Goal: Contribute content: Contribute content

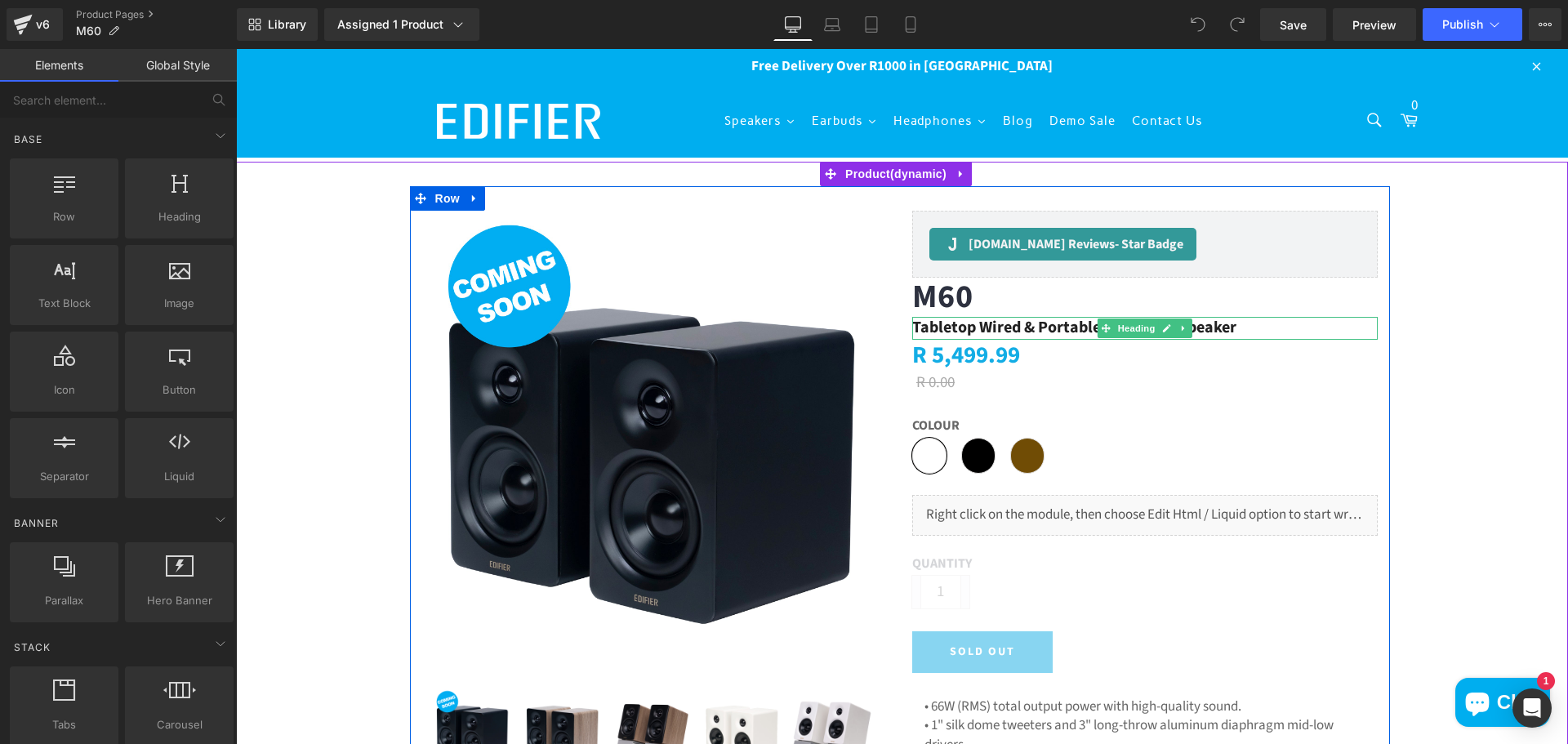
click at [1021, 325] on h2 "Tabletop Wired & Portable Bluetooth Speaker" at bounding box center [1145, 328] width 466 height 22
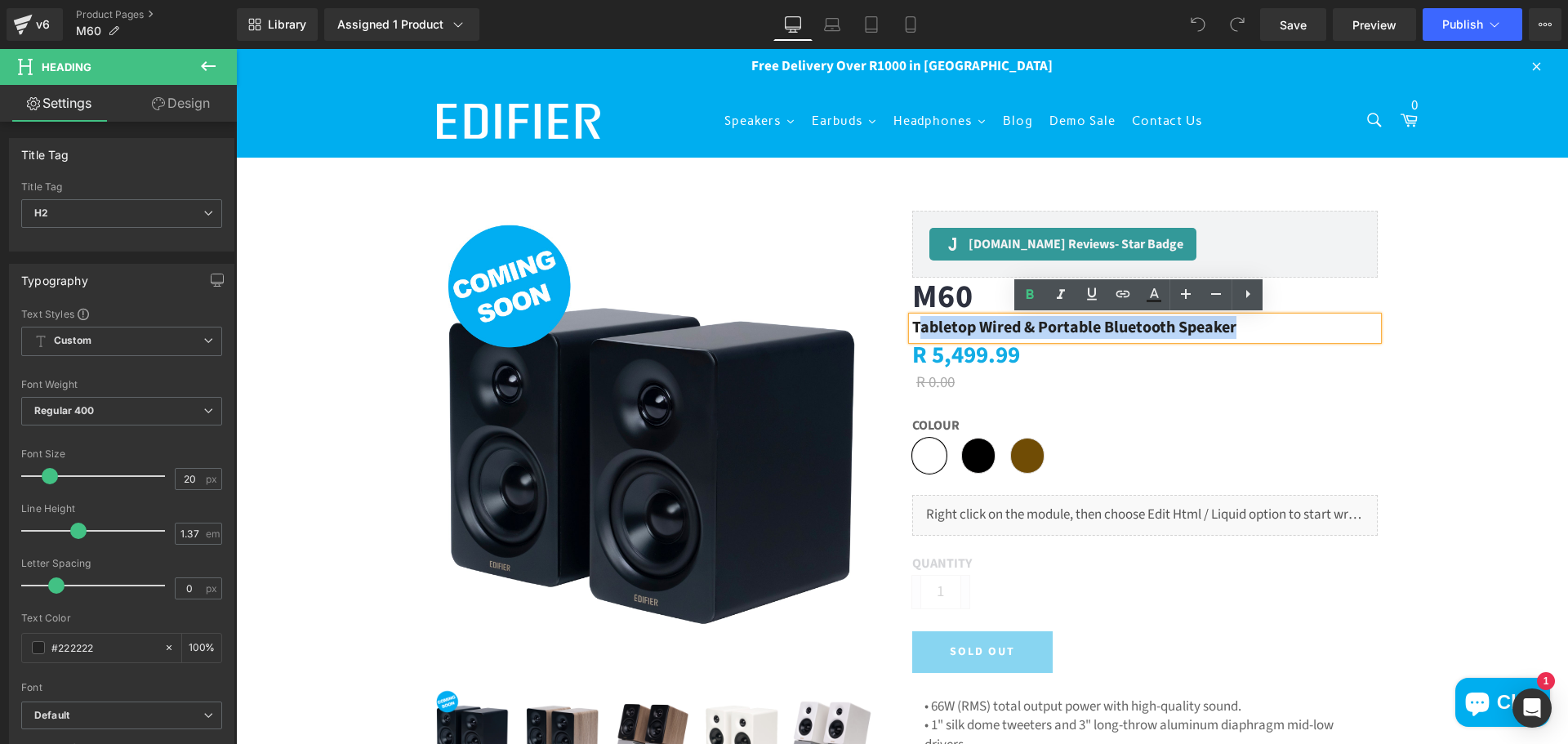
drag, startPoint x: 1260, startPoint y: 318, endPoint x: 912, endPoint y: 328, distance: 348.1
click at [912, 328] on h2 "Tabletop Wired & Portable Bluetooth Speaker" at bounding box center [1145, 328] width 466 height 22
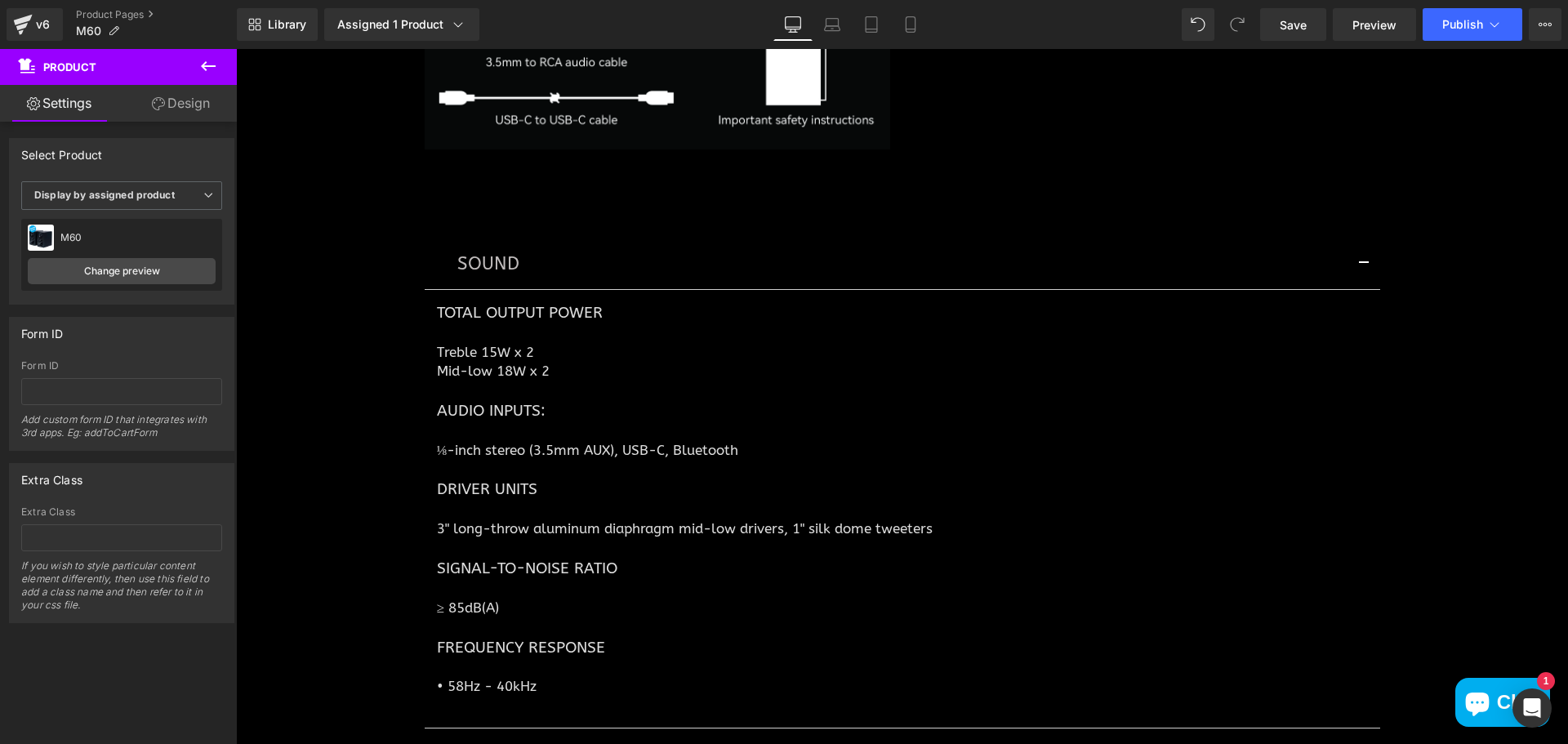
scroll to position [4900, 0]
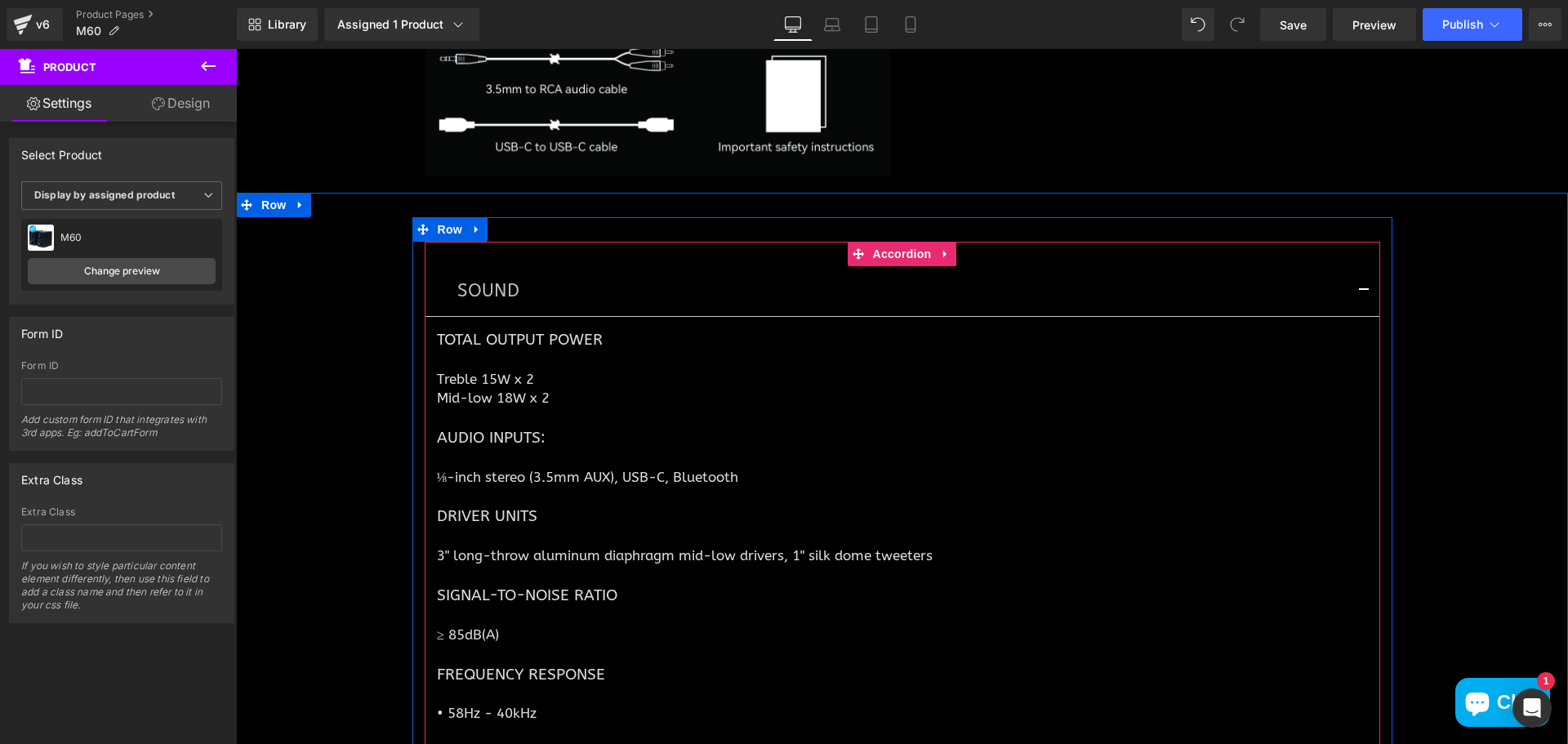
click at [1360, 294] on button "button" at bounding box center [1364, 291] width 33 height 49
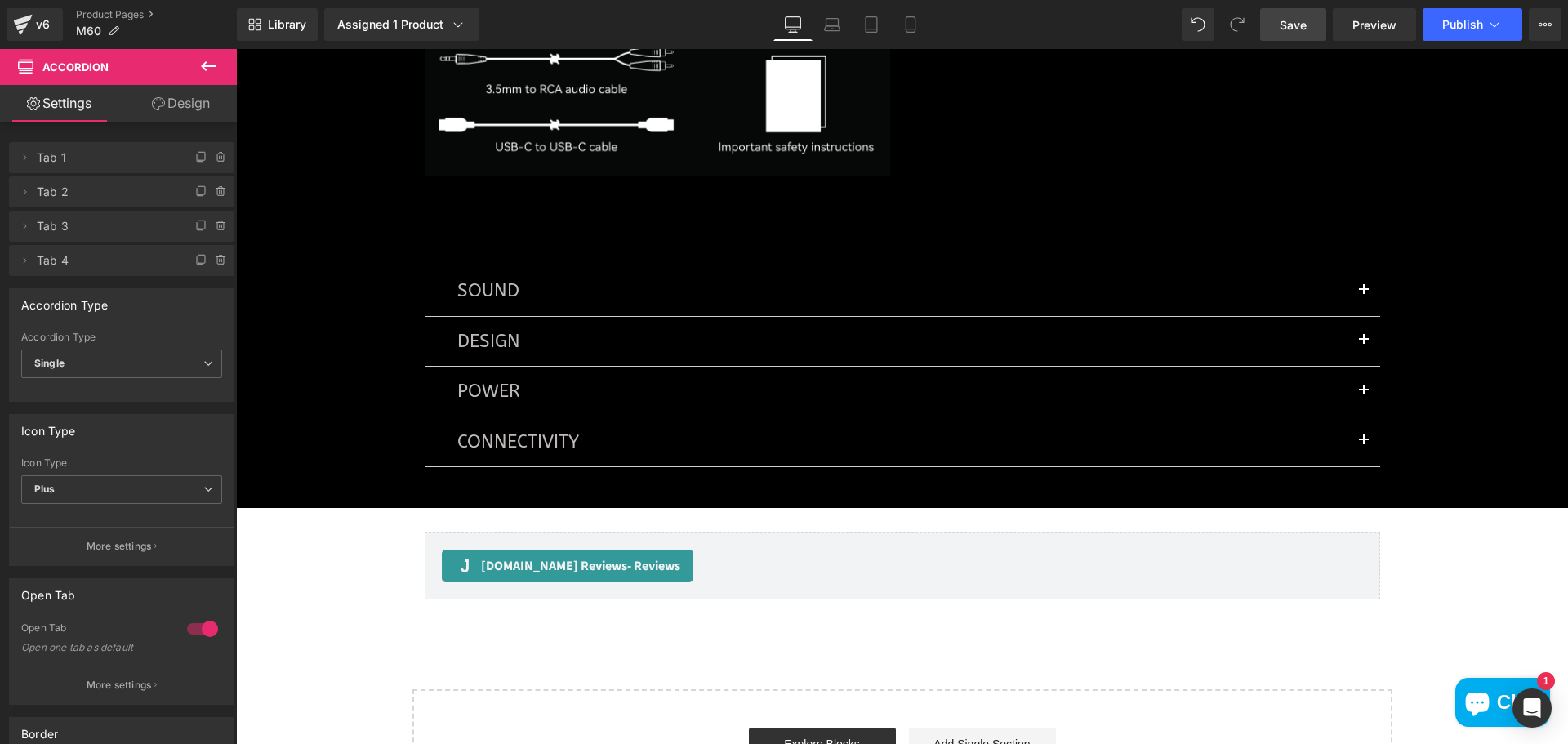
click at [1289, 16] on span "Save" at bounding box center [1293, 25] width 26 height 17
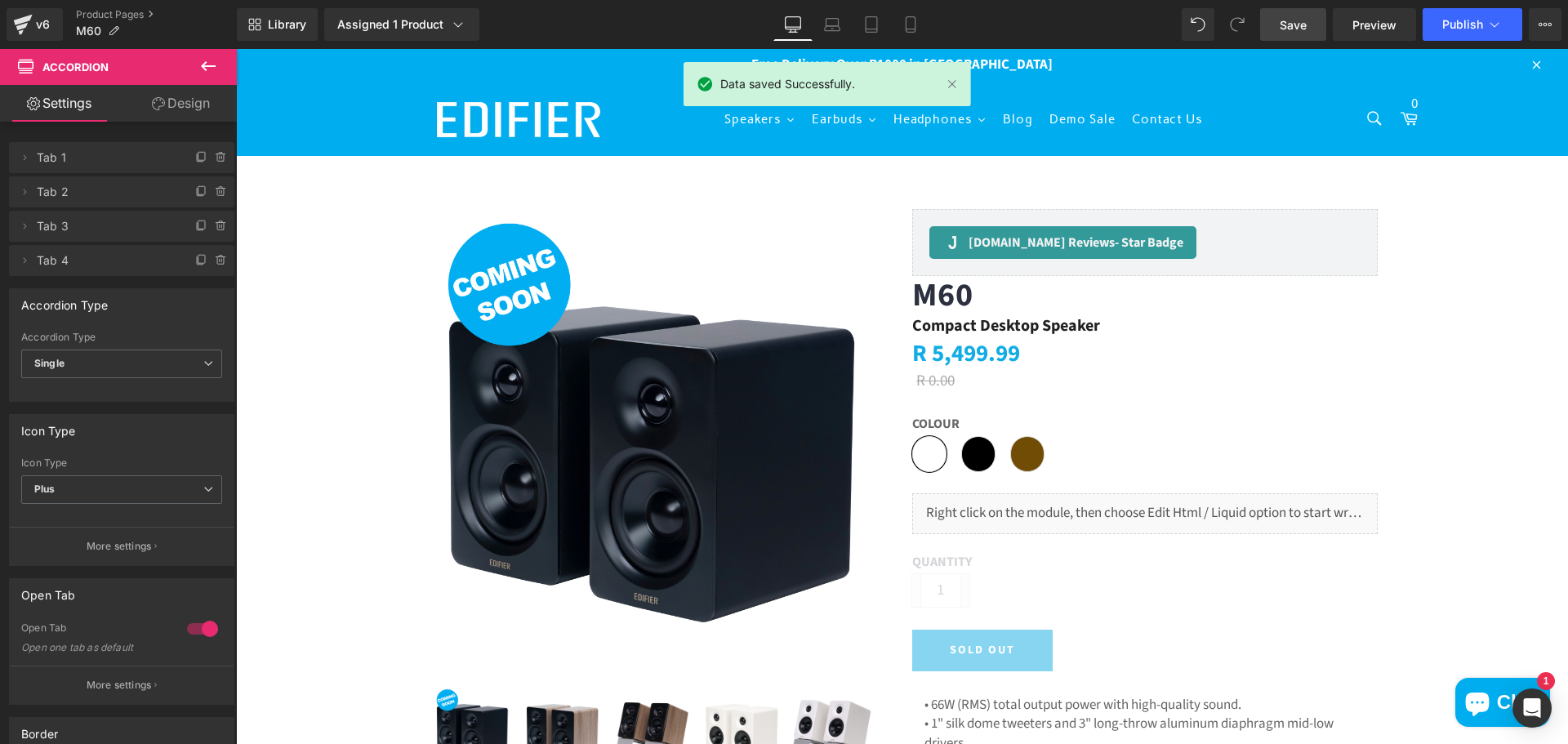
scroll to position [0, 0]
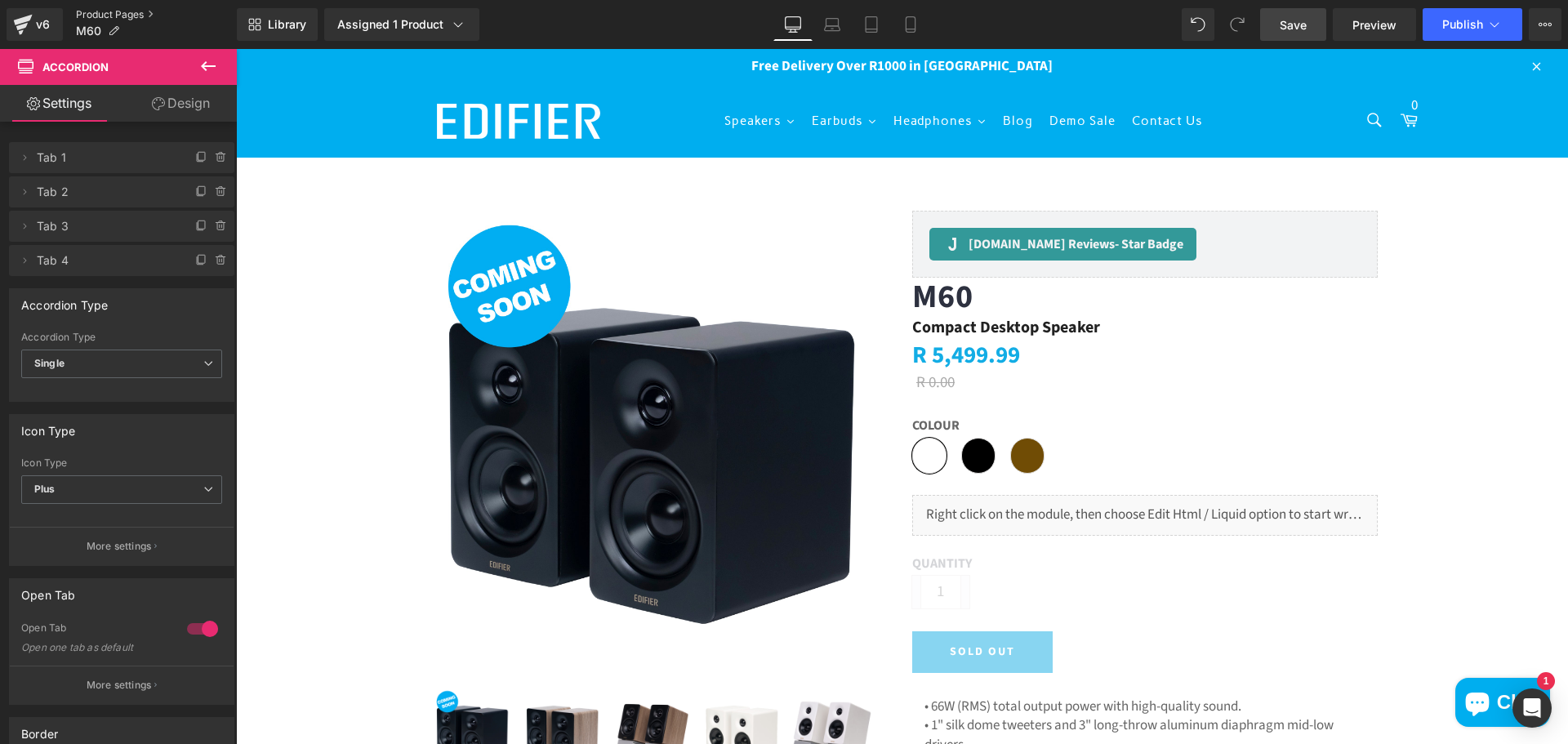
click at [80, 16] on link "Product Pages" at bounding box center [156, 15] width 161 height 13
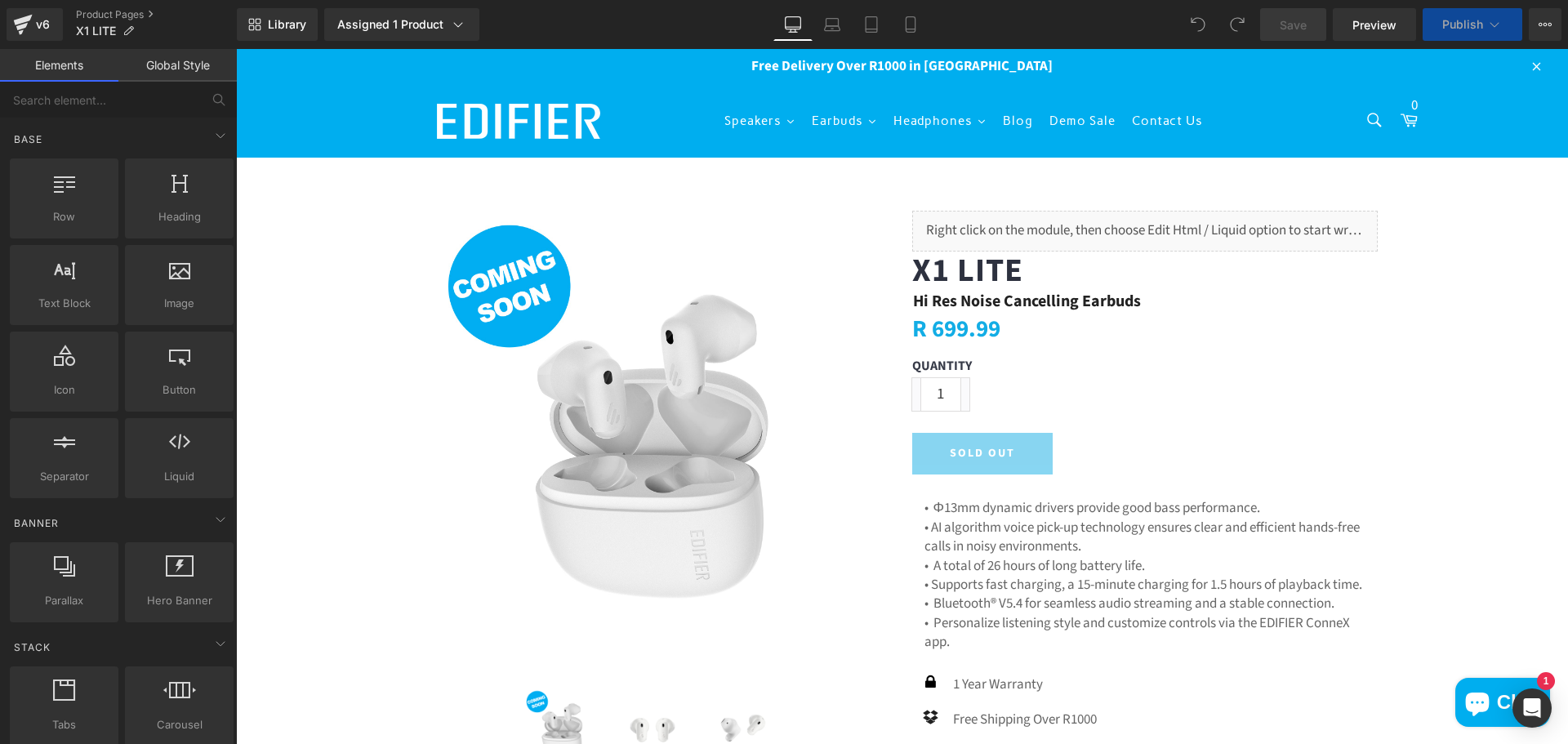
click at [1073, 305] on h2 "Hi Res Noise Cancelling Earbuds" at bounding box center [1145, 301] width 465 height 22
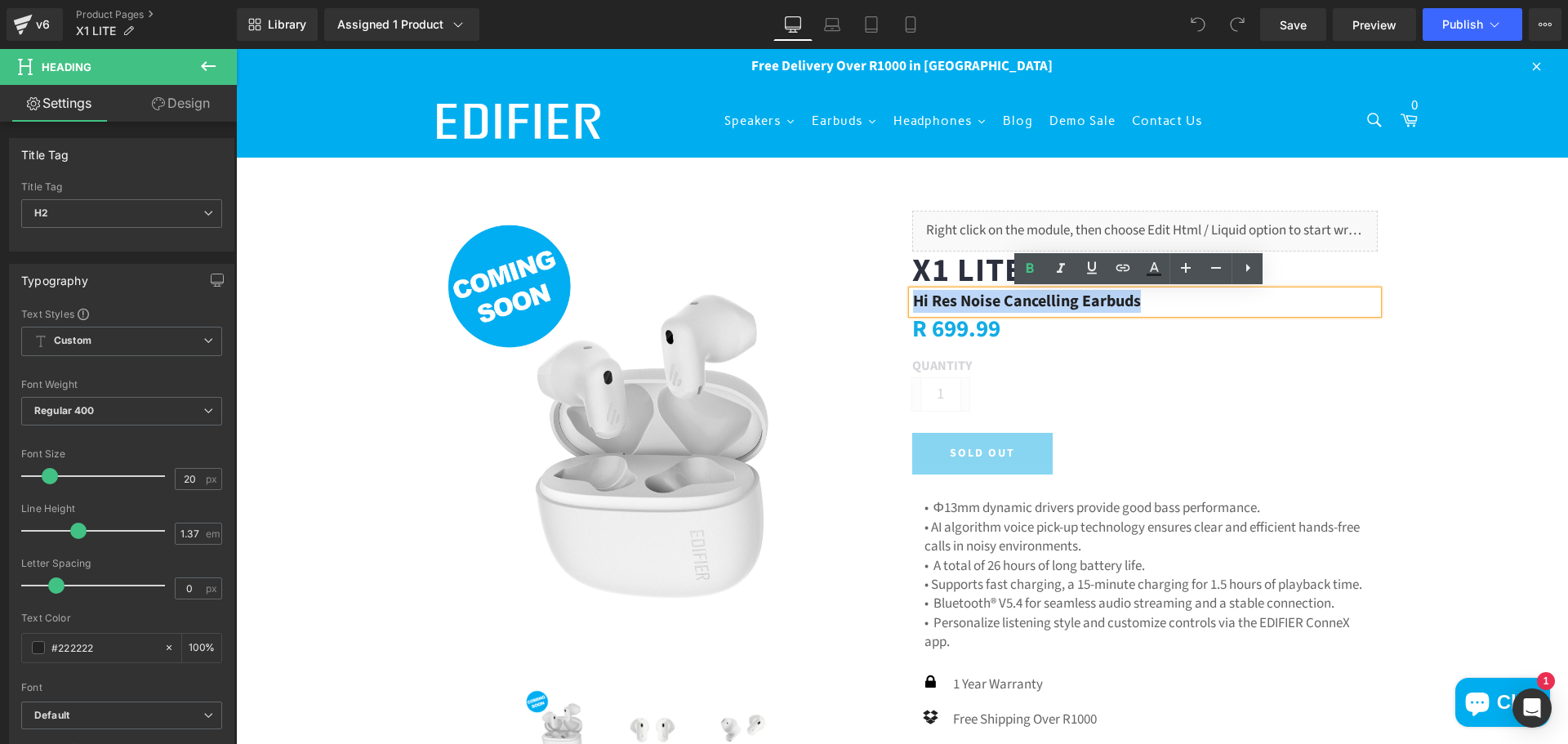
drag, startPoint x: 1171, startPoint y: 301, endPoint x: 890, endPoint y: 297, distance: 281.0
click at [890, 297] on div "(P) Image (P) Image List Liquid X1 LITE (P) Title" at bounding box center [899, 483] width 979 height 593
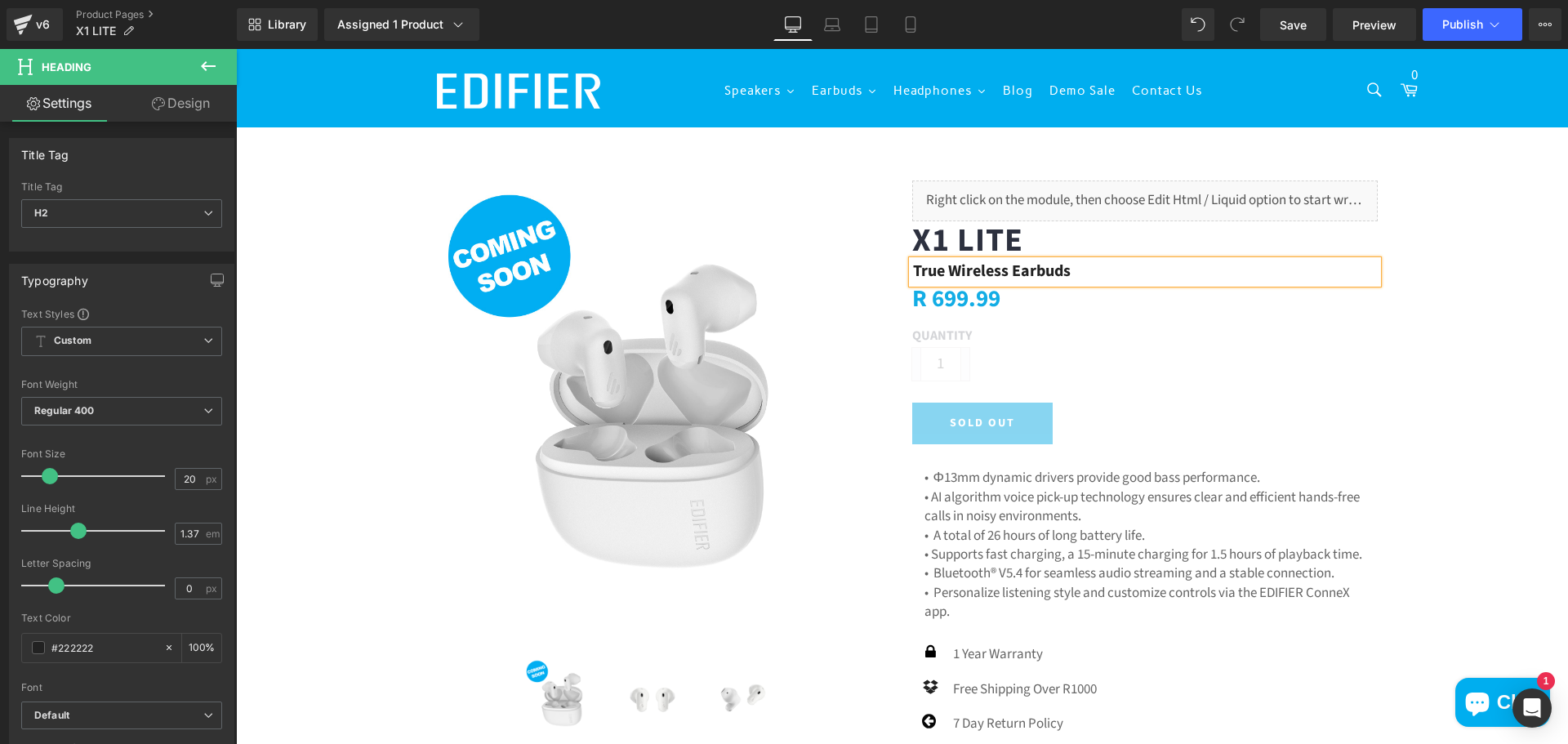
click at [1295, 402] on div "Sold Out" at bounding box center [1145, 423] width 466 height 42
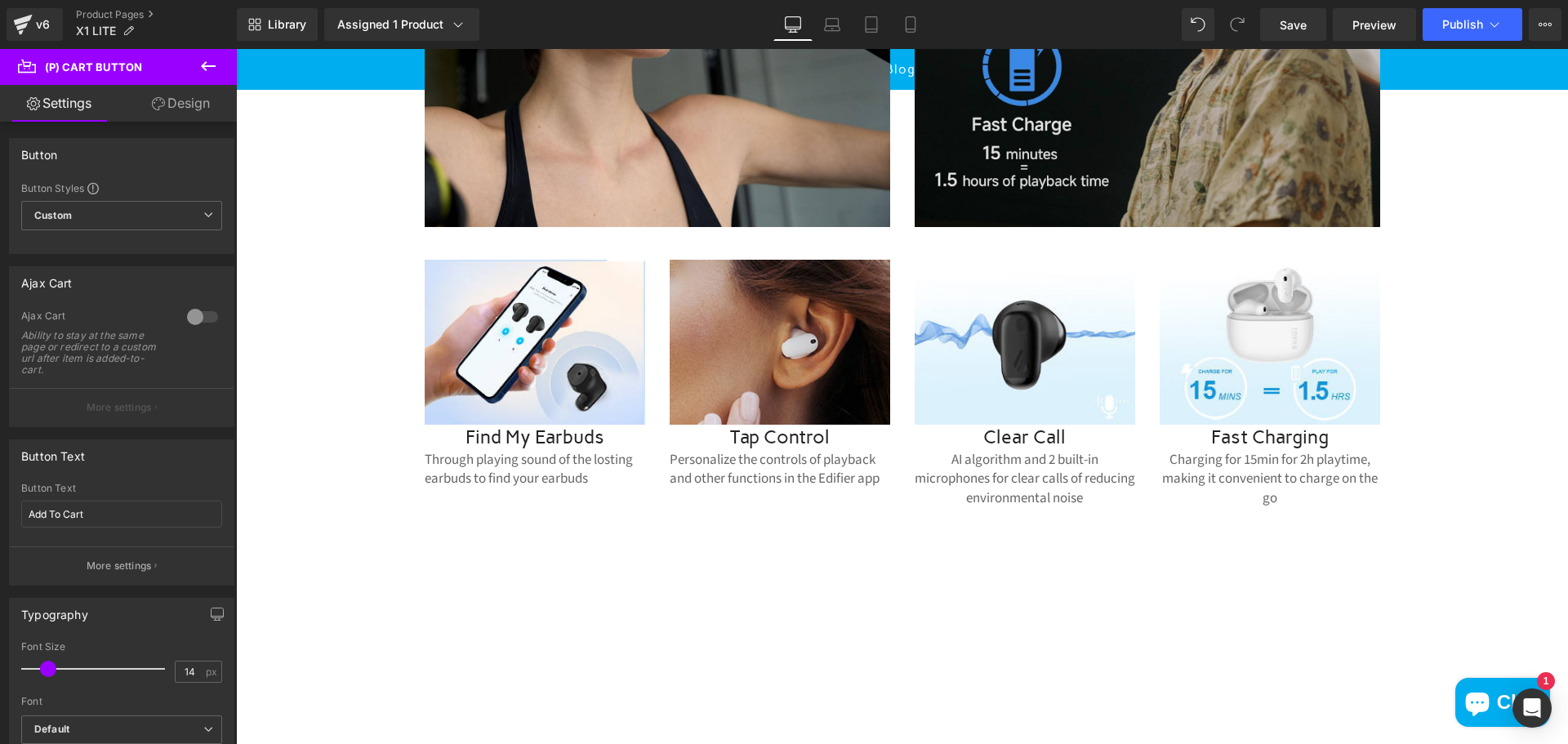
scroll to position [2777, 0]
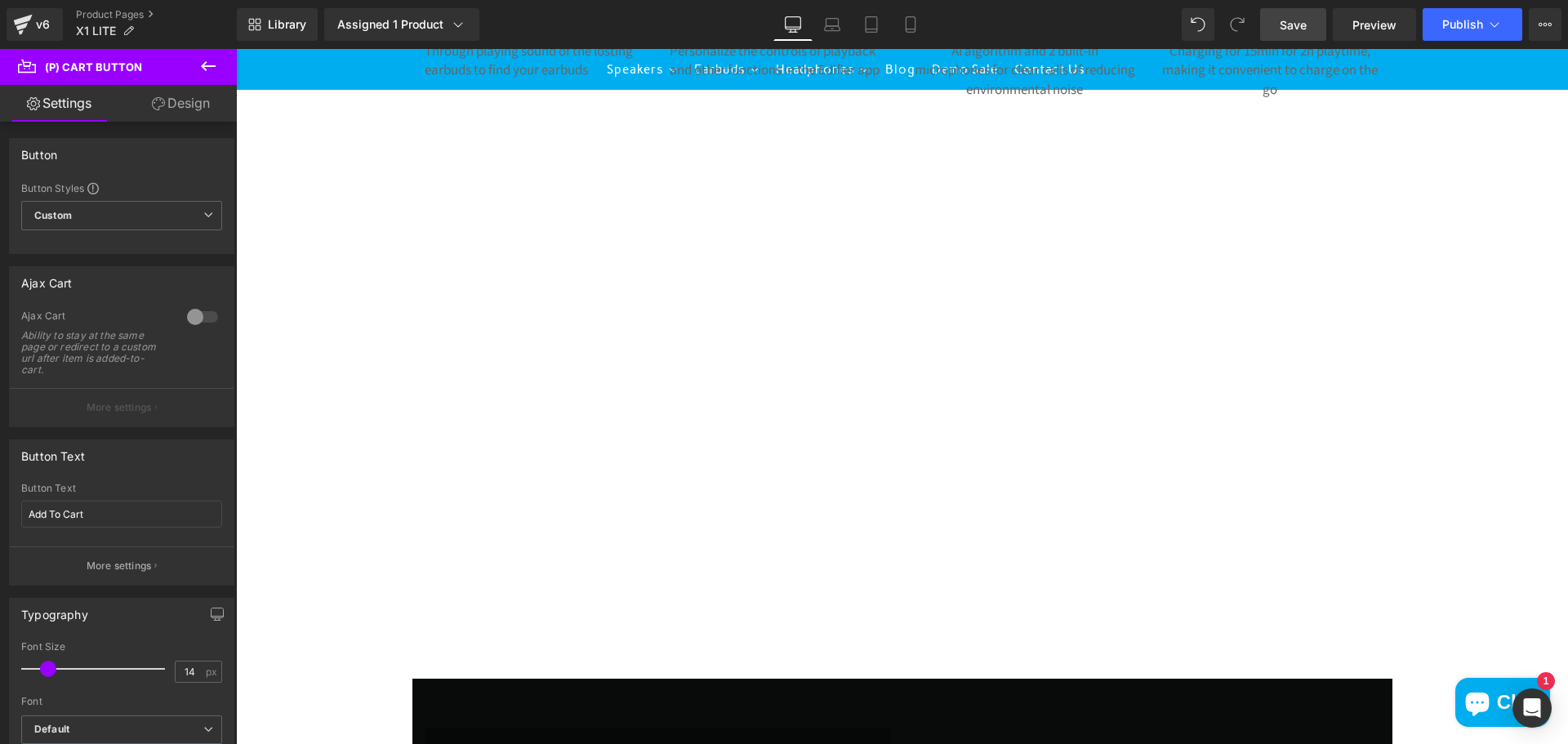
click at [1310, 20] on link "Save" at bounding box center [1293, 25] width 66 height 33
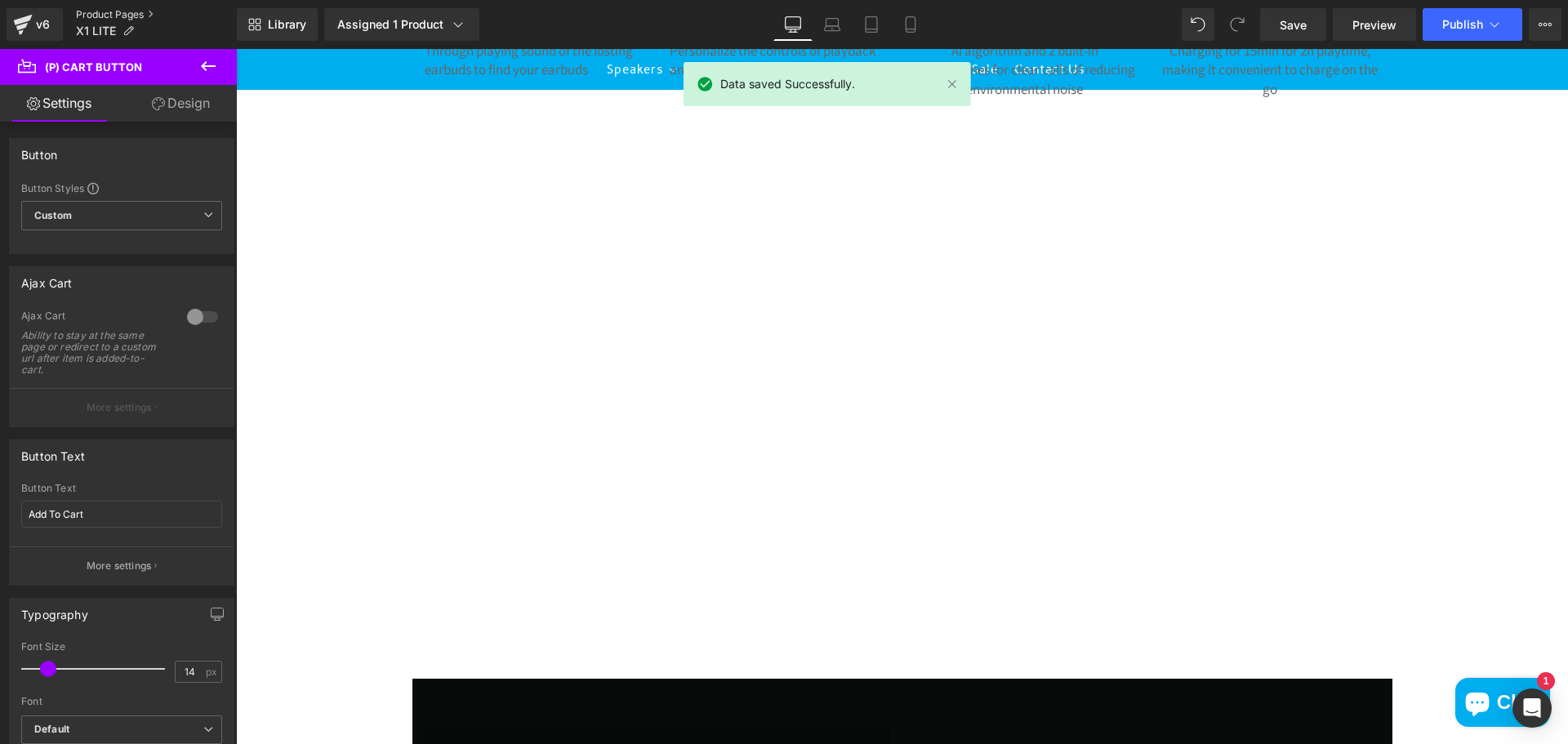
click at [107, 12] on link "Product Pages" at bounding box center [156, 15] width 161 height 13
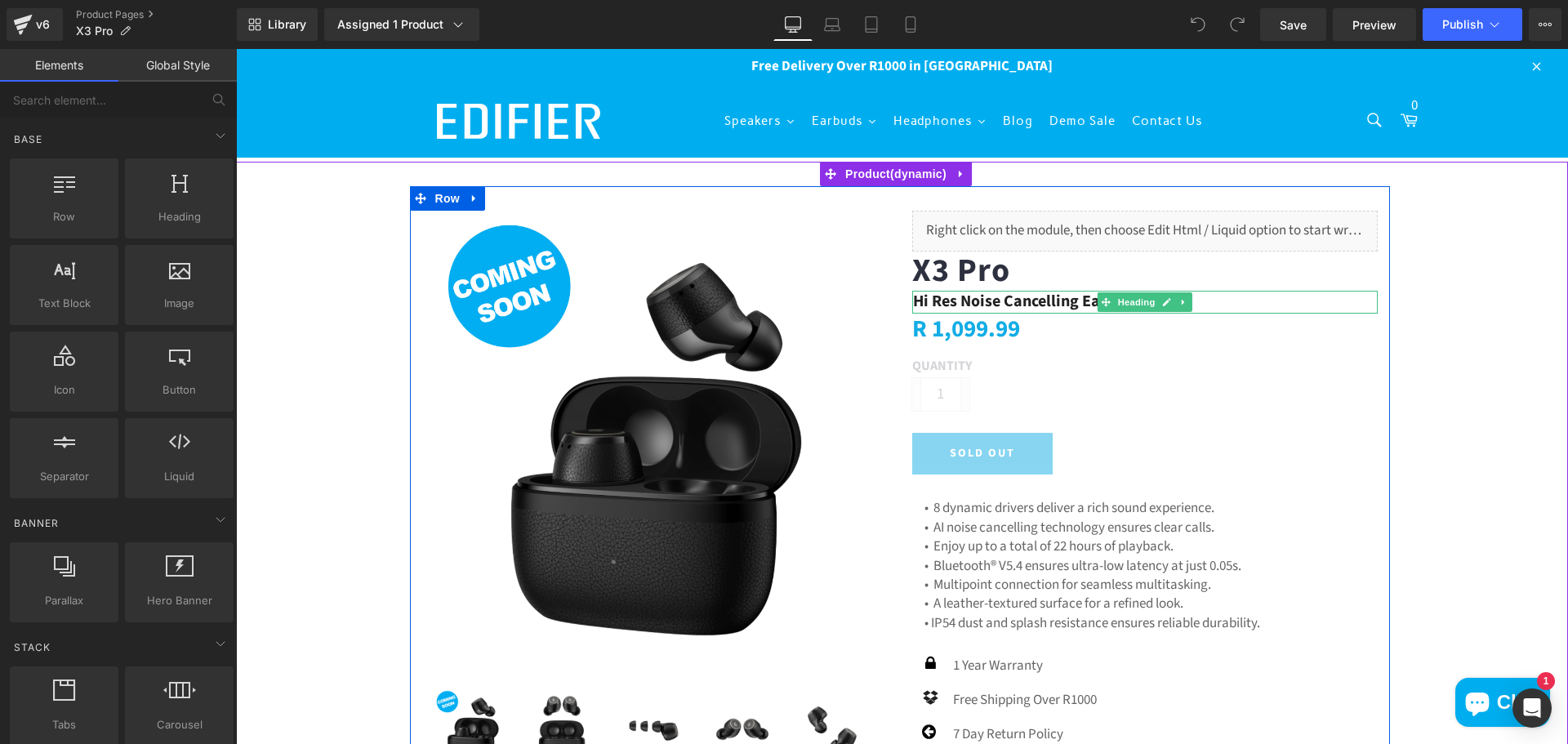
click at [1058, 301] on h2 "Hi Res Noise Cancelling Earbuds" at bounding box center [1145, 301] width 465 height 22
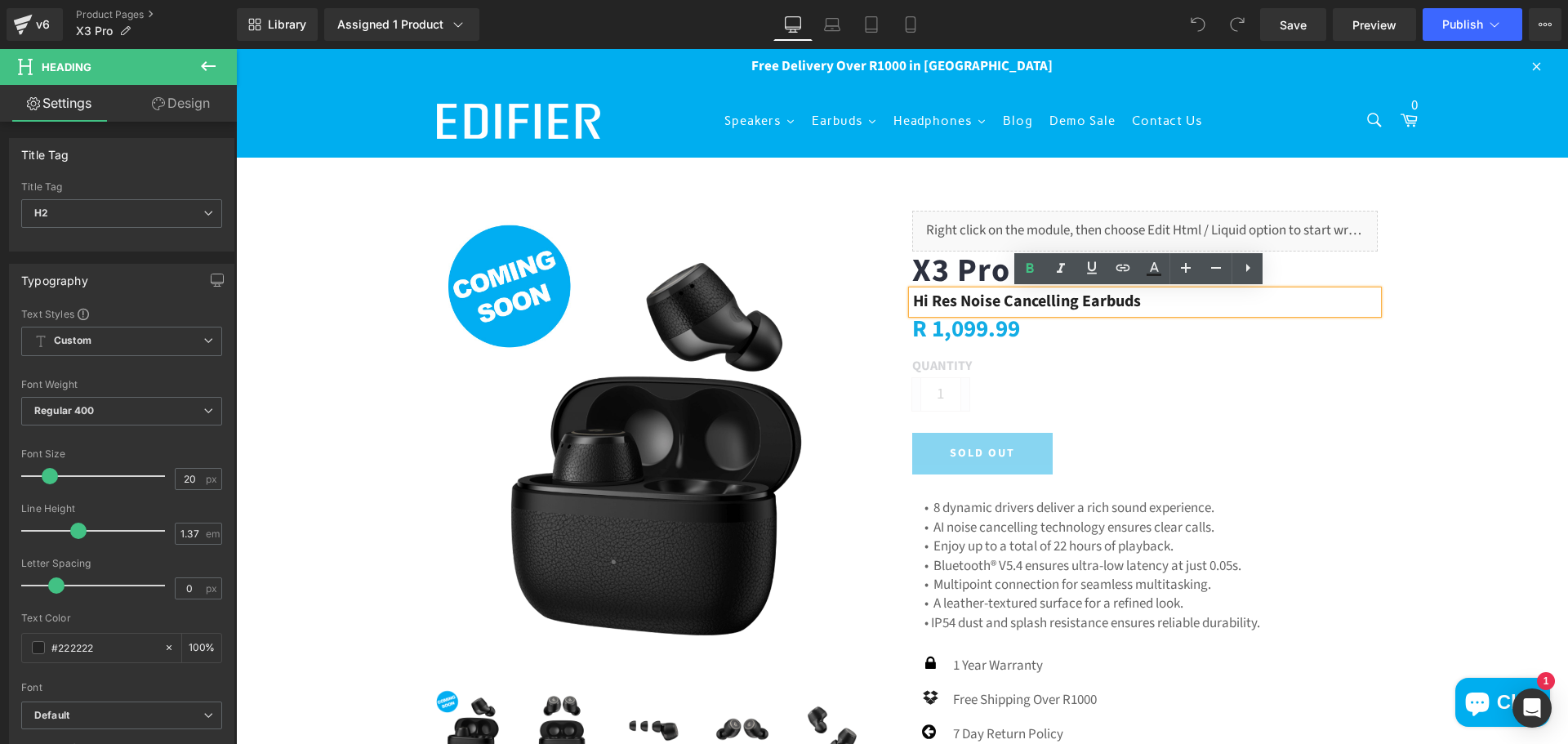
drag, startPoint x: 1154, startPoint y: 301, endPoint x: 904, endPoint y: 299, distance: 250.0
click at [912, 299] on div "Hi Res Noise Cancelling Earbuds" at bounding box center [1145, 301] width 466 height 22
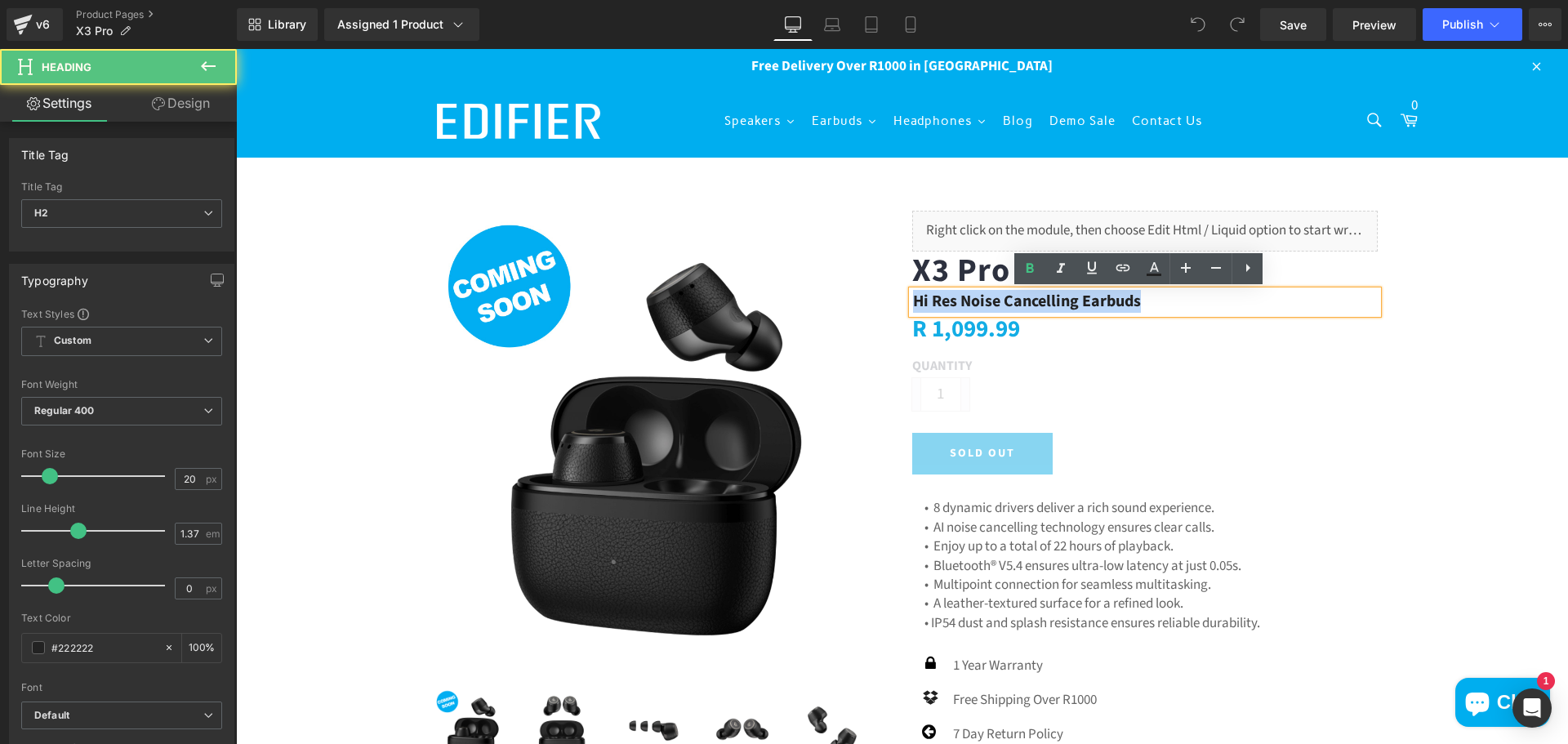
drag, startPoint x: 906, startPoint y: 299, endPoint x: 1230, endPoint y: 292, distance: 324.1
click at [1230, 292] on div "Hi Res Noise Cancelling Earbuds" at bounding box center [1145, 301] width 466 height 22
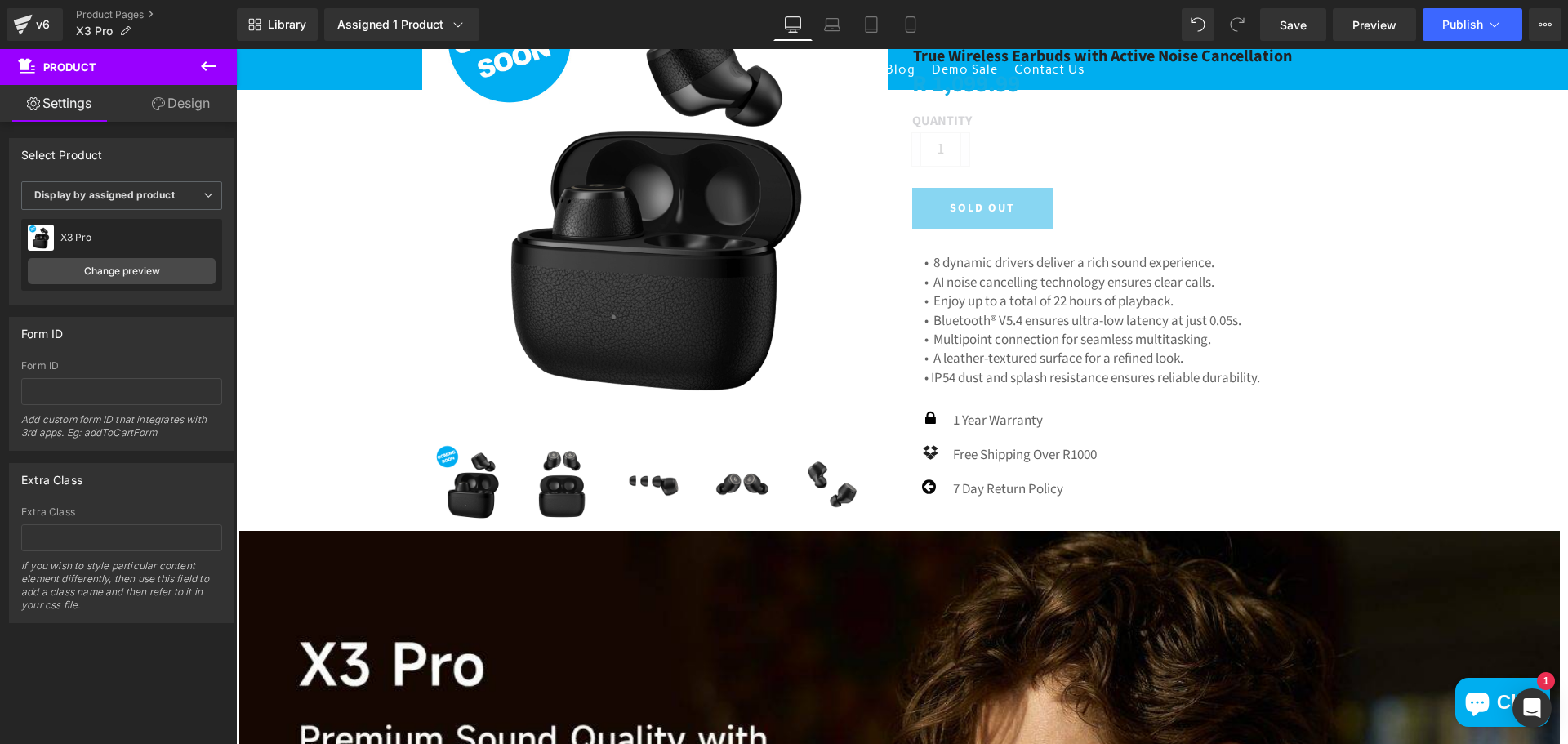
scroll to position [735, 0]
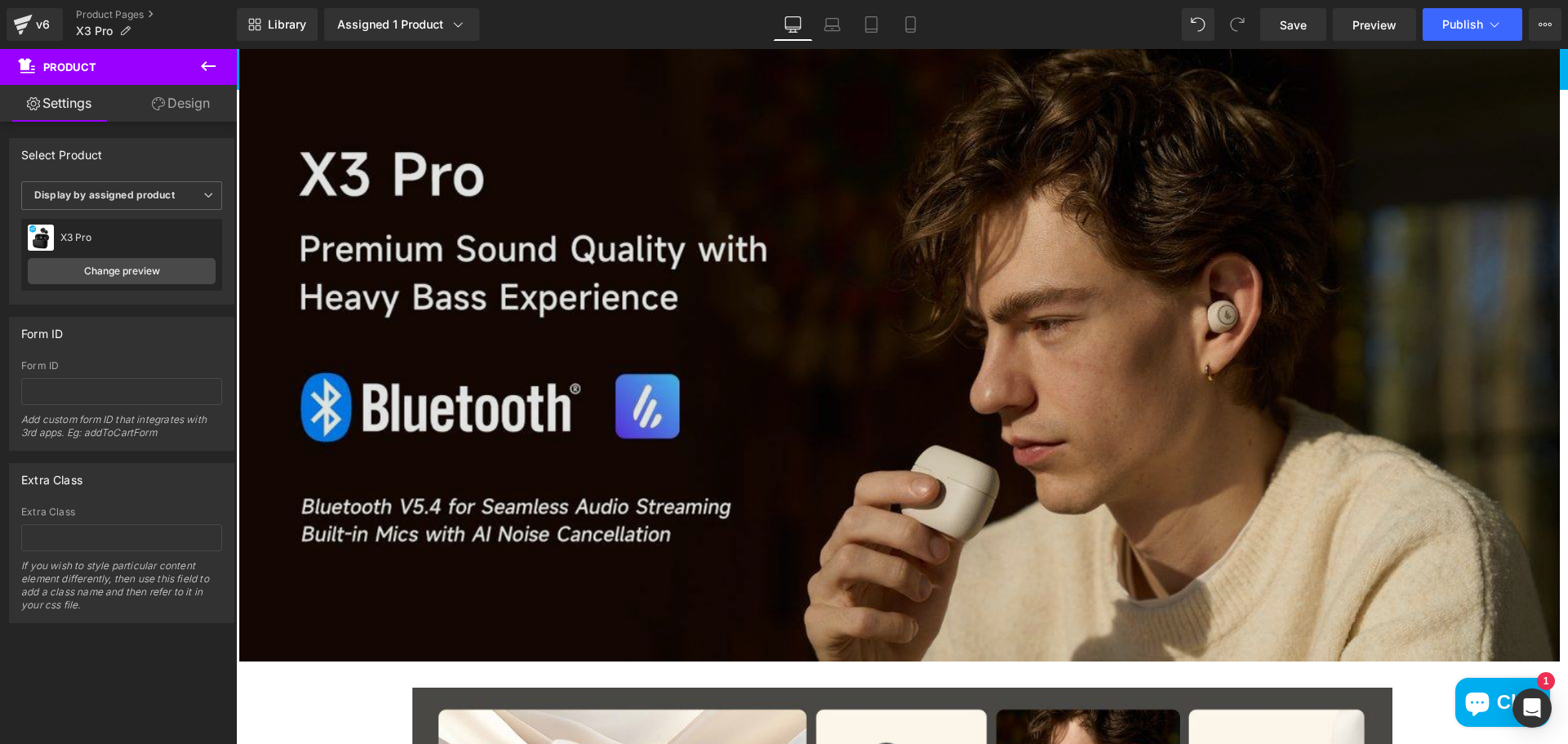
click at [974, 299] on img at bounding box center [899, 351] width 1320 height 621
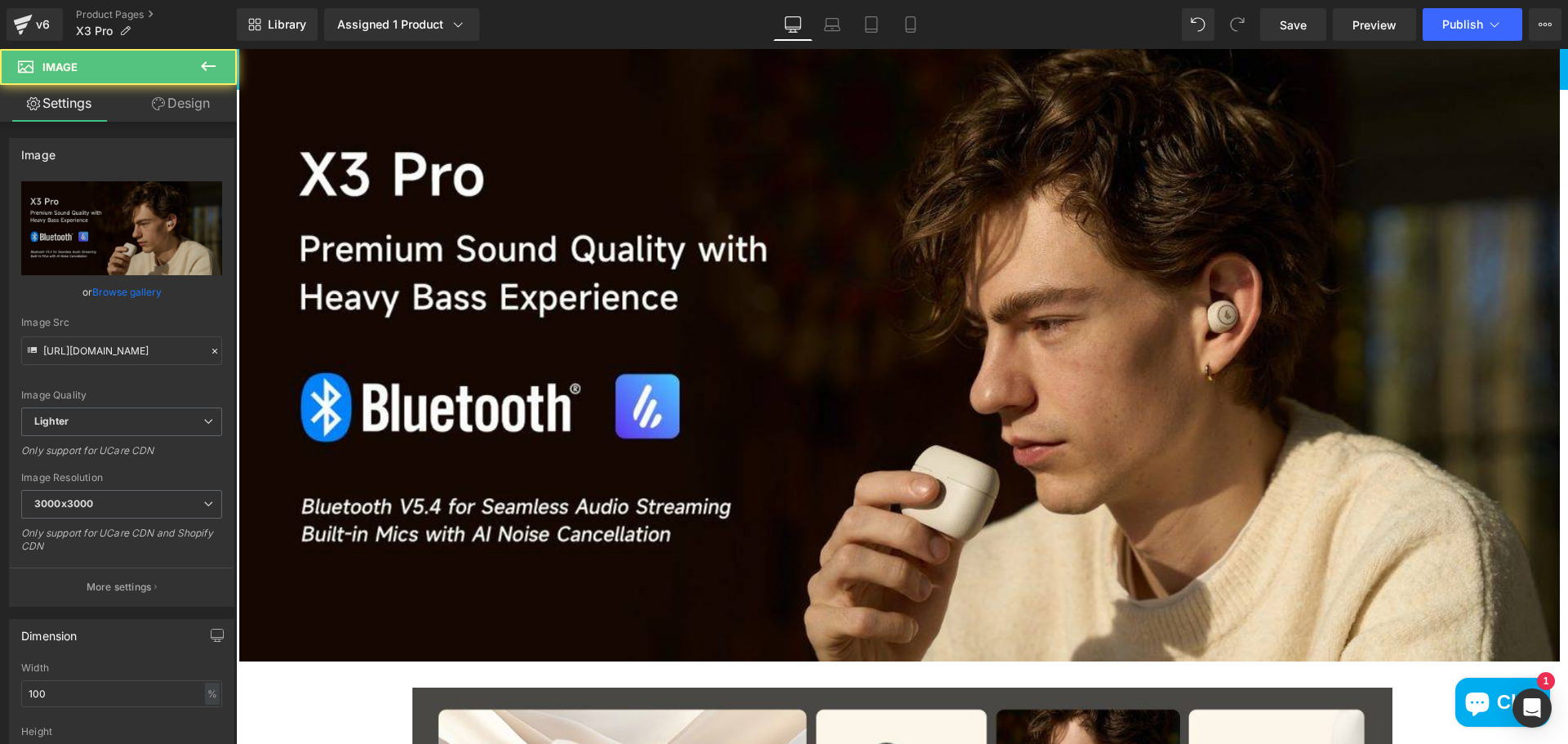
click at [205, 50] on button at bounding box center [208, 67] width 57 height 36
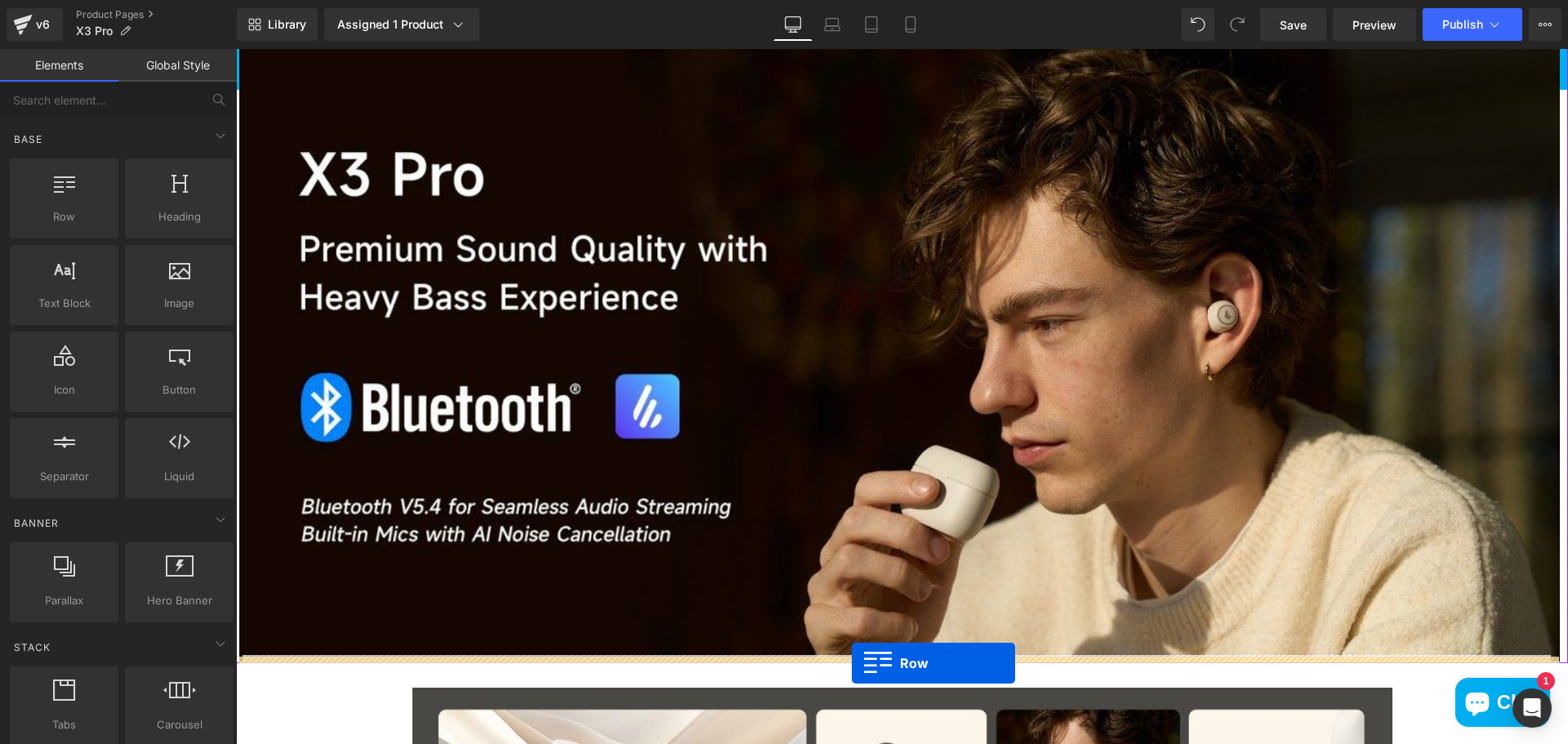
drag, startPoint x: 649, startPoint y: 518, endPoint x: 852, endPoint y: 664, distance: 250.0
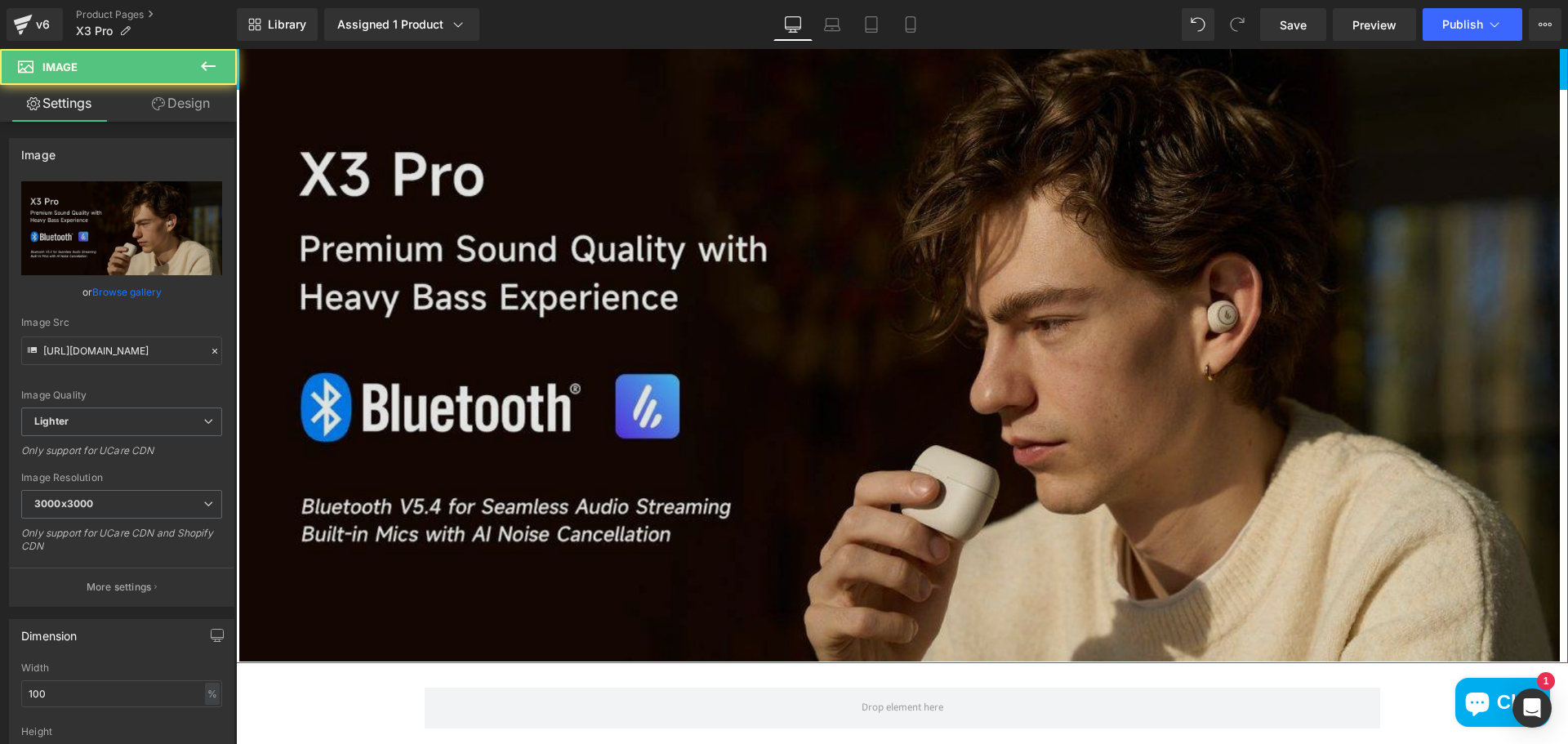
click at [783, 355] on img at bounding box center [899, 351] width 1320 height 621
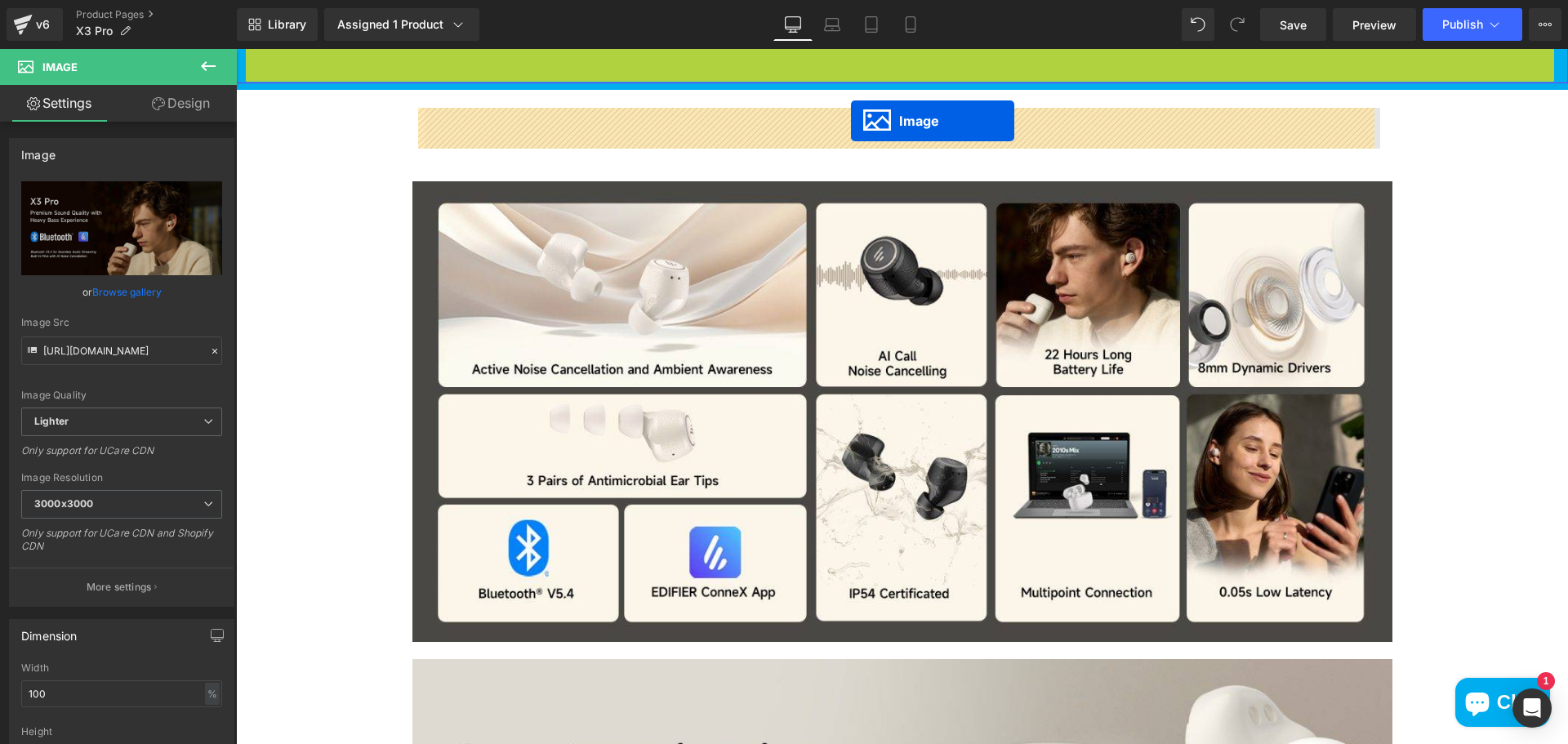
drag, startPoint x: 864, startPoint y: 346, endPoint x: 851, endPoint y: 121, distance: 225.4
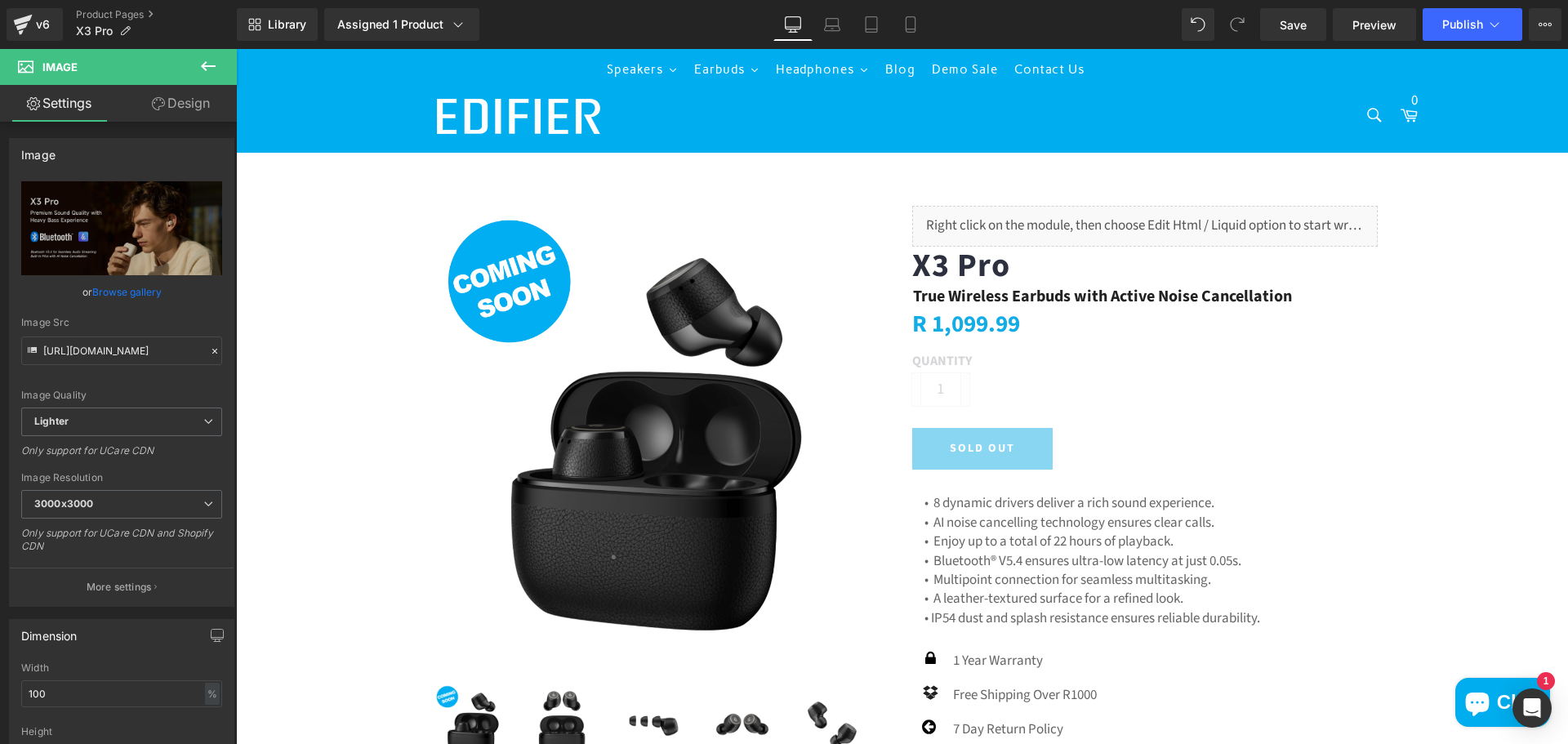
scroll to position [0, 0]
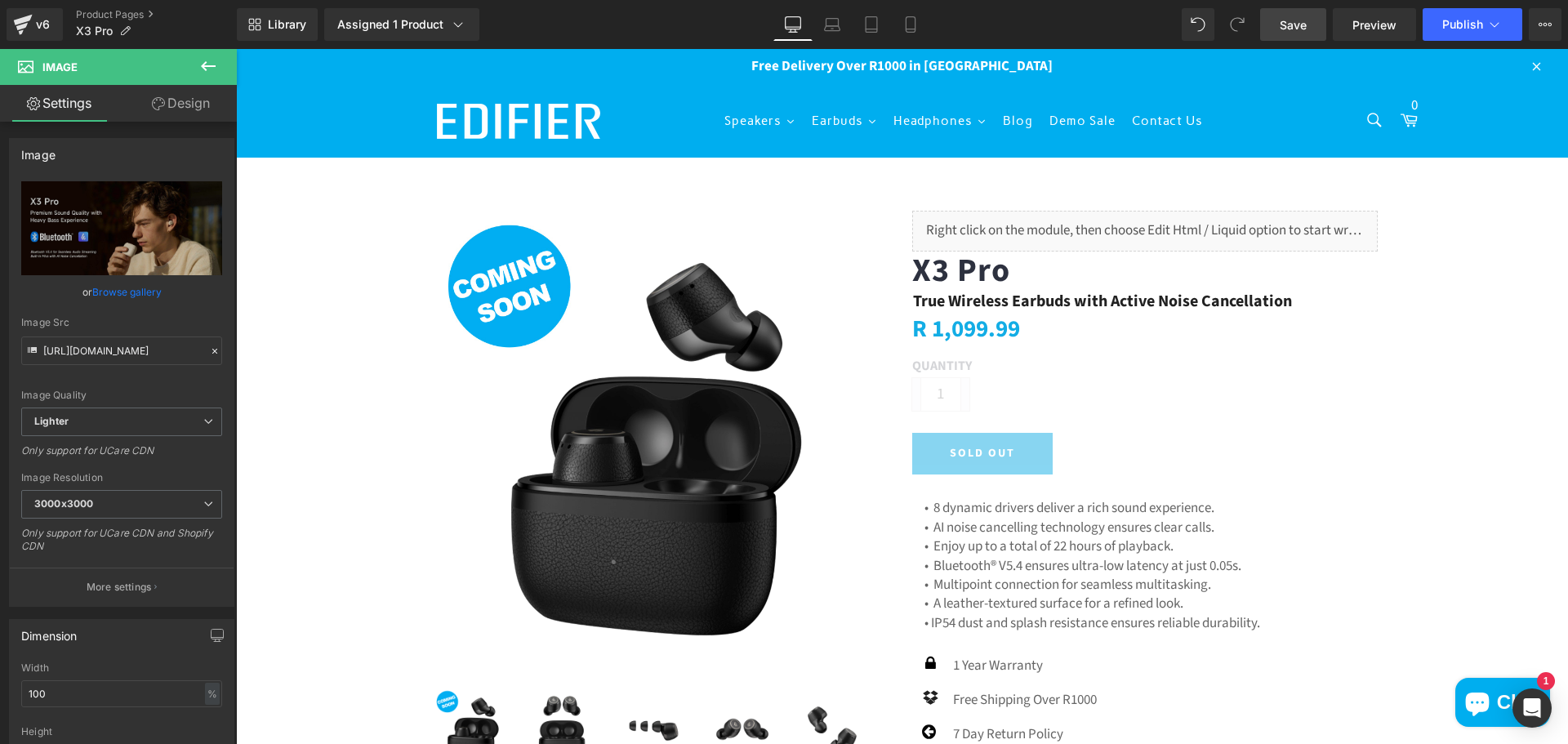
click at [1305, 27] on span "Save" at bounding box center [1293, 25] width 26 height 17
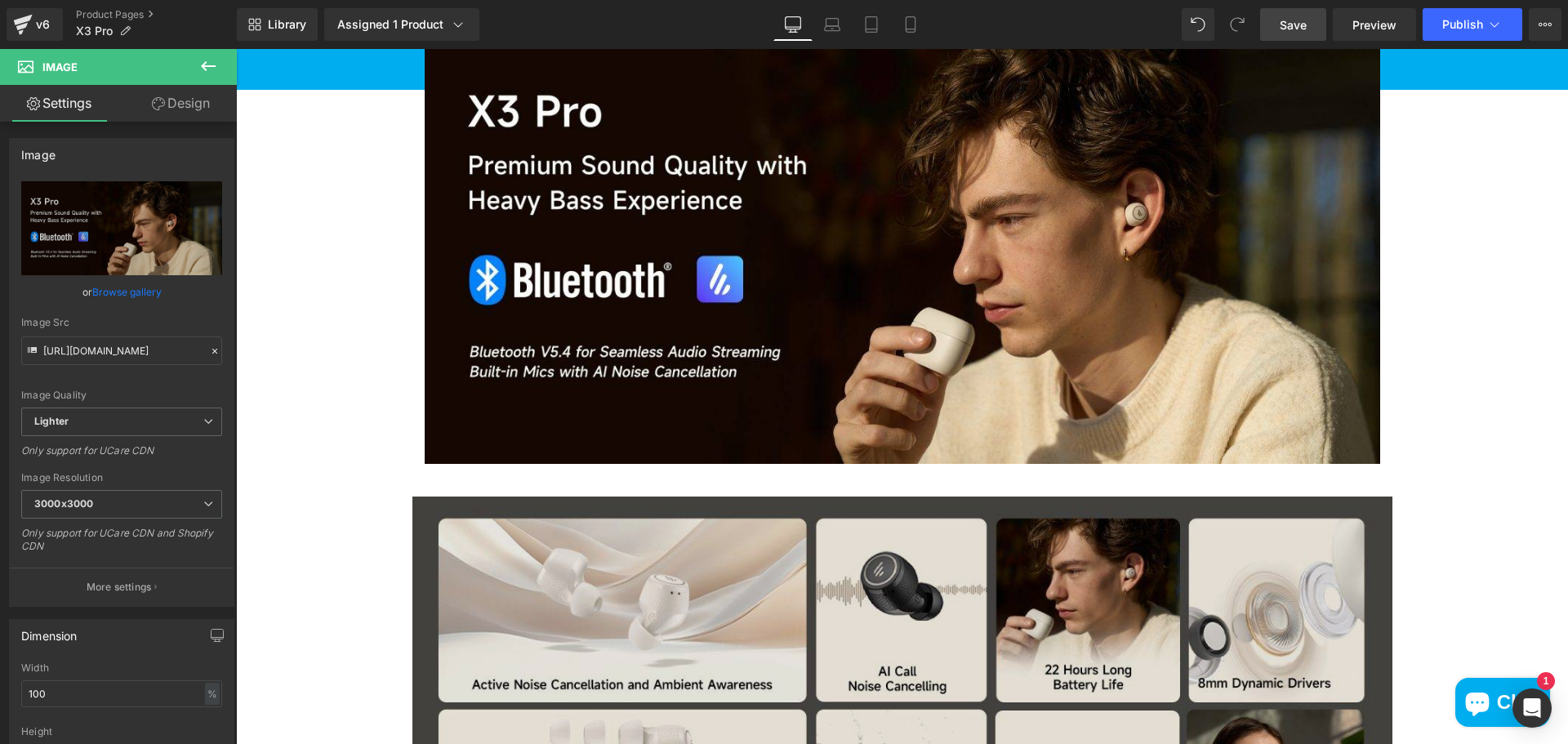
scroll to position [817, 0]
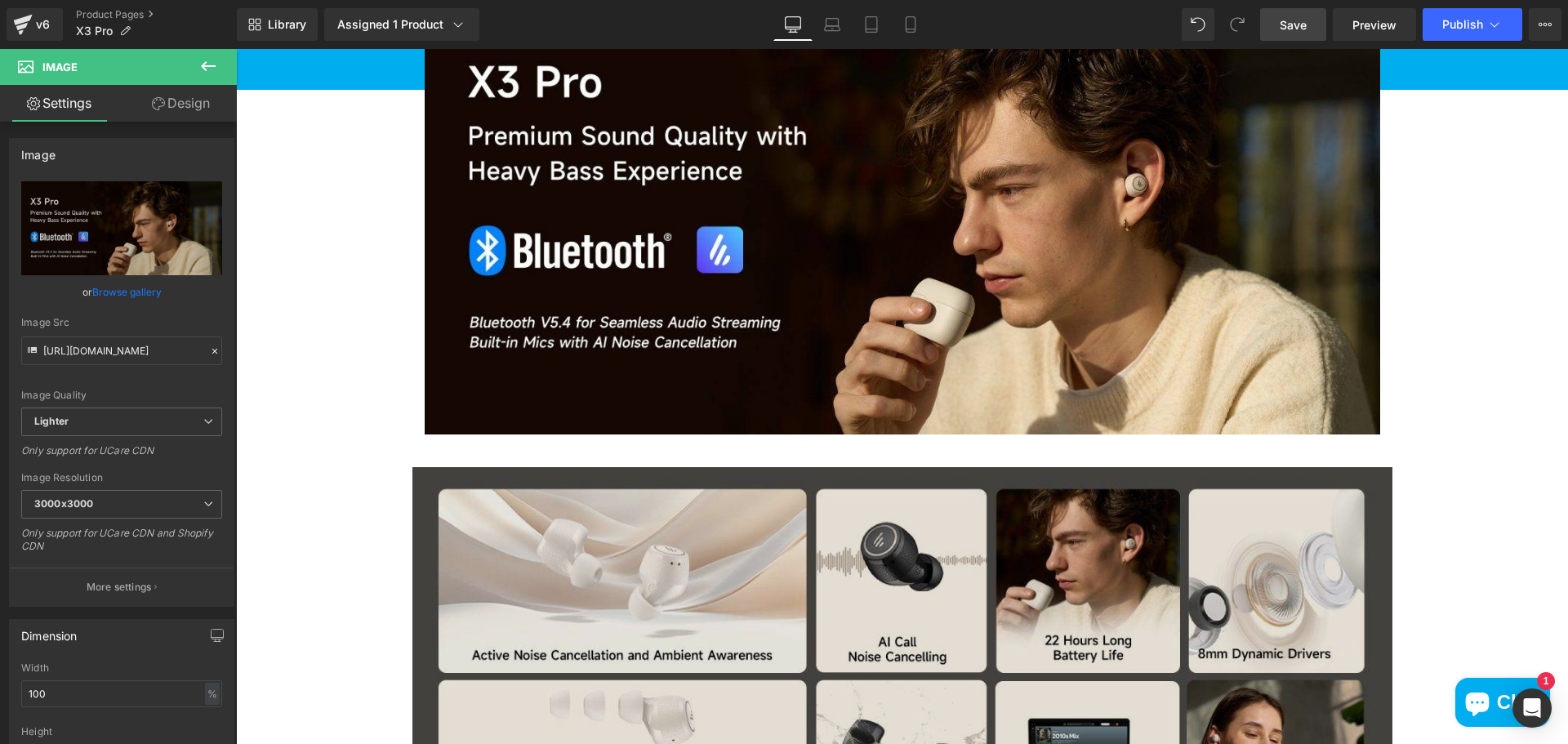
click at [956, 667] on img at bounding box center [902, 698] width 979 height 461
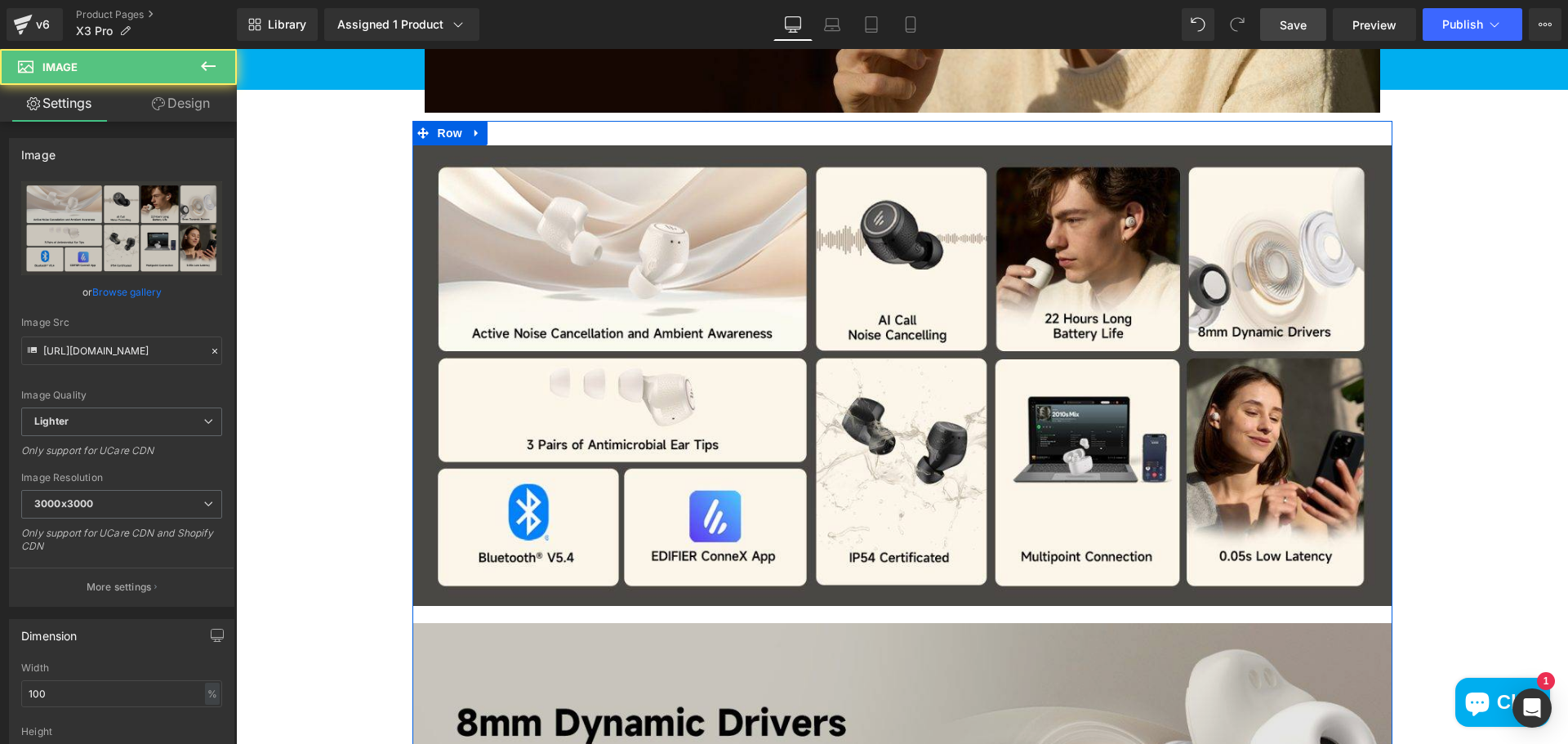
scroll to position [1143, 0]
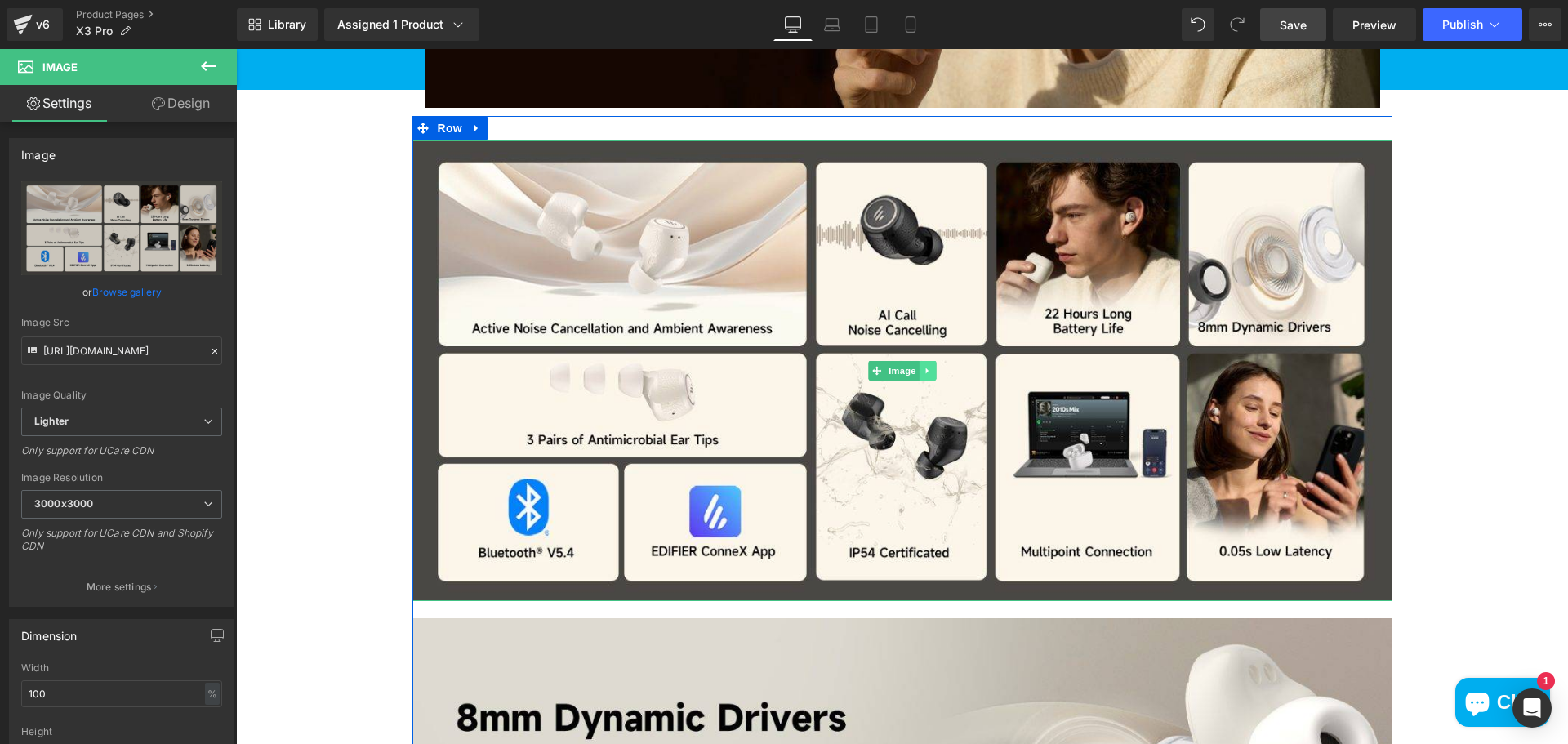
click at [925, 373] on icon at bounding box center [926, 371] width 9 height 9
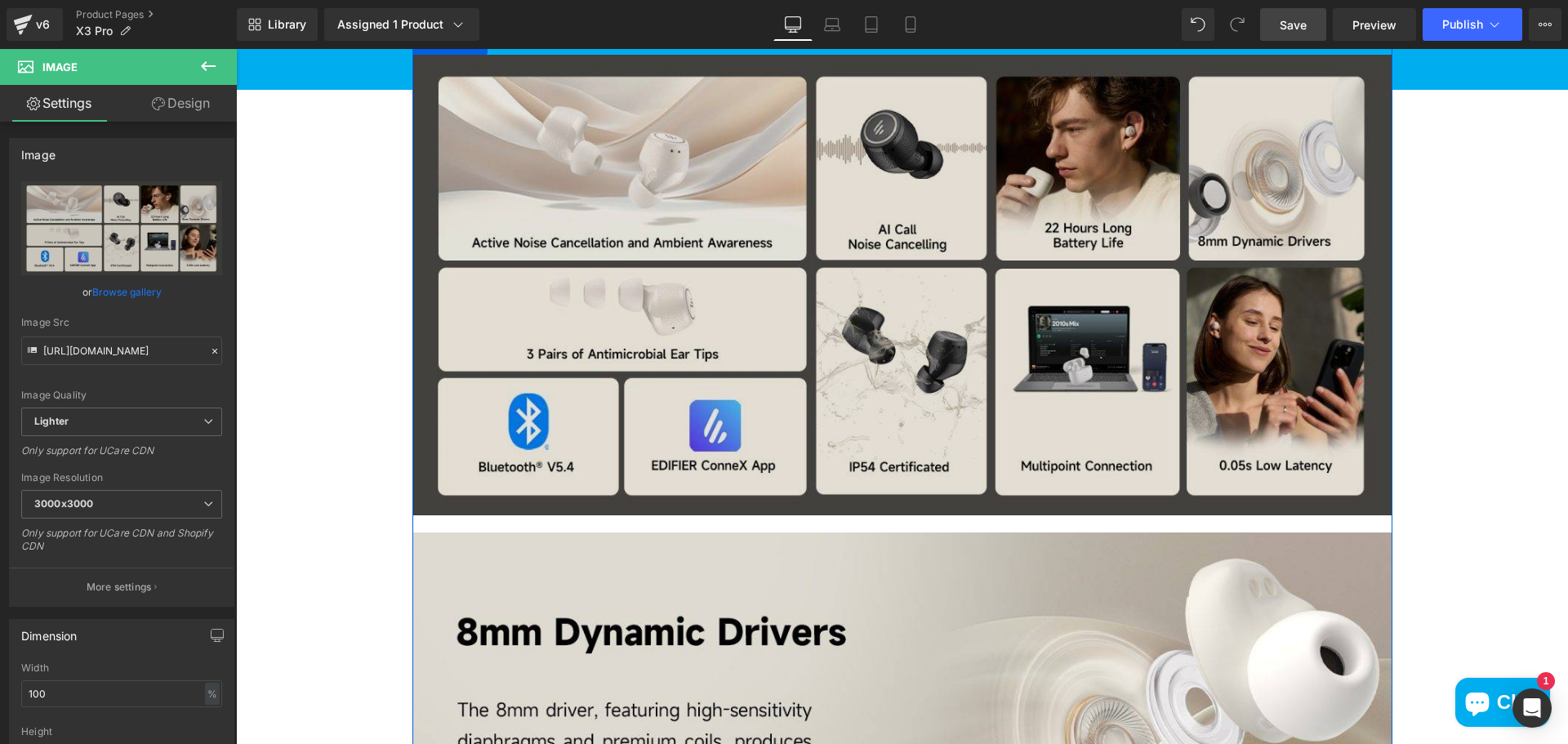
scroll to position [1225, 0]
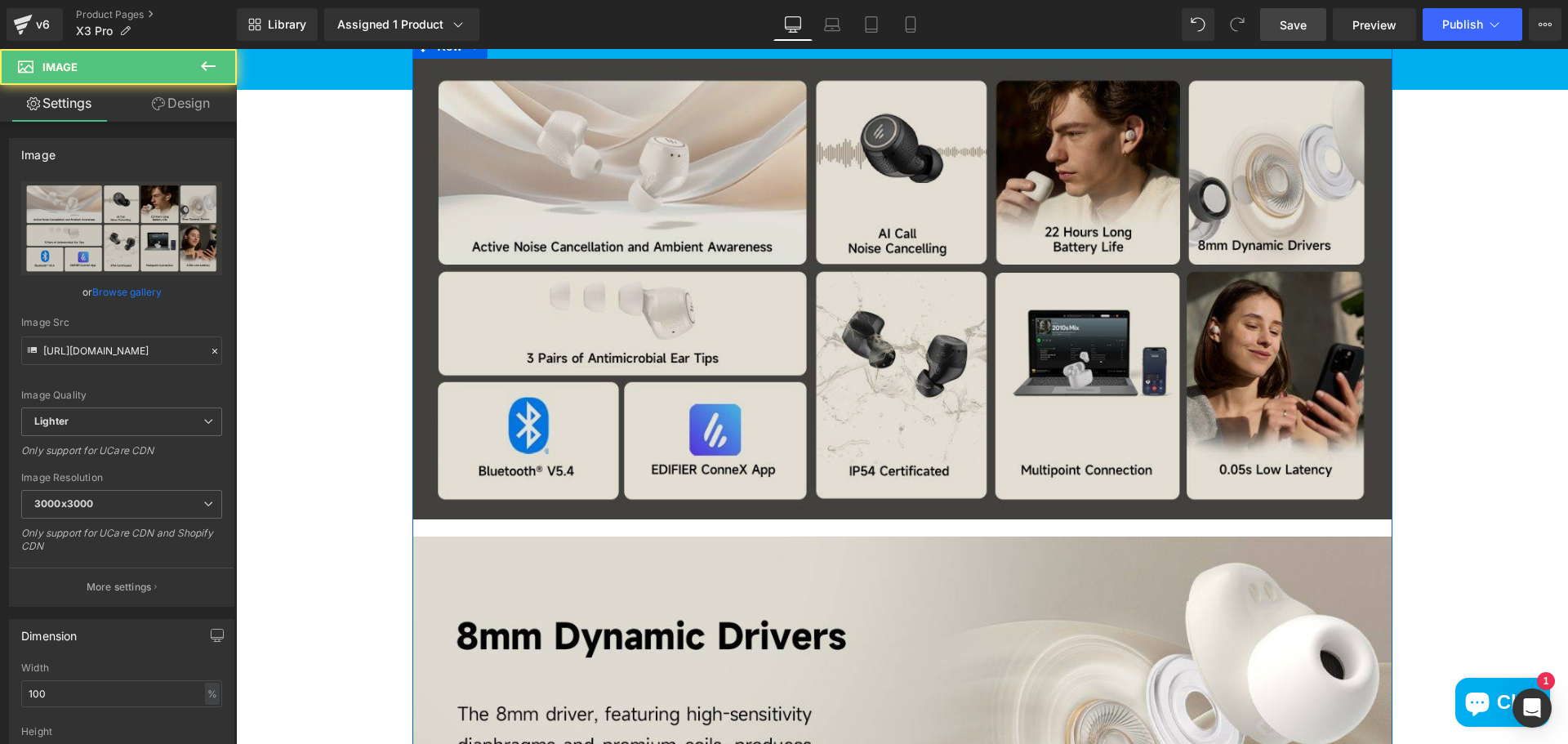
click at [978, 417] on img at bounding box center [902, 289] width 979 height 461
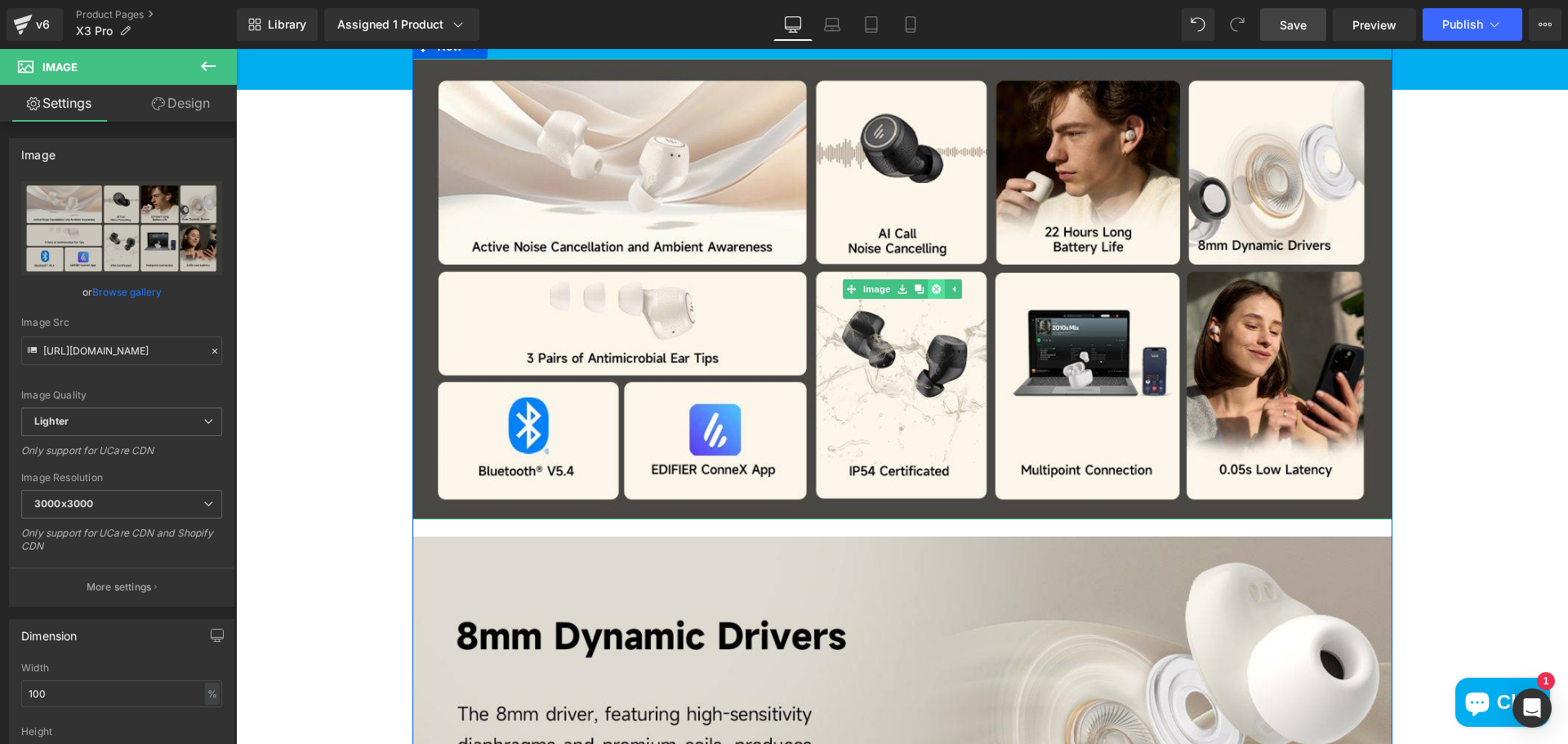
click at [936, 292] on link at bounding box center [936, 289] width 17 height 20
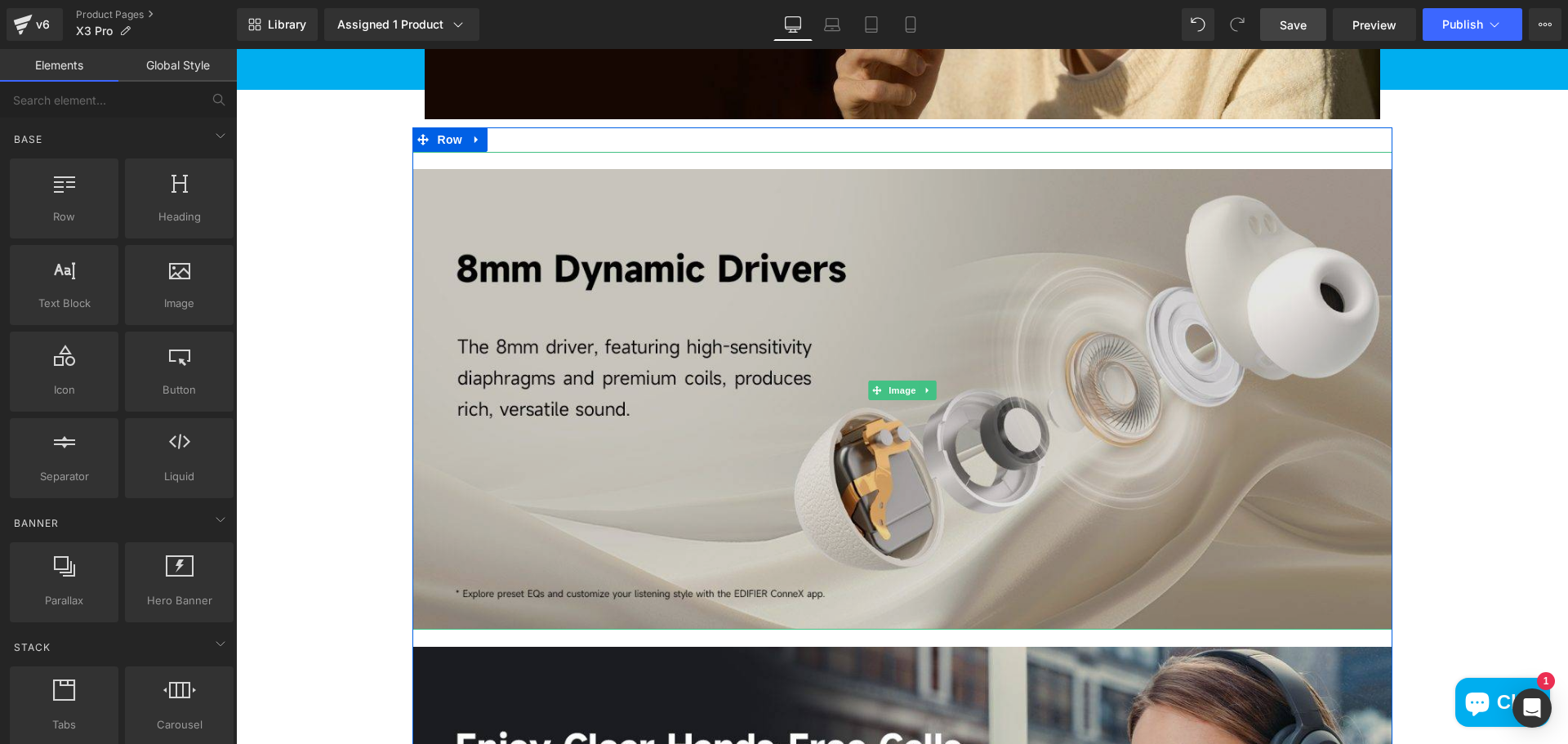
scroll to position [980, 0]
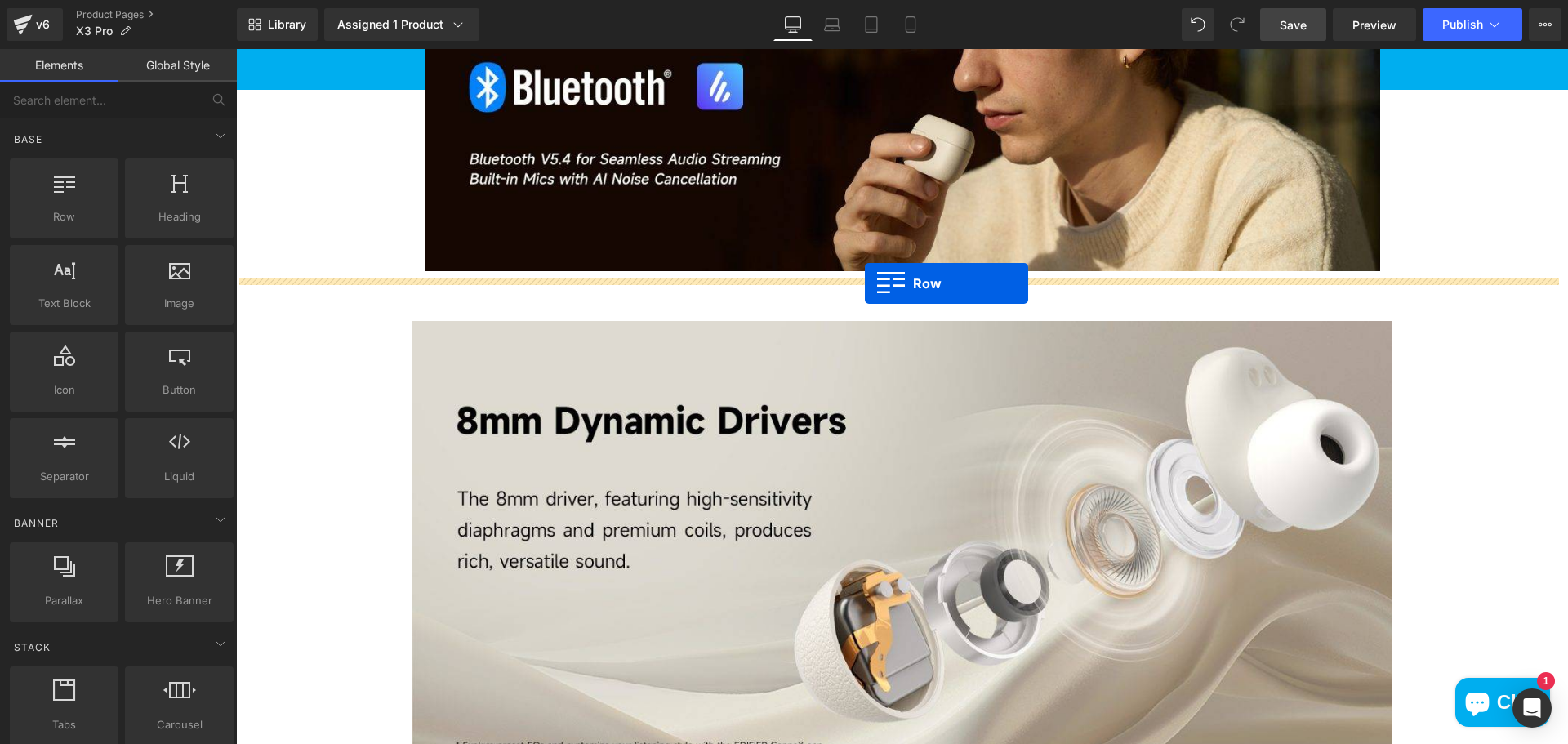
drag, startPoint x: 285, startPoint y: 249, endPoint x: 865, endPoint y: 283, distance: 581.0
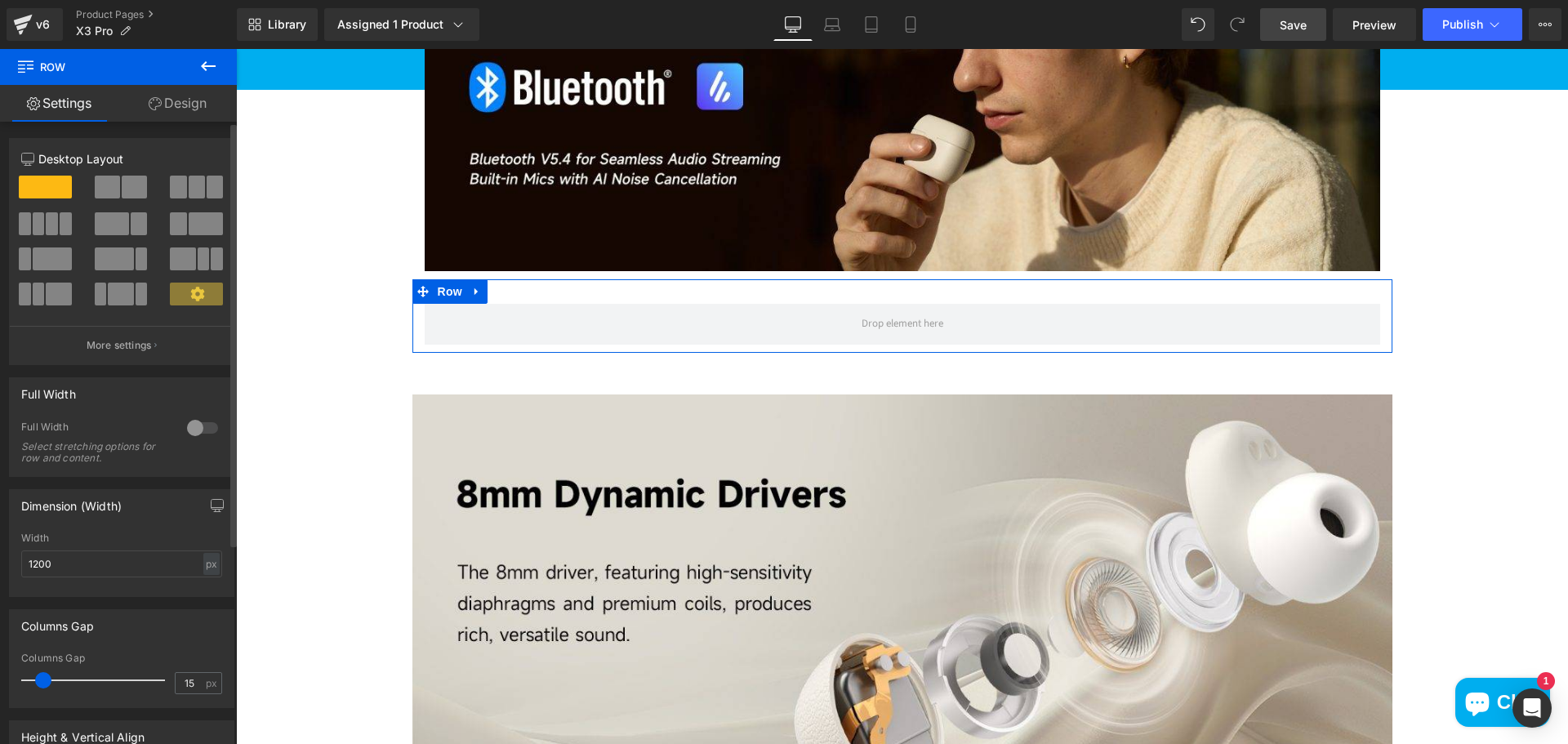
click at [98, 187] on span at bounding box center [107, 187] width 26 height 23
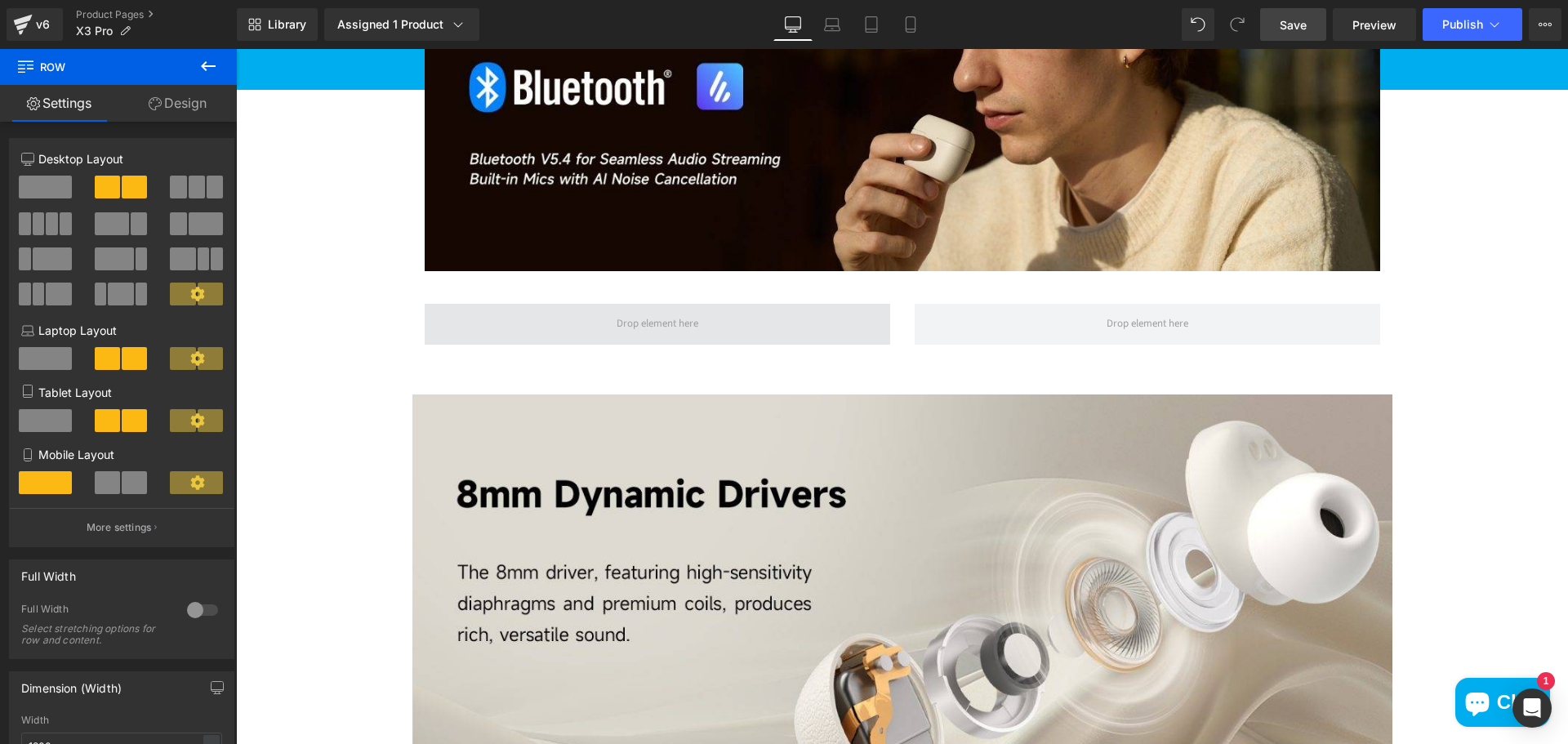
click at [651, 336] on span at bounding box center [658, 324] width 466 height 41
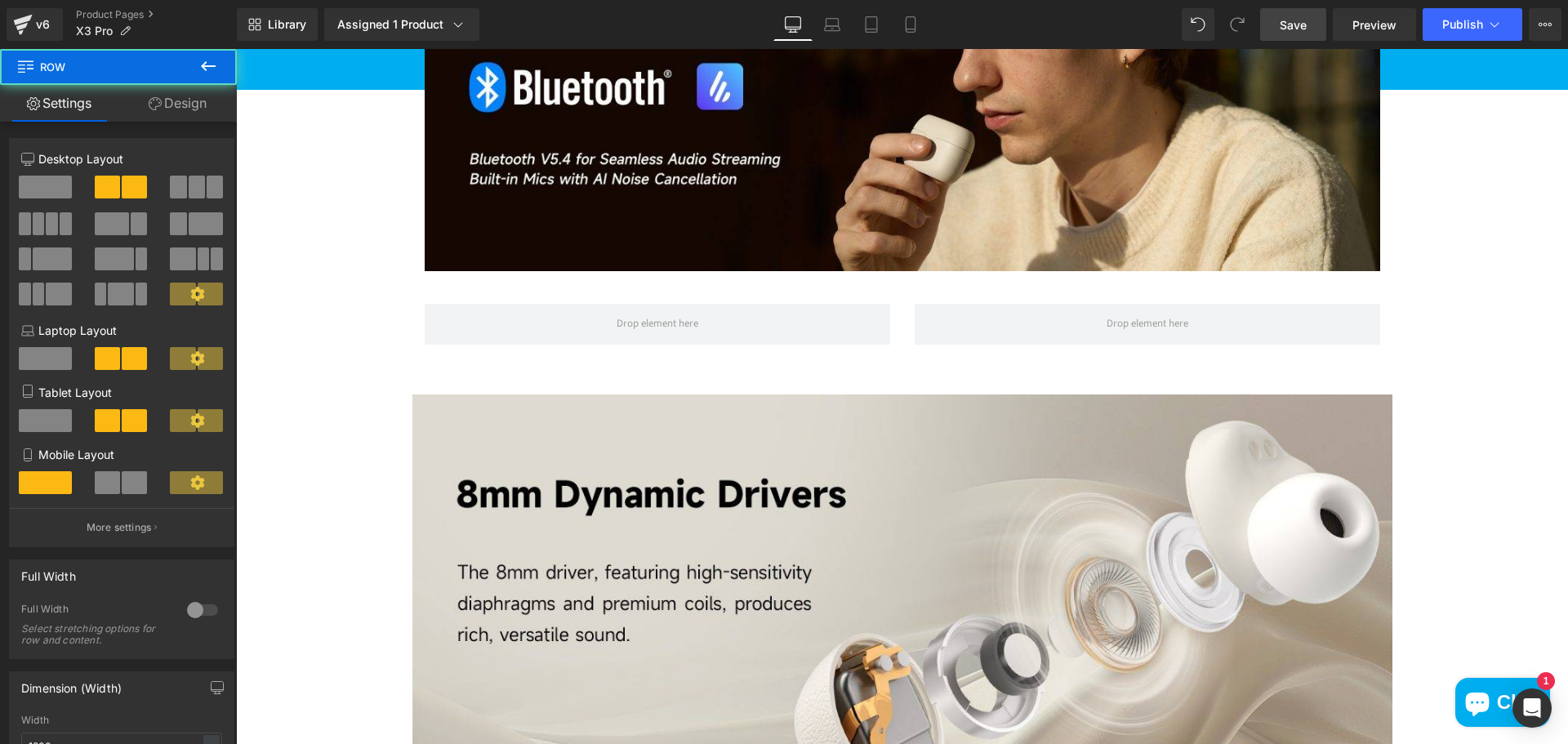
click at [206, 67] on icon at bounding box center [208, 66] width 15 height 9
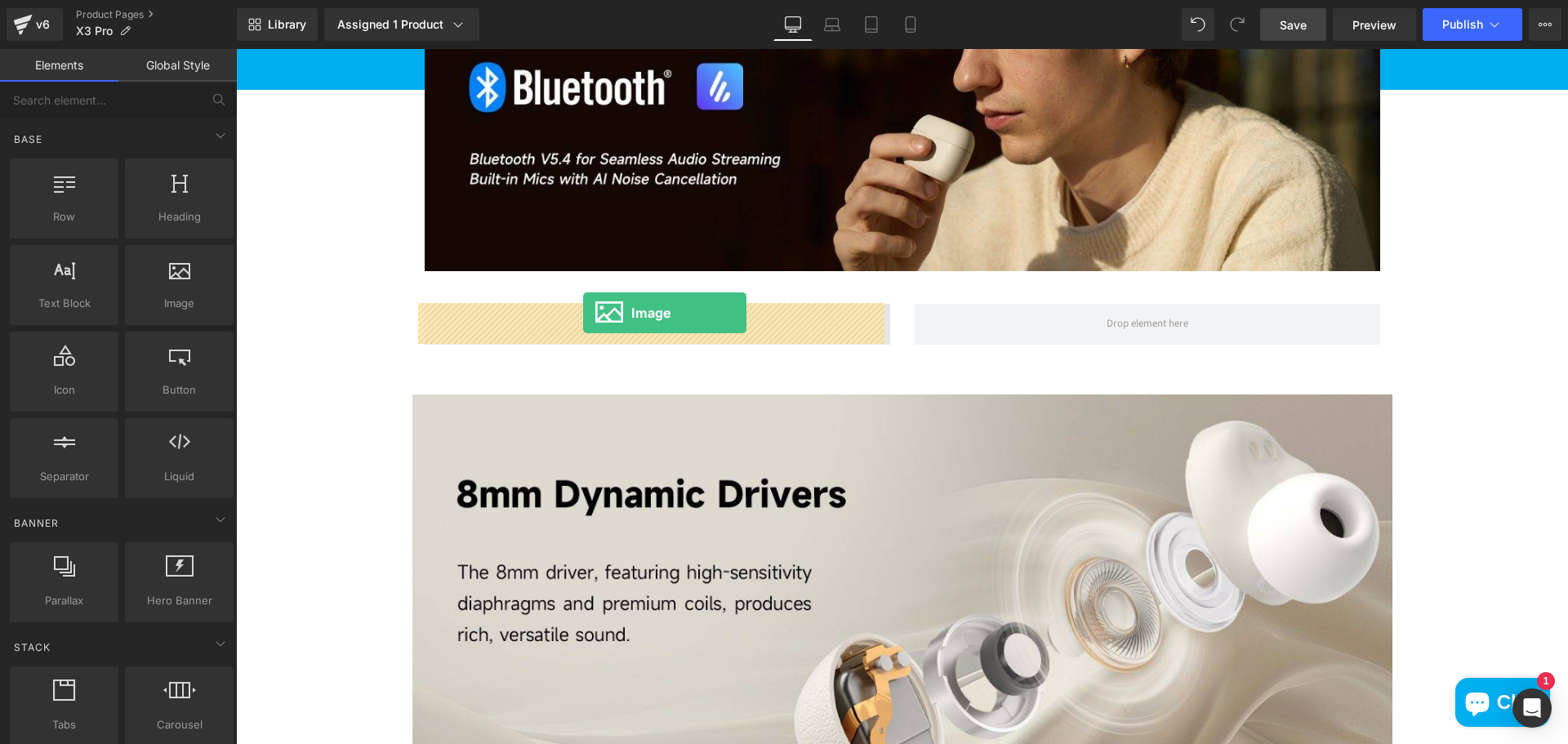
drag, startPoint x: 470, startPoint y: 359, endPoint x: 582, endPoint y: 312, distance: 121.5
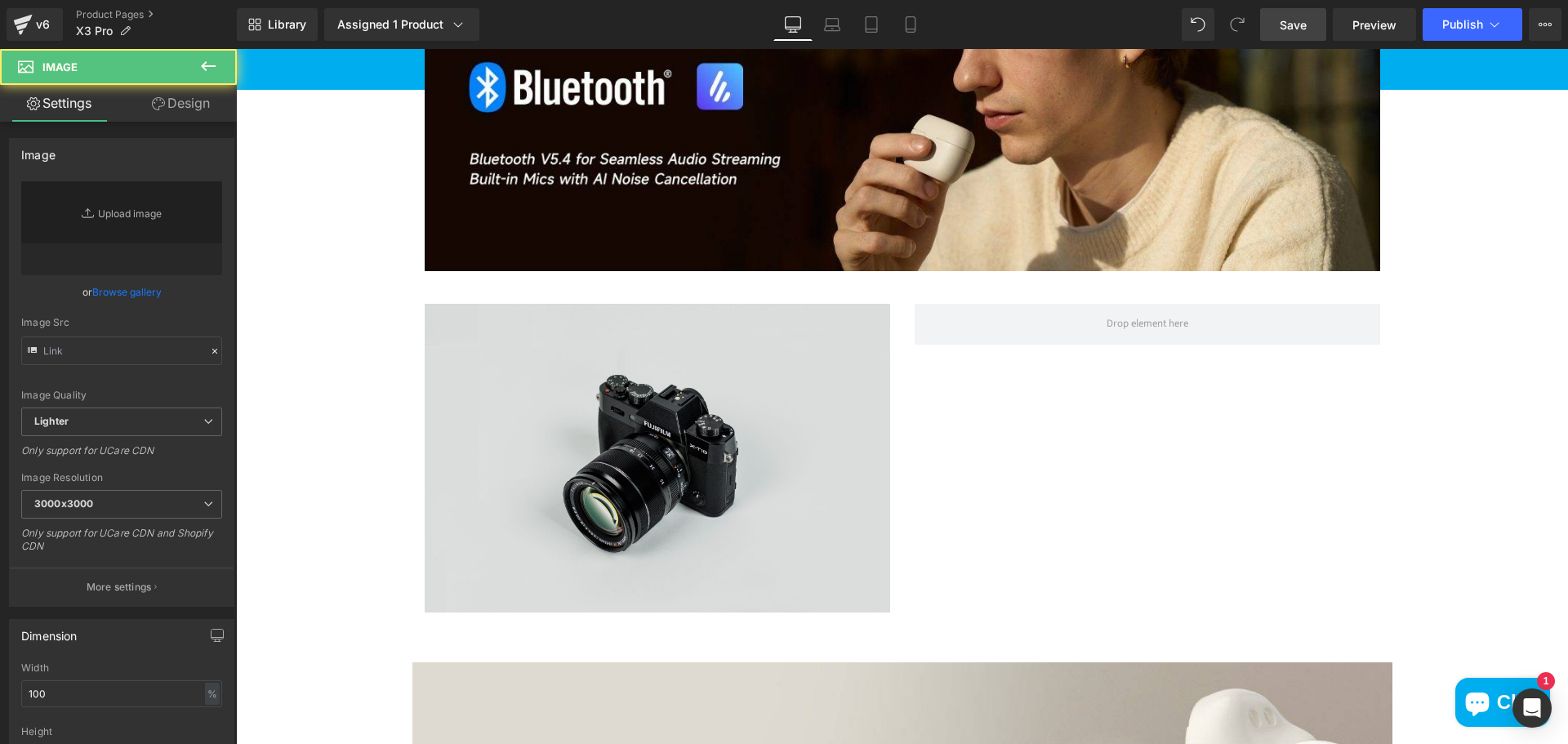
type input "//d1um8515vdn9kb.cloudfront.net/images/parallax.jpg"
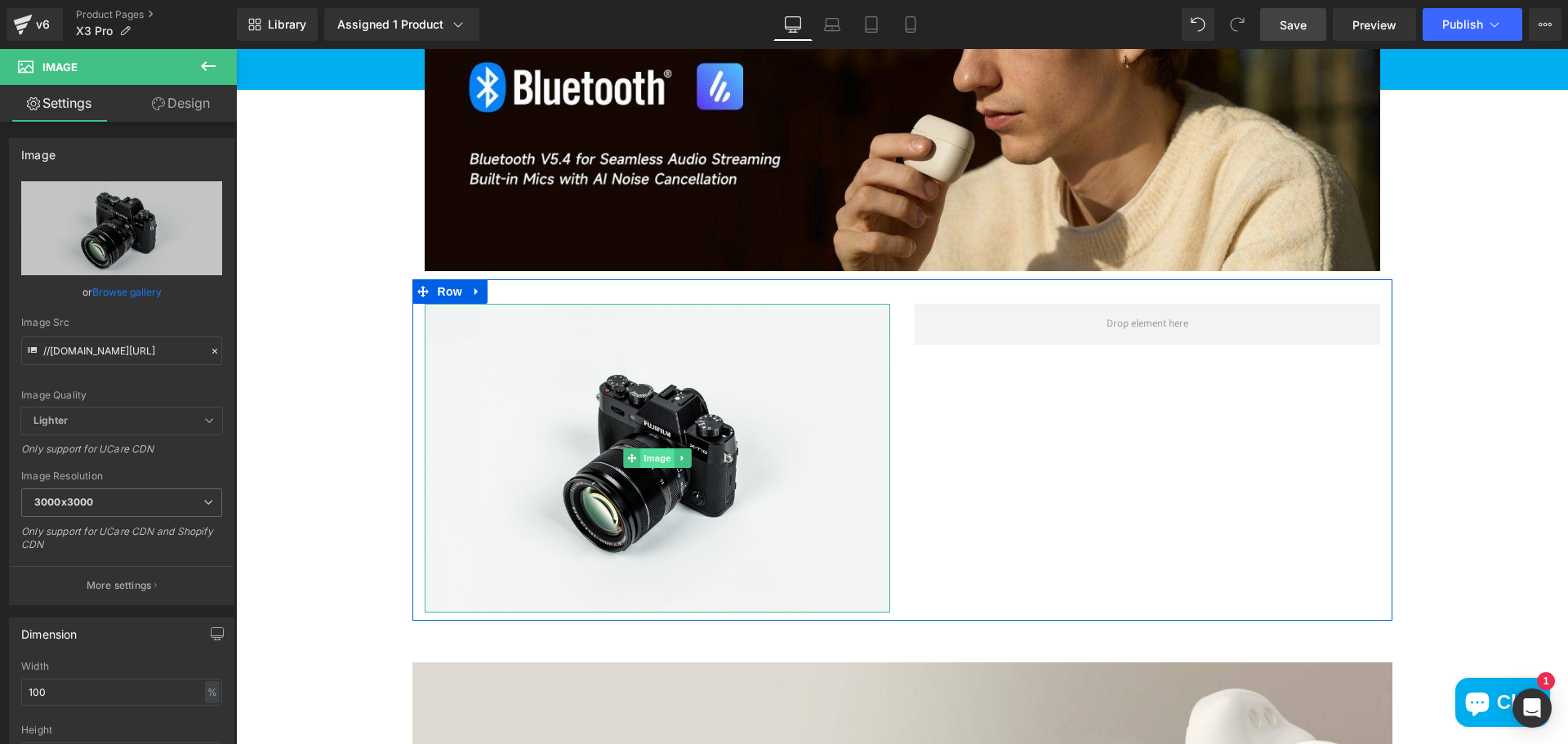
click at [646, 459] on span "Image" at bounding box center [657, 458] width 34 height 20
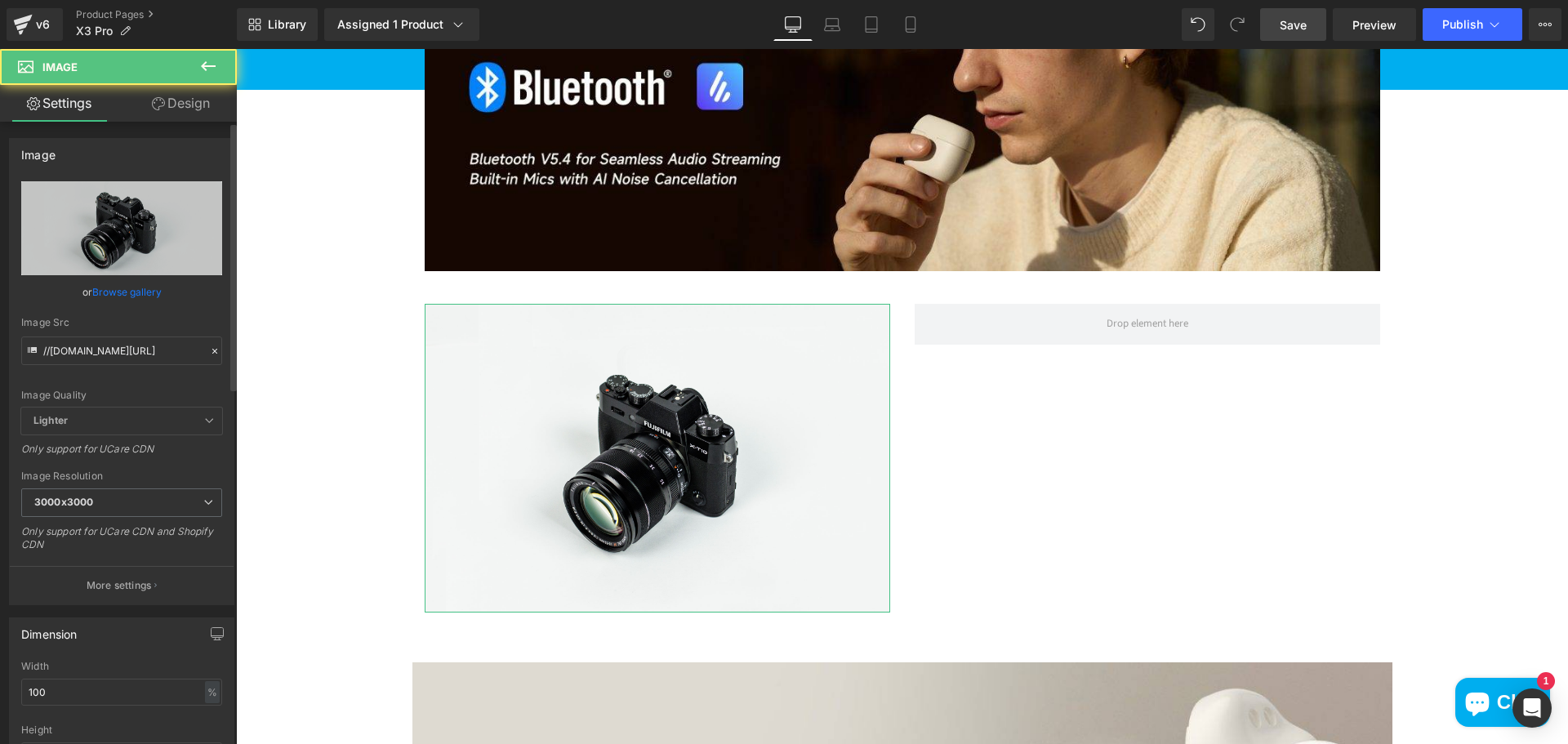
click at [122, 295] on link "Browse gallery" at bounding box center [127, 292] width 69 height 28
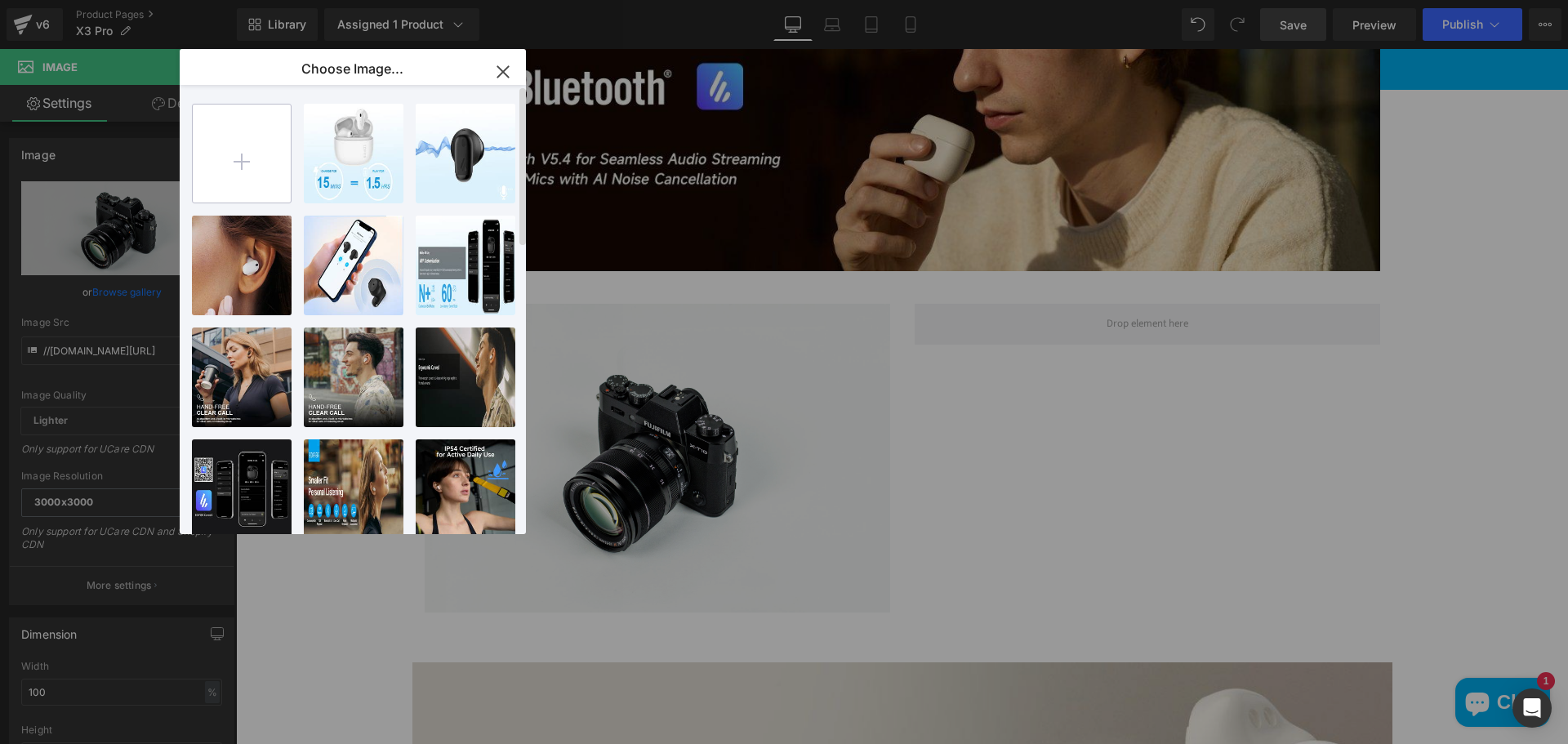
click at [233, 167] on input "file" at bounding box center [242, 153] width 98 height 98
click at [506, 74] on icon "button" at bounding box center [503, 72] width 26 height 27
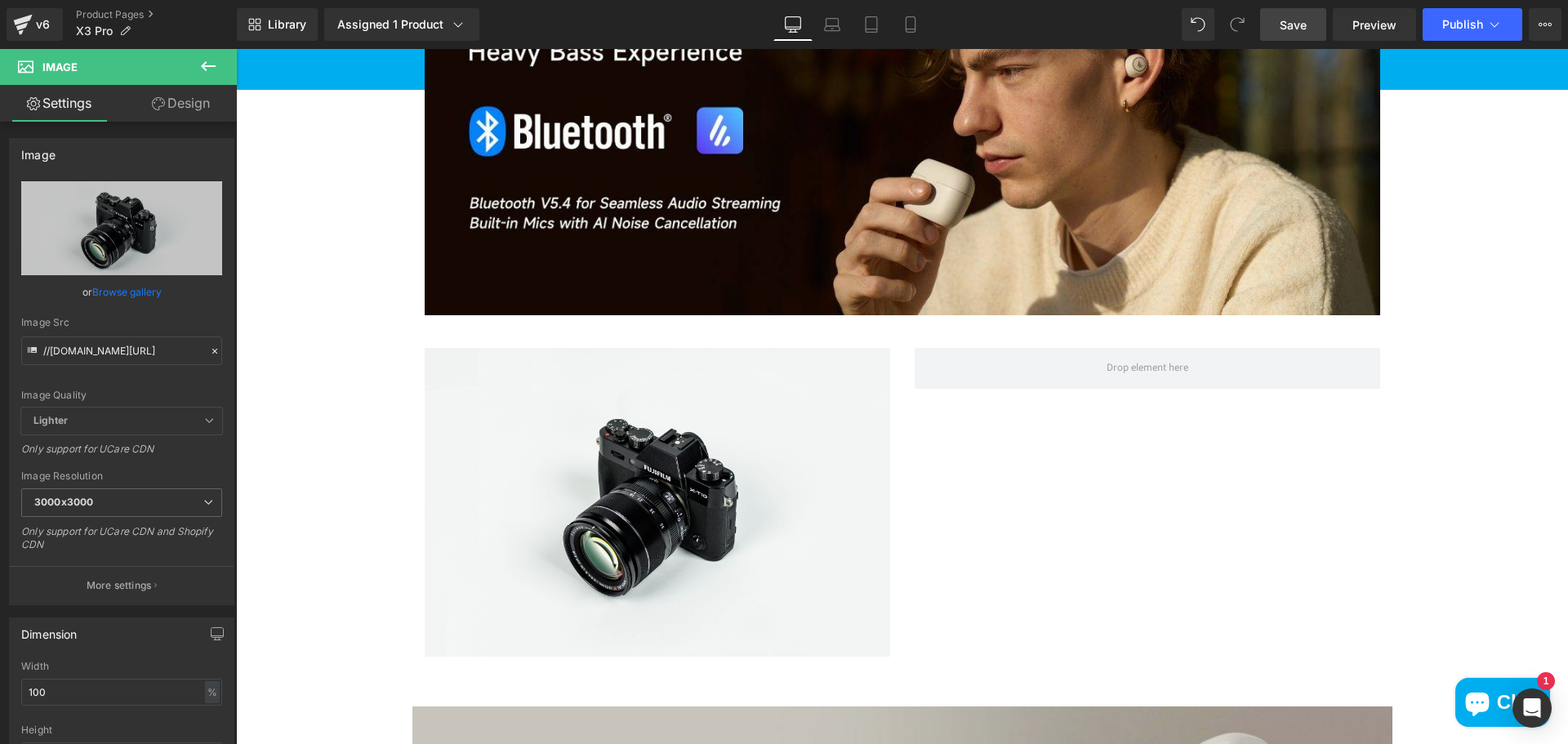
scroll to position [1143, 0]
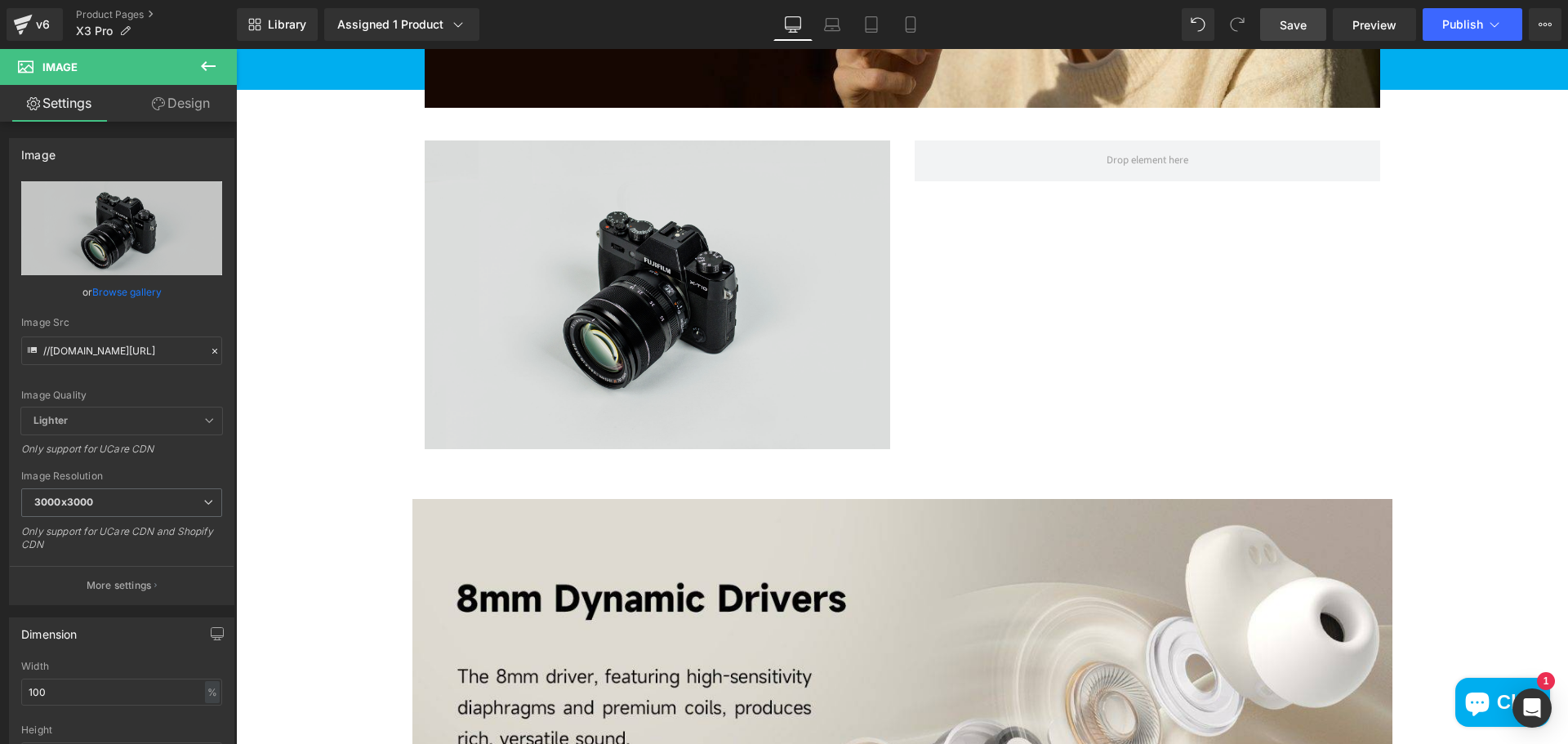
click at [658, 312] on img at bounding box center [658, 294] width 466 height 309
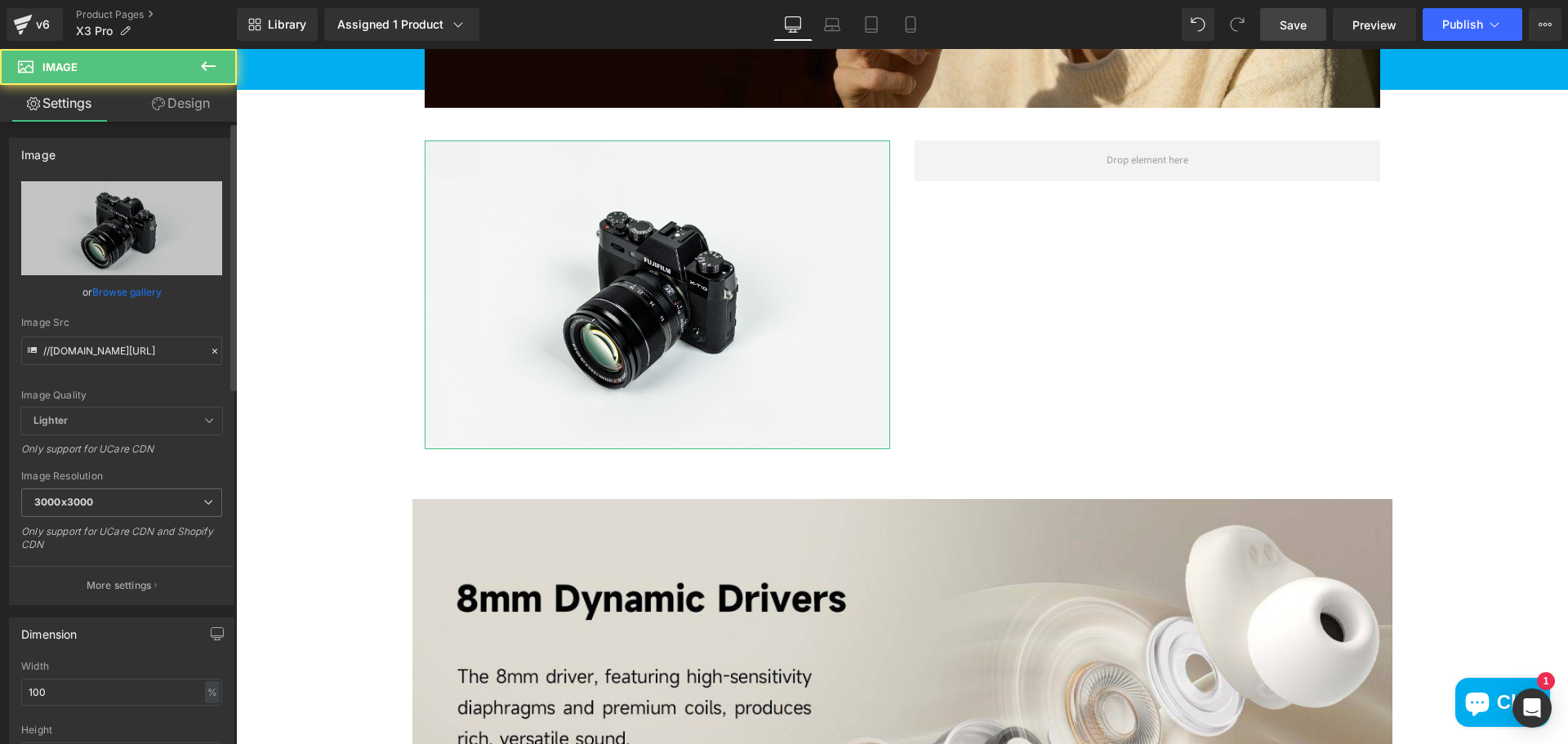
click at [151, 286] on link "Browse gallery" at bounding box center [127, 292] width 69 height 28
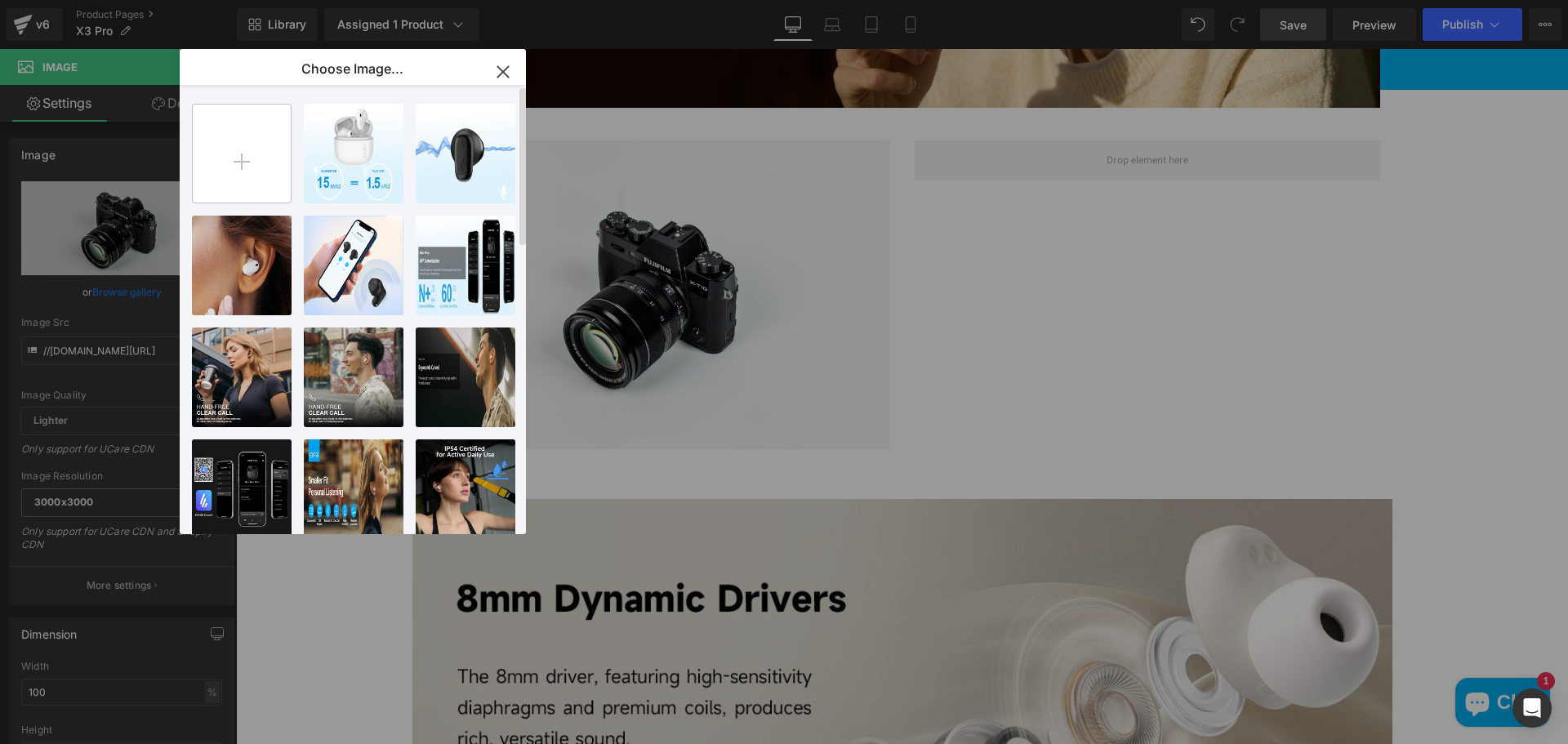
click at [233, 164] on input "file" at bounding box center [242, 153] width 98 height 98
type input "C:\fakepath\ChatGPT Image Oct 6, 2025, 12_09_15 PM.png"
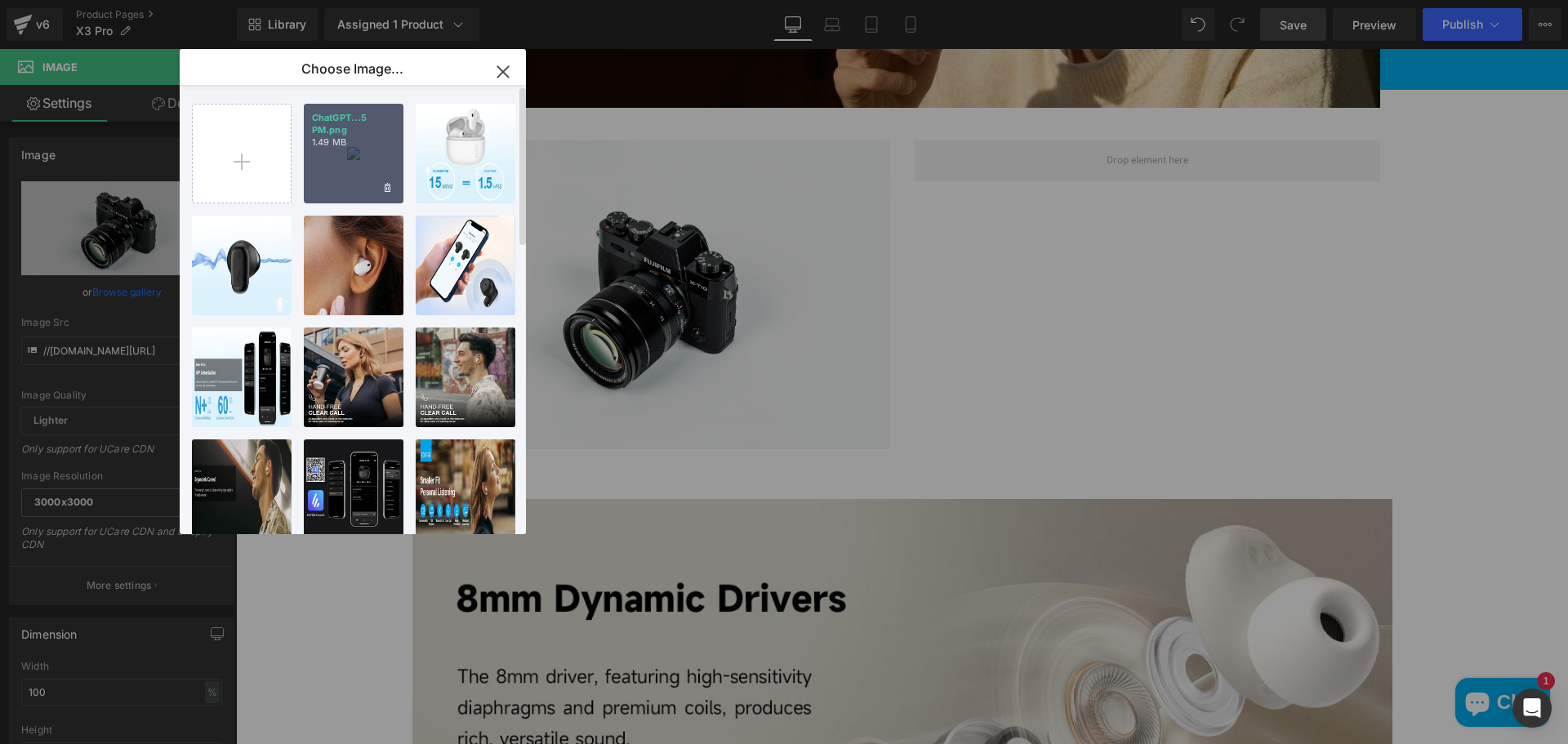
click at [382, 163] on div "ChatGPT...5 PM.png 1.49 MB" at bounding box center [353, 153] width 99 height 99
type input "https://ucarecdn.com/7c9bb27f-e77c-4001-9690-8446d47eb760/-/format/auto/-/previ…"
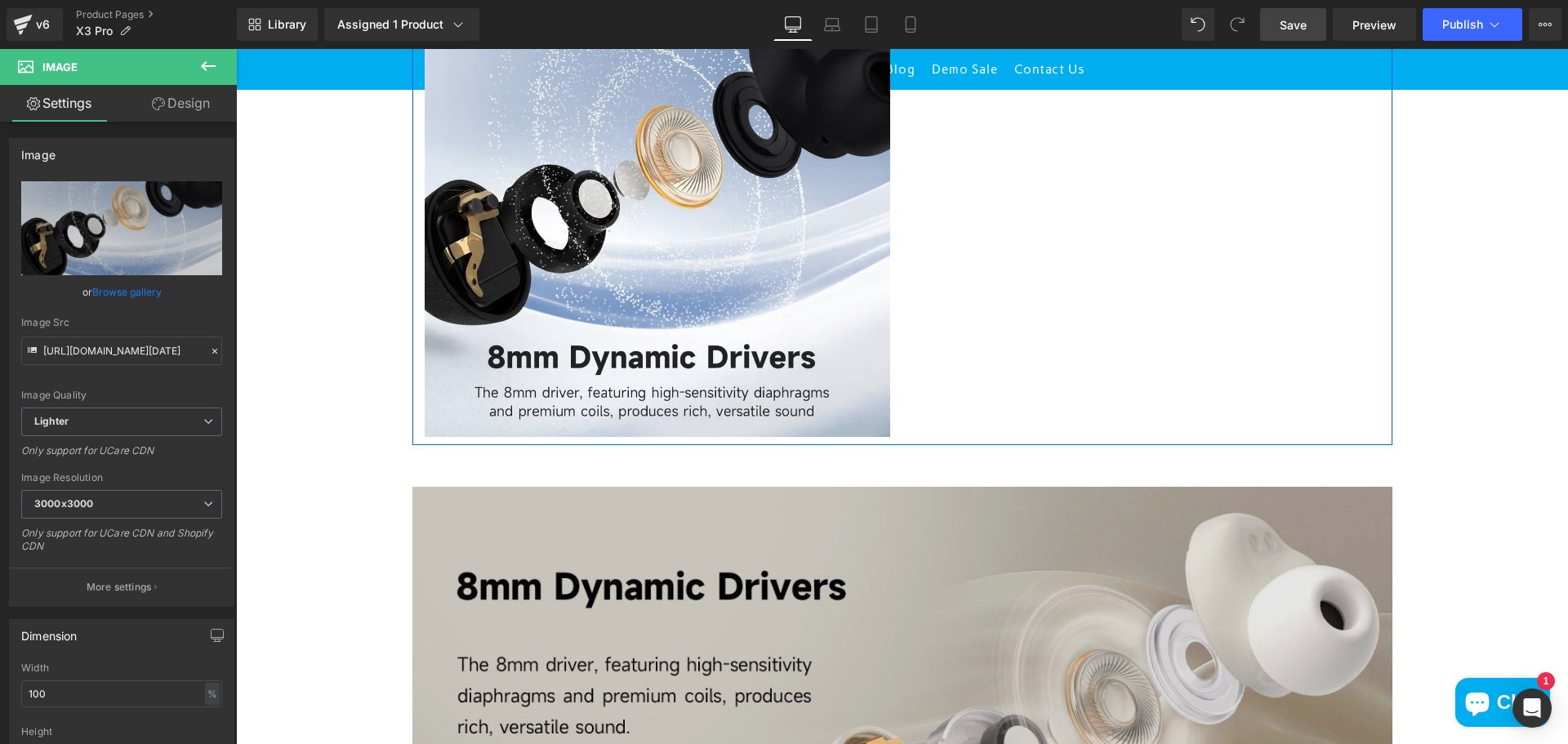
scroll to position [1551, 0]
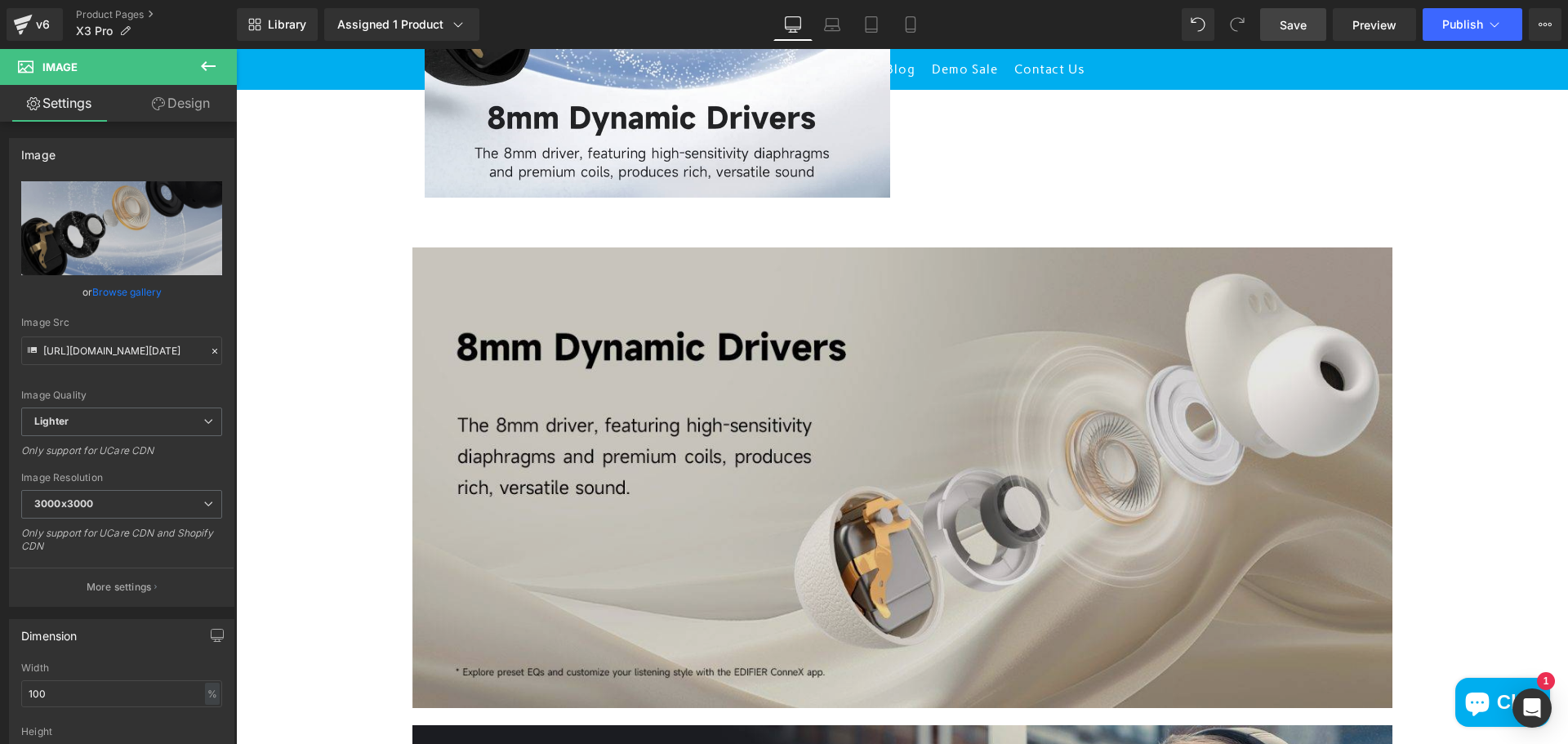
click at [979, 462] on img at bounding box center [902, 469] width 979 height 478
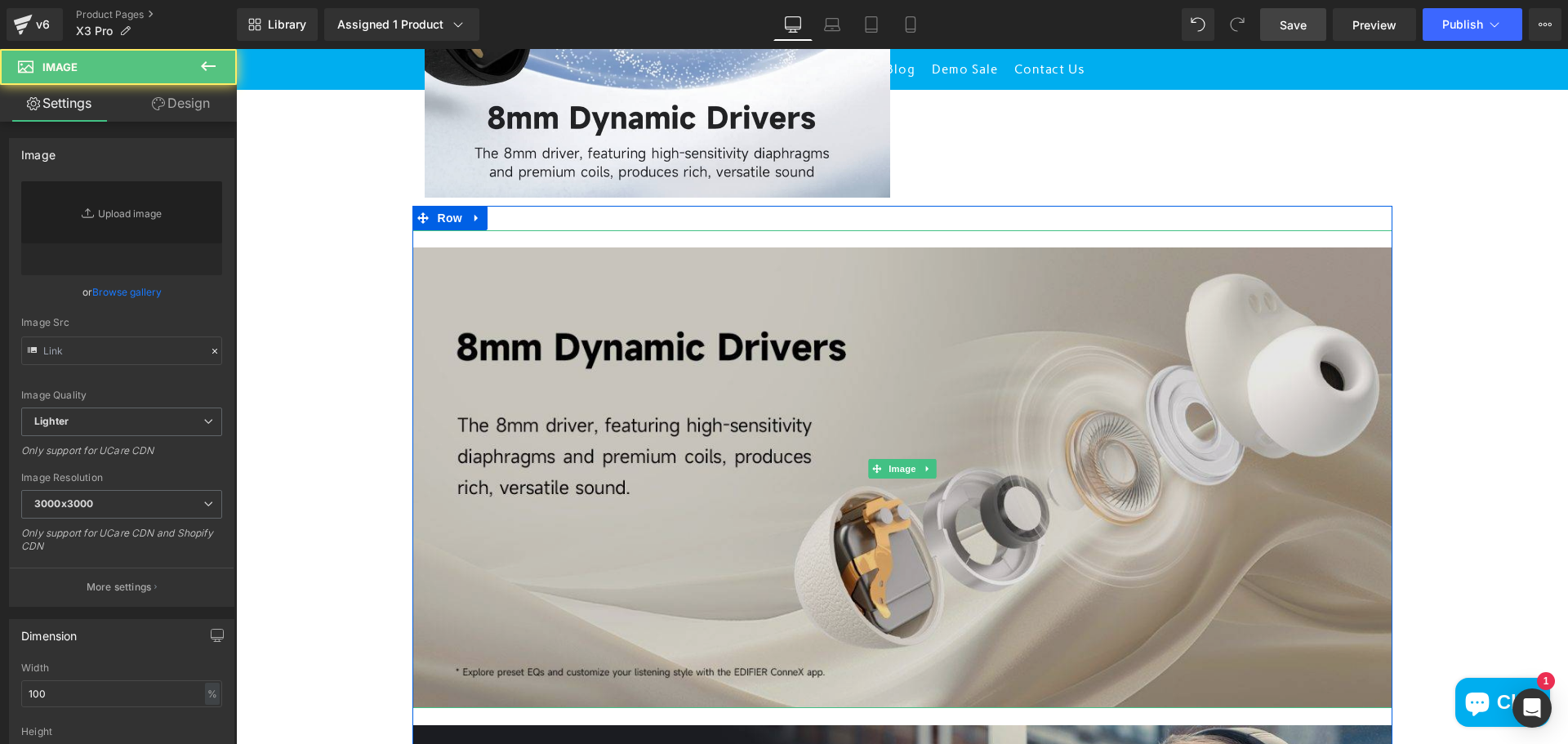
type input "https://ucarecdn.com/6a8ee981-ae09-4907-8d86-ba1fc633dfbd/-/format/auto/-/previ…"
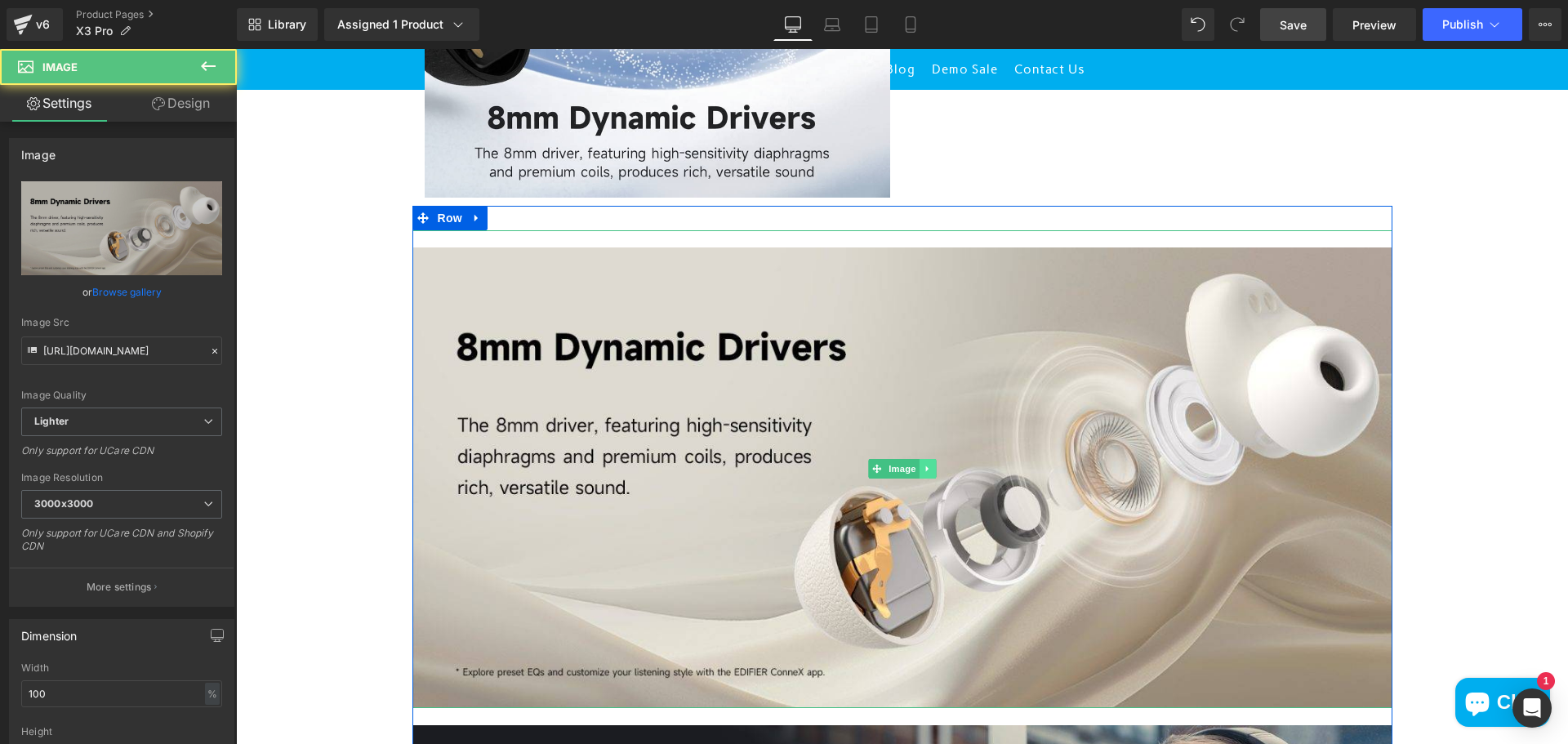
click at [923, 468] on icon at bounding box center [926, 469] width 9 height 9
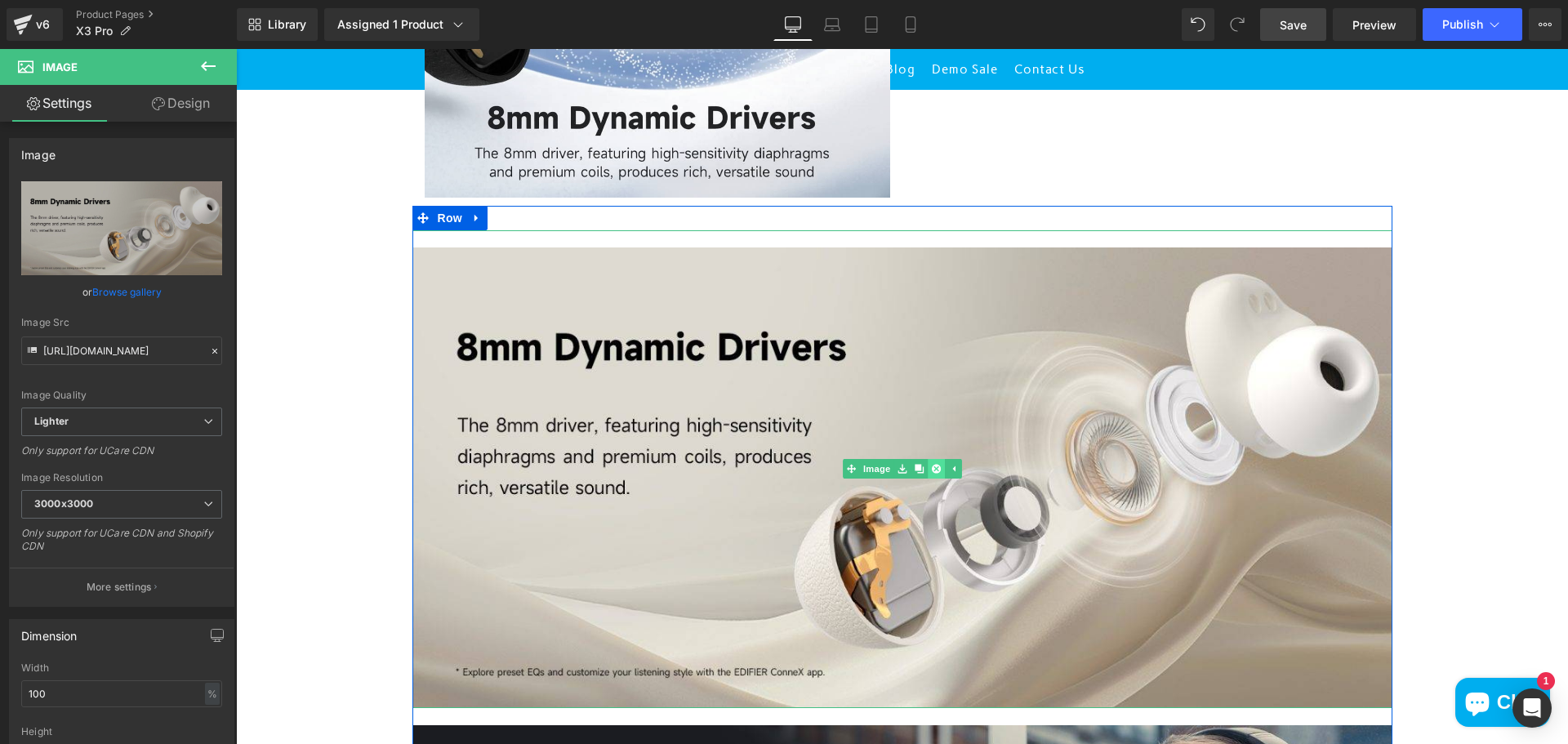
click at [932, 469] on icon at bounding box center [935, 469] width 9 height 9
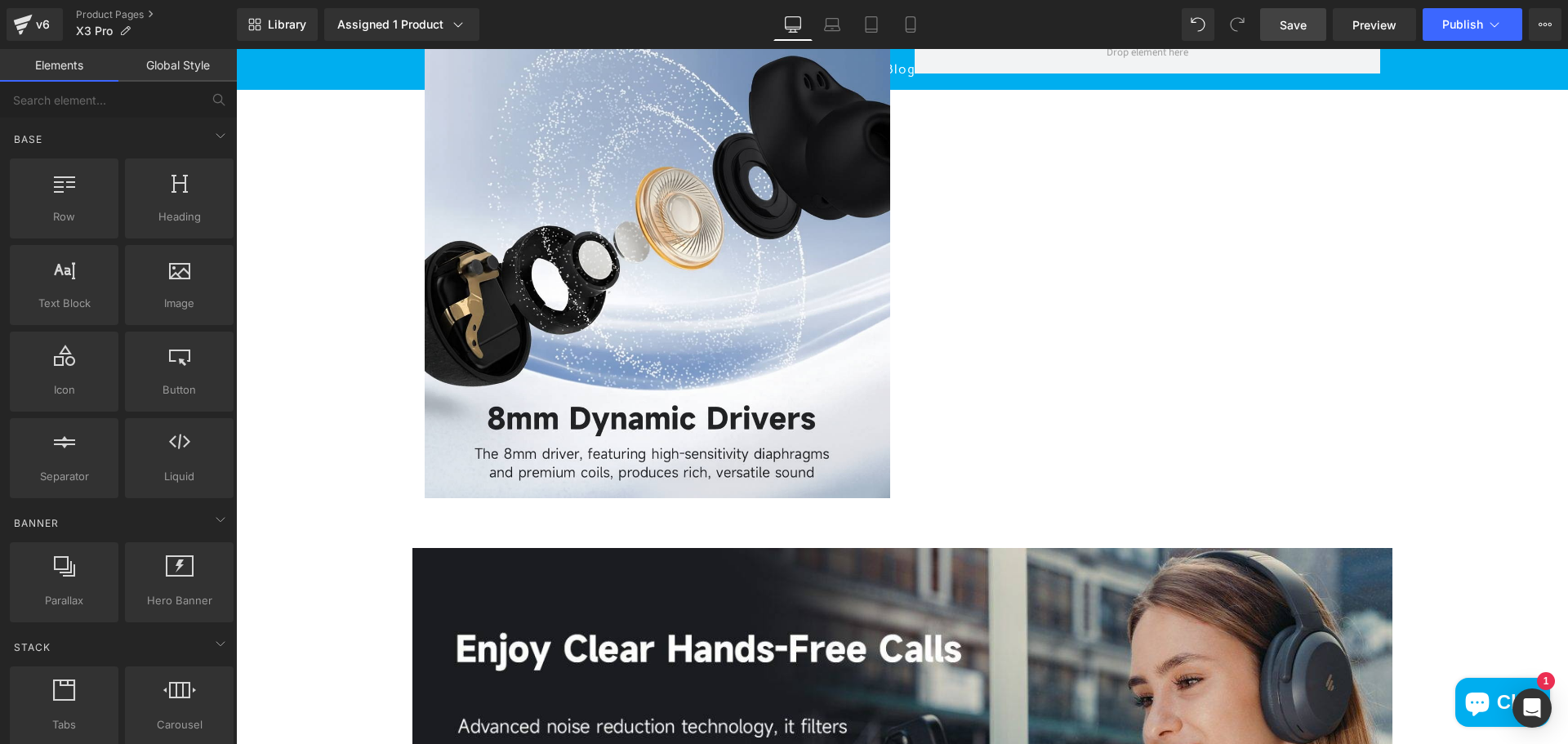
scroll to position [1225, 0]
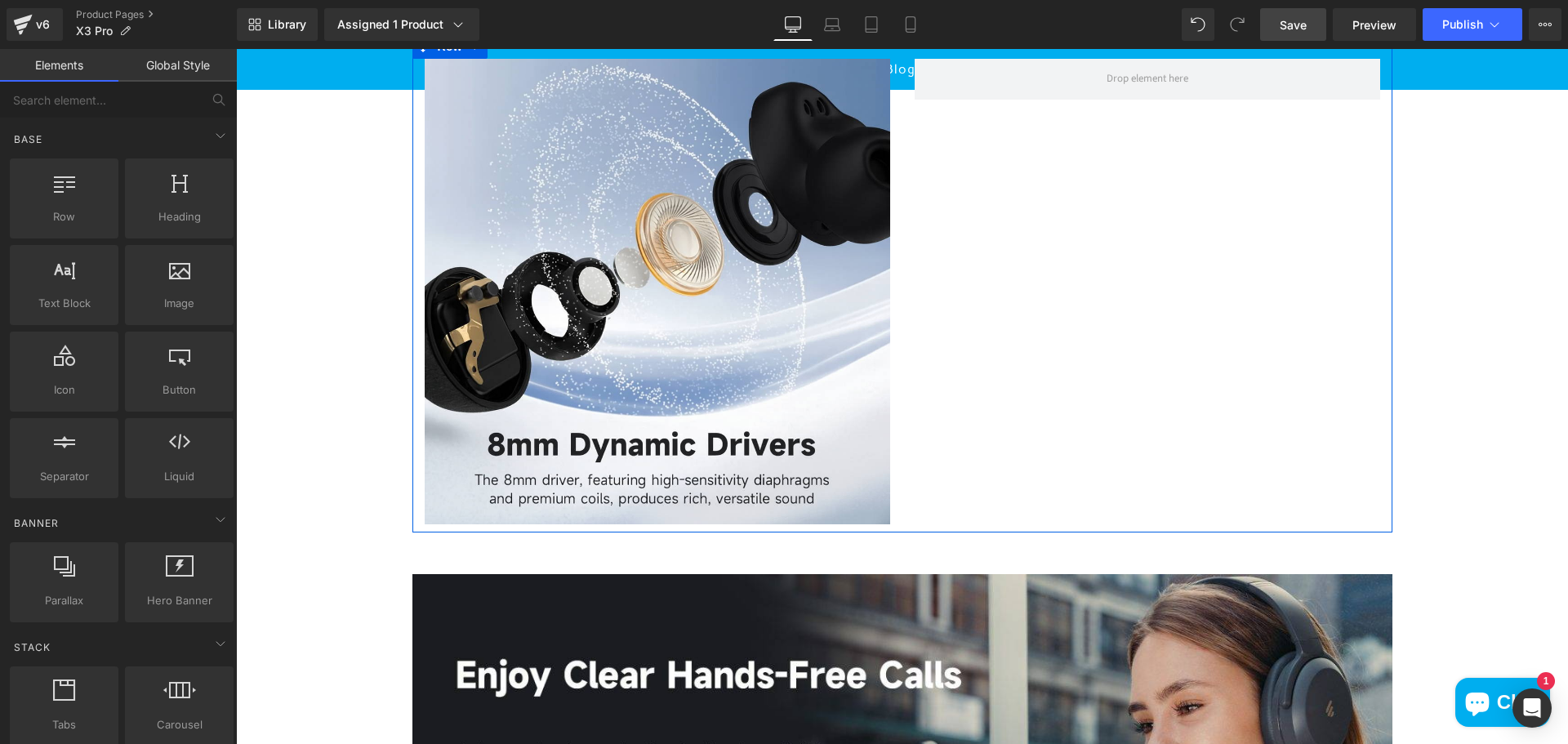
click at [1065, 247] on div "Image Row" at bounding box center [902, 283] width 979 height 498
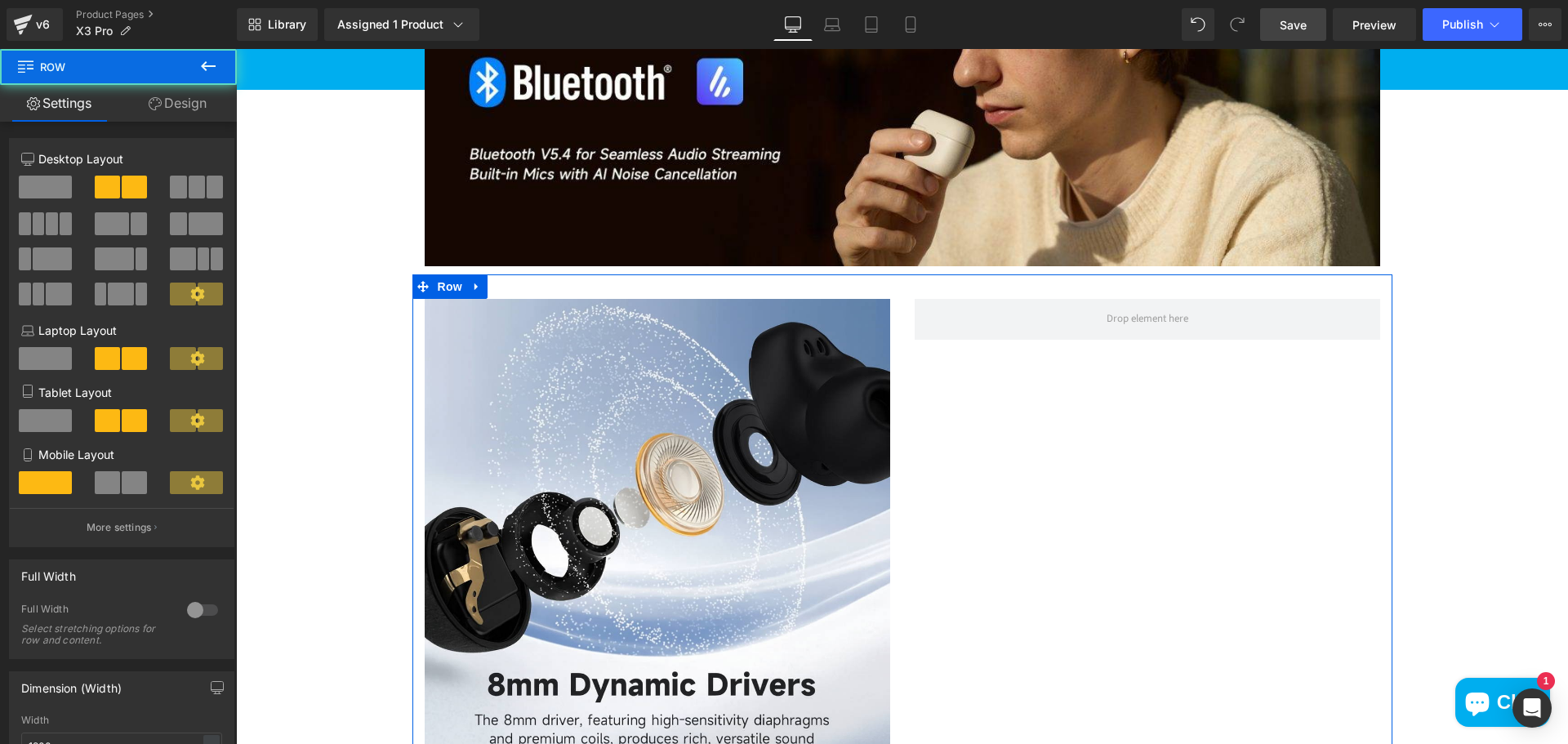
scroll to position [980, 0]
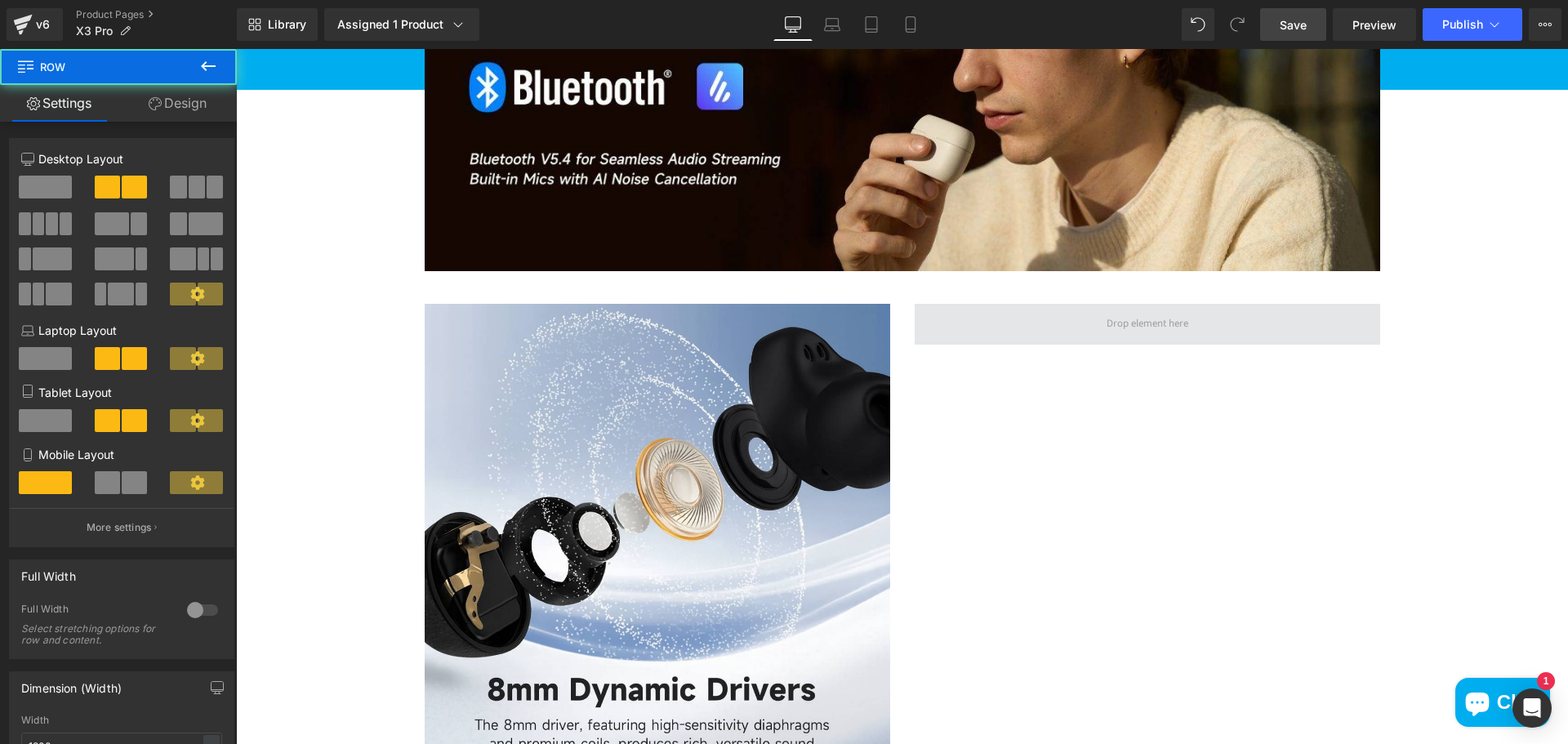
click at [1155, 315] on span at bounding box center [1147, 324] width 93 height 23
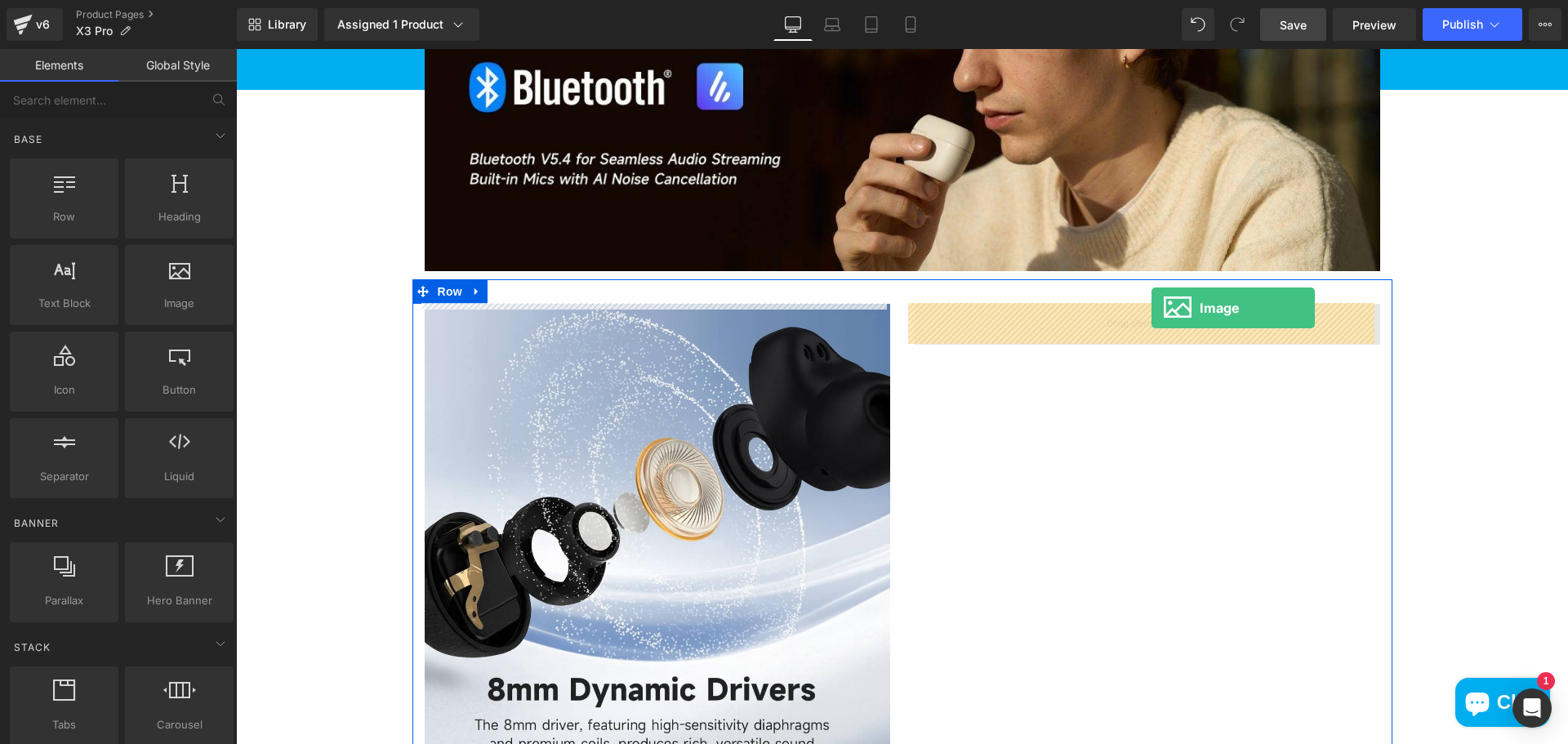
drag, startPoint x: 412, startPoint y: 335, endPoint x: 1152, endPoint y: 309, distance: 740.5
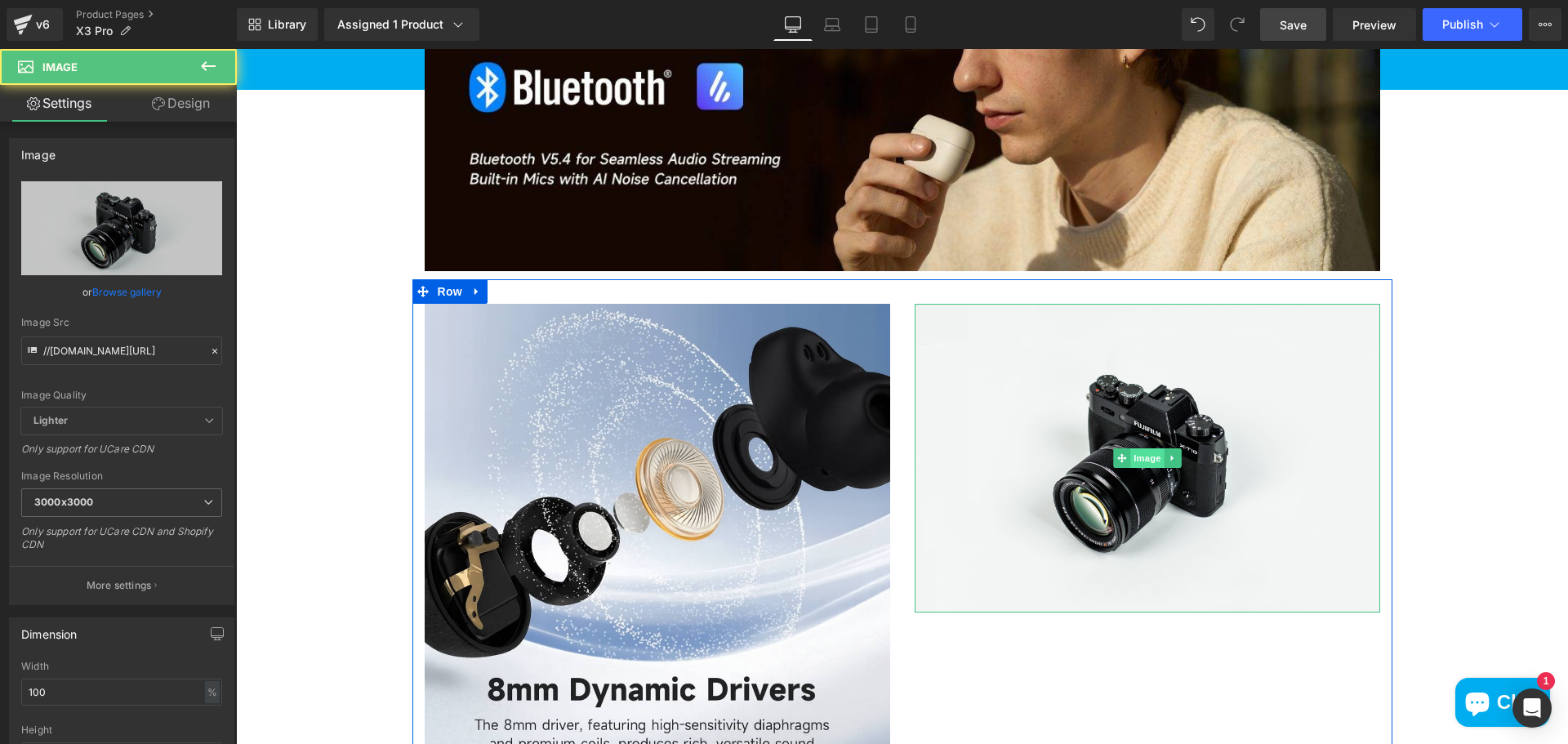
click at [1146, 456] on span "Image" at bounding box center [1147, 458] width 34 height 20
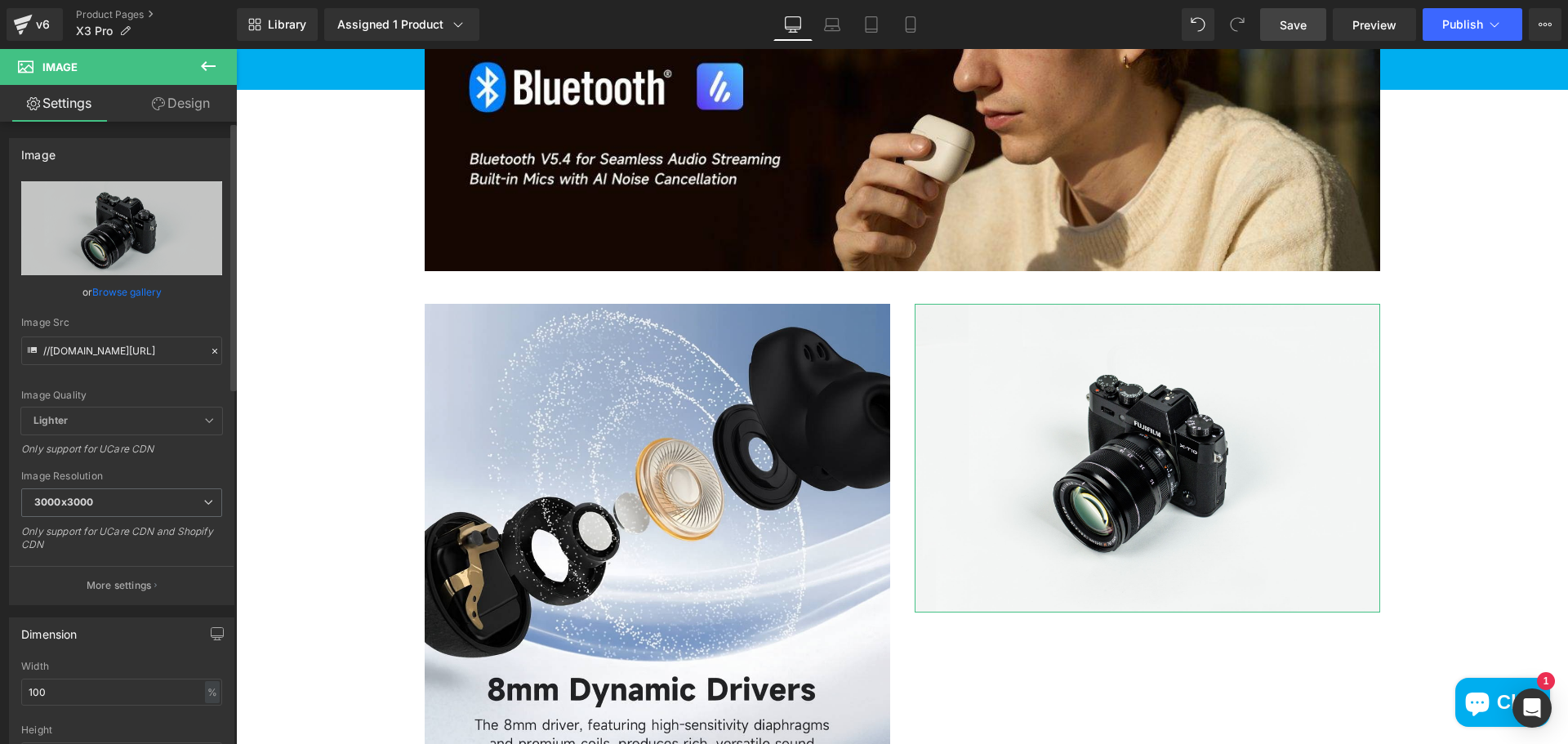
click at [138, 287] on link "Browse gallery" at bounding box center [127, 292] width 69 height 28
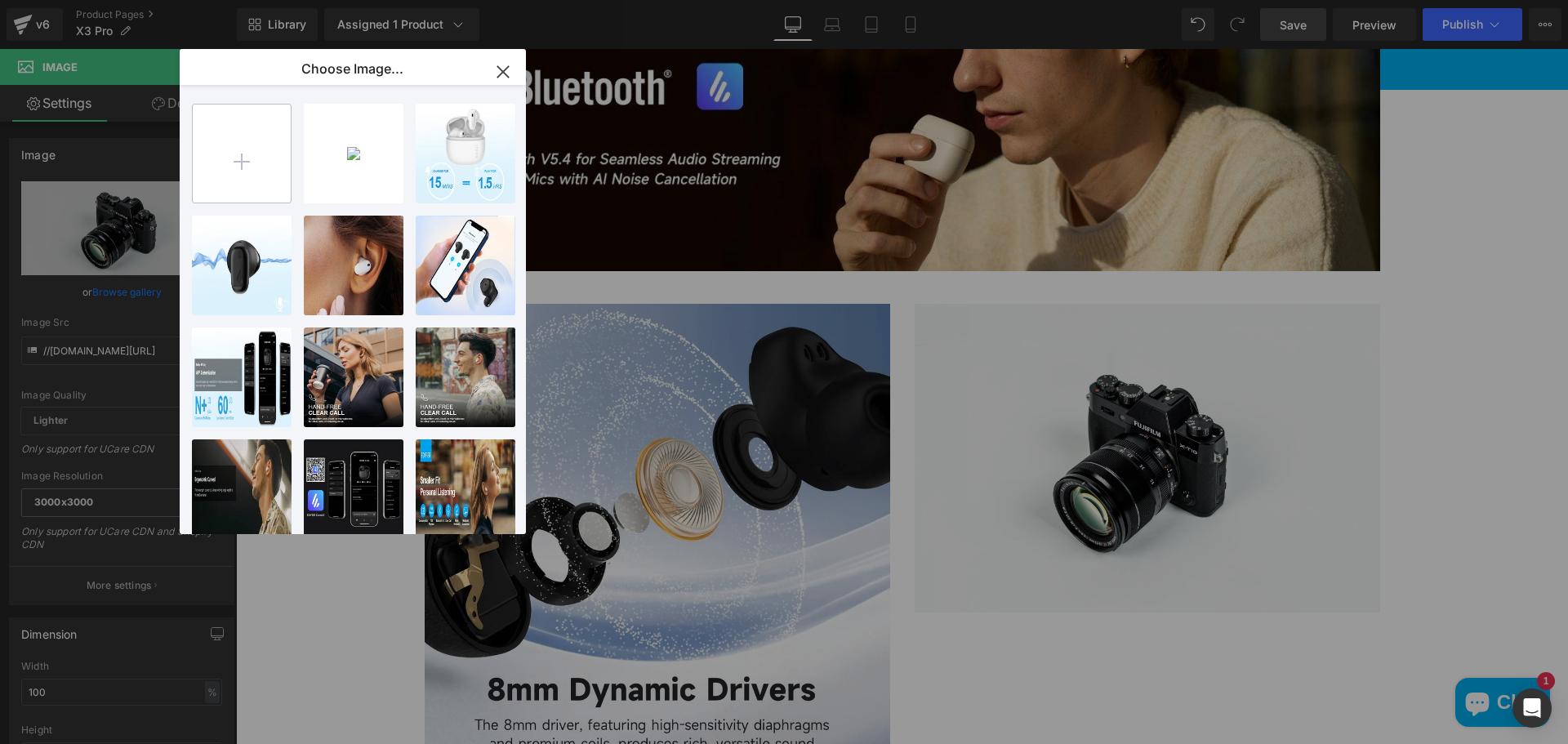
click at [227, 162] on input "file" at bounding box center [242, 153] width 98 height 98
type input "C:\fakepath\ChatGPT Image Oct 3, 2025, 10_22_35 AM.png"
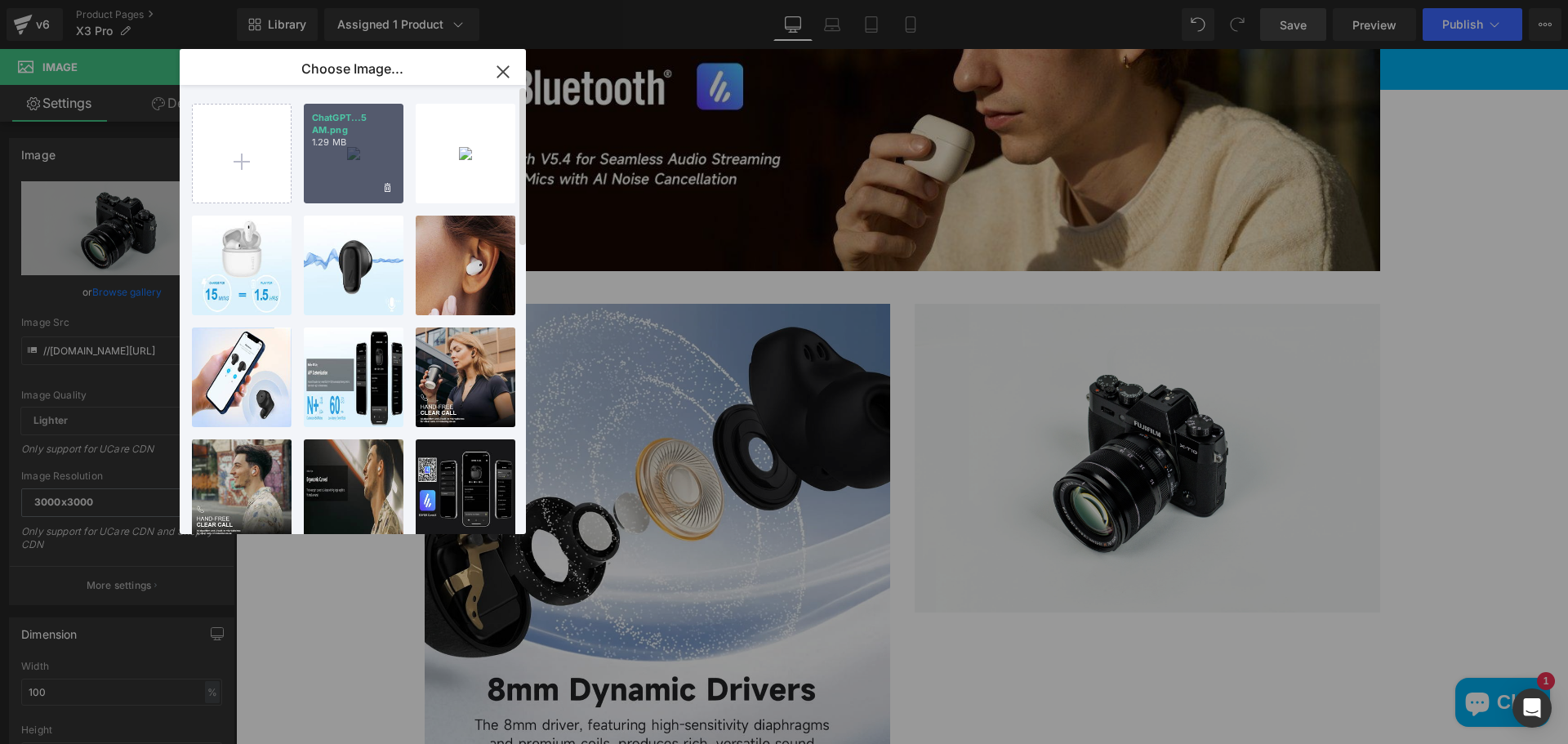
click at [326, 162] on div "ChatGPT...5 AM.png 1.29 MB" at bounding box center [353, 153] width 99 height 99
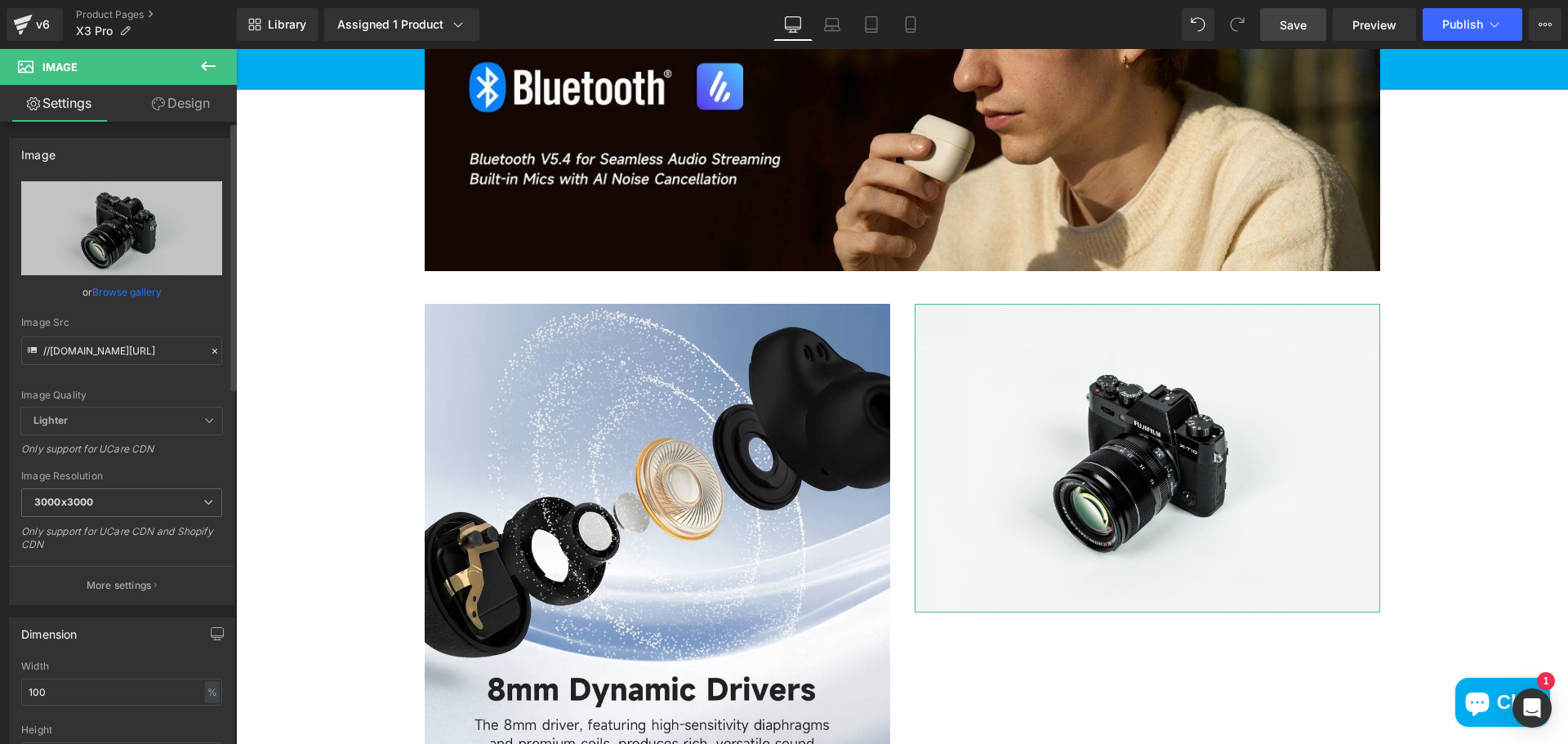
click at [125, 285] on link "Browse gallery" at bounding box center [127, 292] width 69 height 28
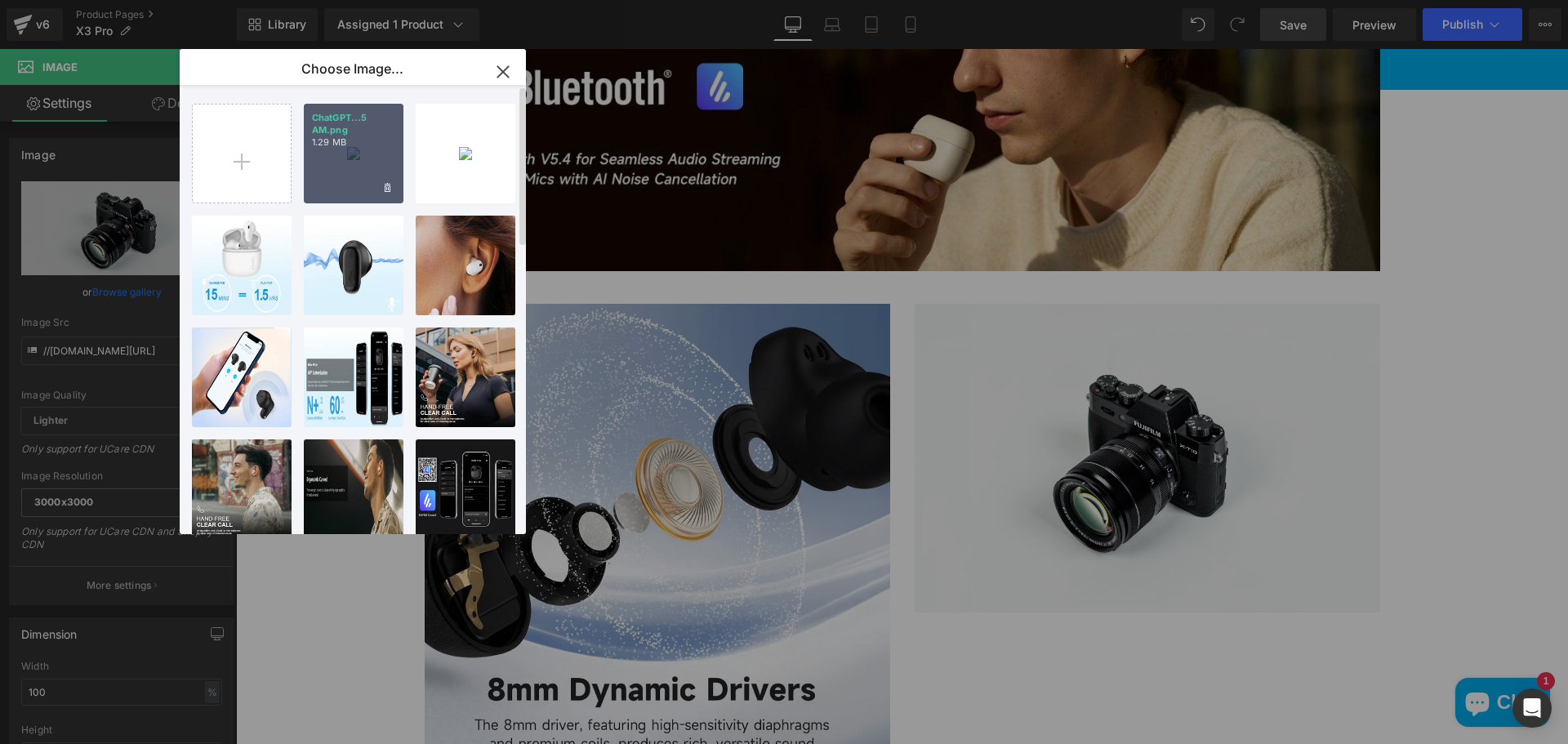
click at [324, 174] on div "ChatGPT...5 AM.png 1.29 MB" at bounding box center [353, 153] width 99 height 99
type input "https://ucarecdn.com/5f4ec131-4594-4d22-aa1a-a3693ad5306c/-/format/auto/-/previ…"
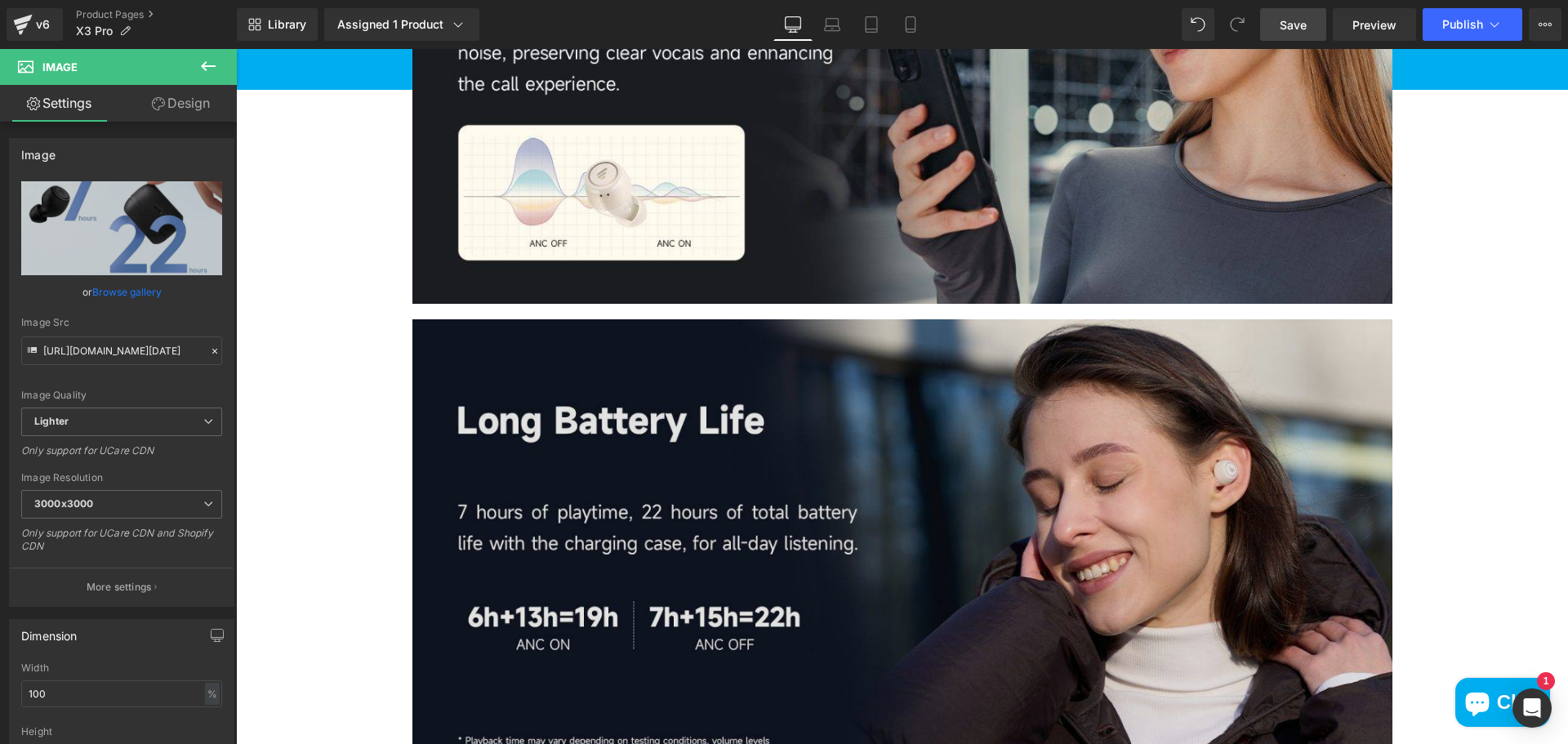
scroll to position [1960, 0]
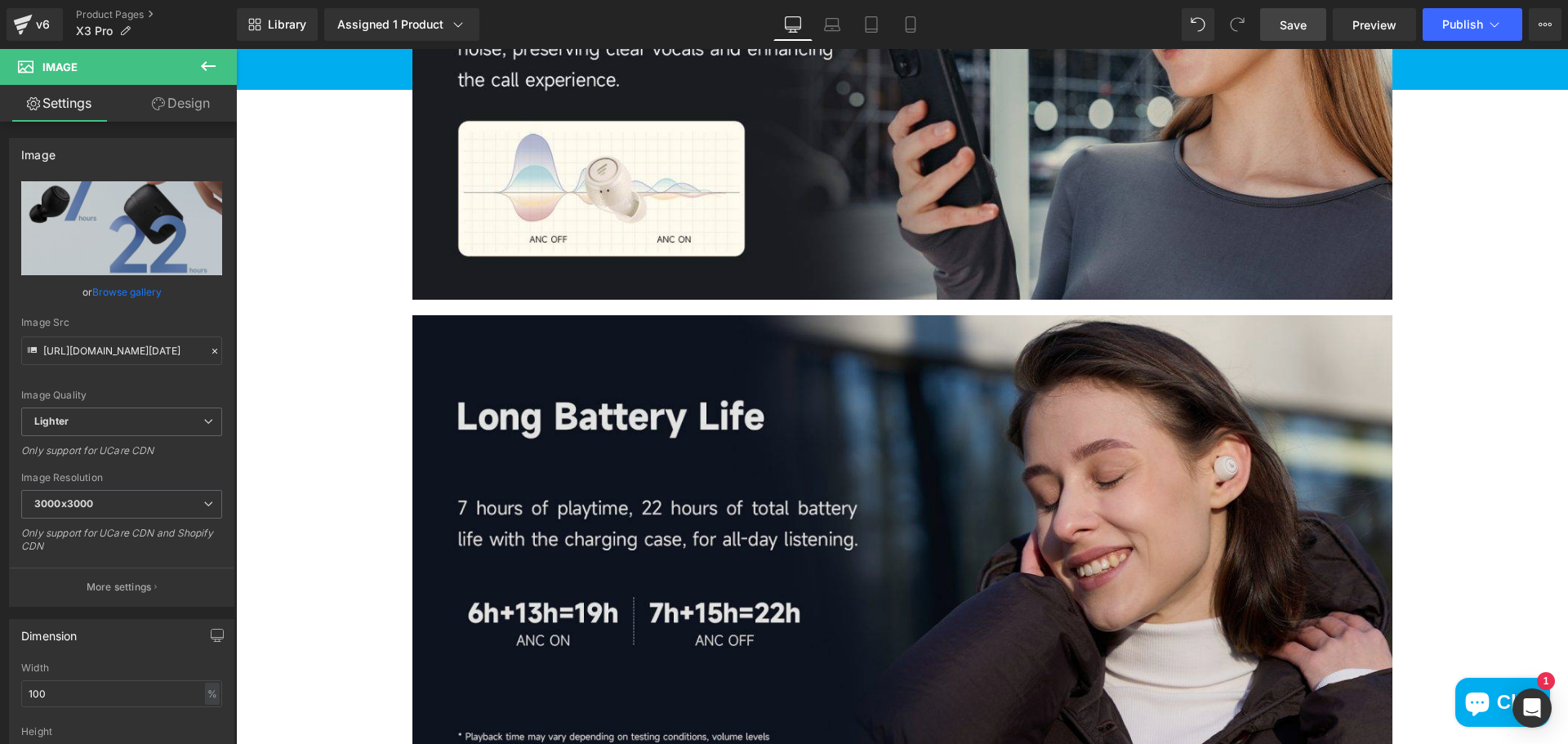
click at [1192, 620] on img at bounding box center [902, 538] width 979 height 476
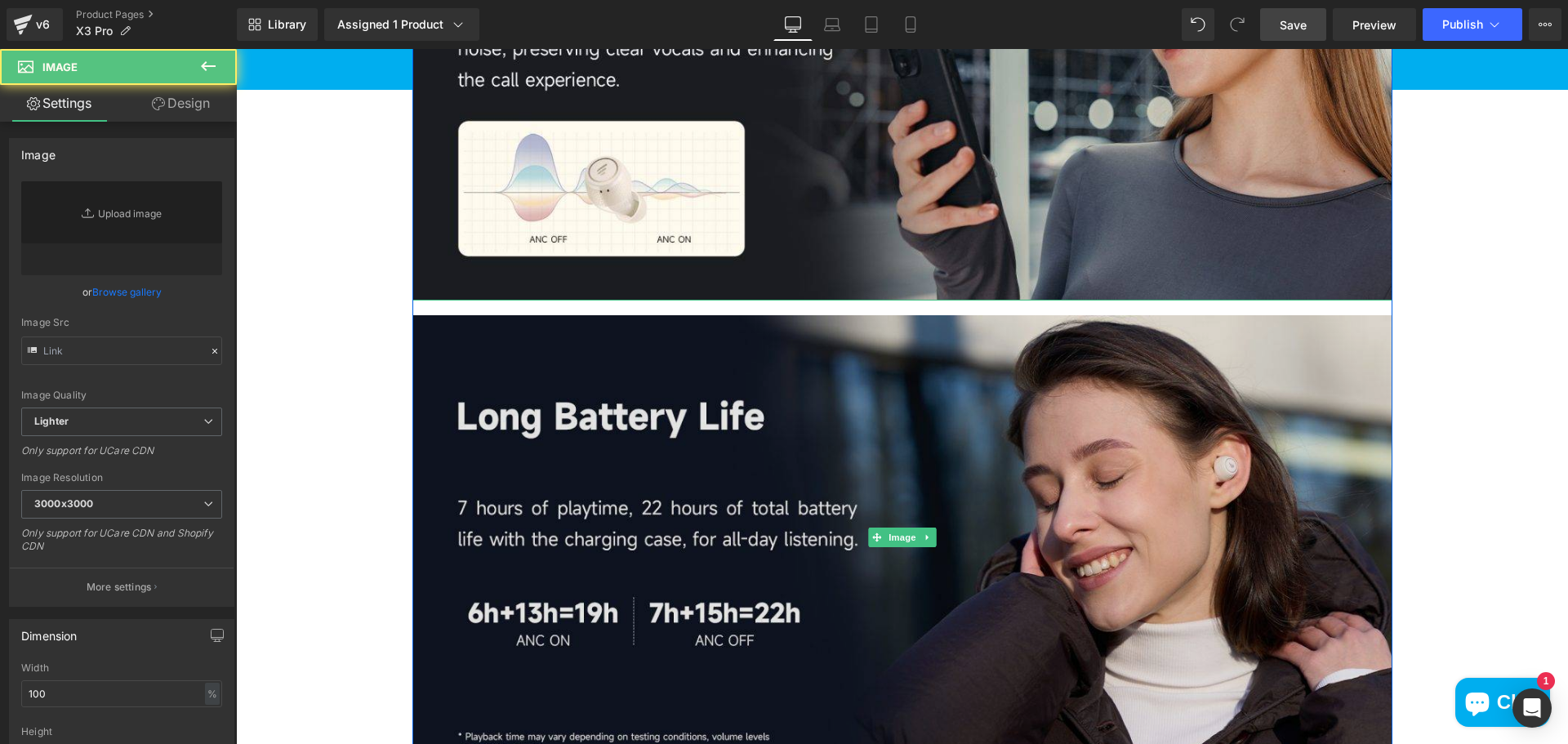
type input "https://ucarecdn.com/def6508c-e3c6-4fab-83da-632dcfc80b8f/-/format/auto/-/previ…"
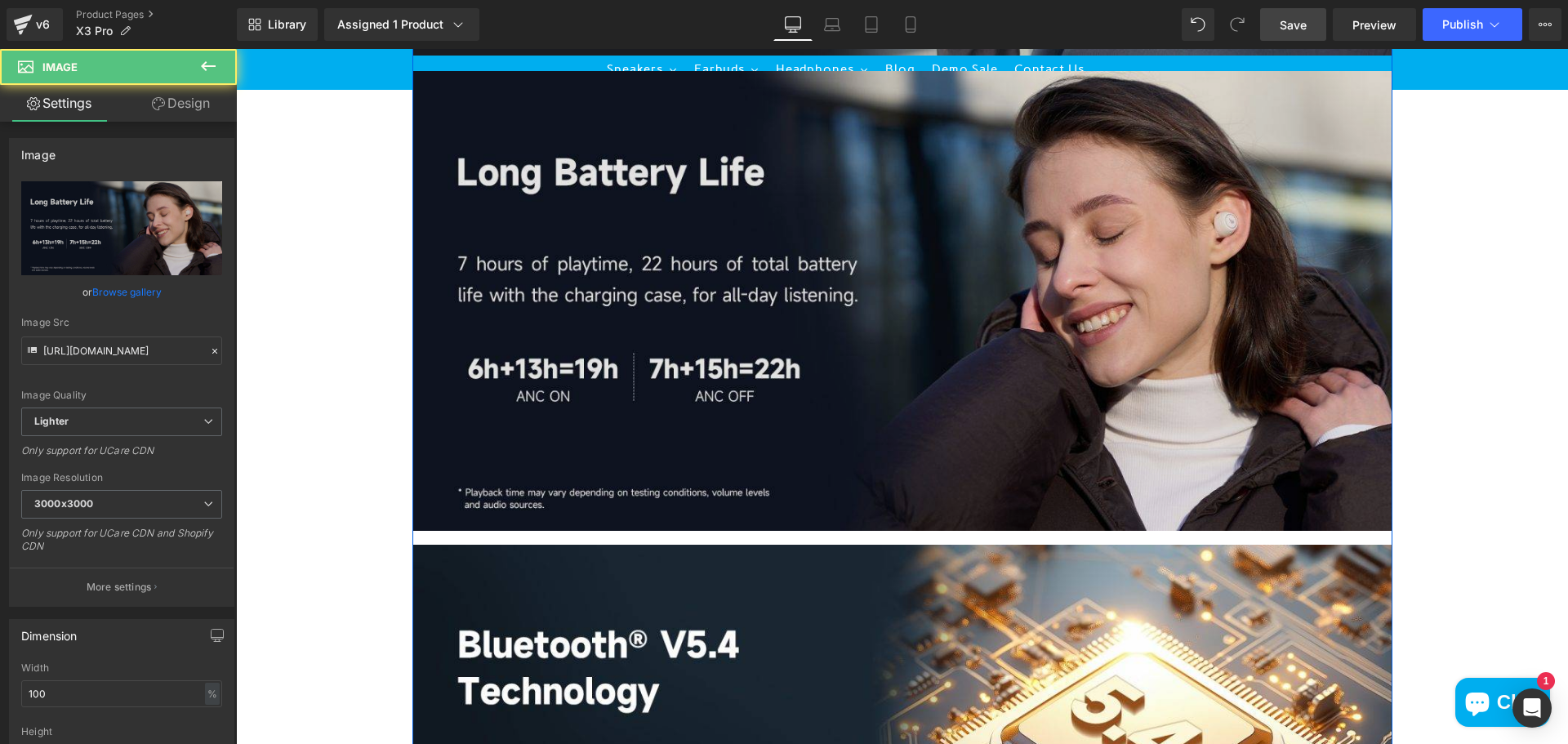
scroll to position [2205, 0]
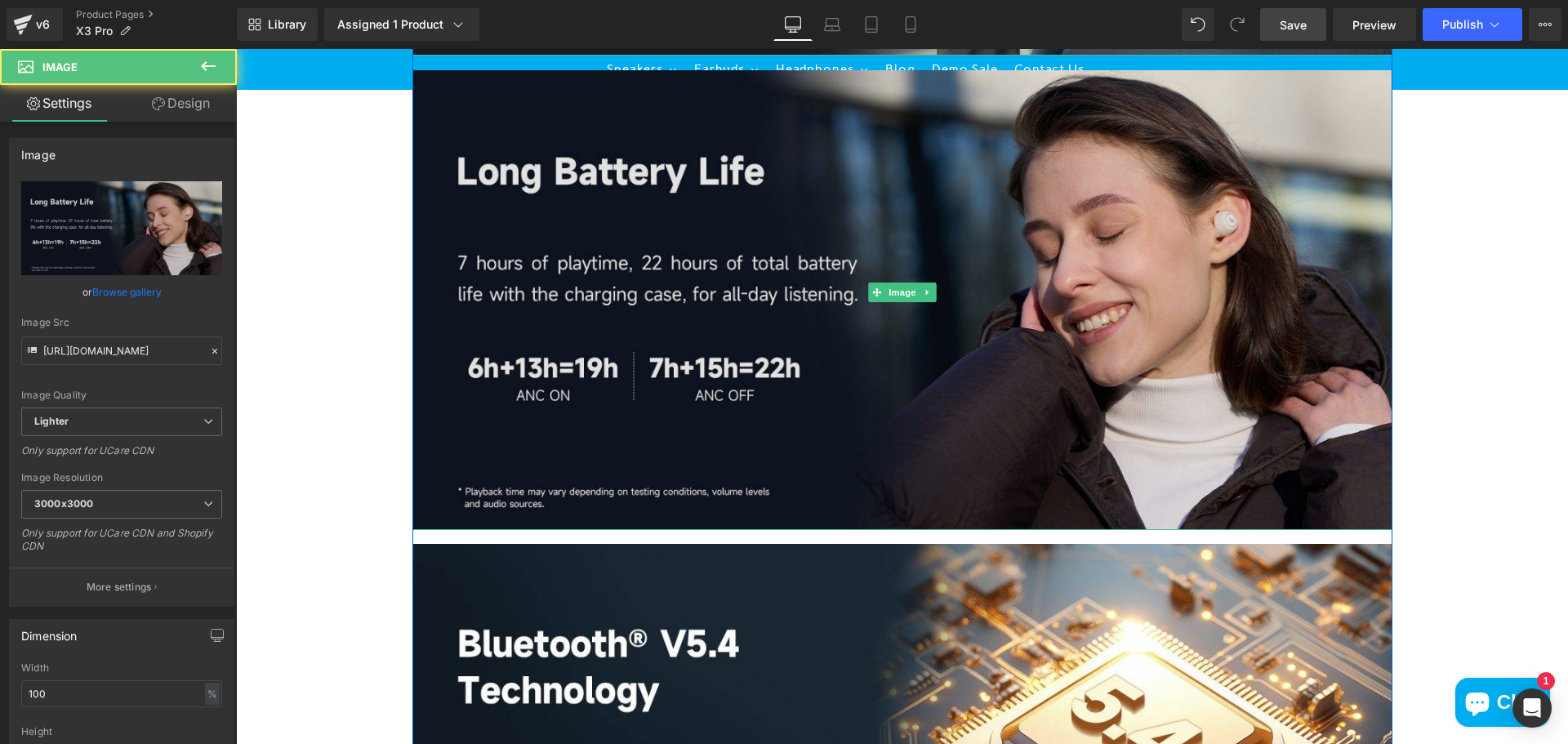
click at [925, 273] on img at bounding box center [902, 292] width 979 height 476
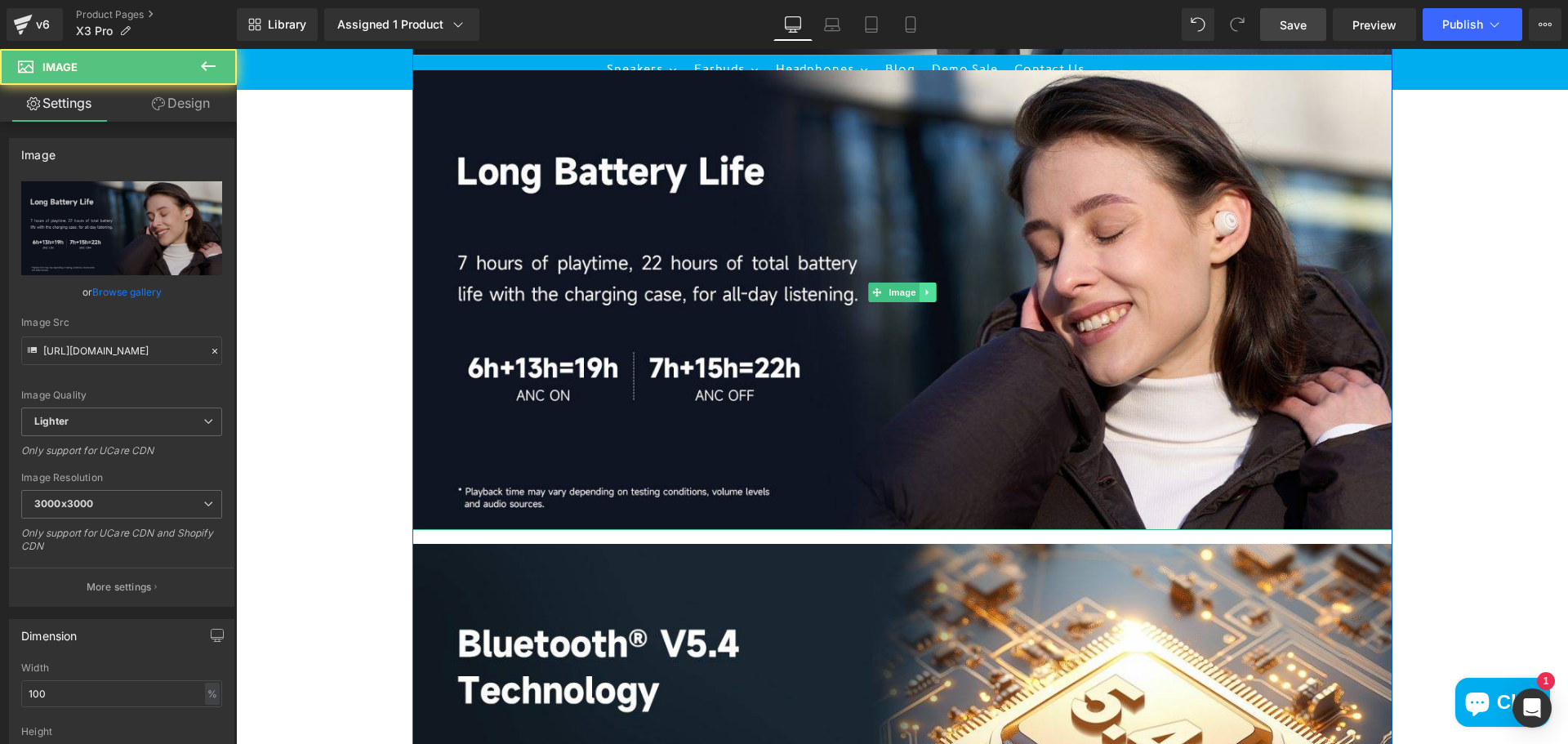
click at [926, 291] on link at bounding box center [927, 292] width 17 height 20
click at [943, 293] on link at bounding box center [952, 292] width 17 height 20
click at [925, 292] on icon at bounding box center [926, 292] width 9 height 9
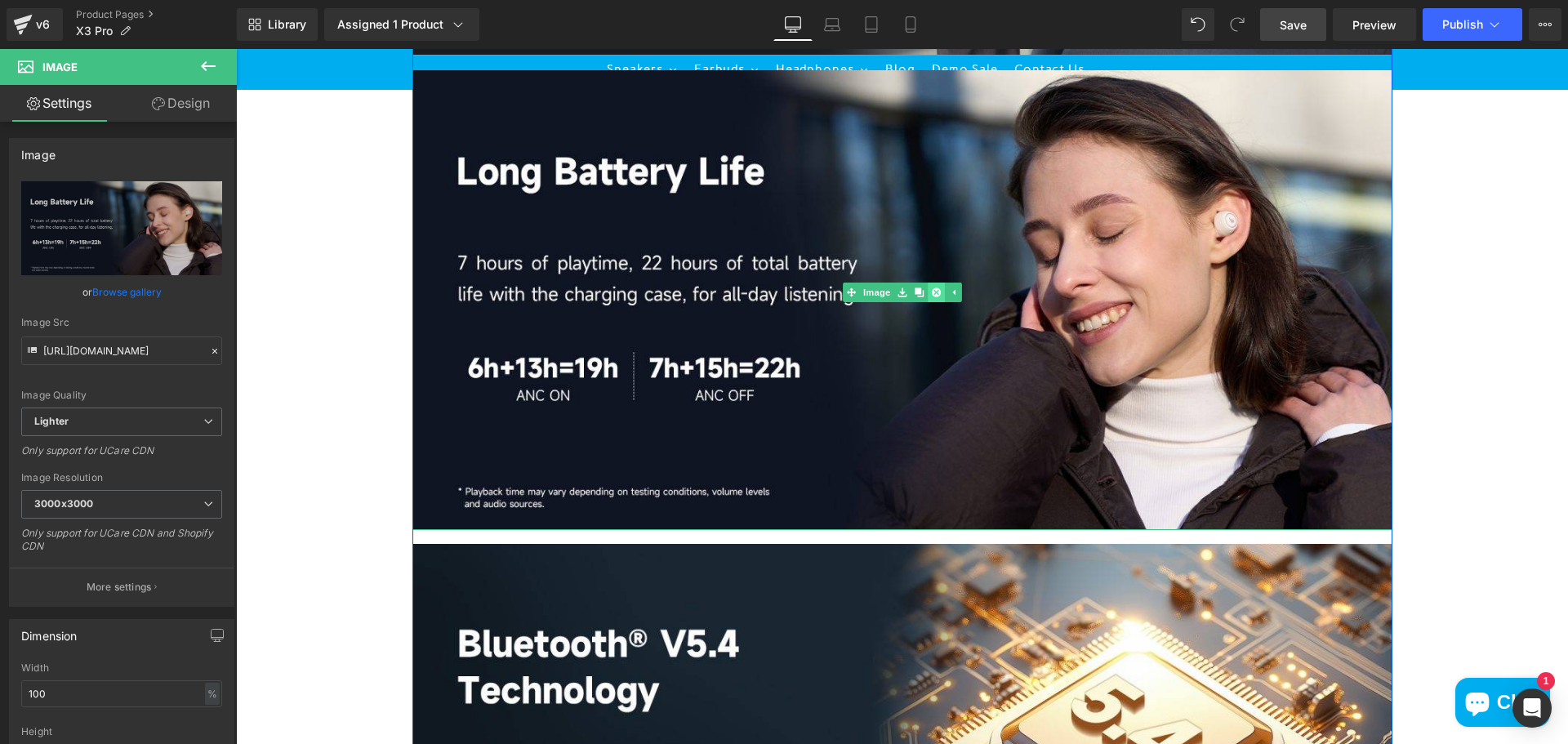
click at [931, 291] on icon at bounding box center [935, 292] width 9 height 9
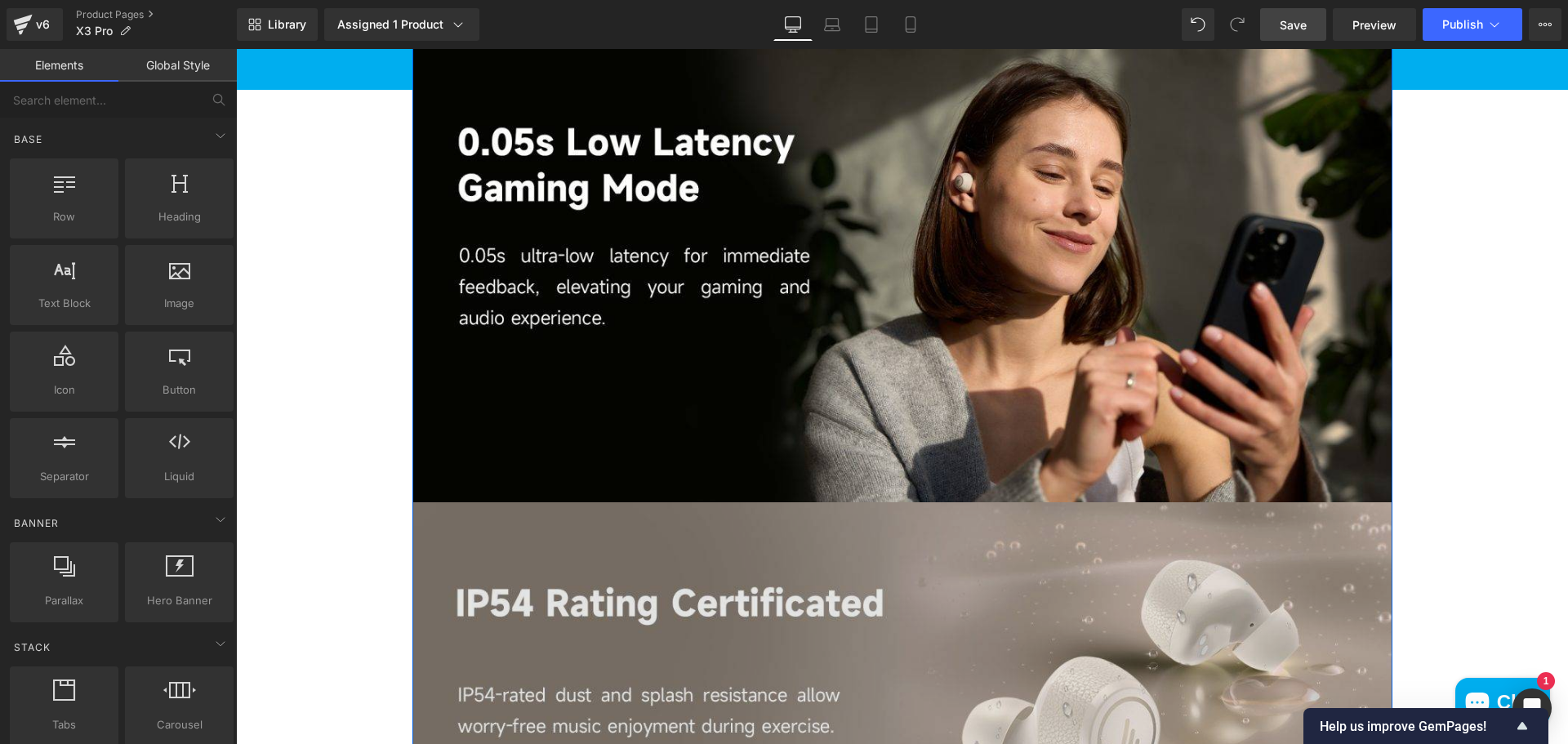
scroll to position [3430, 0]
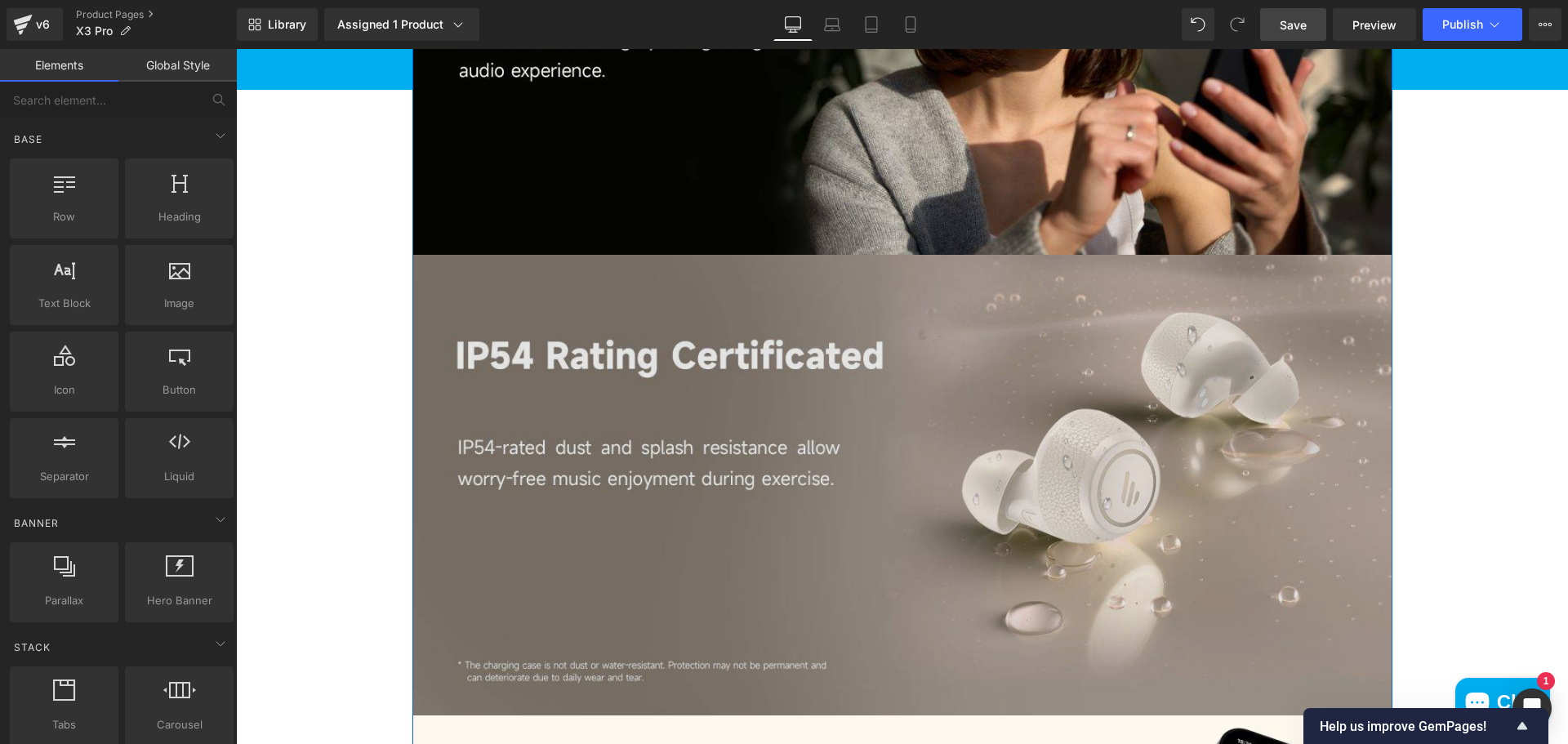
click at [1047, 477] on img at bounding box center [902, 485] width 979 height 461
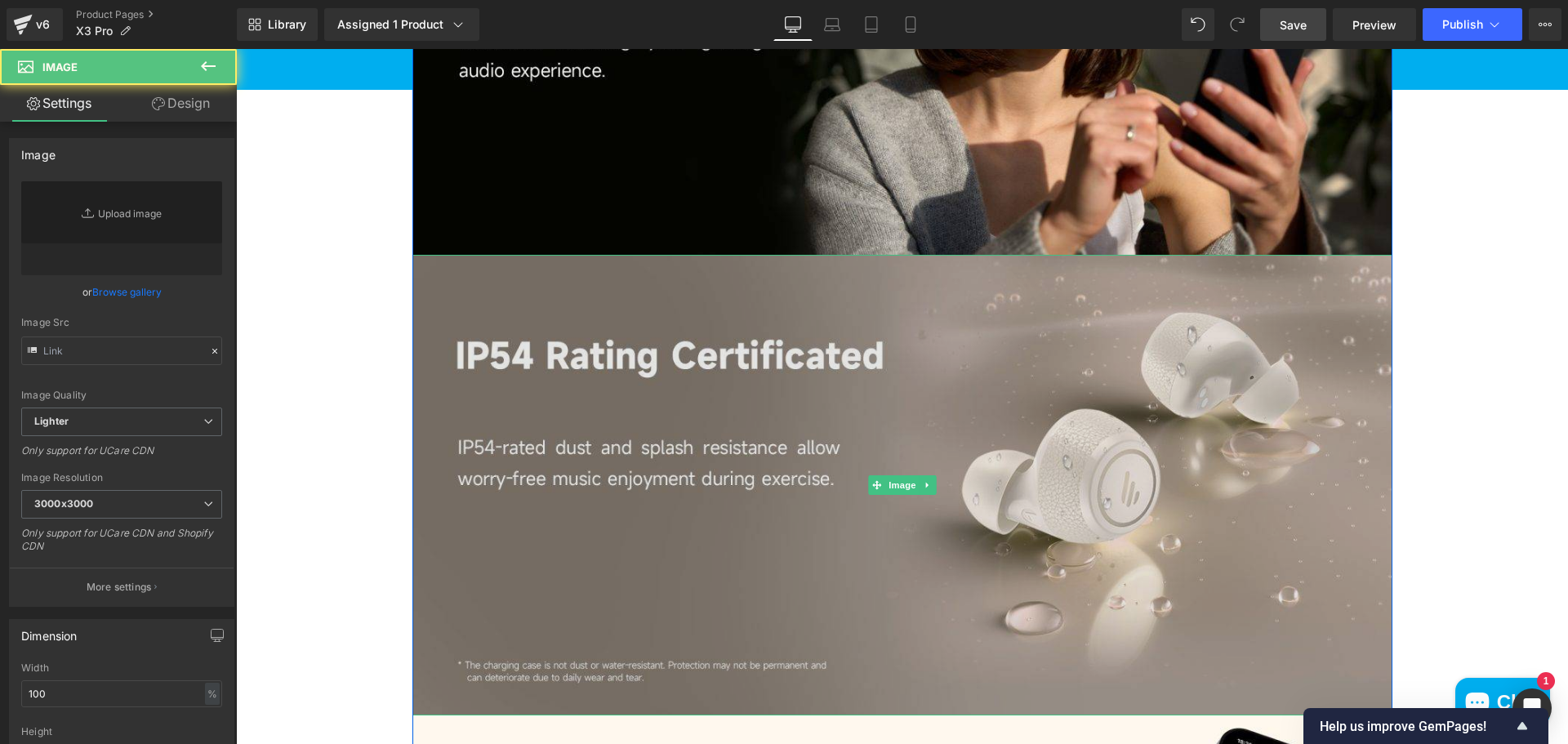
type input "https://ucarecdn.com/92a82008-00ef-4d96-b402-0e04606bf876/-/format/auto/-/previ…"
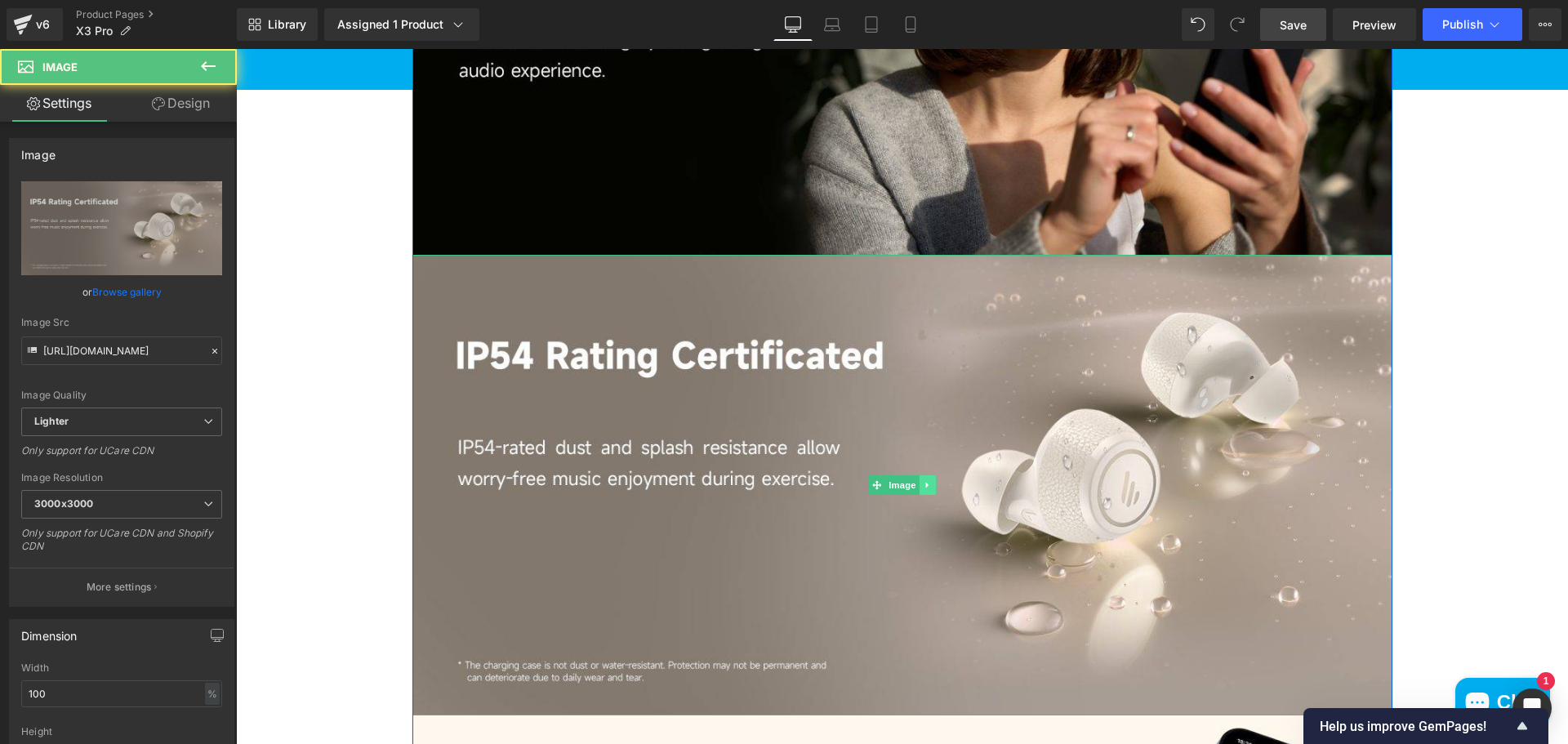
click at [923, 488] on icon at bounding box center [926, 485] width 9 height 9
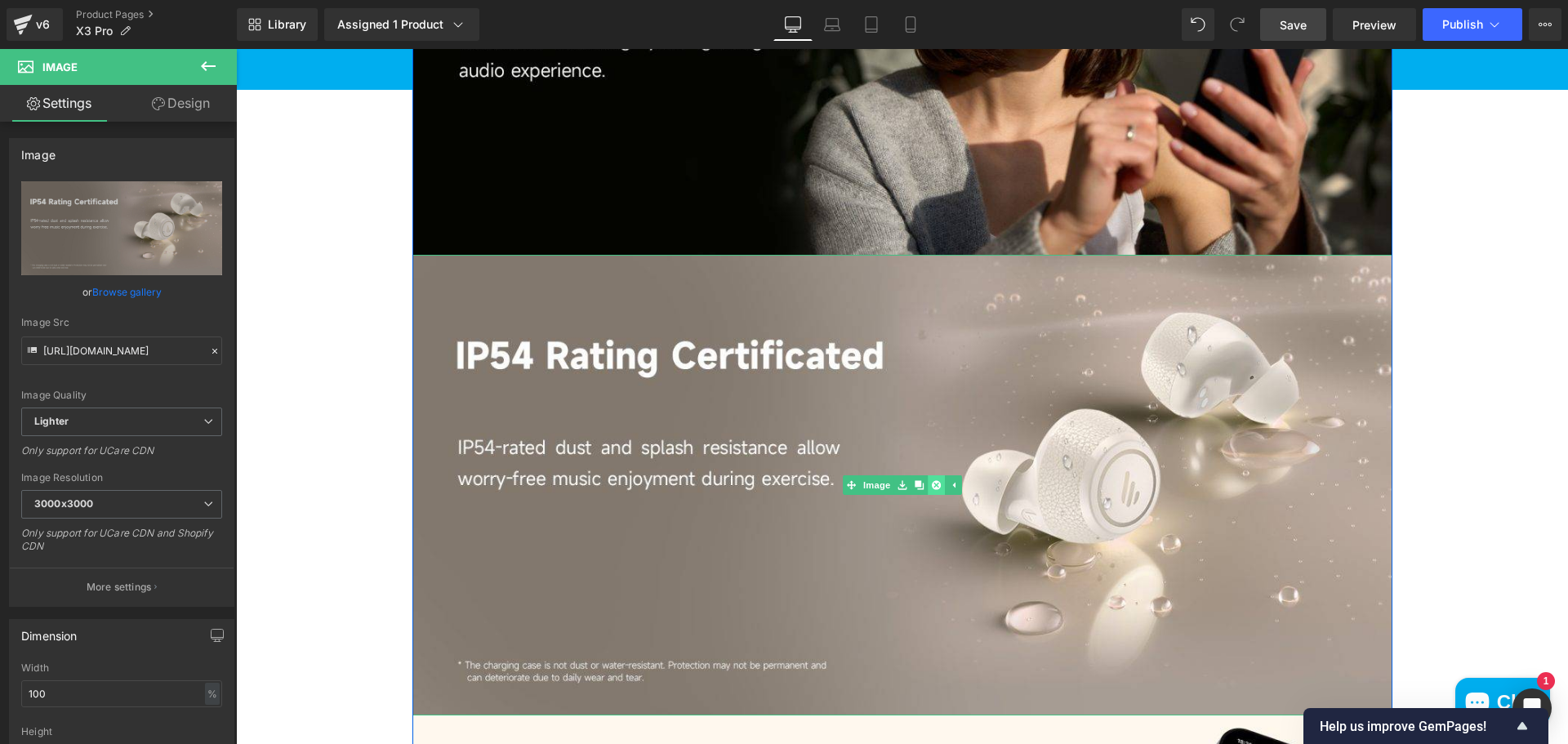
click at [931, 487] on icon at bounding box center [935, 485] width 9 height 9
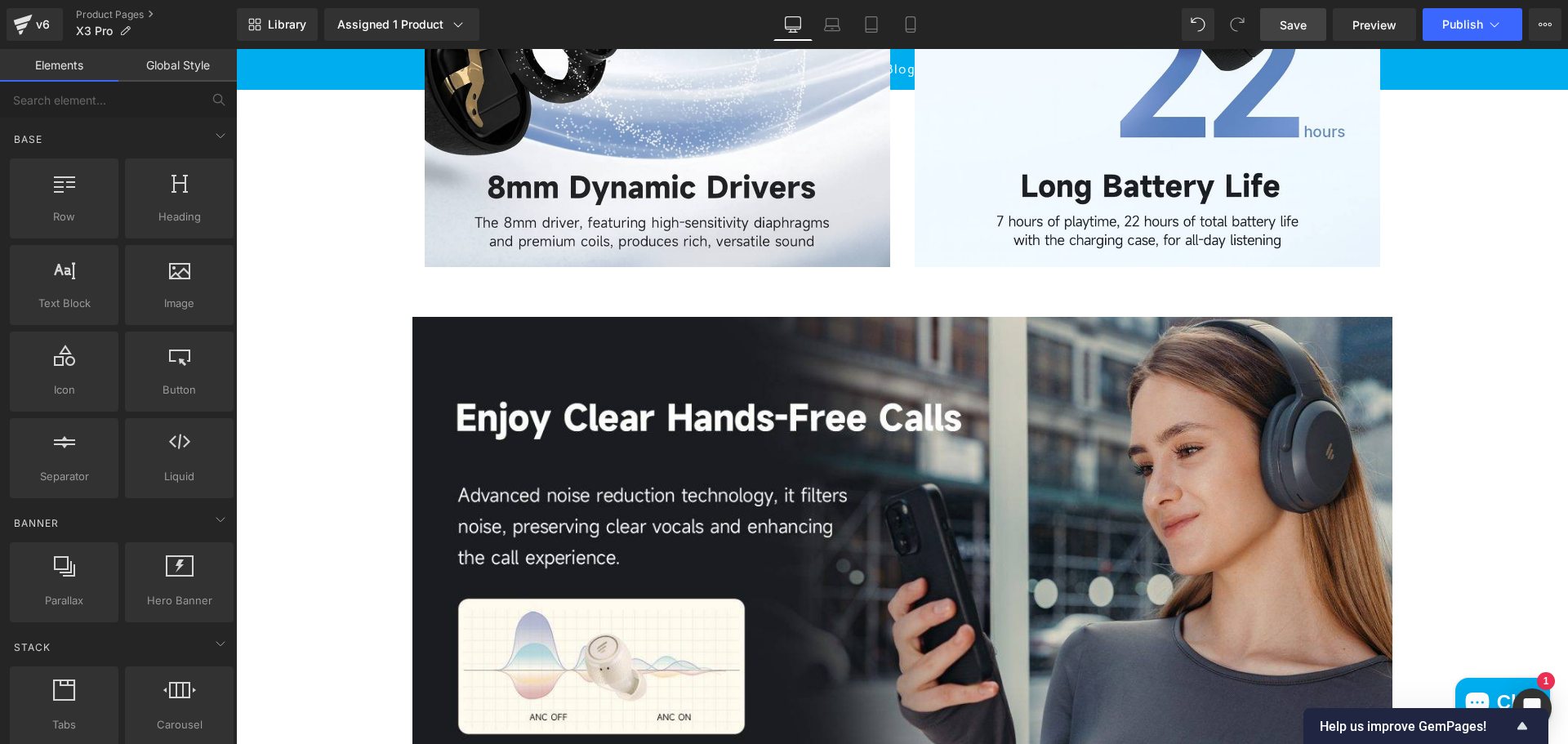
scroll to position [1634, 0]
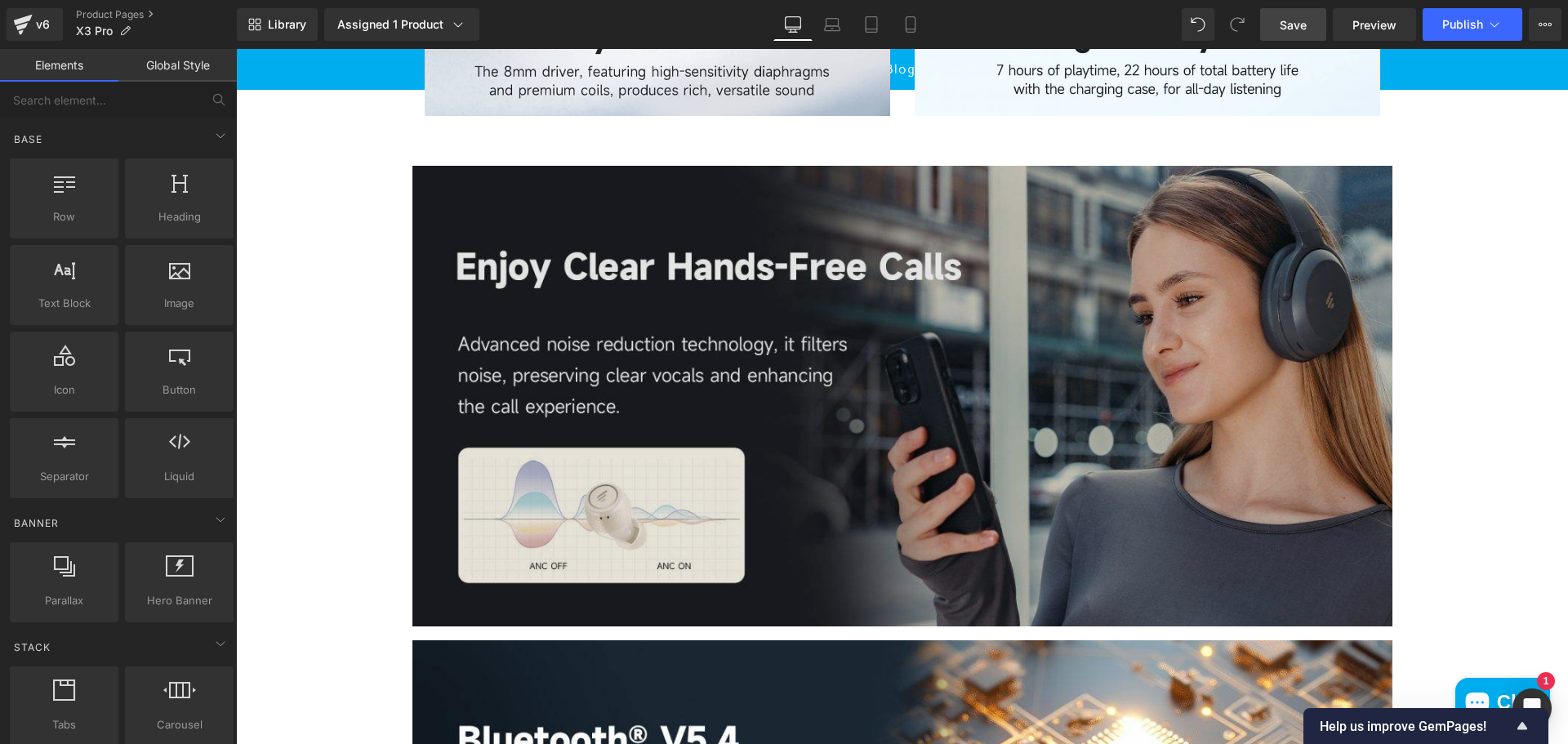
click at [1224, 324] on img at bounding box center [902, 387] width 979 height 478
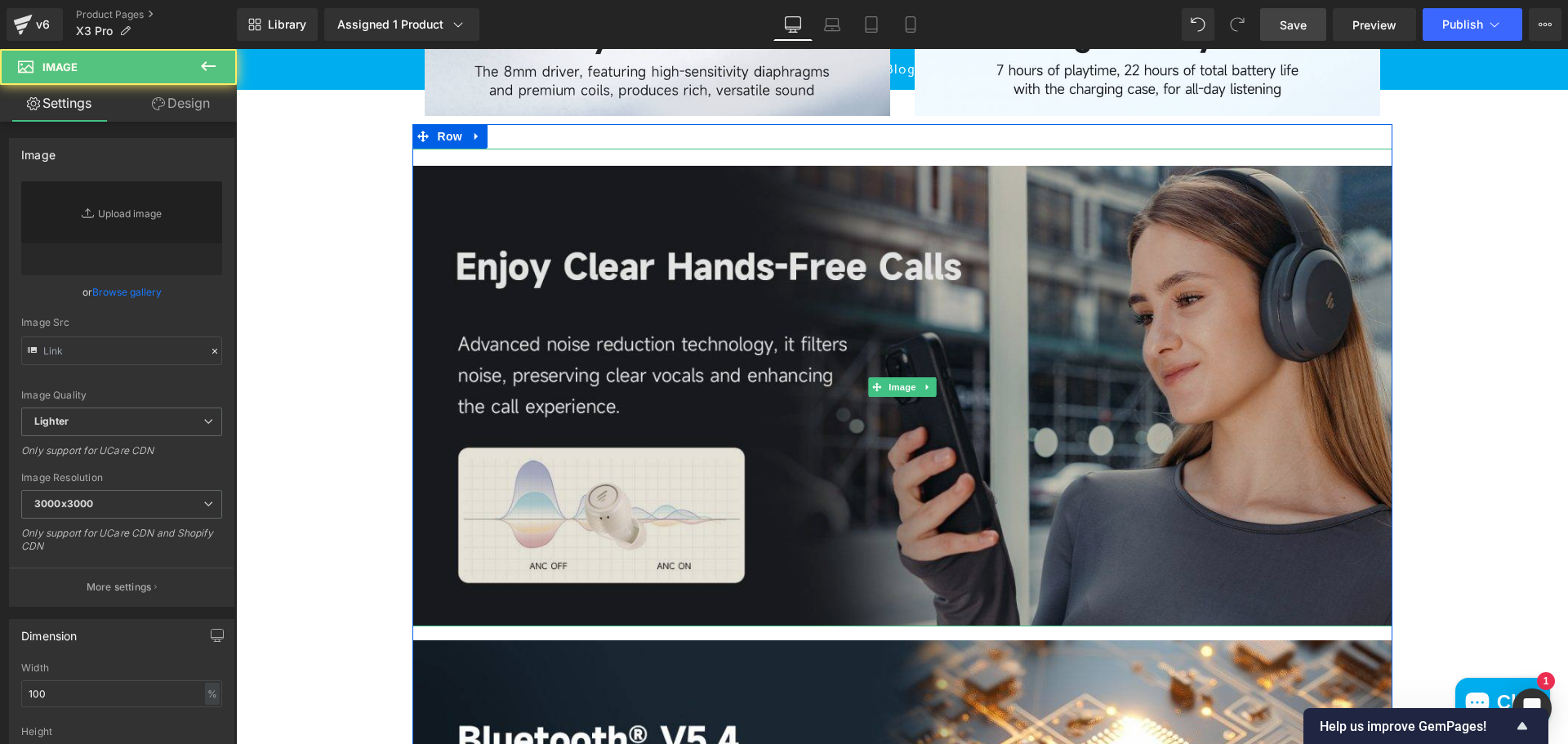
type input "https://ucarecdn.com/7a18ba76-5051-431c-8e24-011575ed8c0c/-/format/auto/-/previ…"
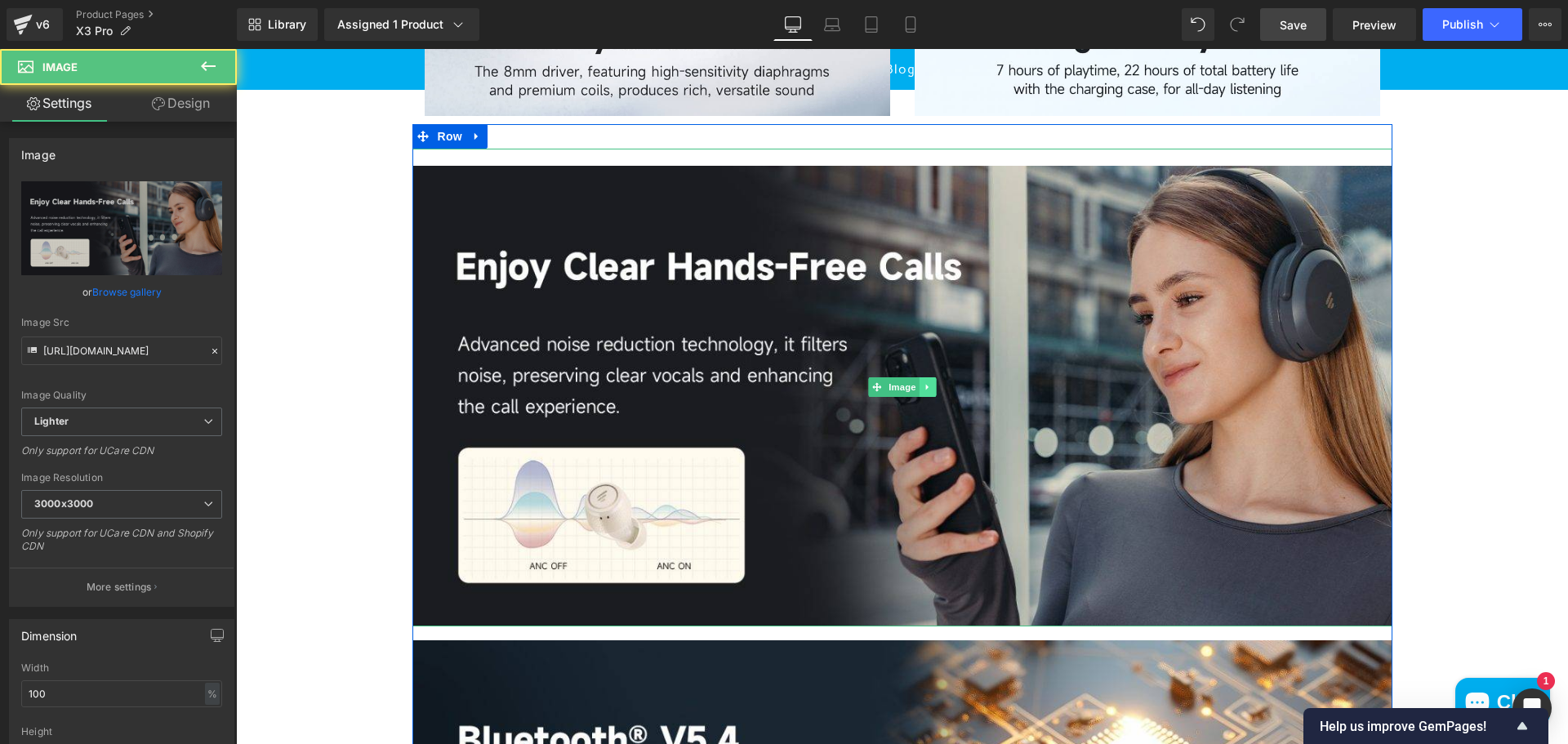
click at [923, 390] on icon at bounding box center [926, 387] width 9 height 9
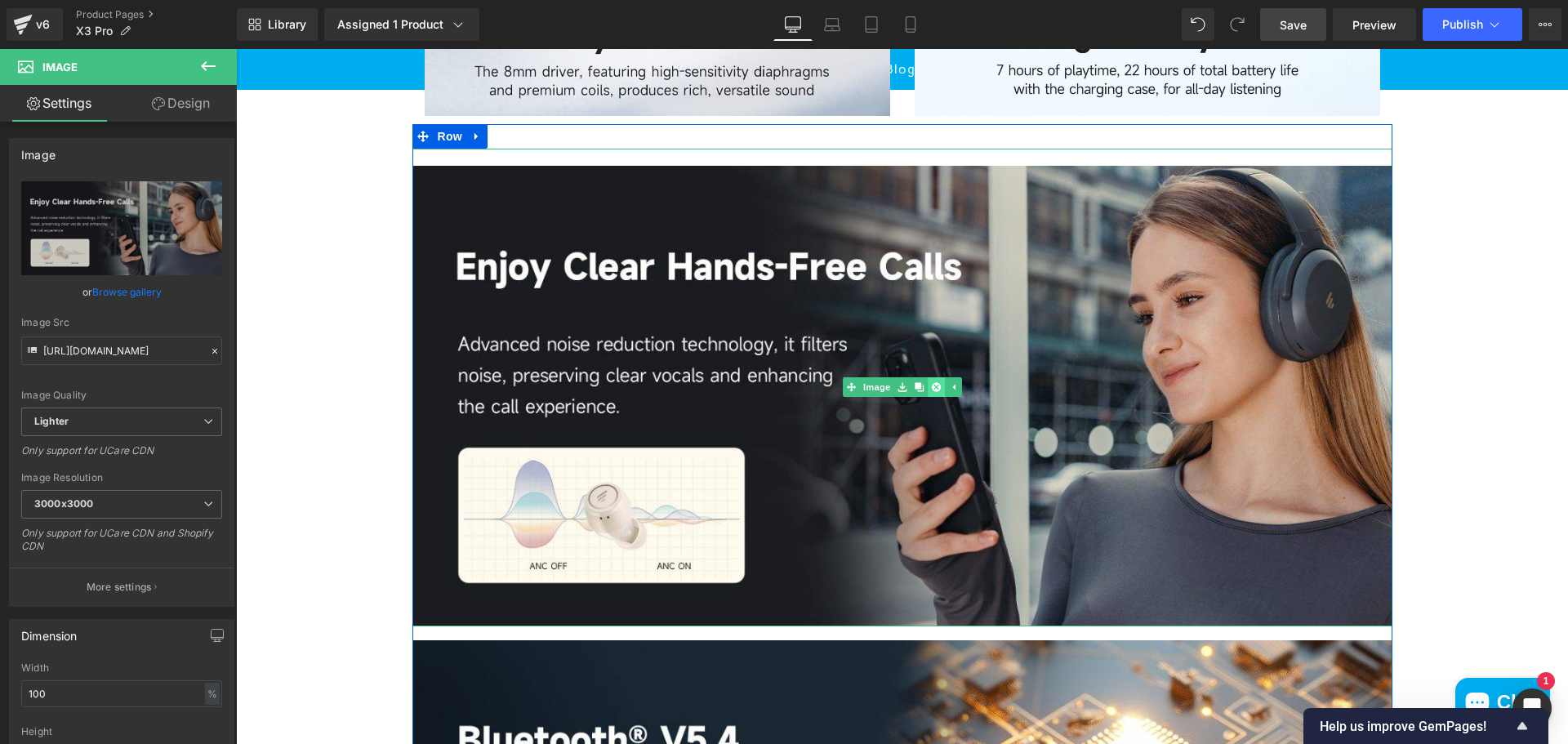
click at [932, 389] on icon at bounding box center [935, 387] width 9 height 9
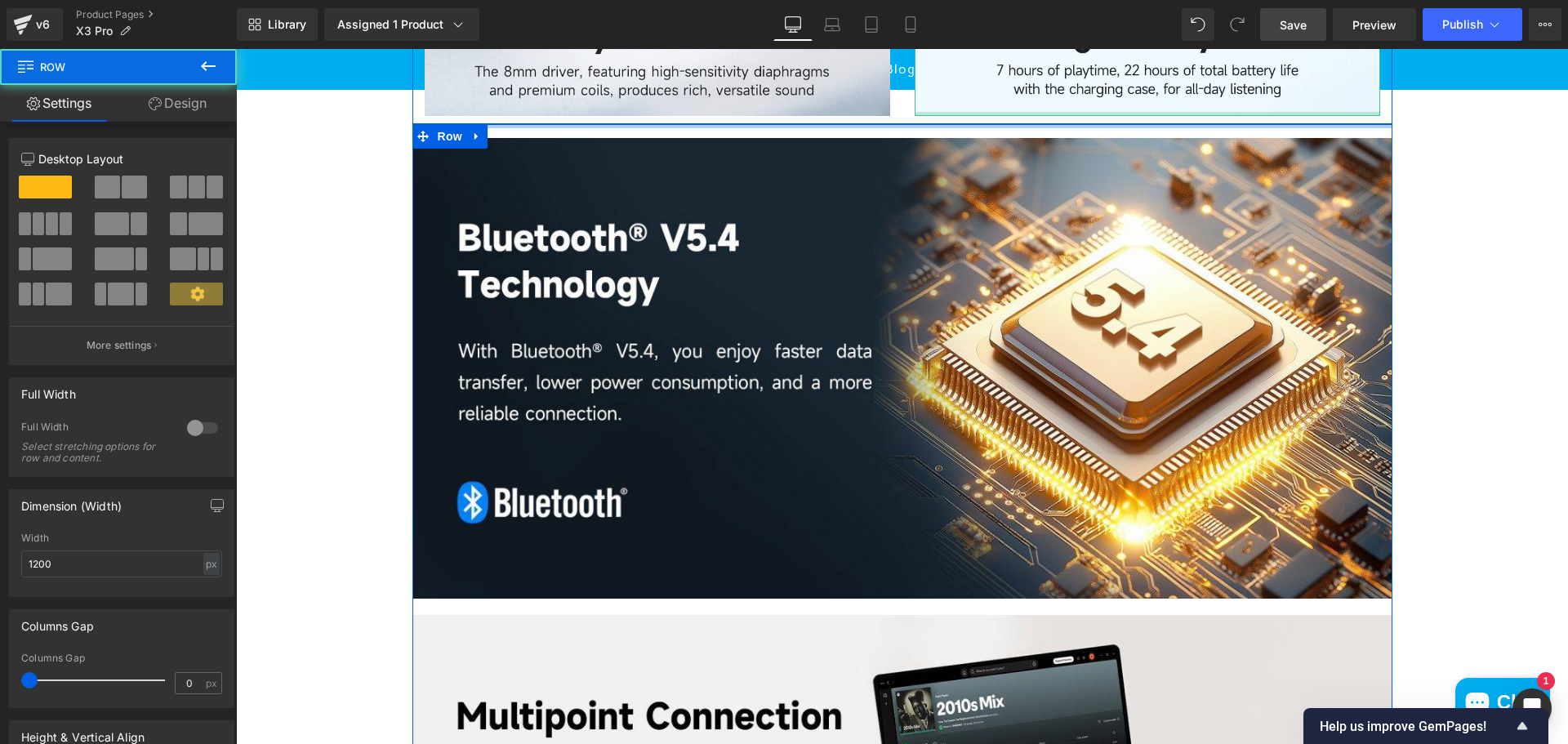
drag, startPoint x: 953, startPoint y: 147, endPoint x: 954, endPoint y: 115, distance: 32.0
click at [954, 115] on div "(P) Image Liquid" at bounding box center [901, 742] width 1331 height 4429
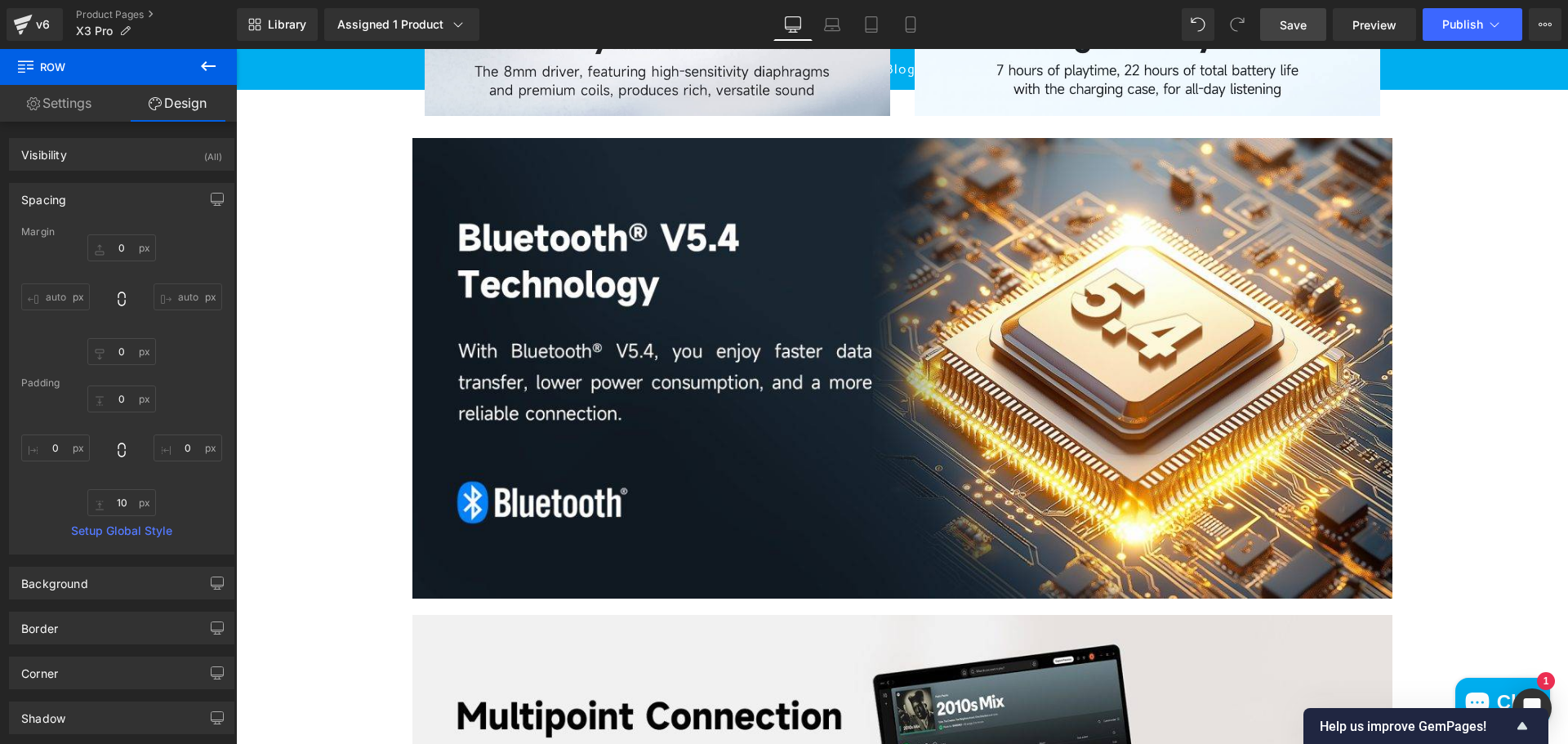
click at [202, 66] on icon at bounding box center [208, 66] width 15 height 9
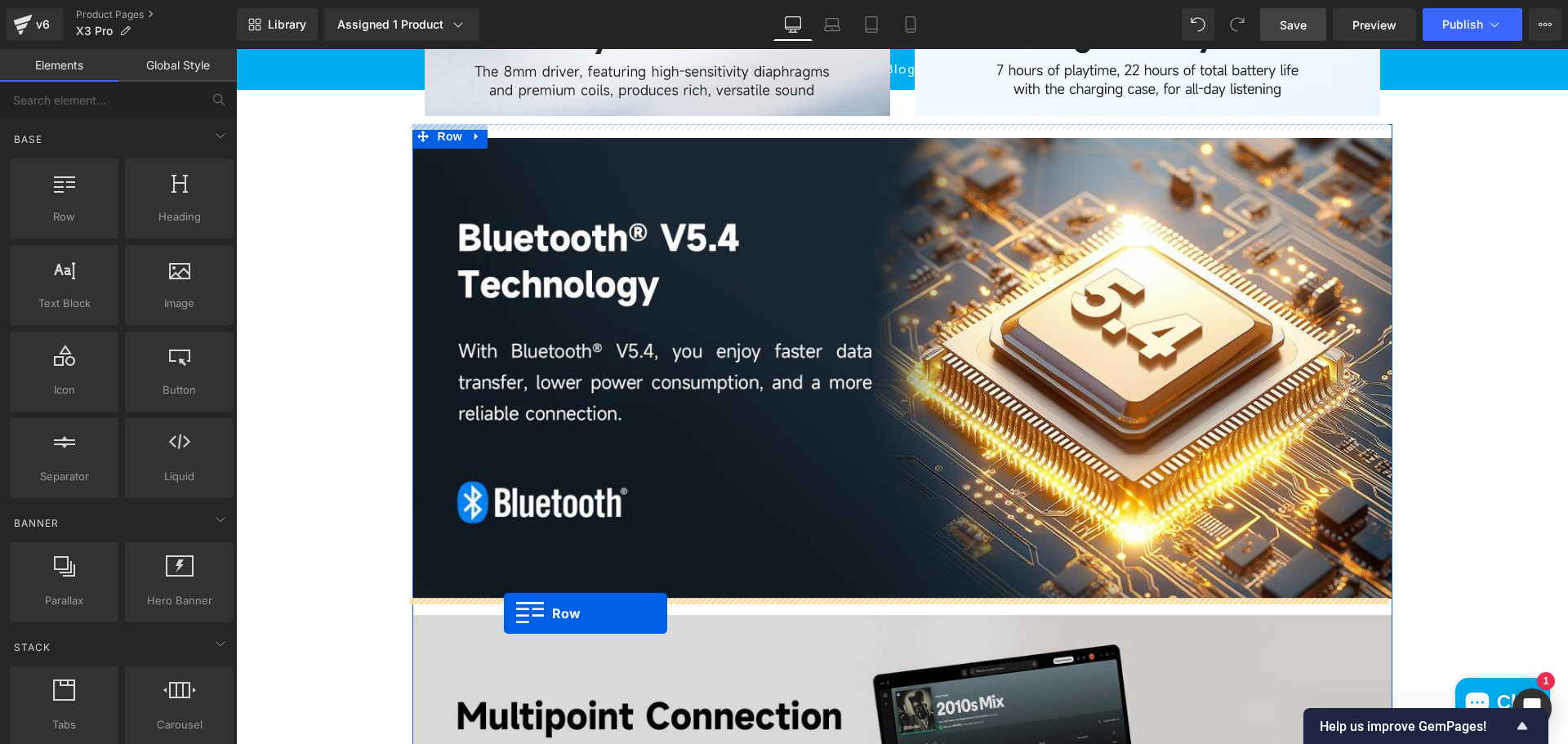
drag, startPoint x: 299, startPoint y: 261, endPoint x: 506, endPoint y: 599, distance: 396.3
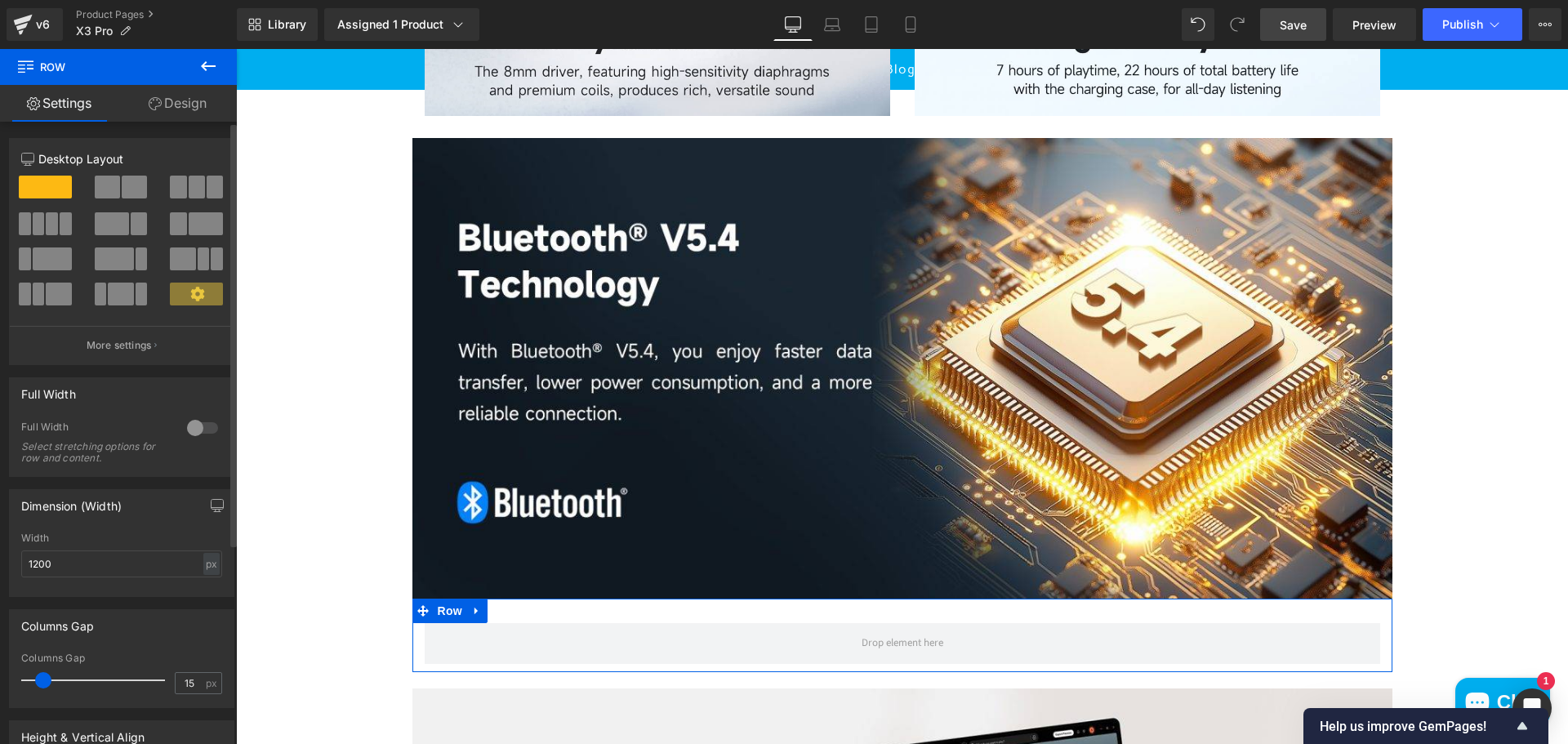
click at [115, 182] on span at bounding box center [107, 187] width 26 height 23
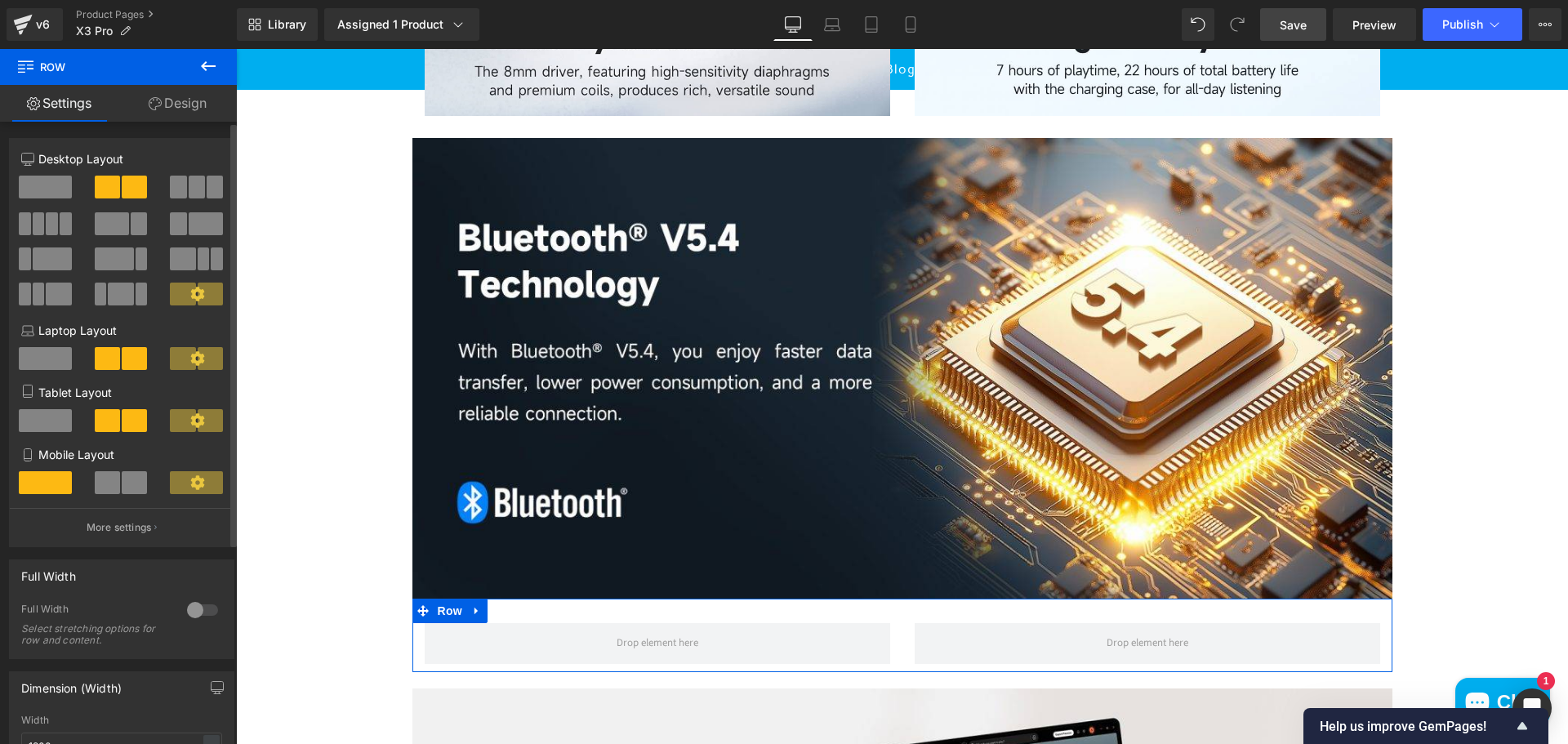
scroll to position [327, 0]
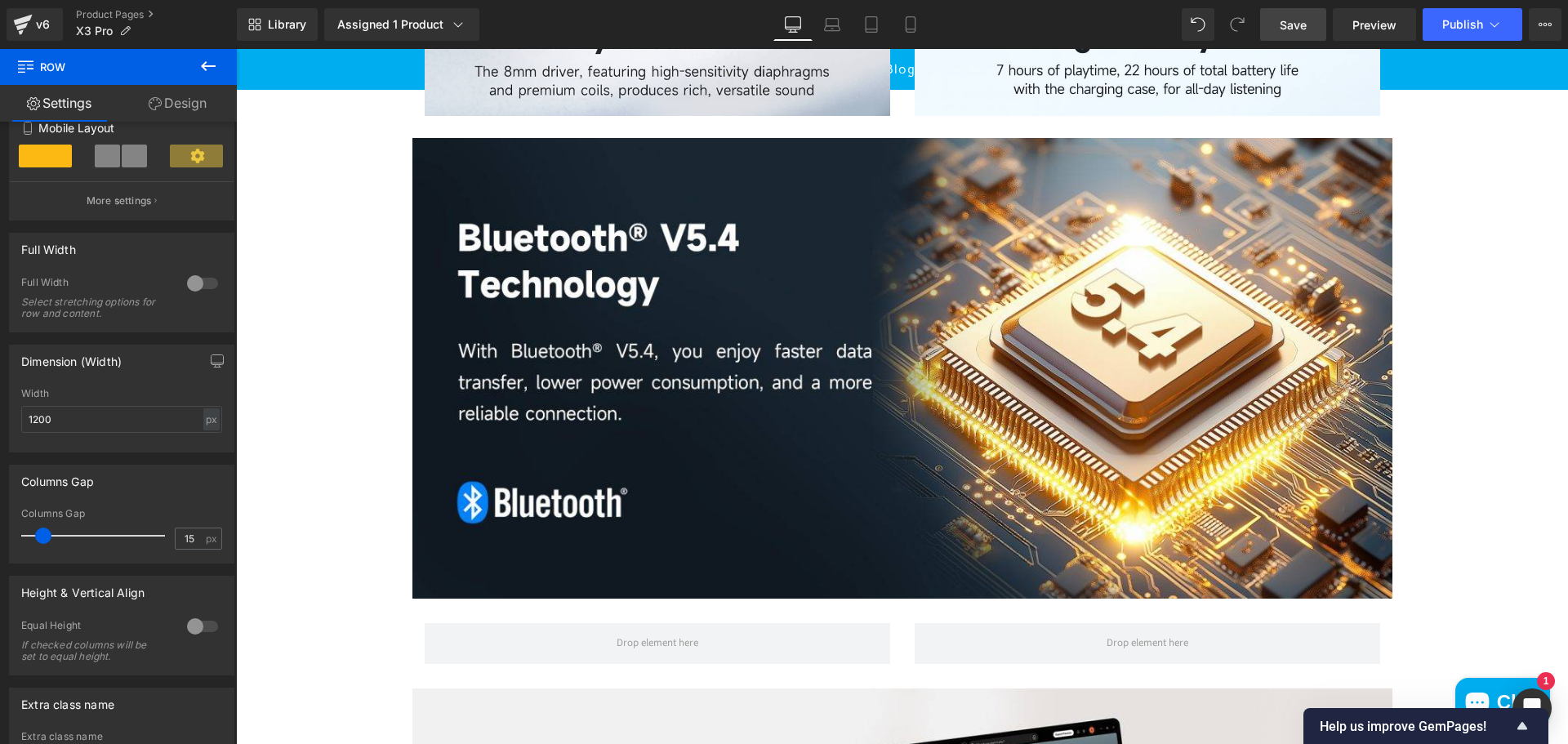
click at [211, 67] on icon at bounding box center [208, 66] width 15 height 9
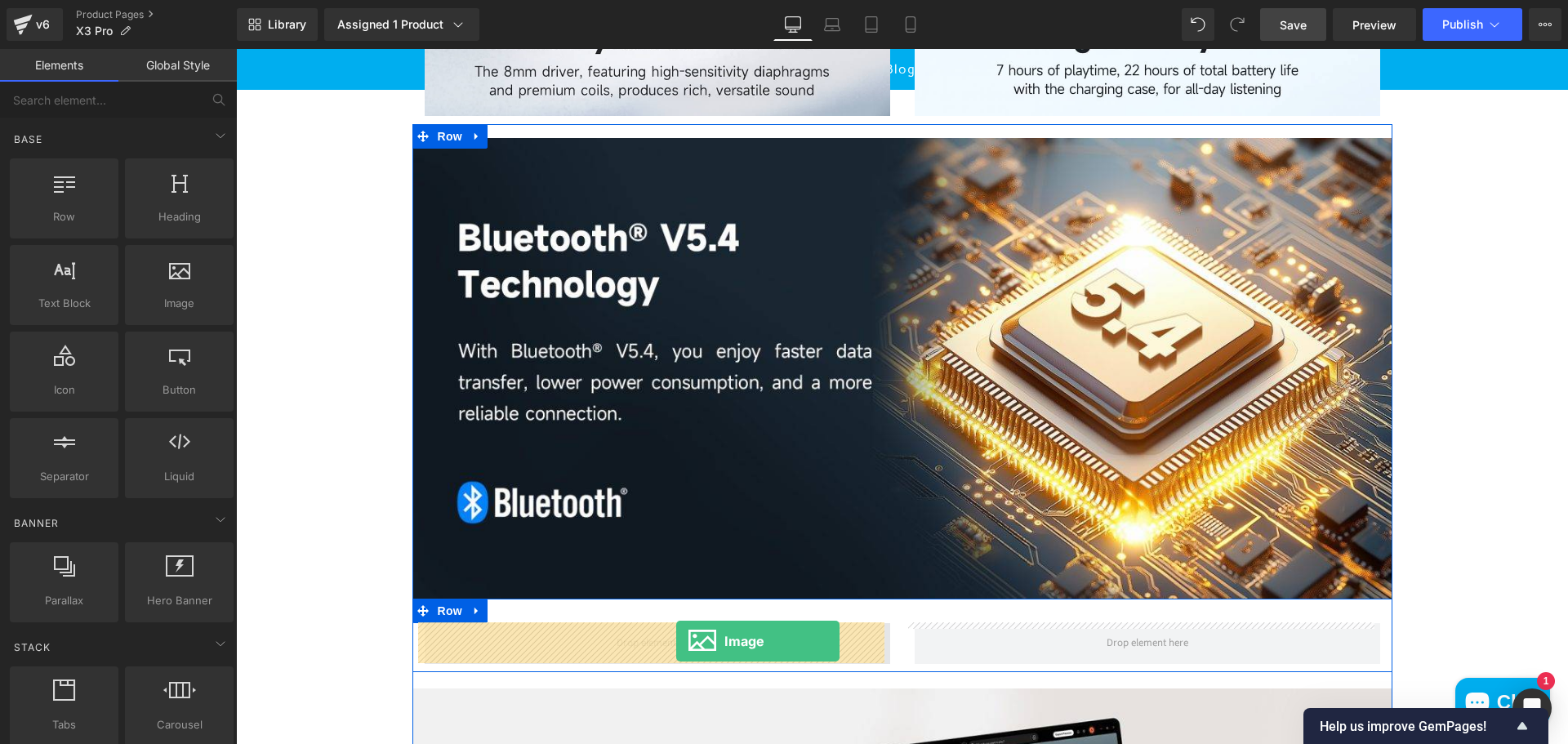
drag, startPoint x: 451, startPoint y: 372, endPoint x: 676, endPoint y: 641, distance: 350.7
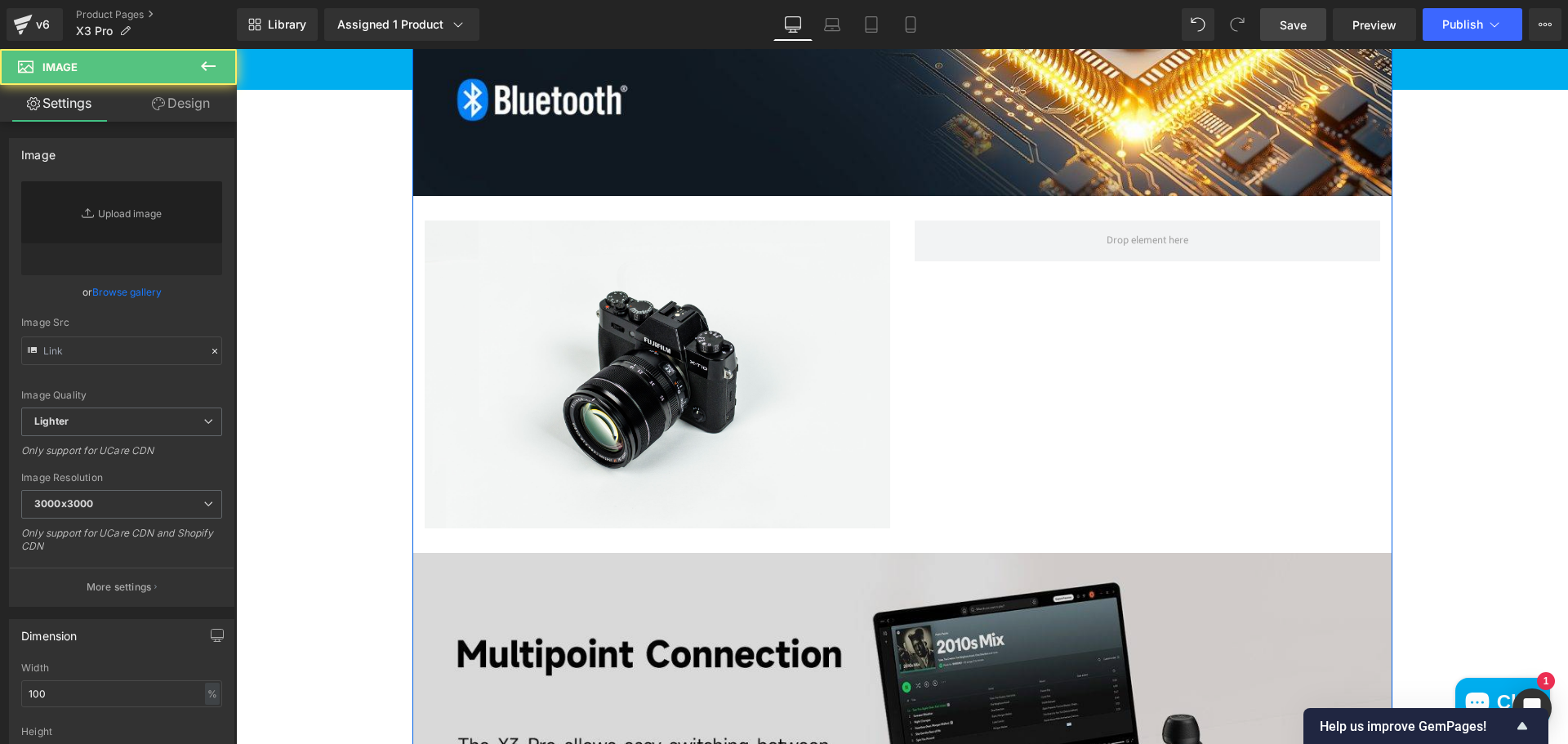
scroll to position [2042, 0]
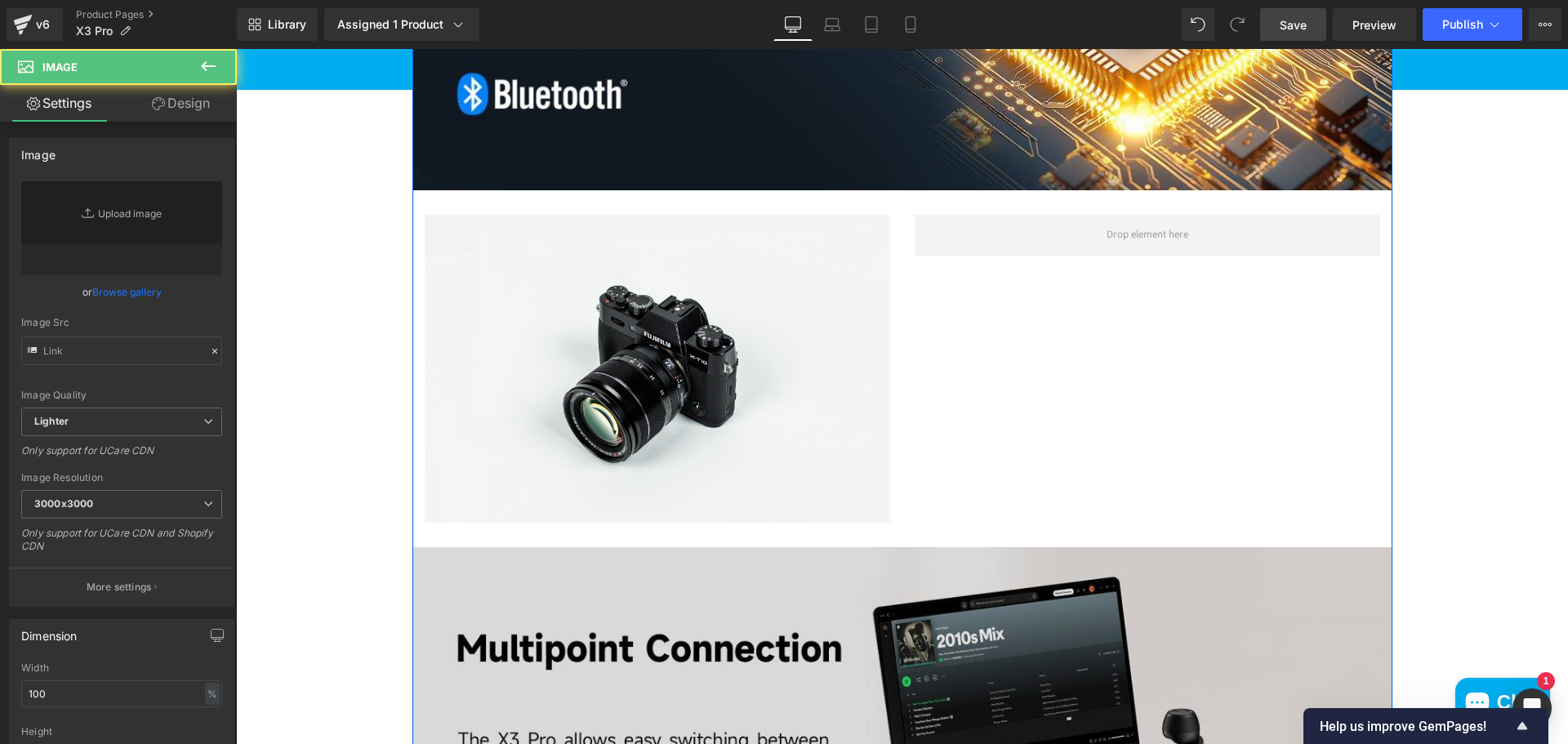
type input "//d1um8515vdn9kb.cloudfront.net/images/parallax.jpg"
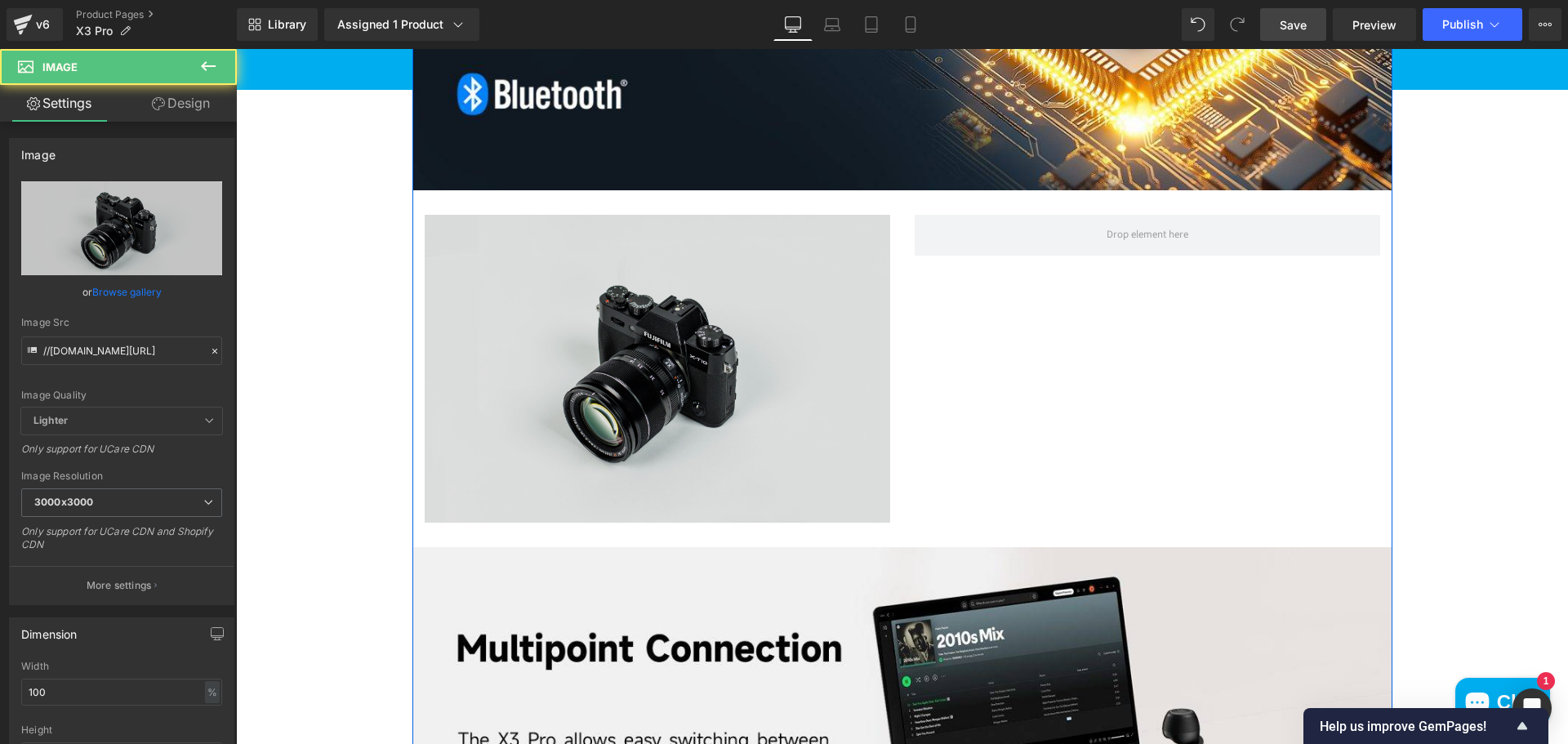
click at [670, 358] on img at bounding box center [658, 369] width 466 height 309
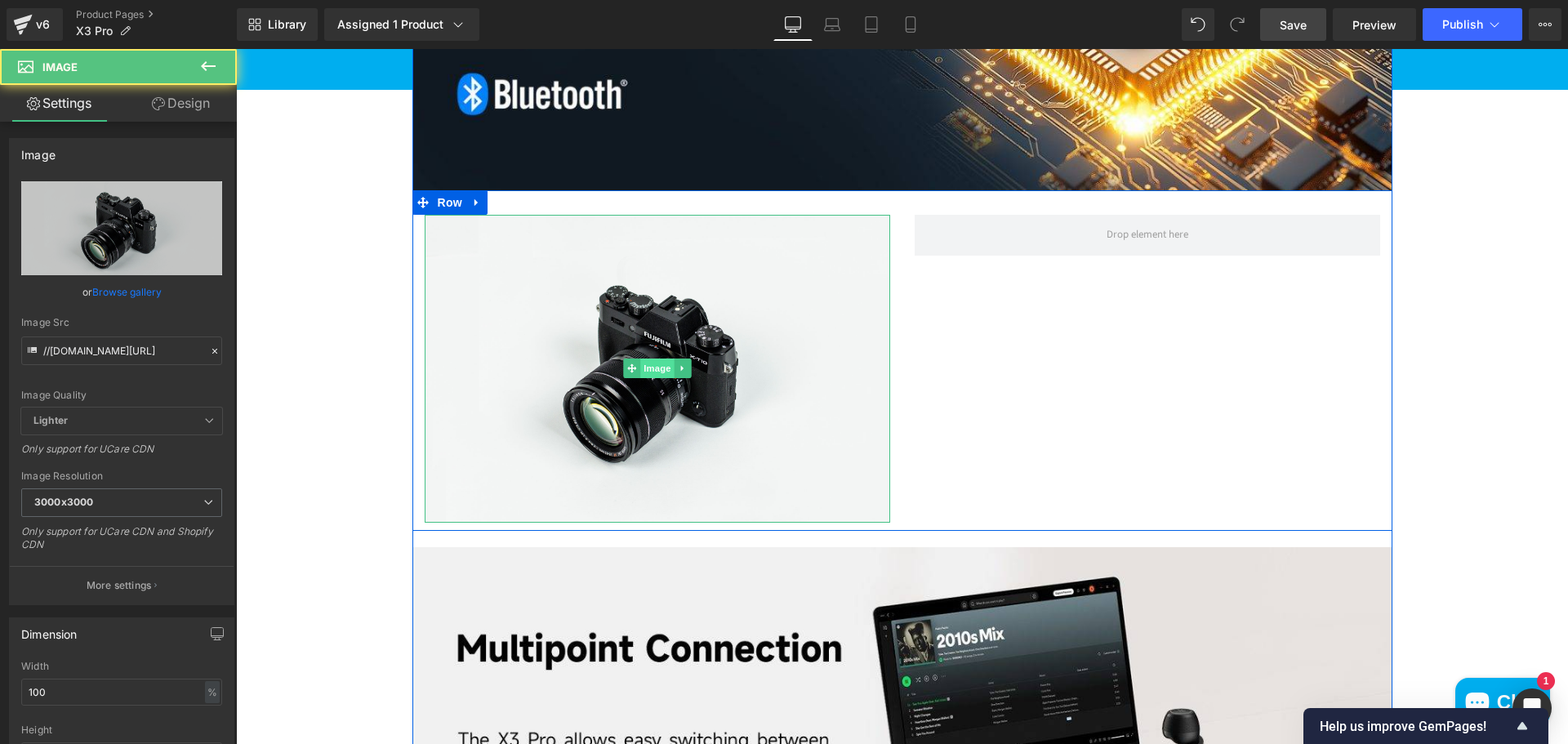
click at [655, 371] on span "Image" at bounding box center [657, 368] width 34 height 20
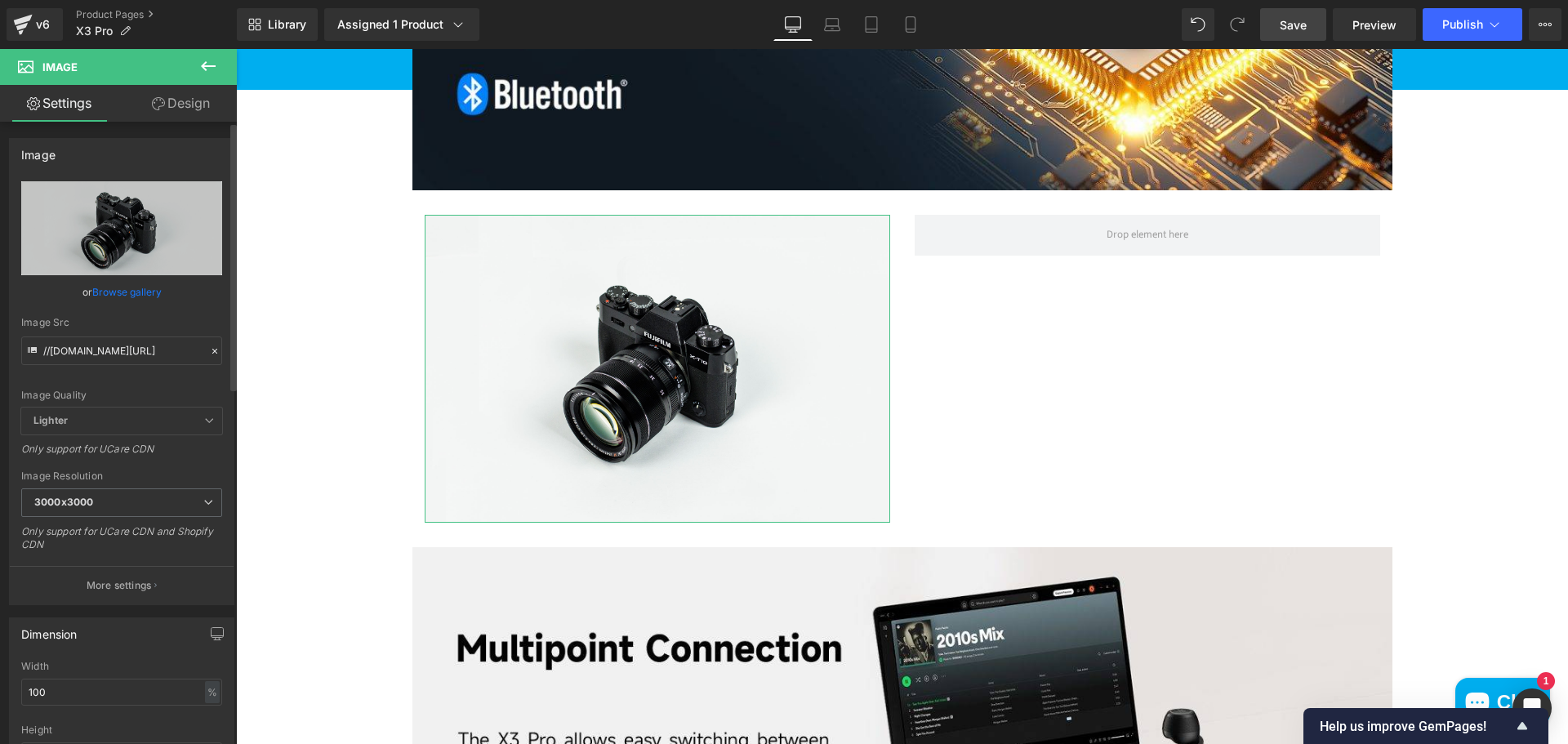
click at [109, 300] on link "Browse gallery" at bounding box center [127, 292] width 69 height 28
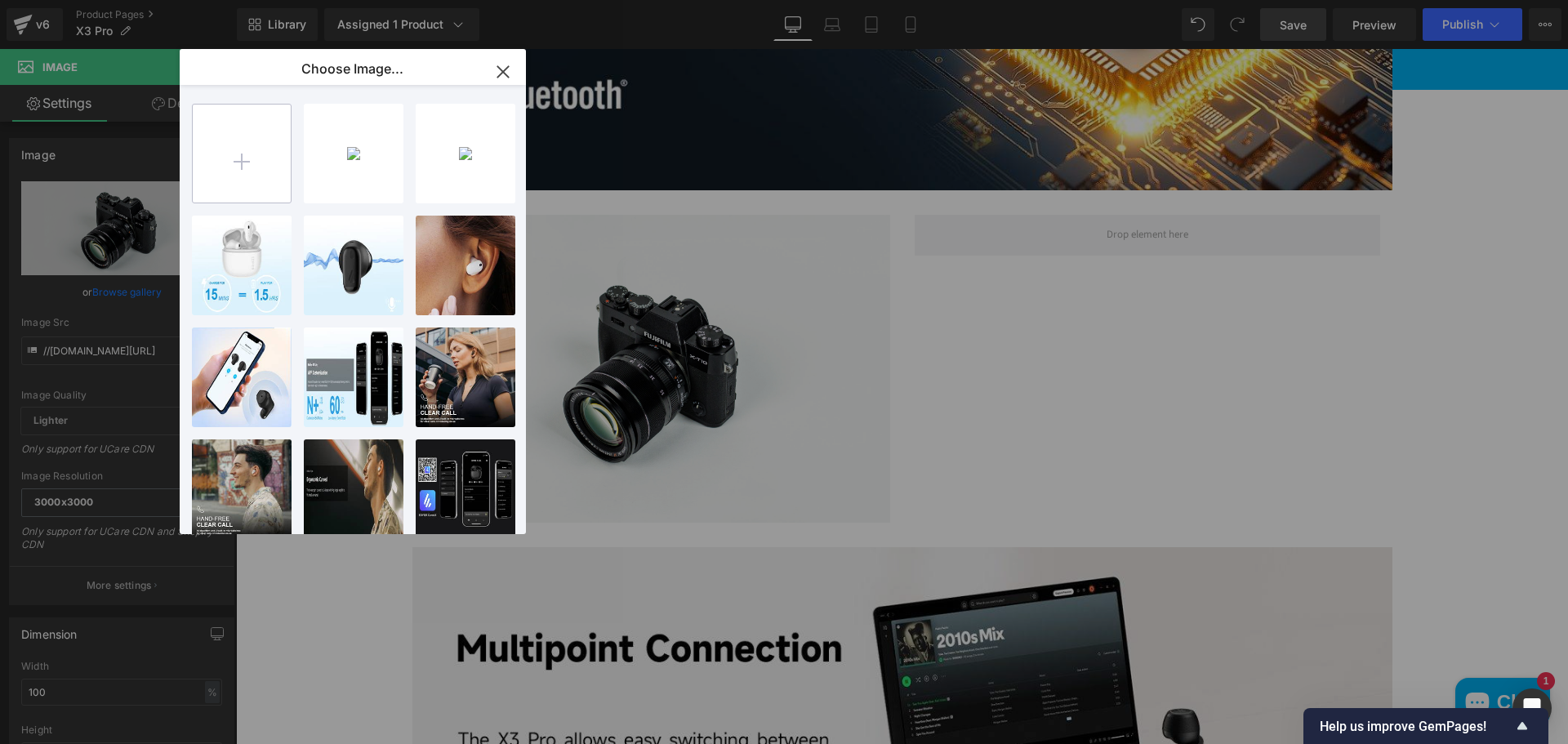
click at [255, 141] on input "file" at bounding box center [242, 153] width 98 height 98
type input "C:\fakepath\image (10).png"
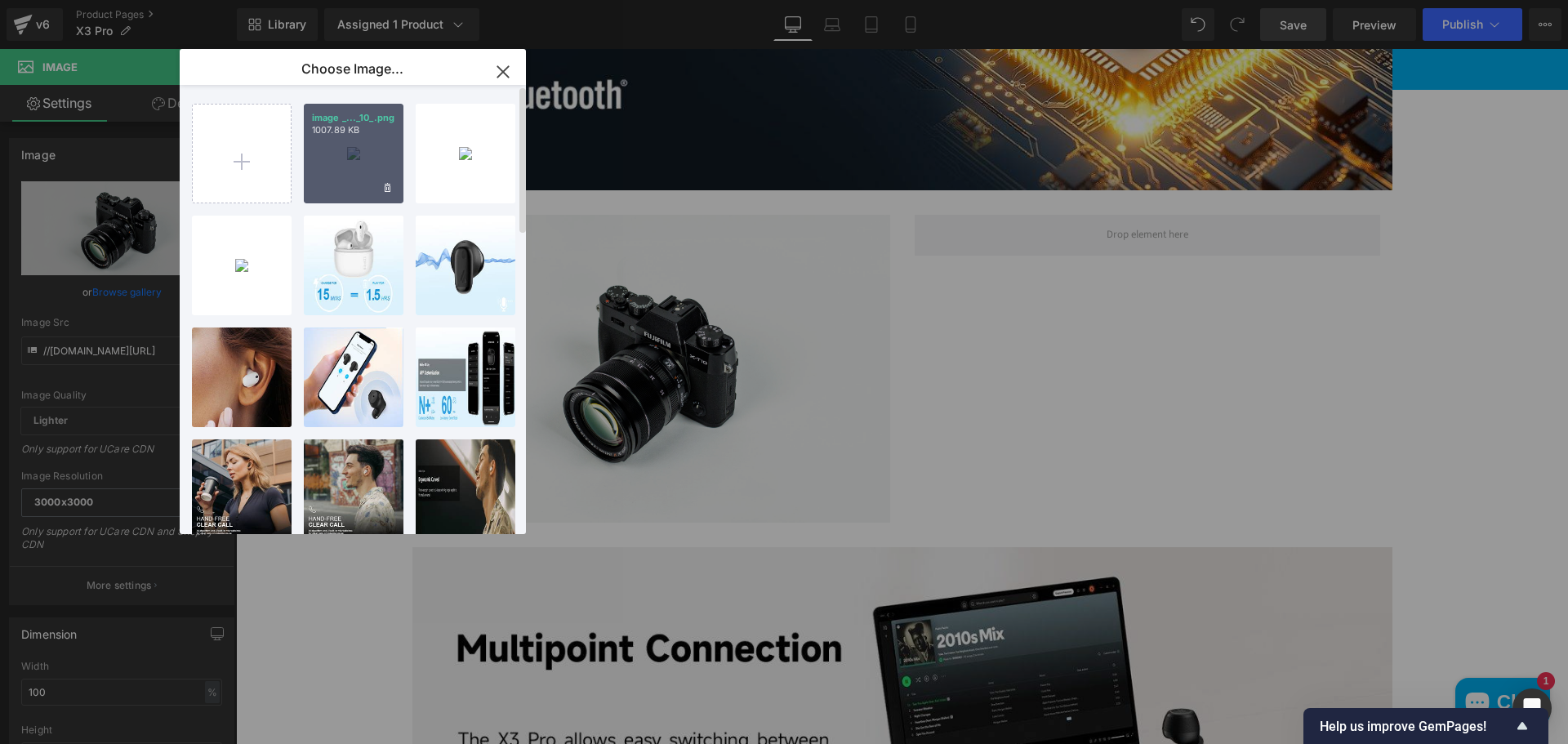
click at [311, 151] on div "image _..._10_.png 1007.89 KB" at bounding box center [353, 153] width 99 height 99
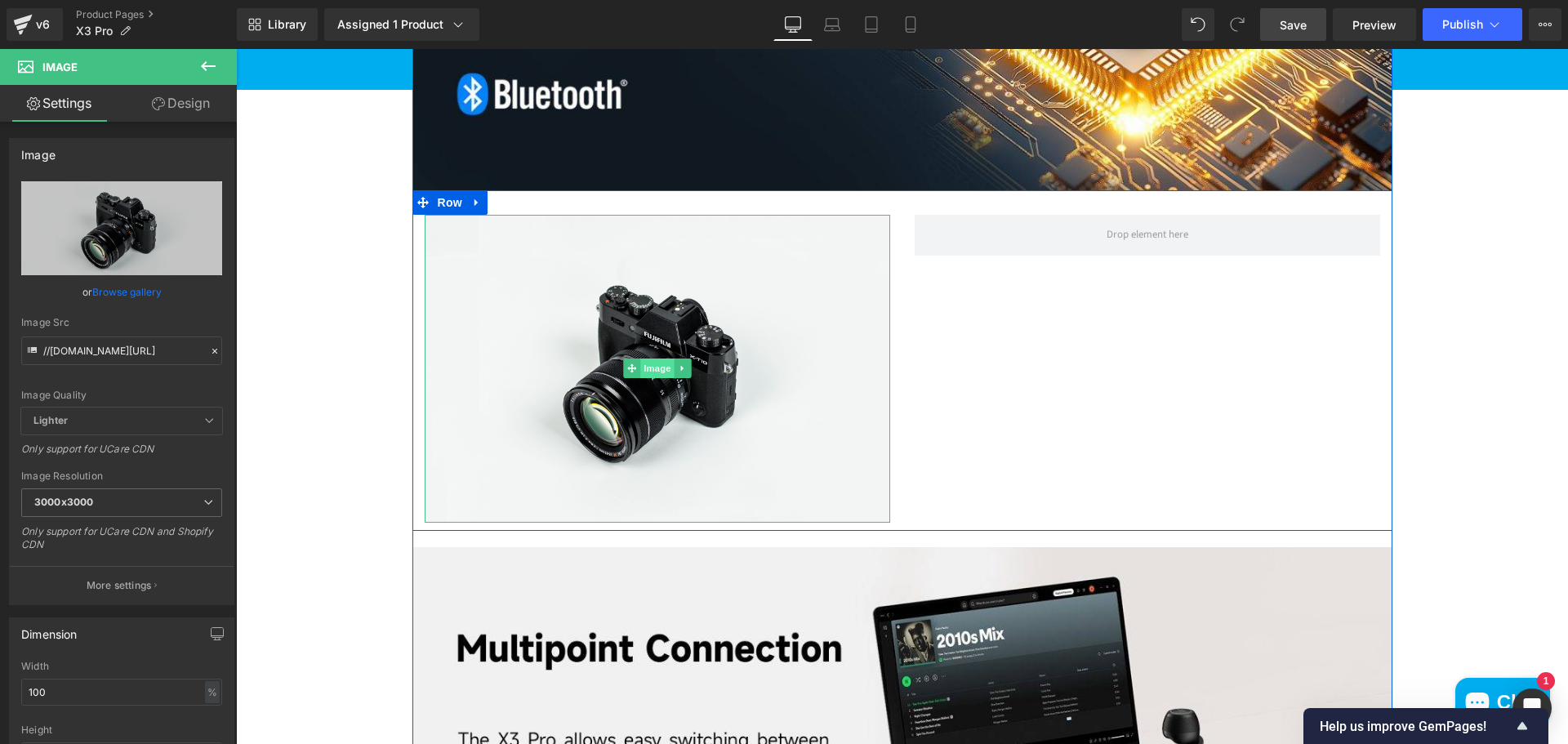
click at [658, 366] on span "Image" at bounding box center [657, 368] width 34 height 20
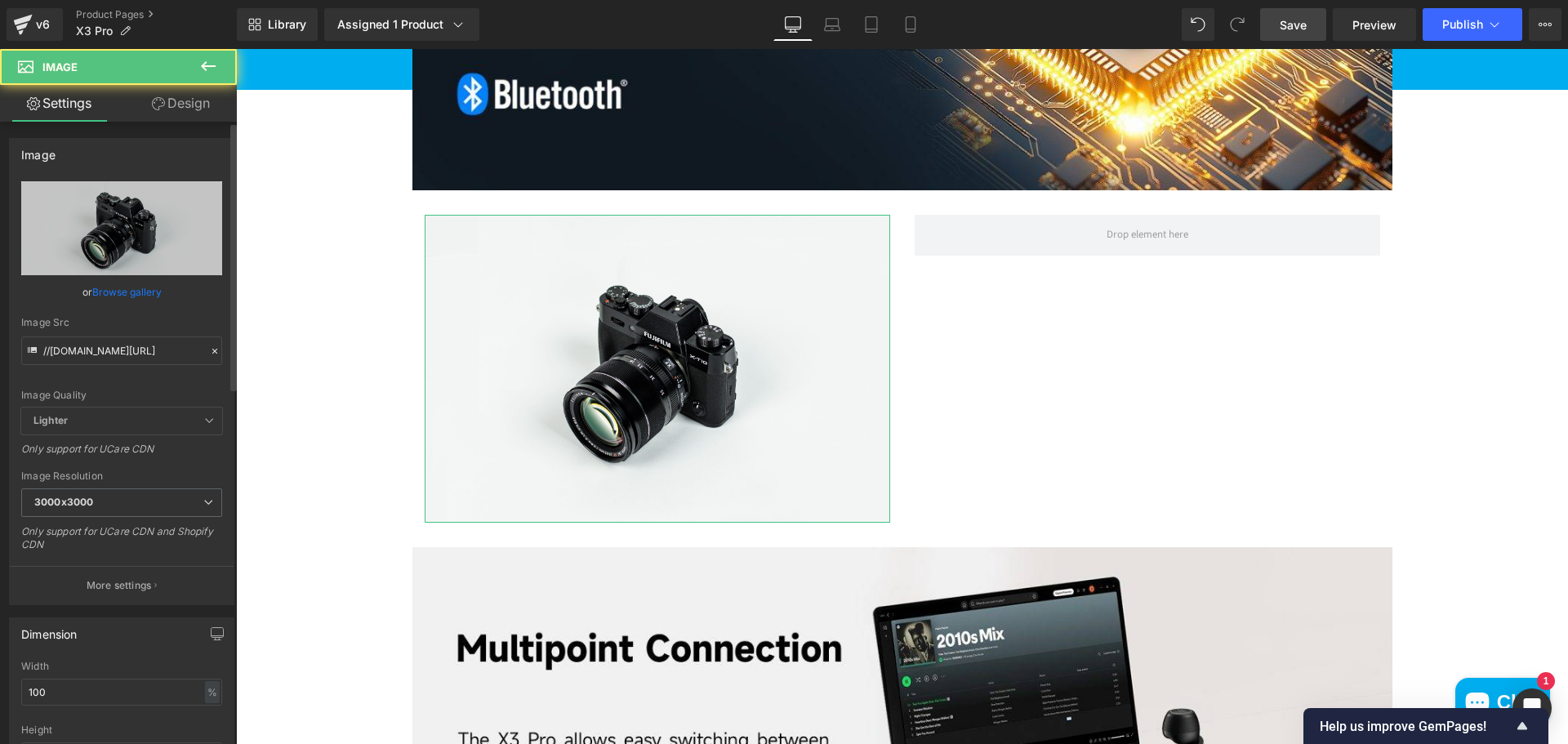
click at [135, 297] on link "Browse gallery" at bounding box center [127, 292] width 69 height 28
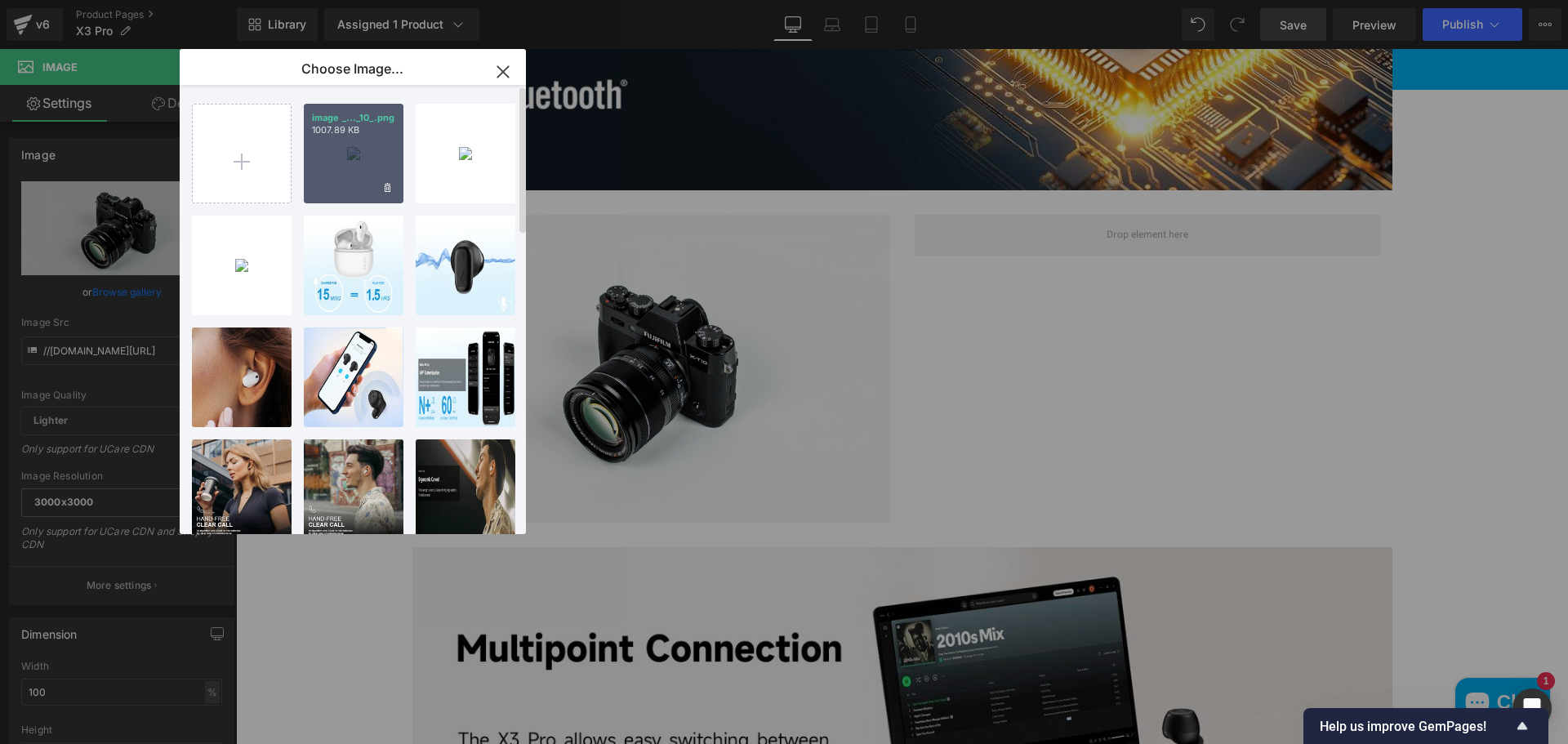
click at [381, 151] on div "image _..._10_.png 1007.89 KB" at bounding box center [353, 153] width 99 height 99
type input "https://ucarecdn.com/d42aca55-6ed0-4ed7-bf61-eeae234bc848/-/format/auto/-/previ…"
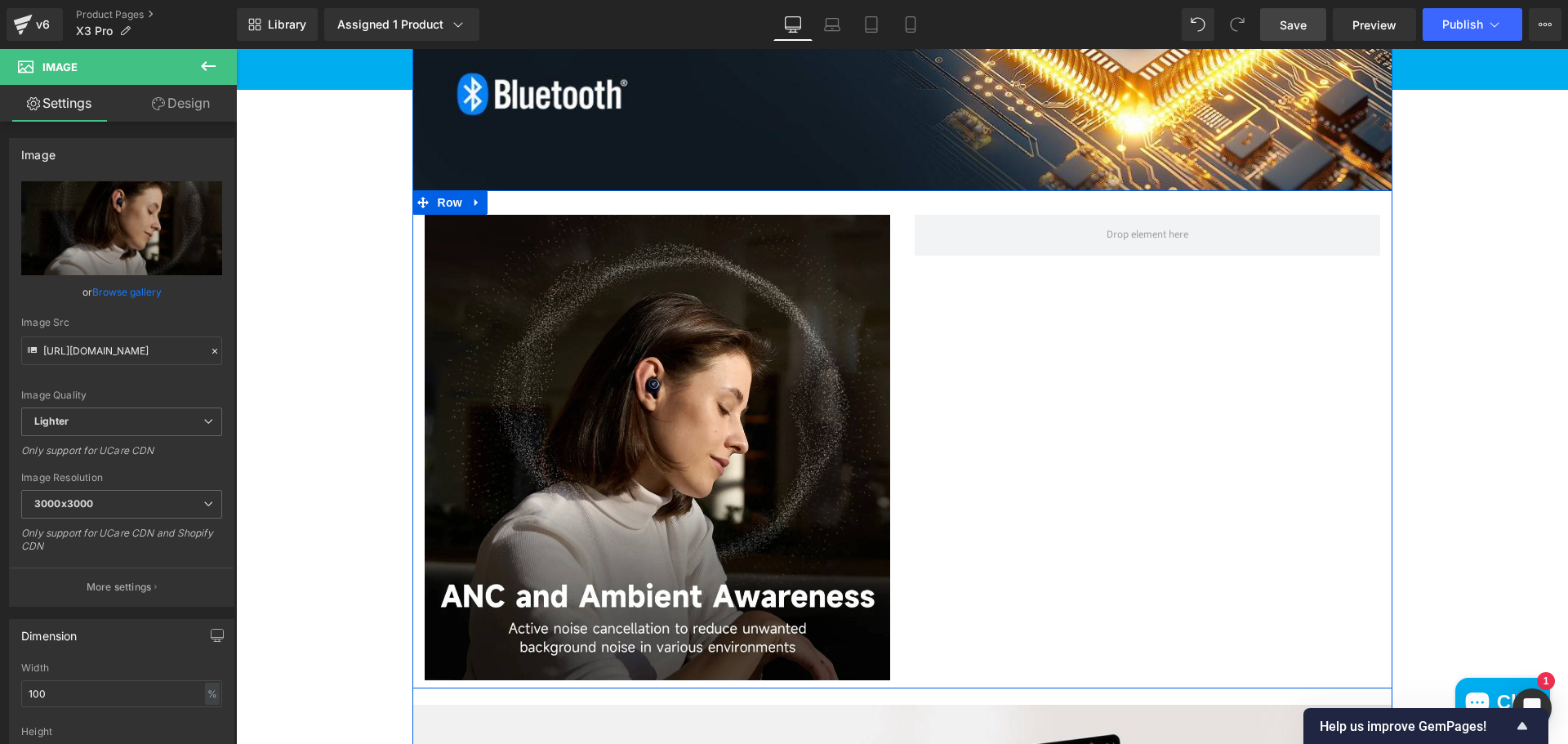
click at [1226, 414] on div "Image Row" at bounding box center [902, 439] width 979 height 498
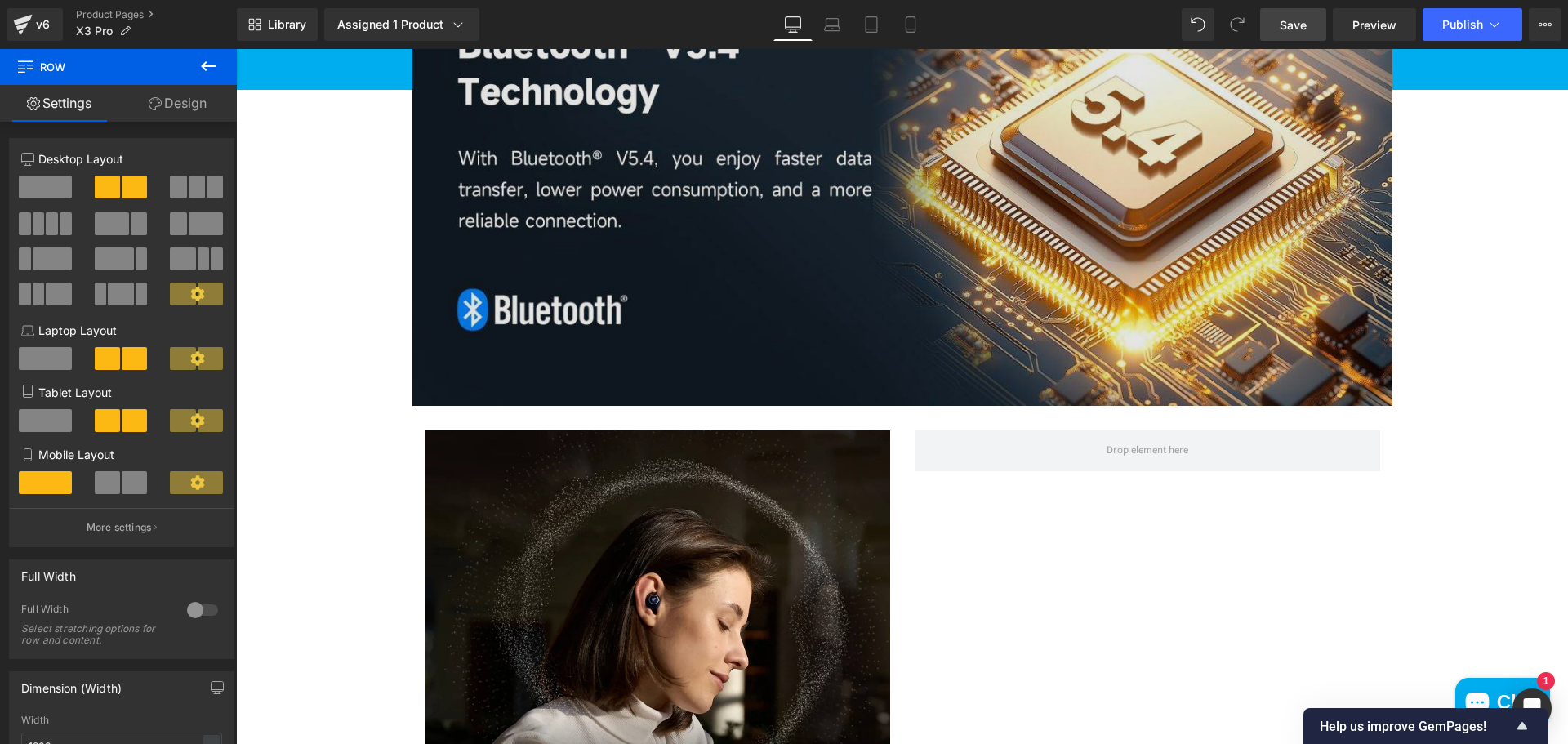
scroll to position [1879, 0]
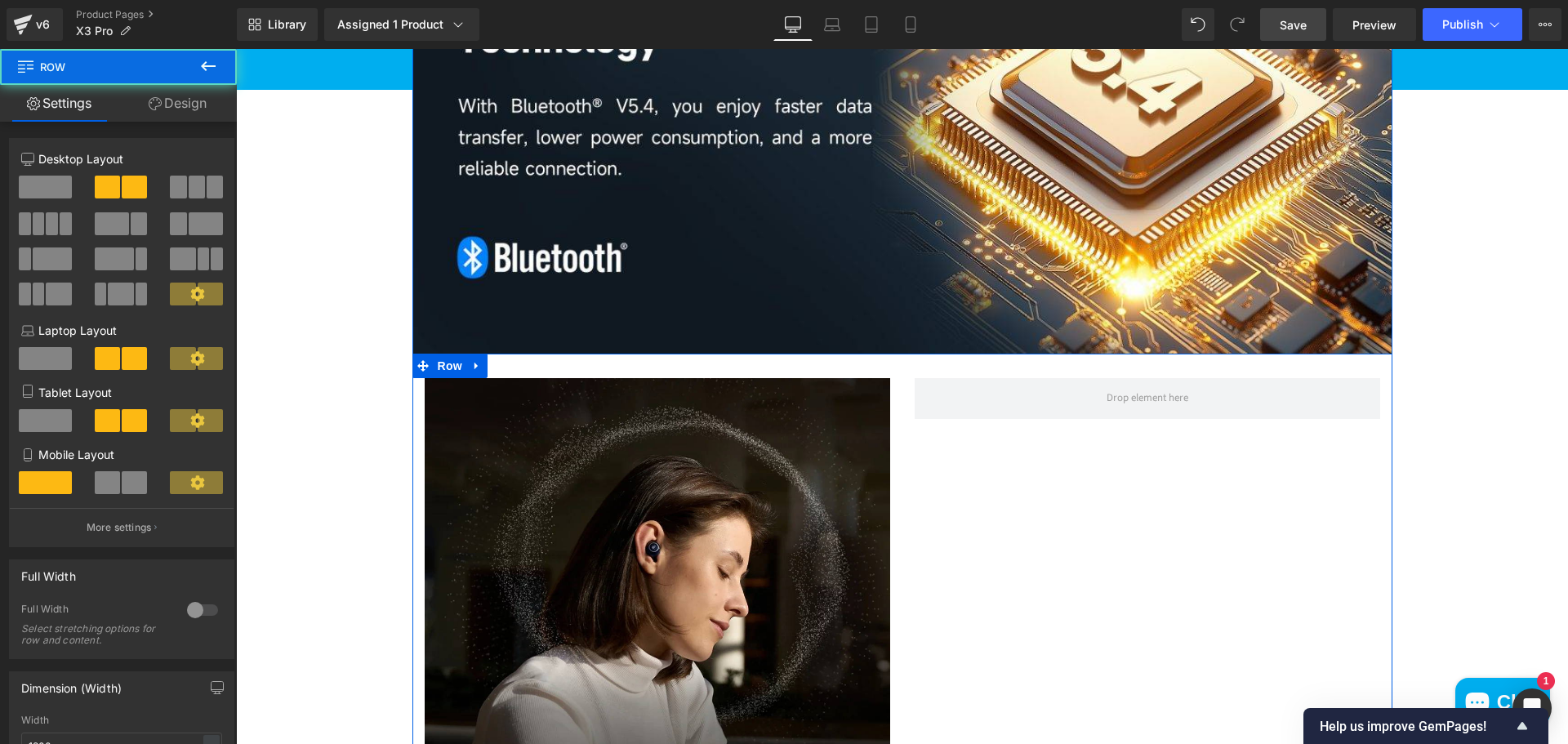
click at [1203, 478] on div "Image Row" at bounding box center [902, 603] width 979 height 498
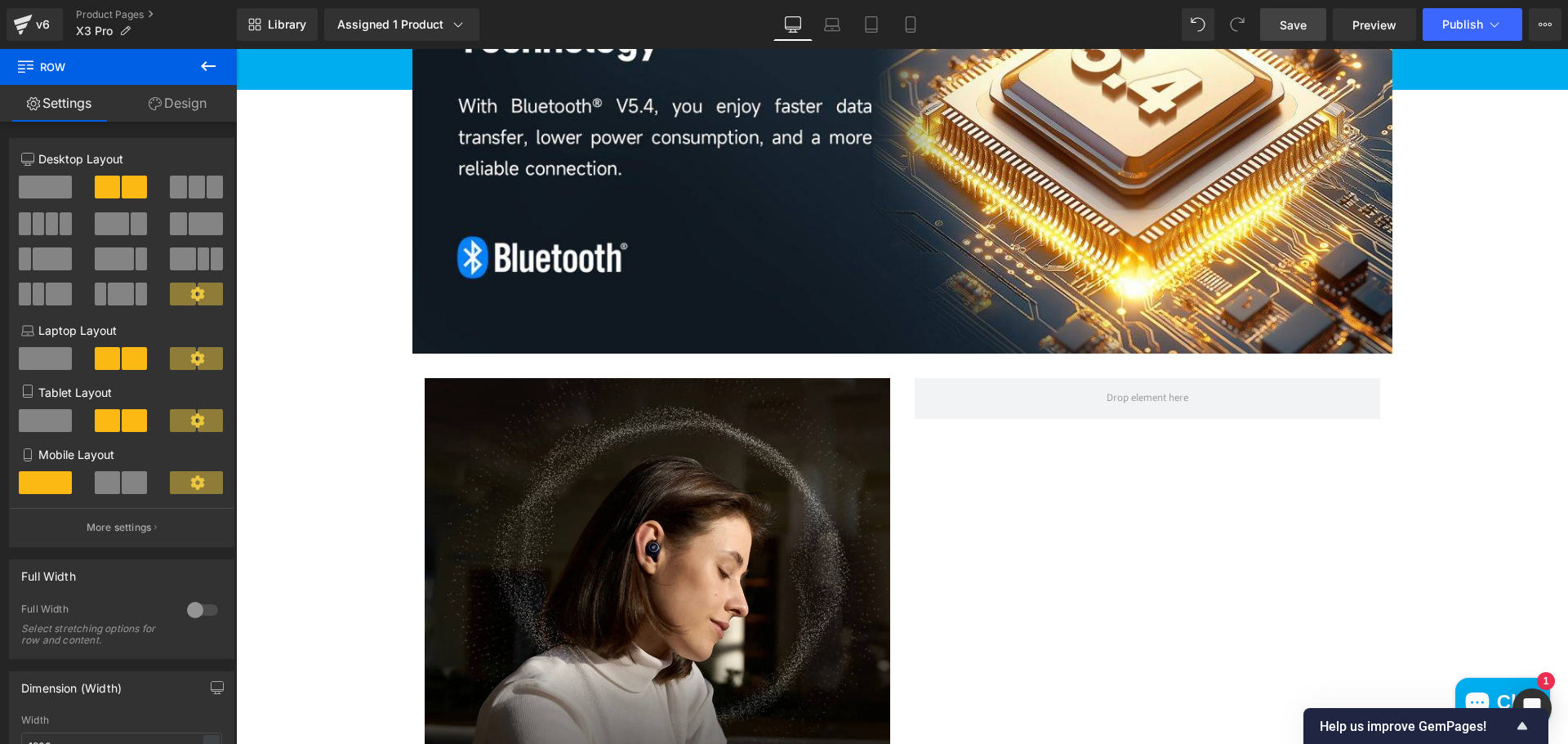
click at [205, 79] on button at bounding box center [208, 67] width 57 height 36
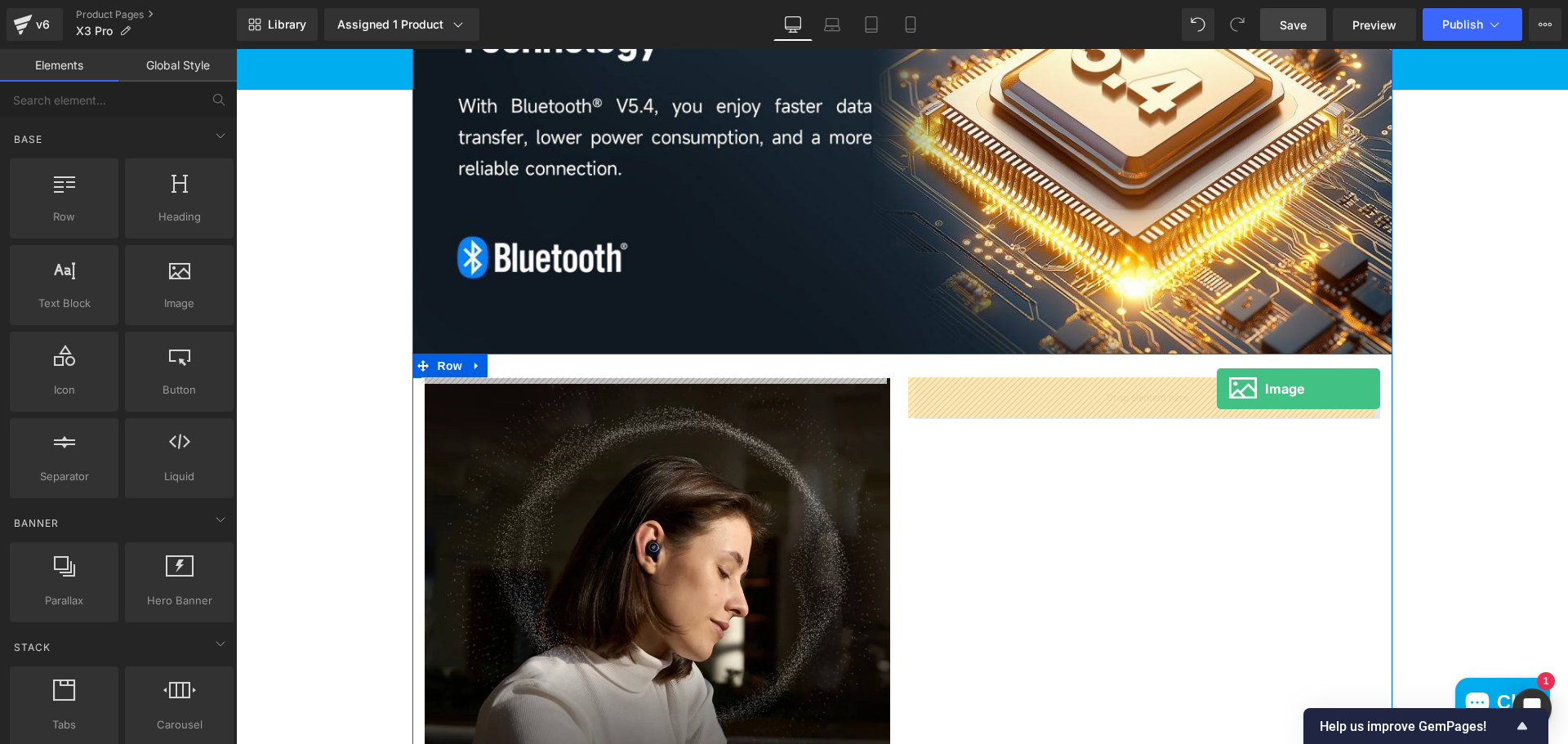
drag, startPoint x: 294, startPoint y: 328, endPoint x: 1217, endPoint y: 389, distance: 925.0
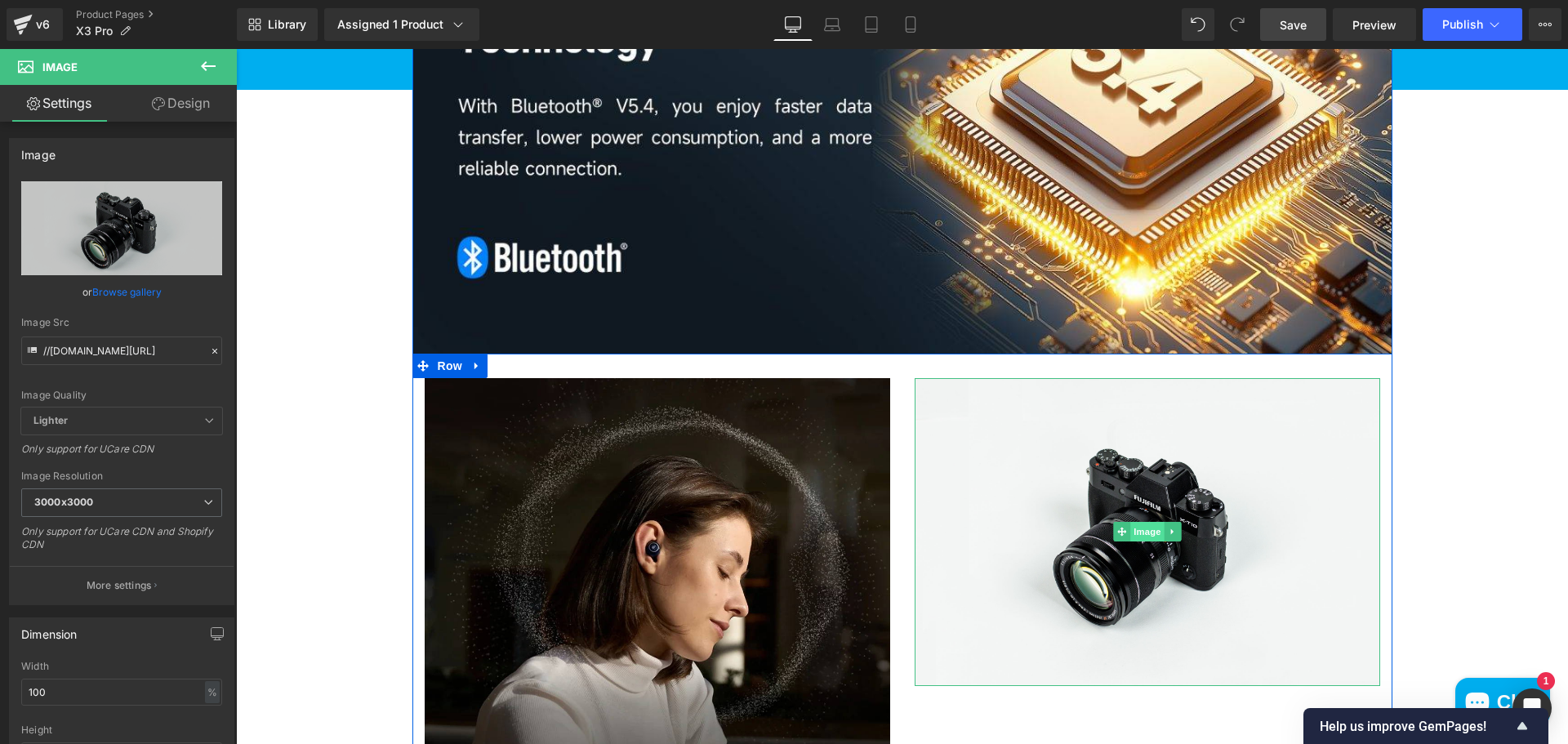
click at [1143, 536] on span "Image" at bounding box center [1147, 531] width 34 height 20
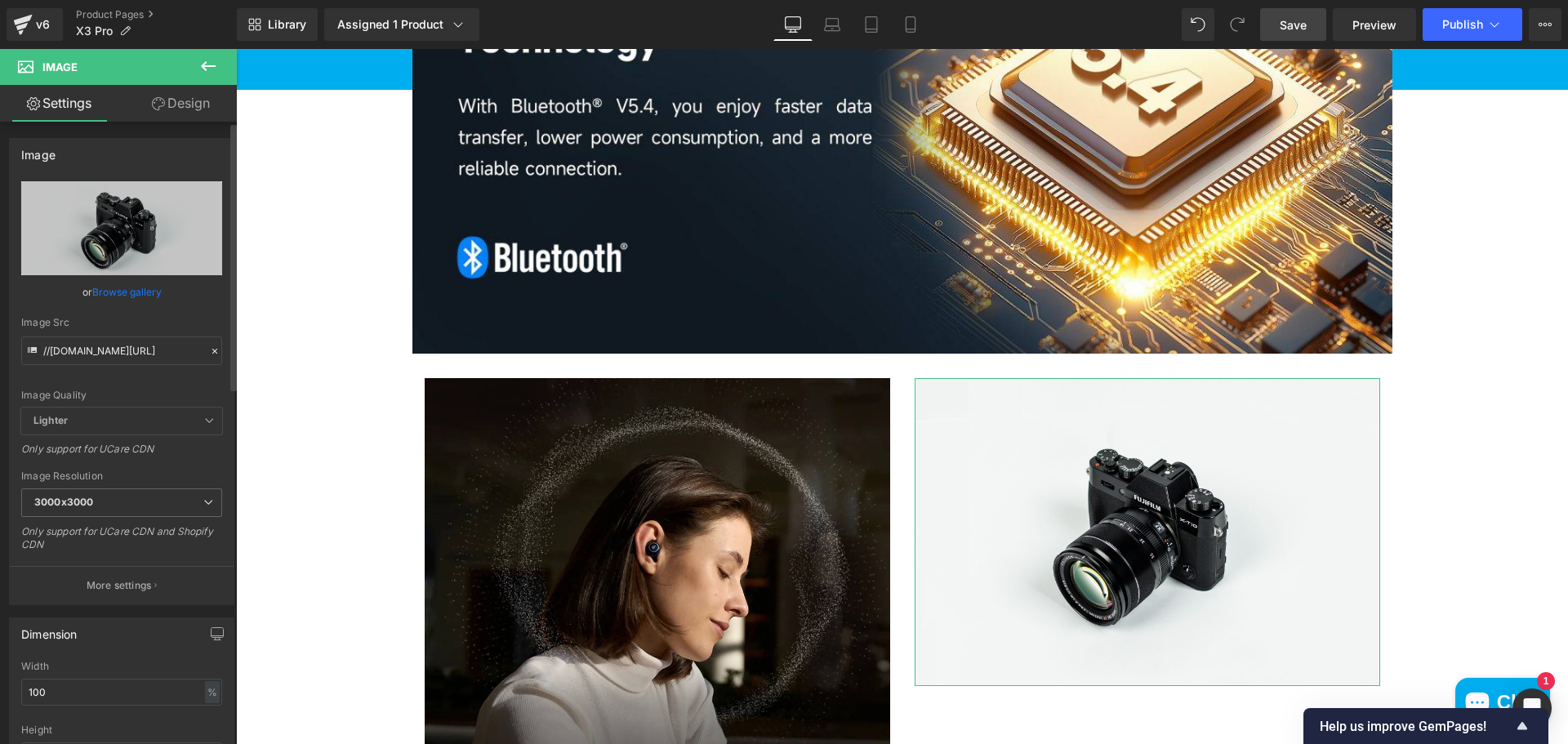
click at [110, 289] on link "Browse gallery" at bounding box center [127, 292] width 69 height 28
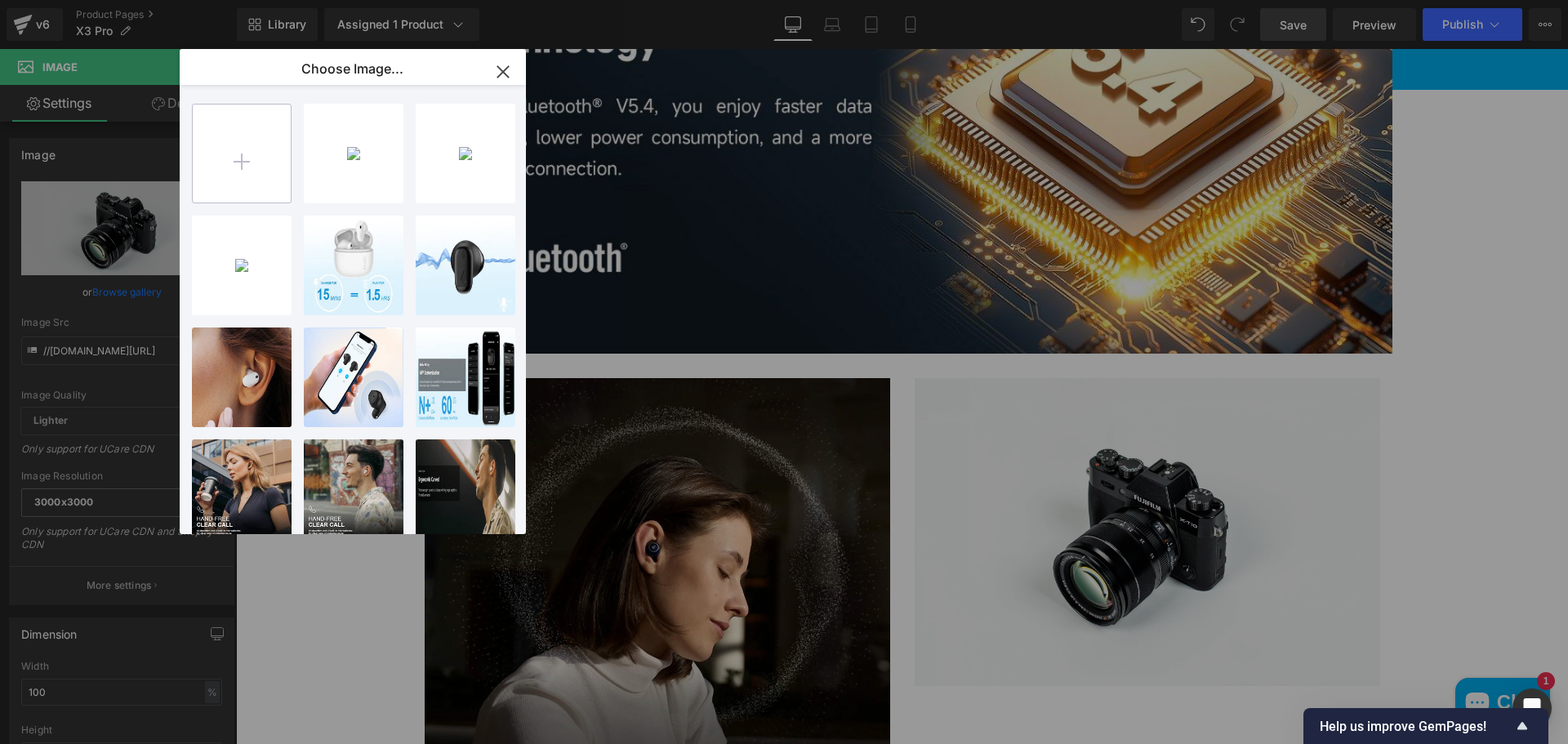
click at [239, 164] on input "file" at bounding box center [242, 153] width 98 height 98
type input "C:\fakepath\ChatGPT Image Oct 6, 2025, 12_15_28 PM.png"
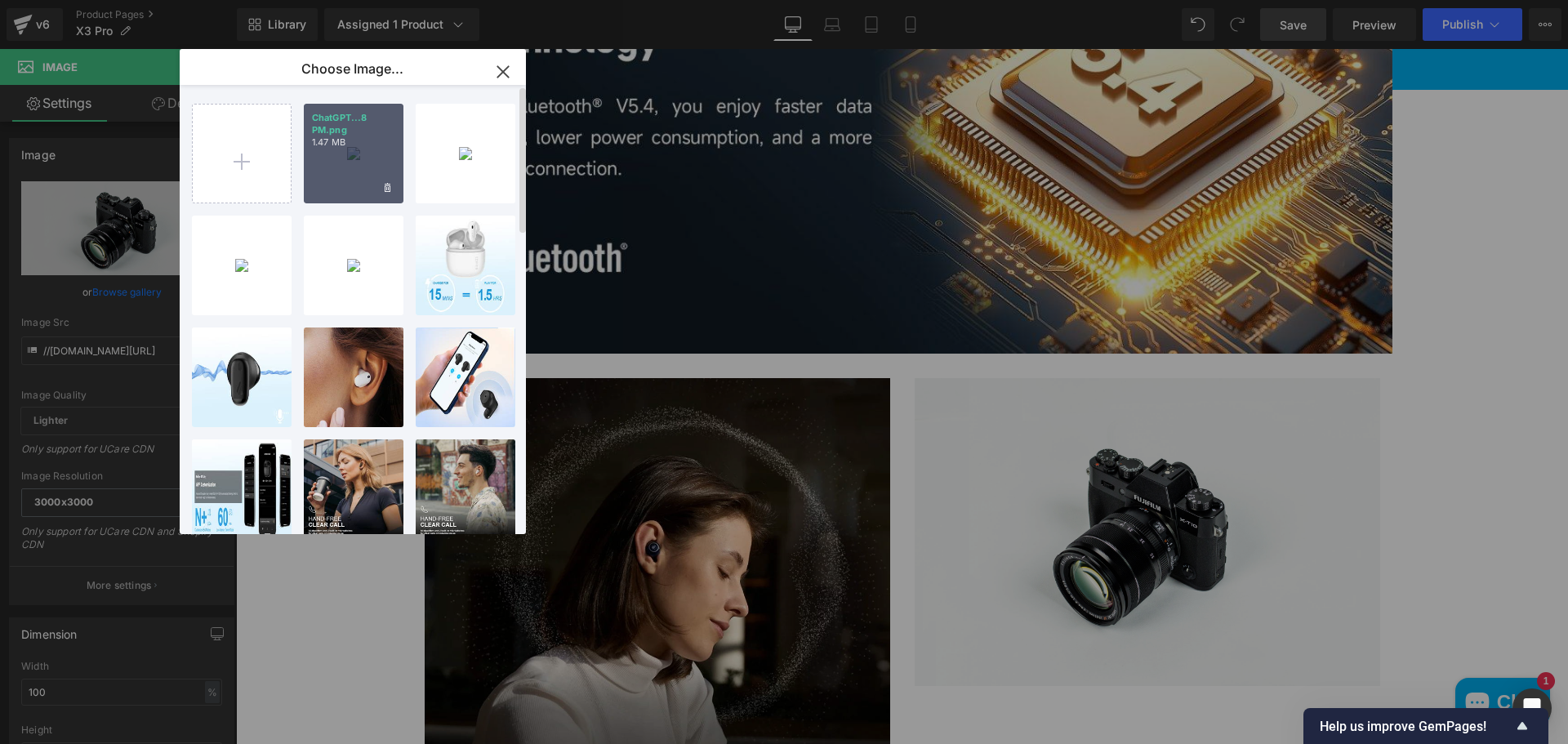
click at [379, 136] on p "1.47 MB" at bounding box center [354, 142] width 83 height 12
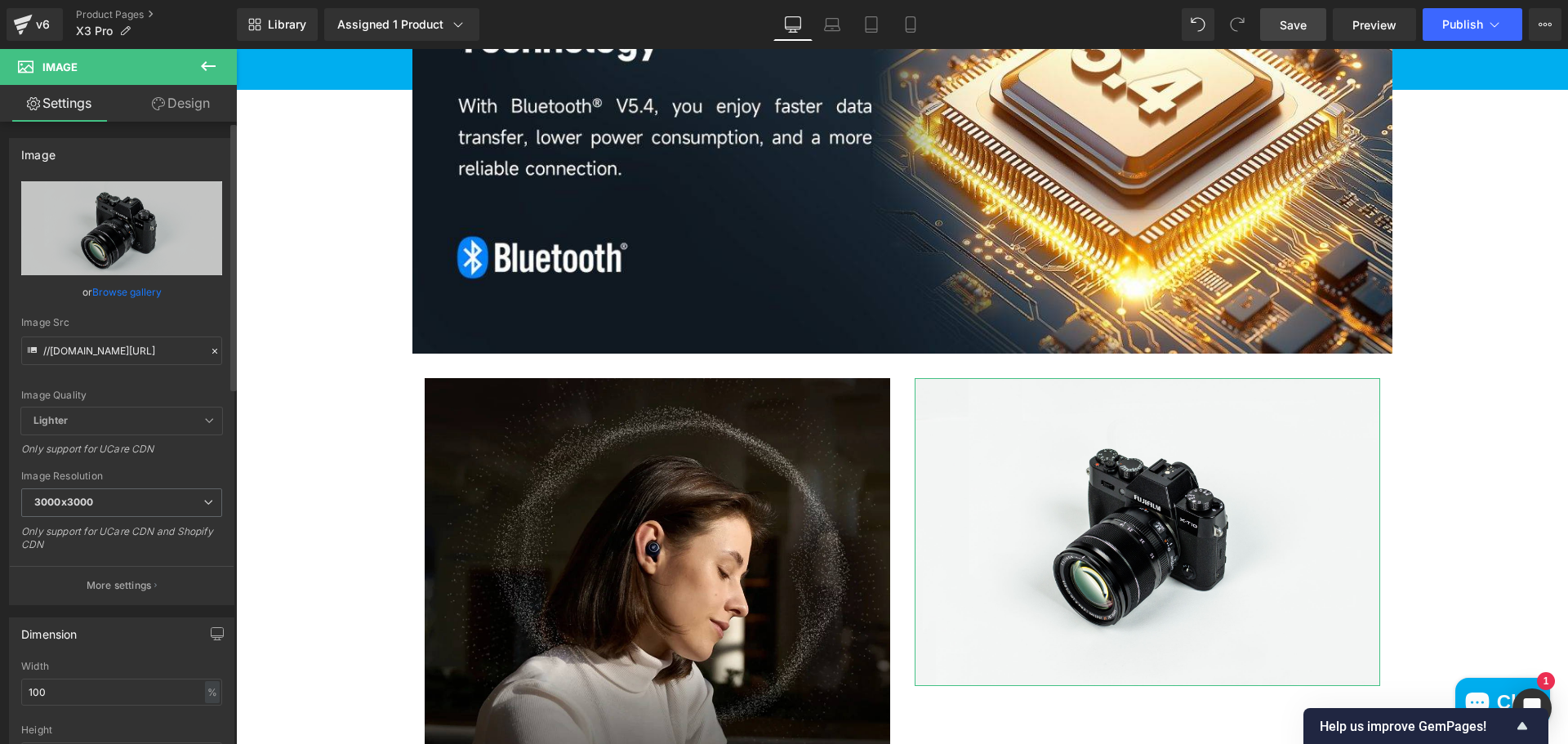
click at [129, 293] on link "Browse gallery" at bounding box center [127, 292] width 69 height 28
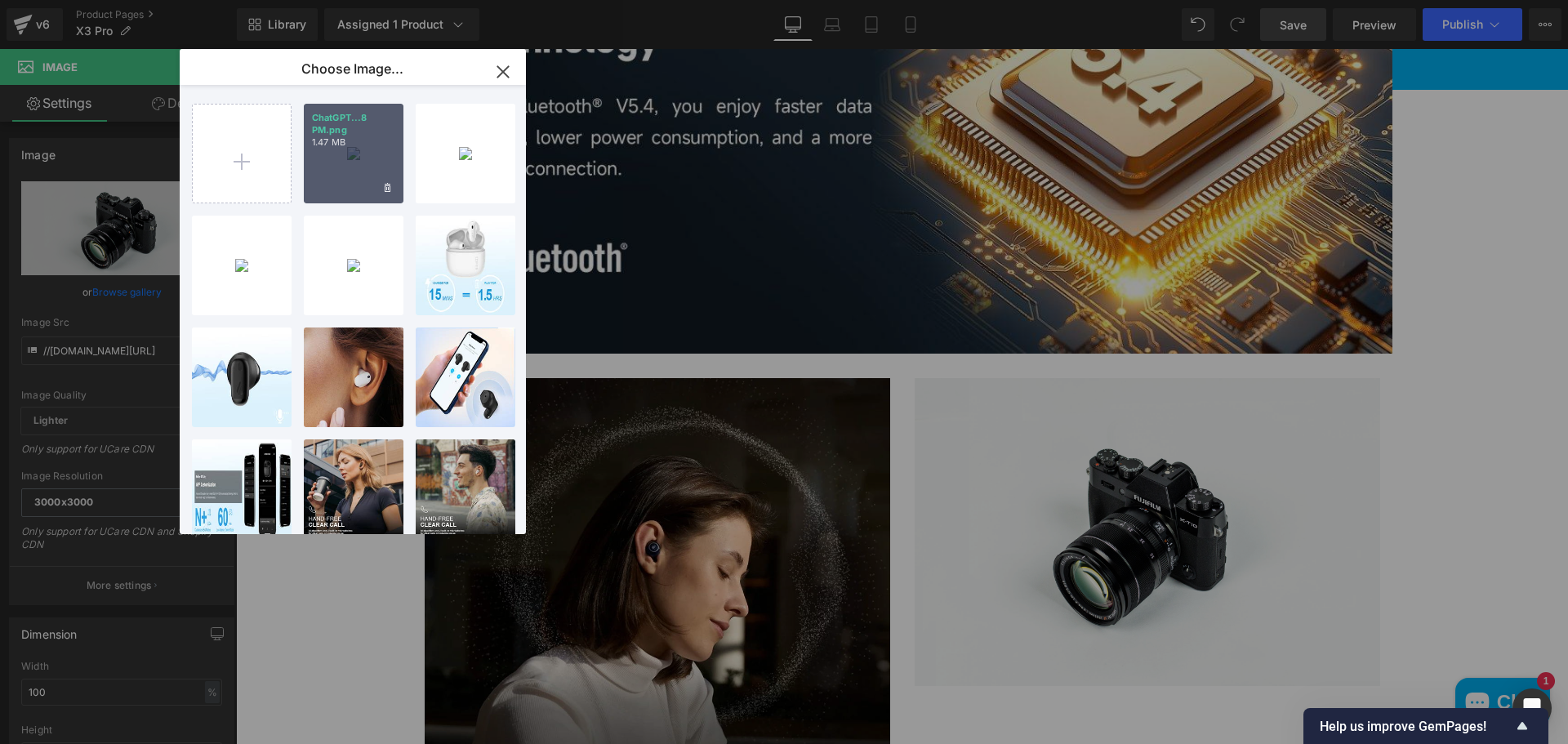
click at [326, 146] on p "1.47 MB" at bounding box center [354, 142] width 83 height 12
type input "https://ucarecdn.com/c7e6b247-3939-4051-b52d-32c7eb439edb/-/format/auto/-/previ…"
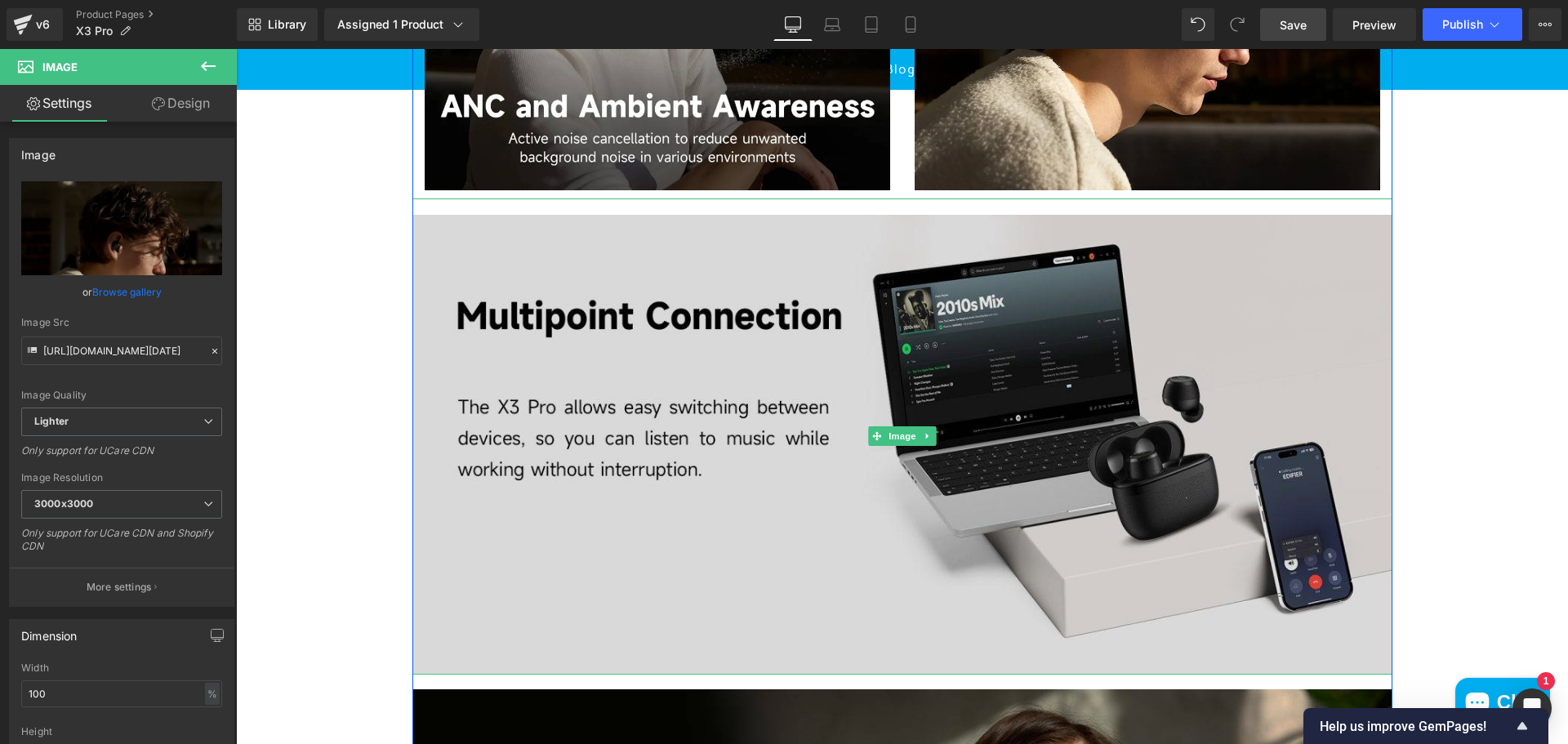
scroll to position [2940, 0]
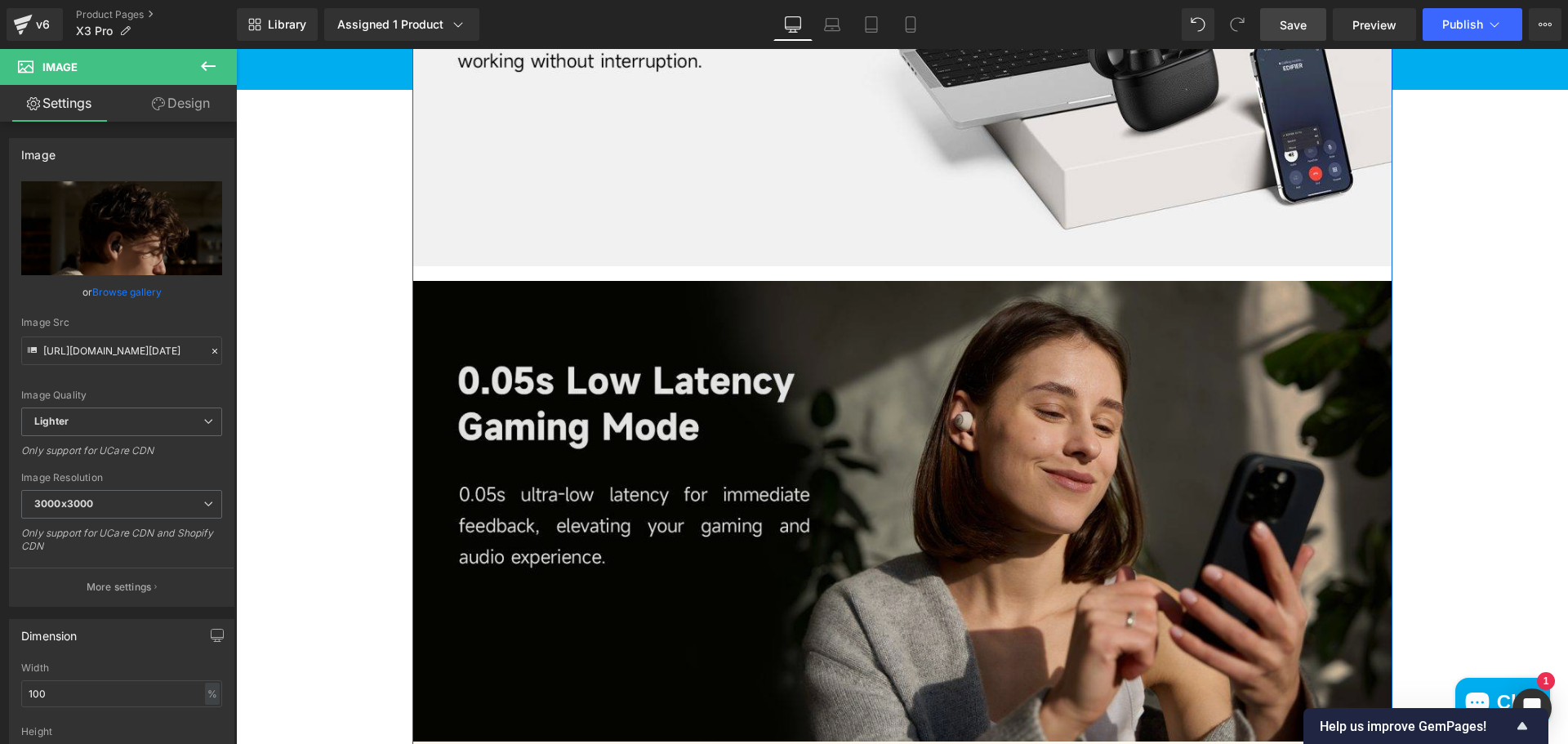
click at [986, 470] on img at bounding box center [902, 504] width 979 height 475
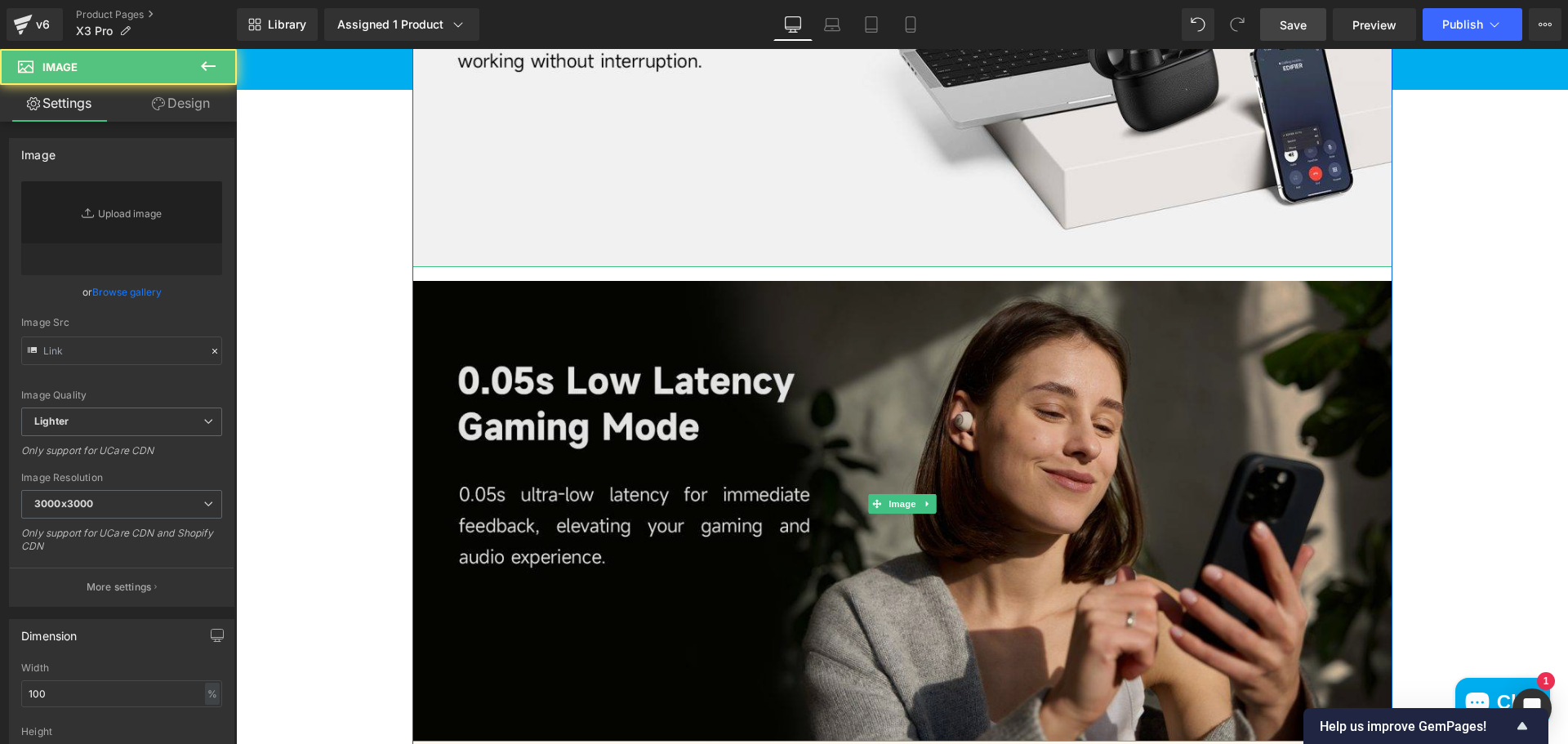
type input "https://ucarecdn.com/0f363c89-2ab5-40a0-9efb-cf920a35b5ce/-/format/auto/-/previ…"
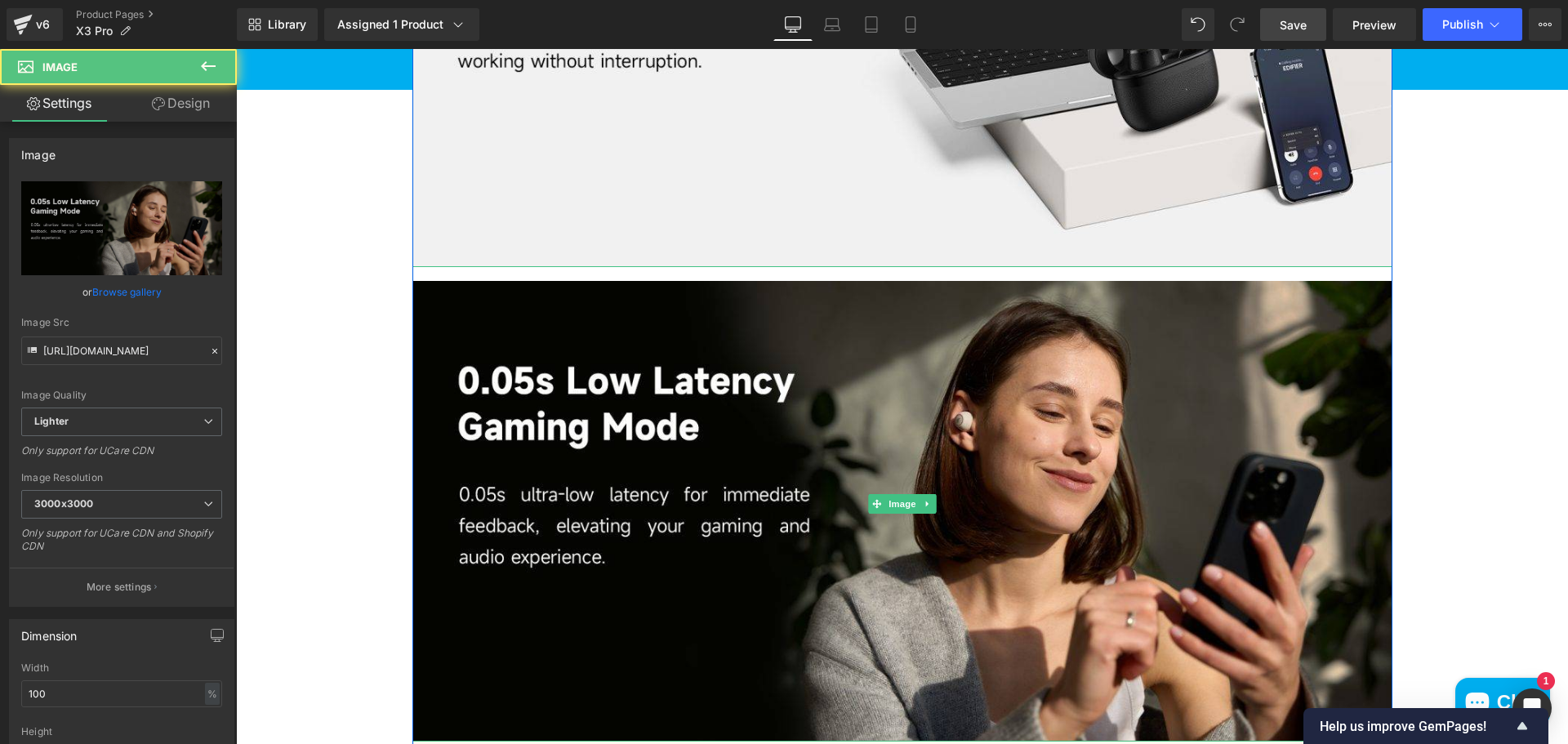
click at [924, 505] on icon at bounding box center [926, 504] width 9 height 9
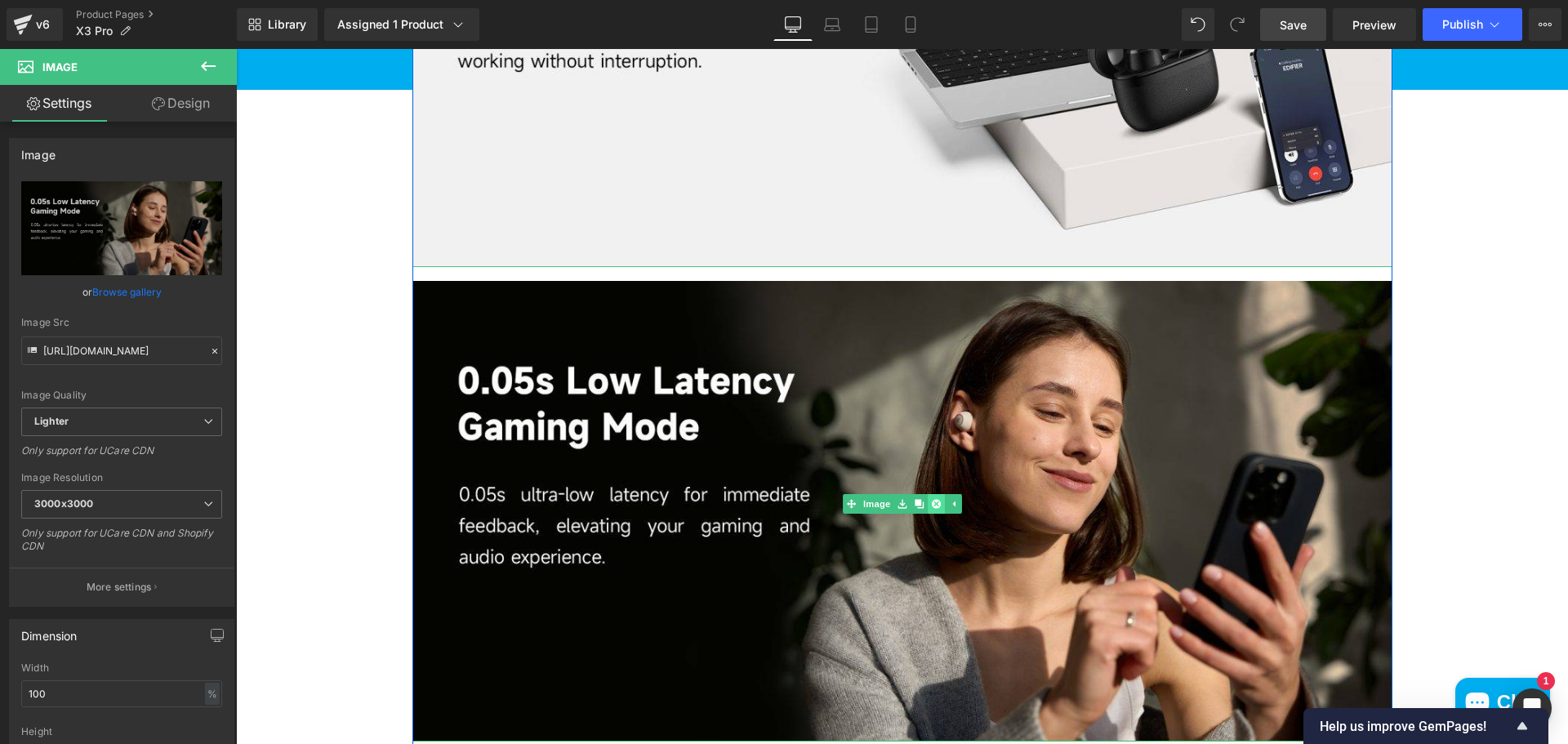
click at [931, 505] on icon at bounding box center [935, 503] width 9 height 9
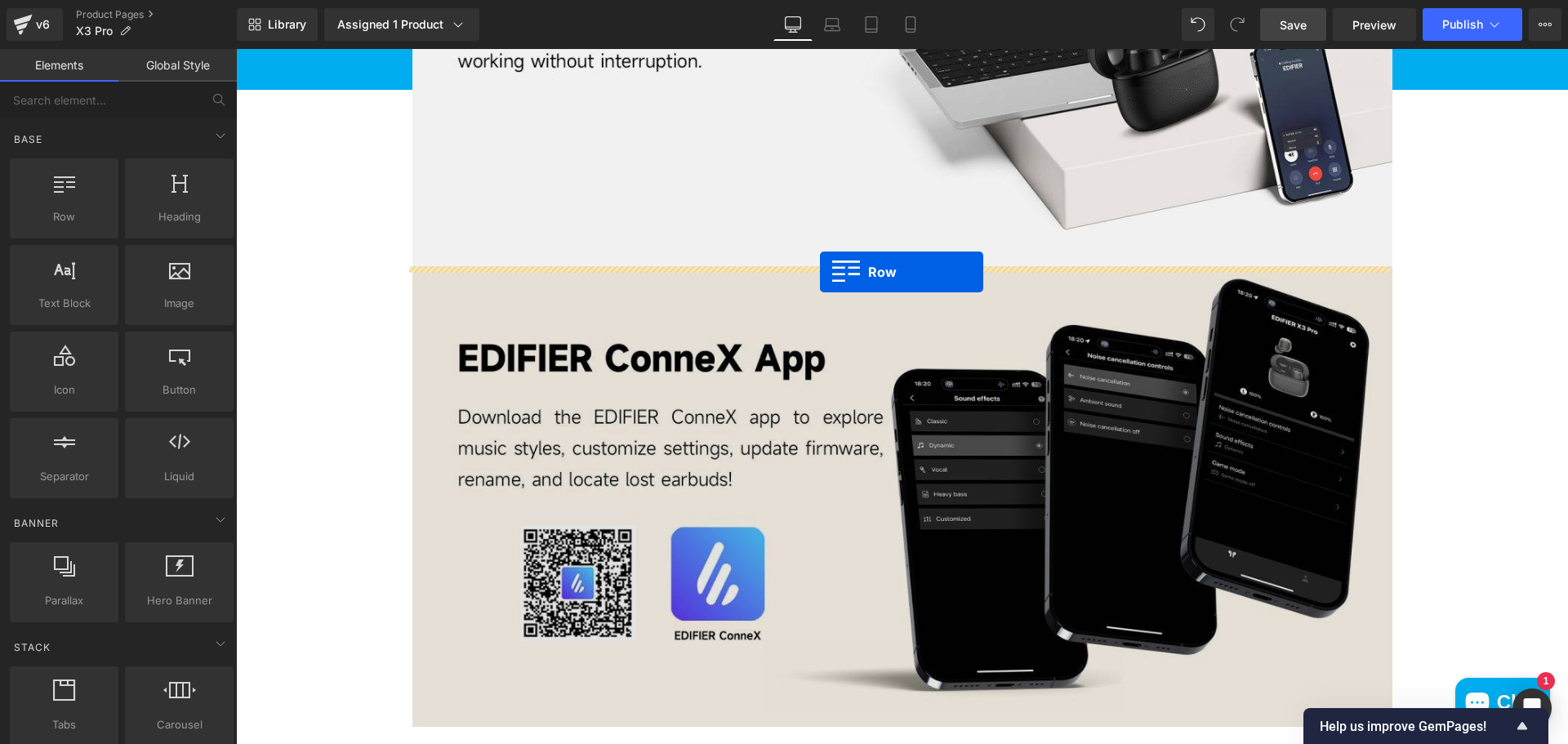
drag, startPoint x: 301, startPoint y: 254, endPoint x: 819, endPoint y: 272, distance: 518.3
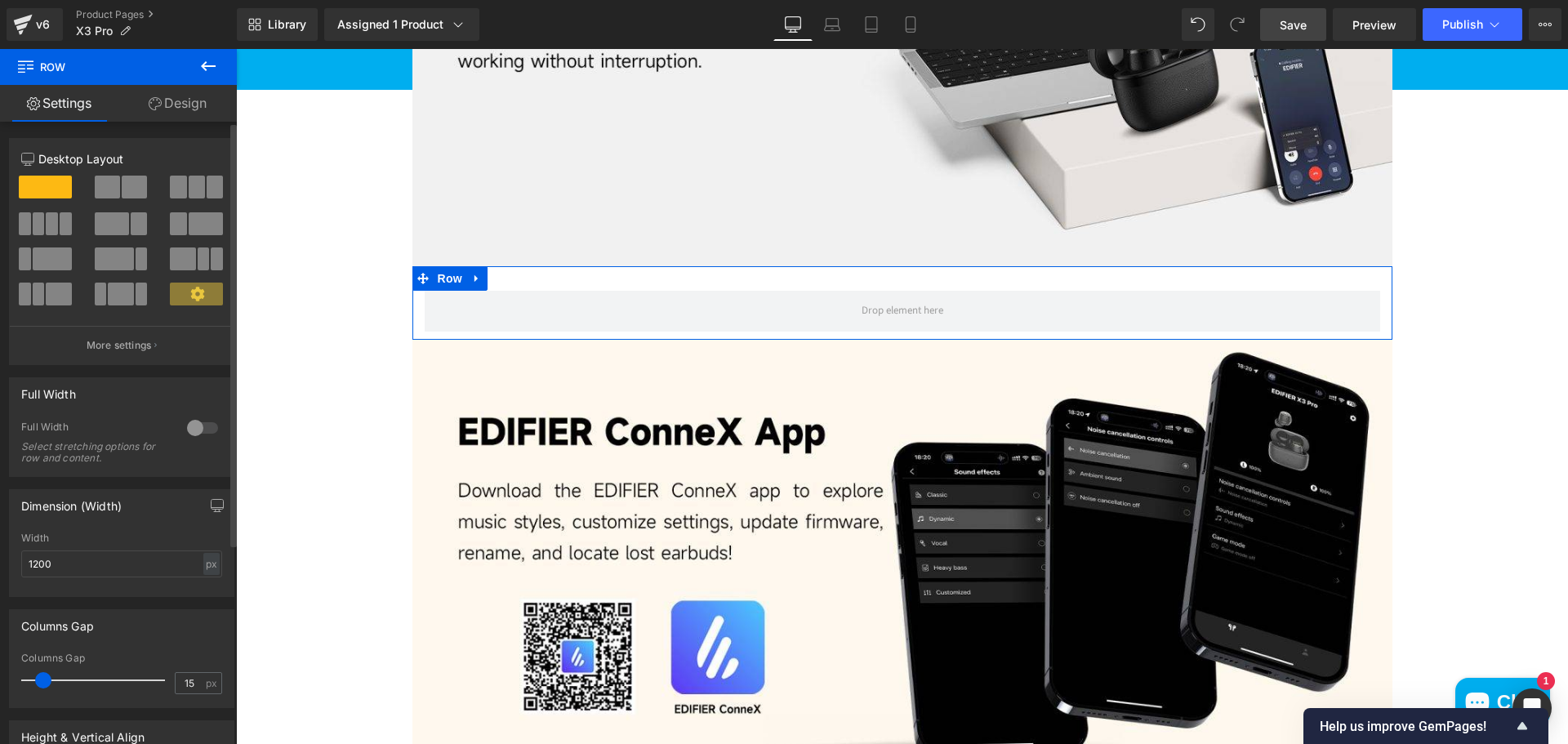
drag, startPoint x: 117, startPoint y: 187, endPoint x: 139, endPoint y: 186, distance: 22.0
click at [122, 187] on span at bounding box center [134, 187] width 26 height 23
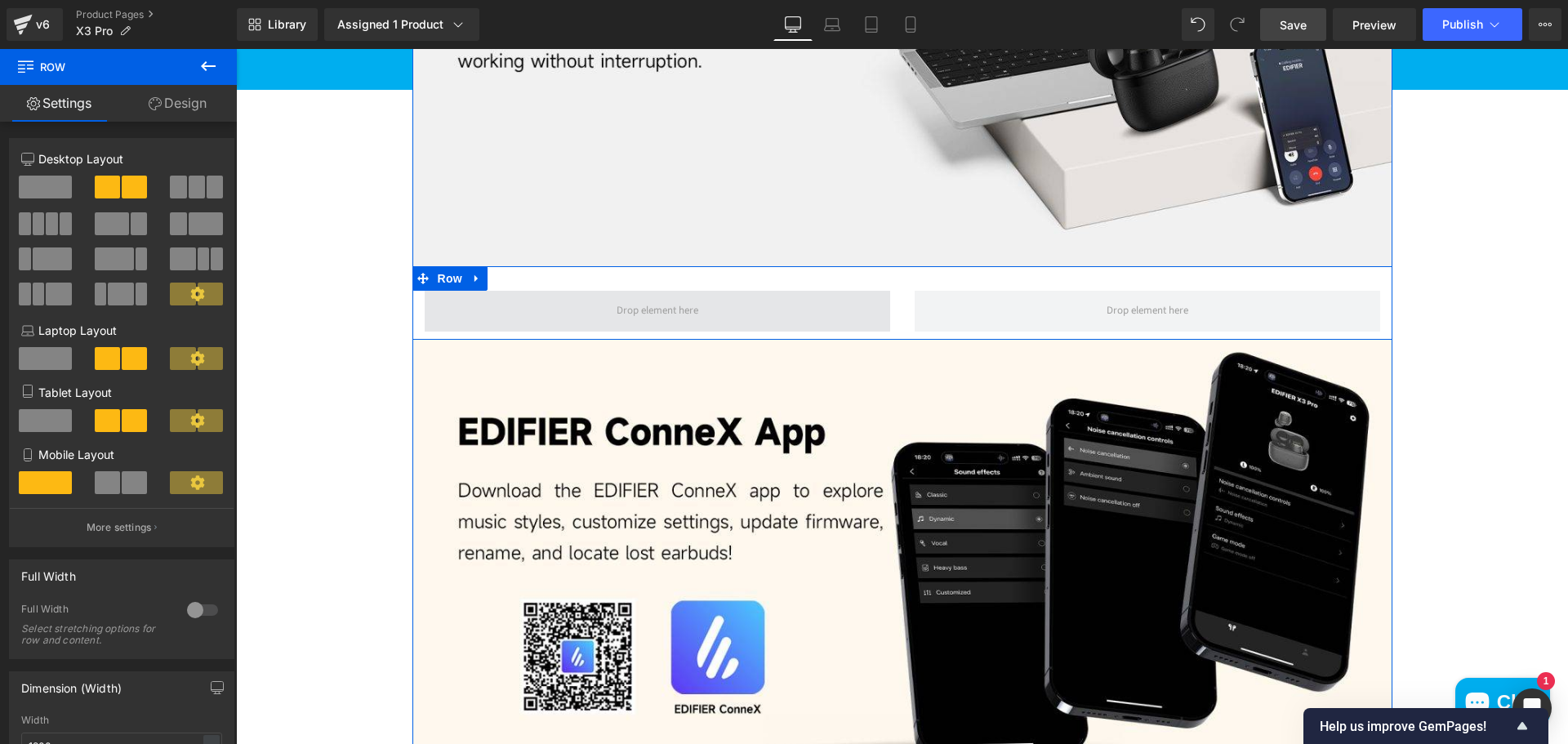
click at [806, 296] on span at bounding box center [658, 310] width 466 height 41
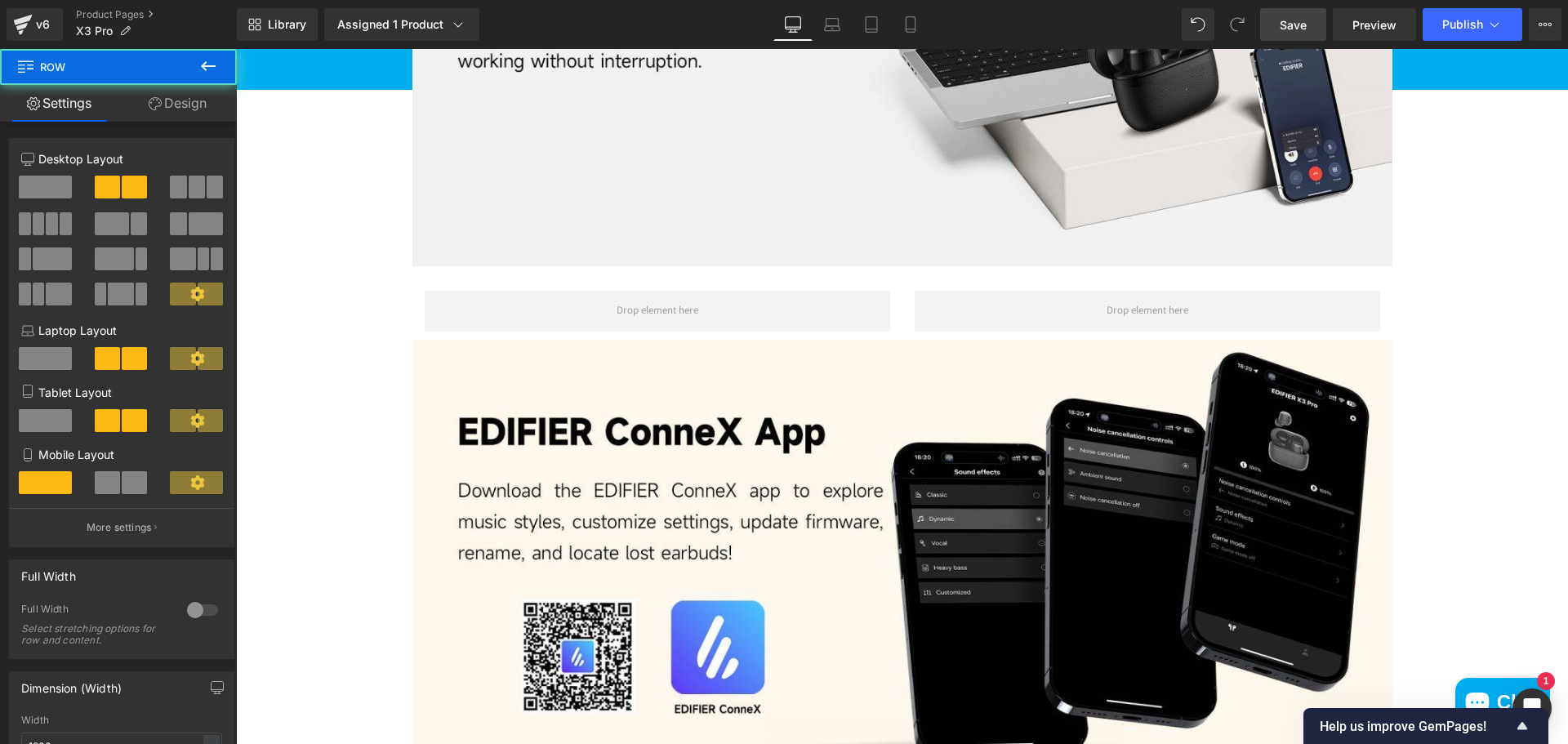
click at [207, 71] on icon at bounding box center [208, 66] width 20 height 20
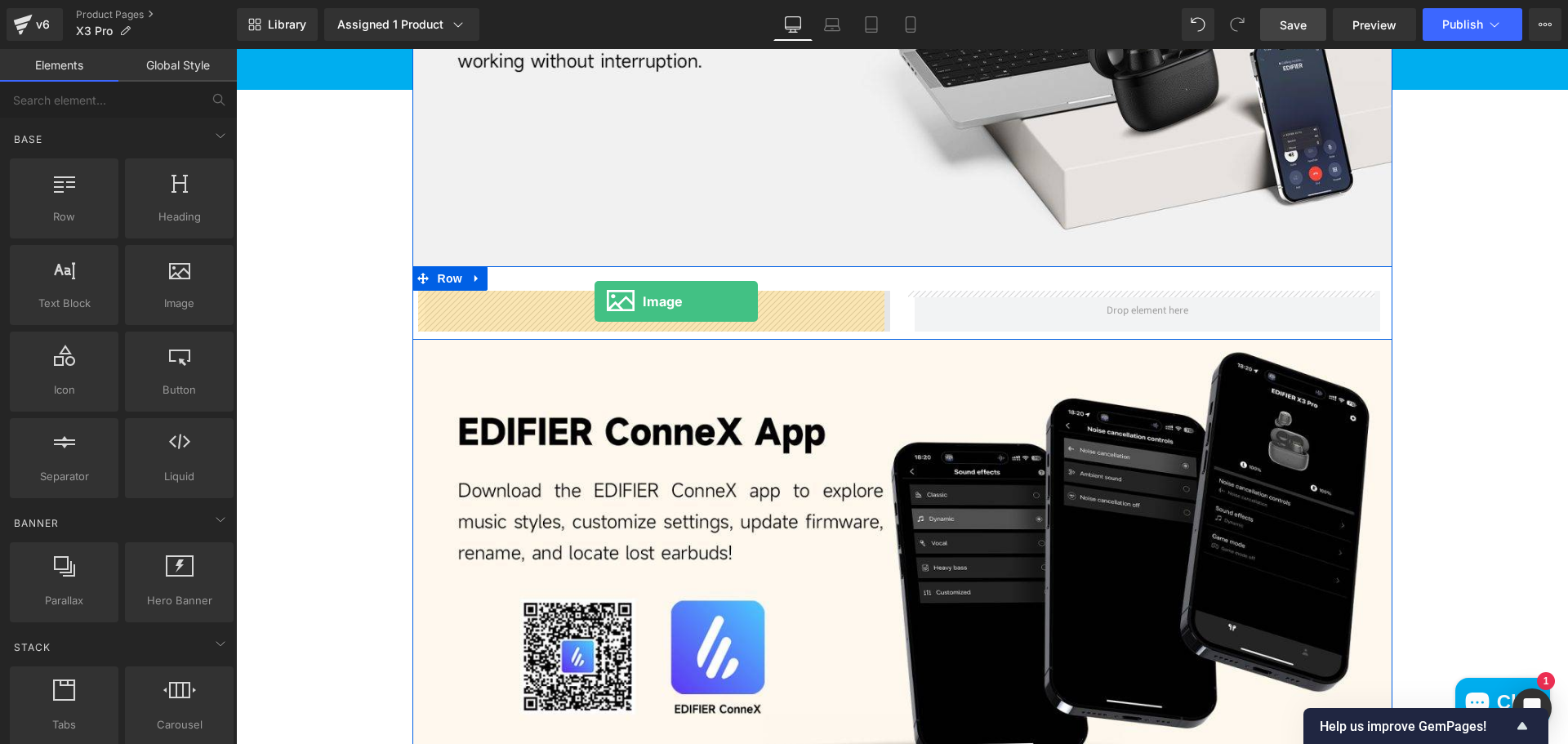
drag, startPoint x: 455, startPoint y: 342, endPoint x: 595, endPoint y: 301, distance: 145.9
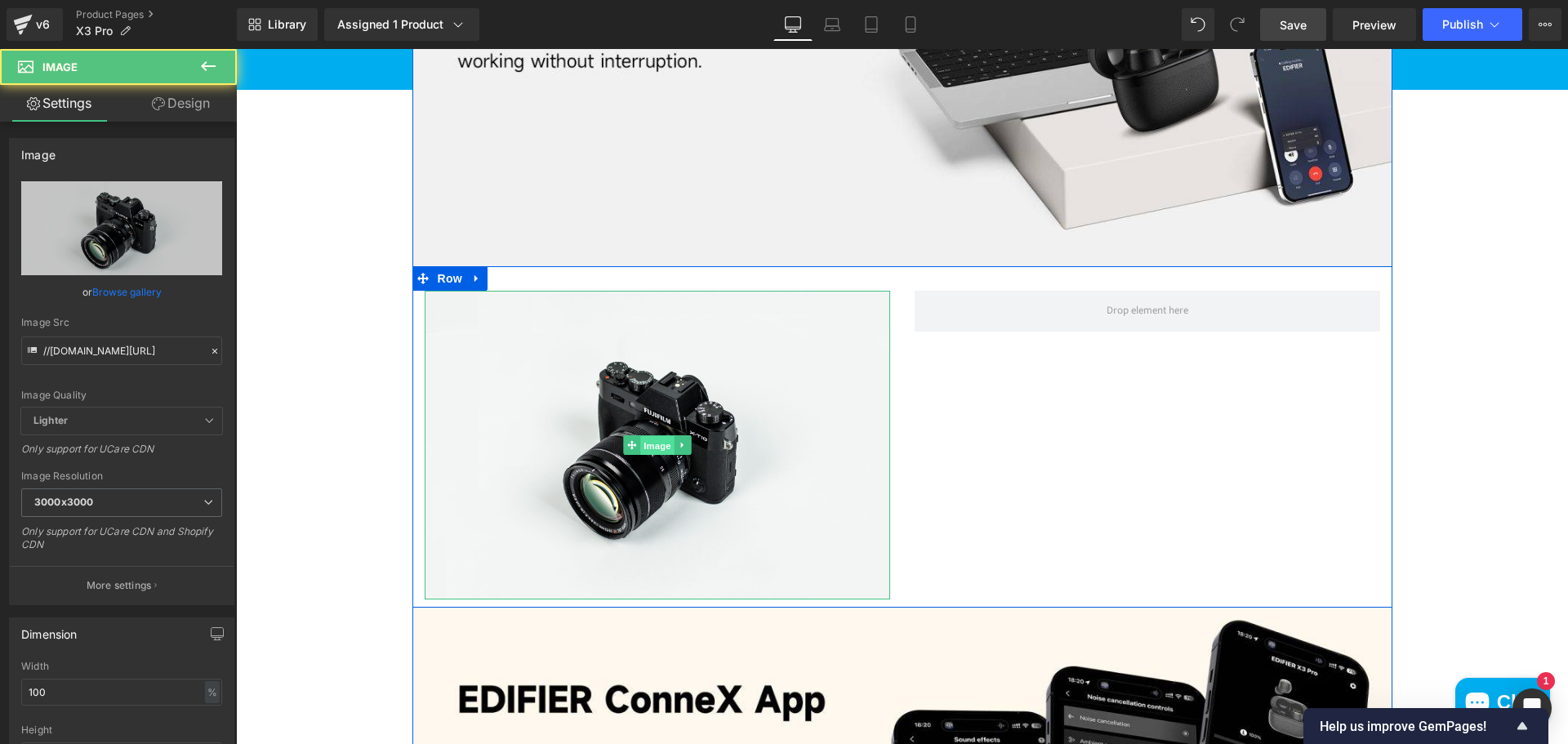
click at [655, 450] on span "Image" at bounding box center [657, 446] width 34 height 20
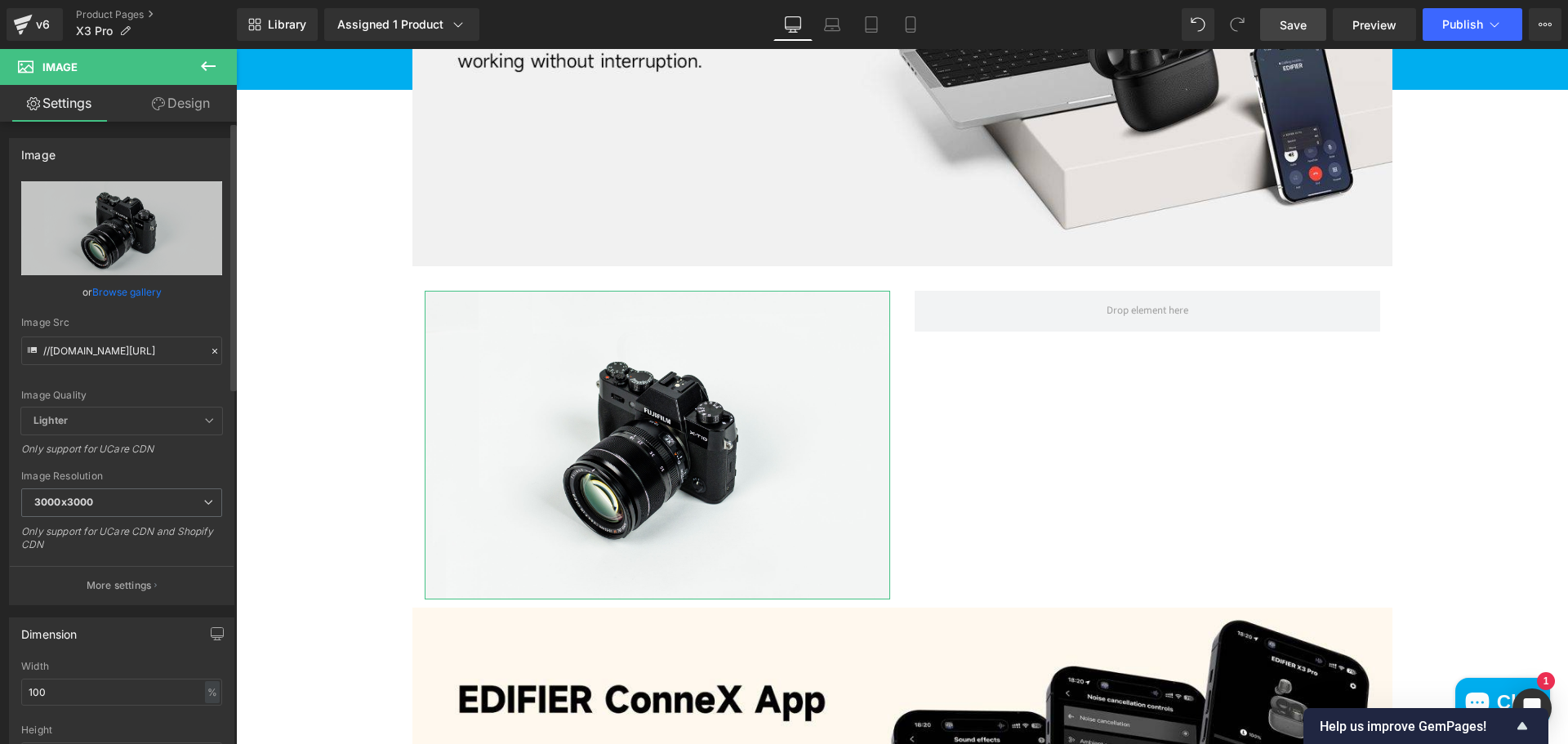
click at [103, 292] on link "Browse gallery" at bounding box center [127, 292] width 69 height 28
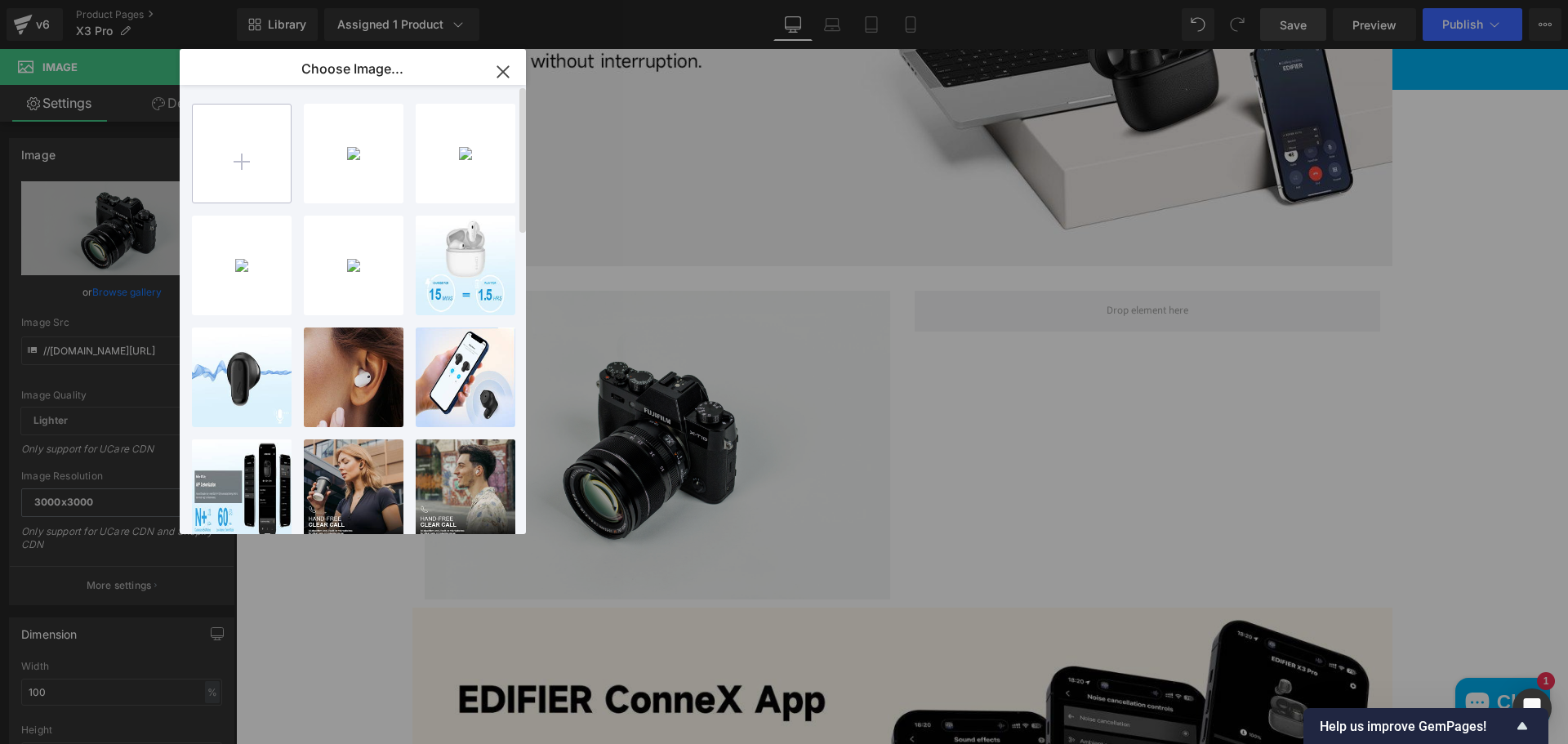
click at [216, 165] on input "file" at bounding box center [242, 153] width 98 height 98
type input "C:\fakepath\ChatGPT Image Oct 6, 2025, 12_19_31 PM.png"
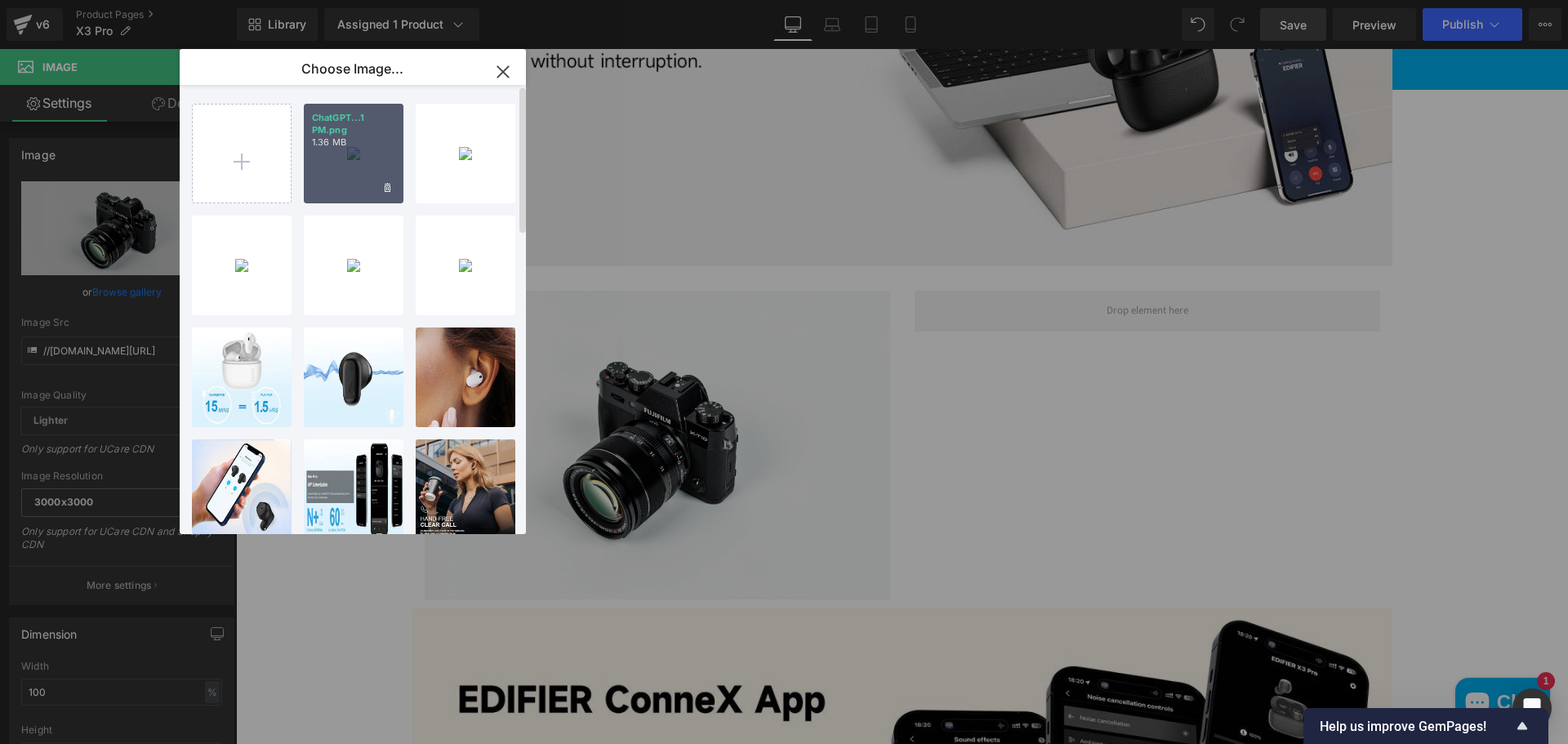
click at [353, 158] on div "ChatGPT...1 PM.png 1.36 MB" at bounding box center [353, 153] width 99 height 99
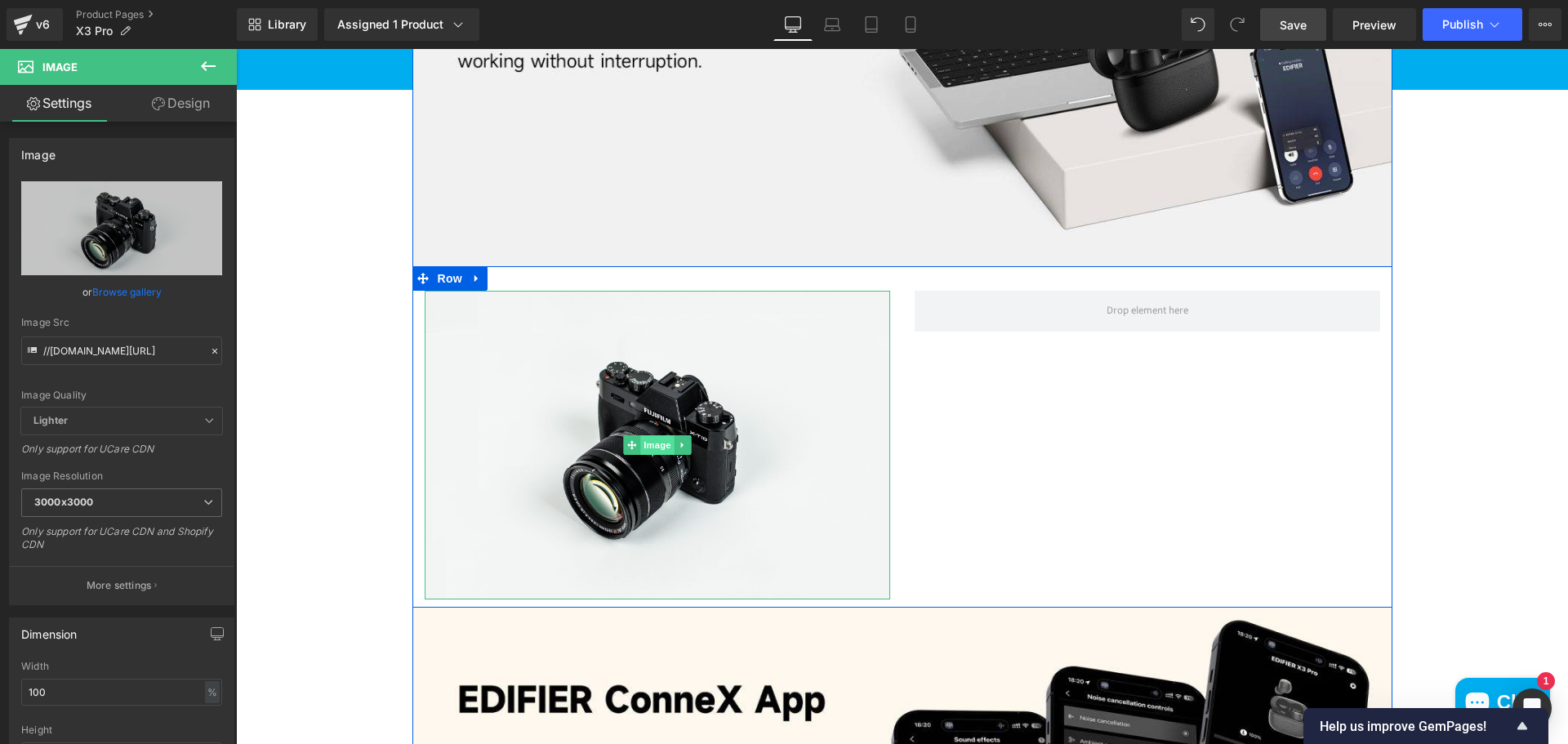
click at [645, 447] on span "Image" at bounding box center [657, 445] width 34 height 20
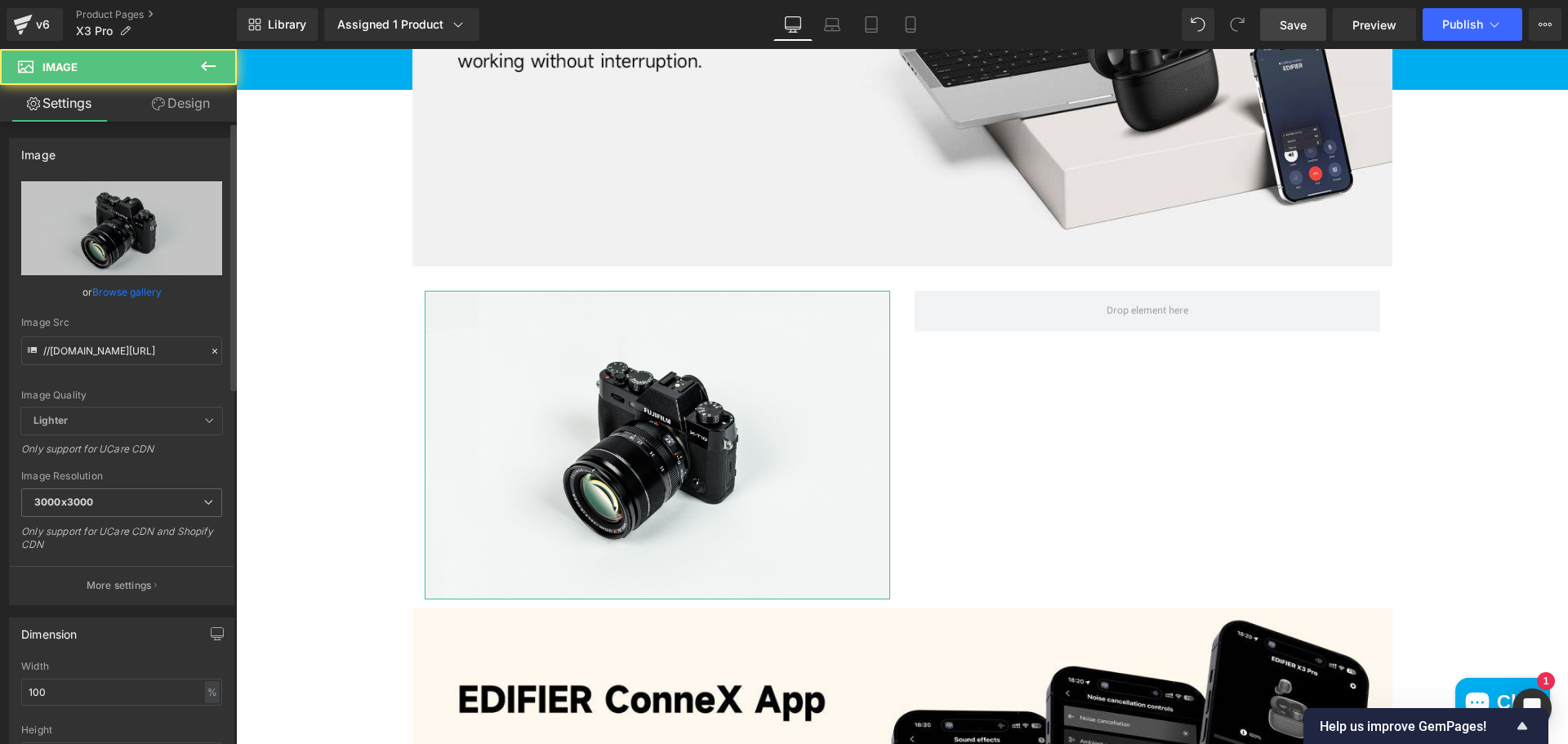
click at [134, 287] on link "Browse gallery" at bounding box center [127, 292] width 69 height 28
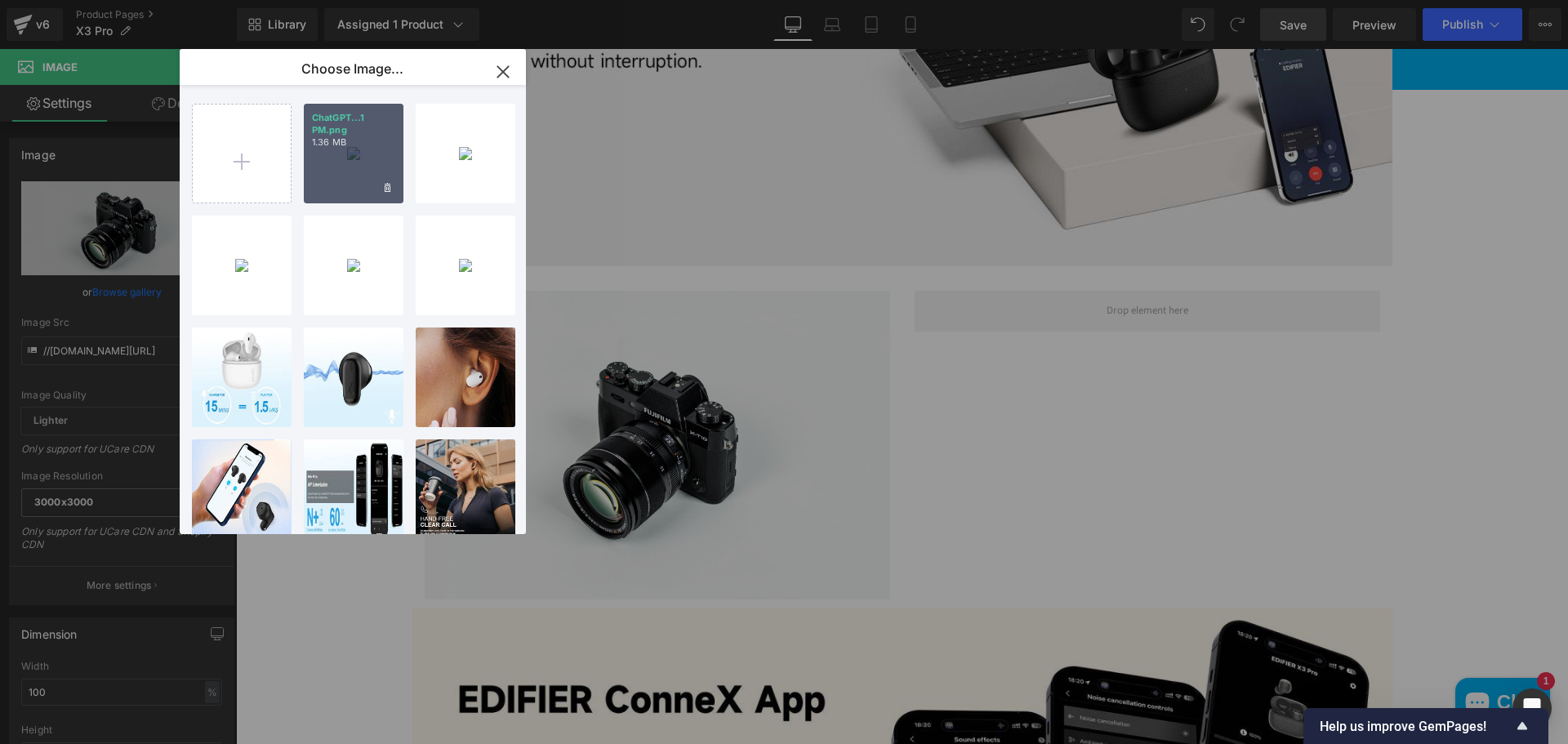
drag, startPoint x: 366, startPoint y: 176, endPoint x: 125, endPoint y: 130, distance: 245.4
click at [366, 176] on div "ChatGPT...1 PM.png 1.36 MB" at bounding box center [353, 153] width 99 height 99
type input "https://ucarecdn.com/e6c6806c-8a64-4705-90dc-89fb3c4e9d4b/-/format/auto/-/previ…"
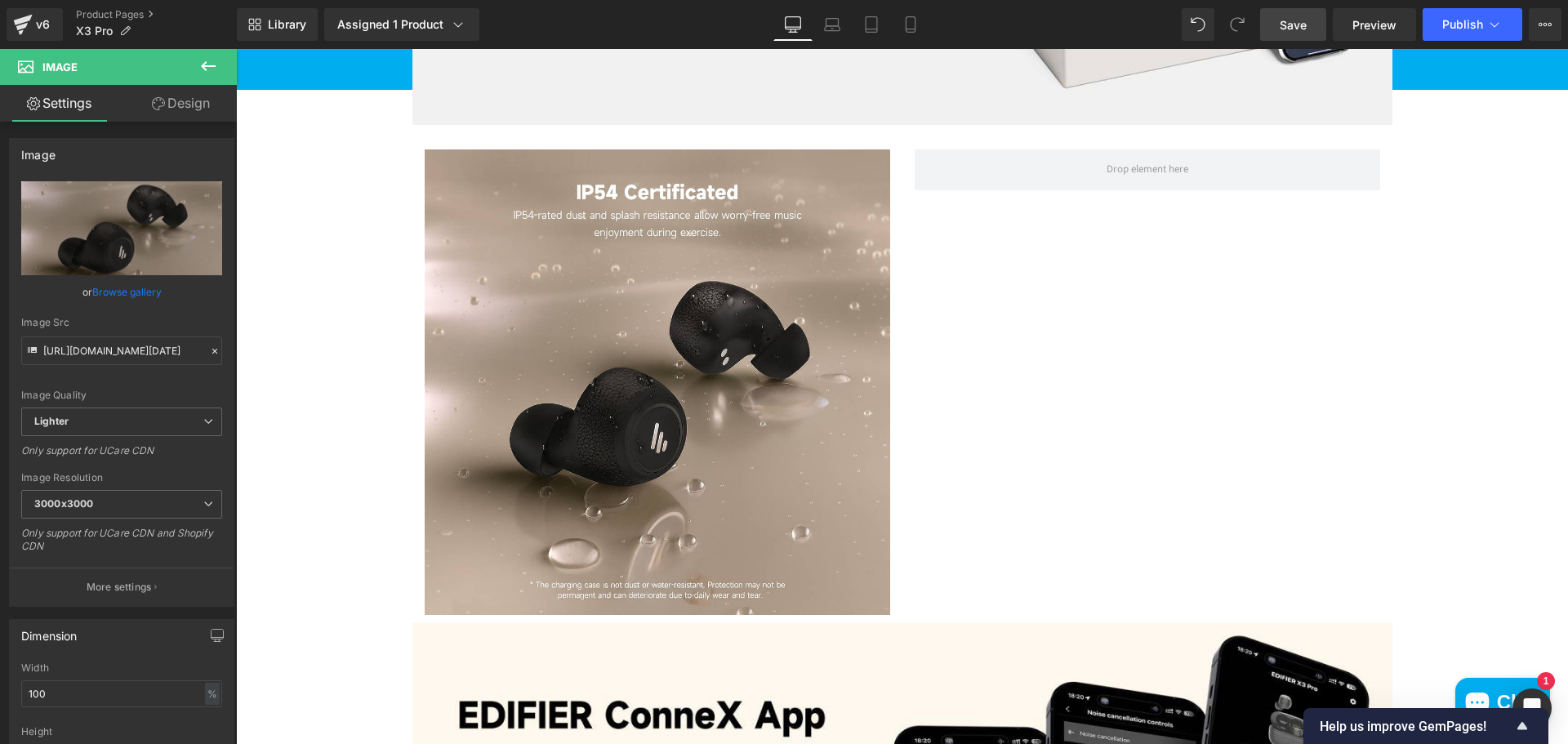
scroll to position [3104, 0]
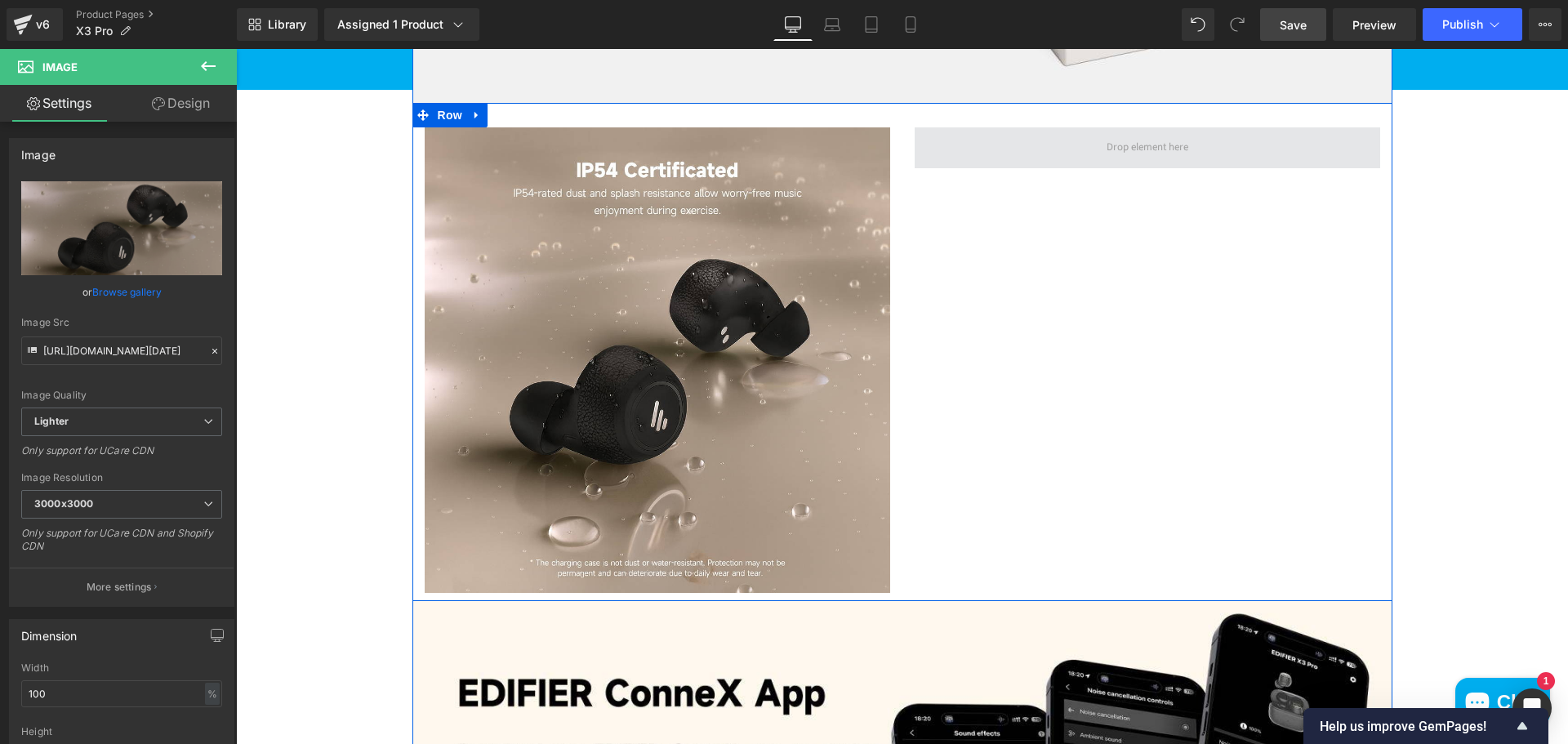
click at [1126, 150] on span at bounding box center [1147, 148] width 93 height 23
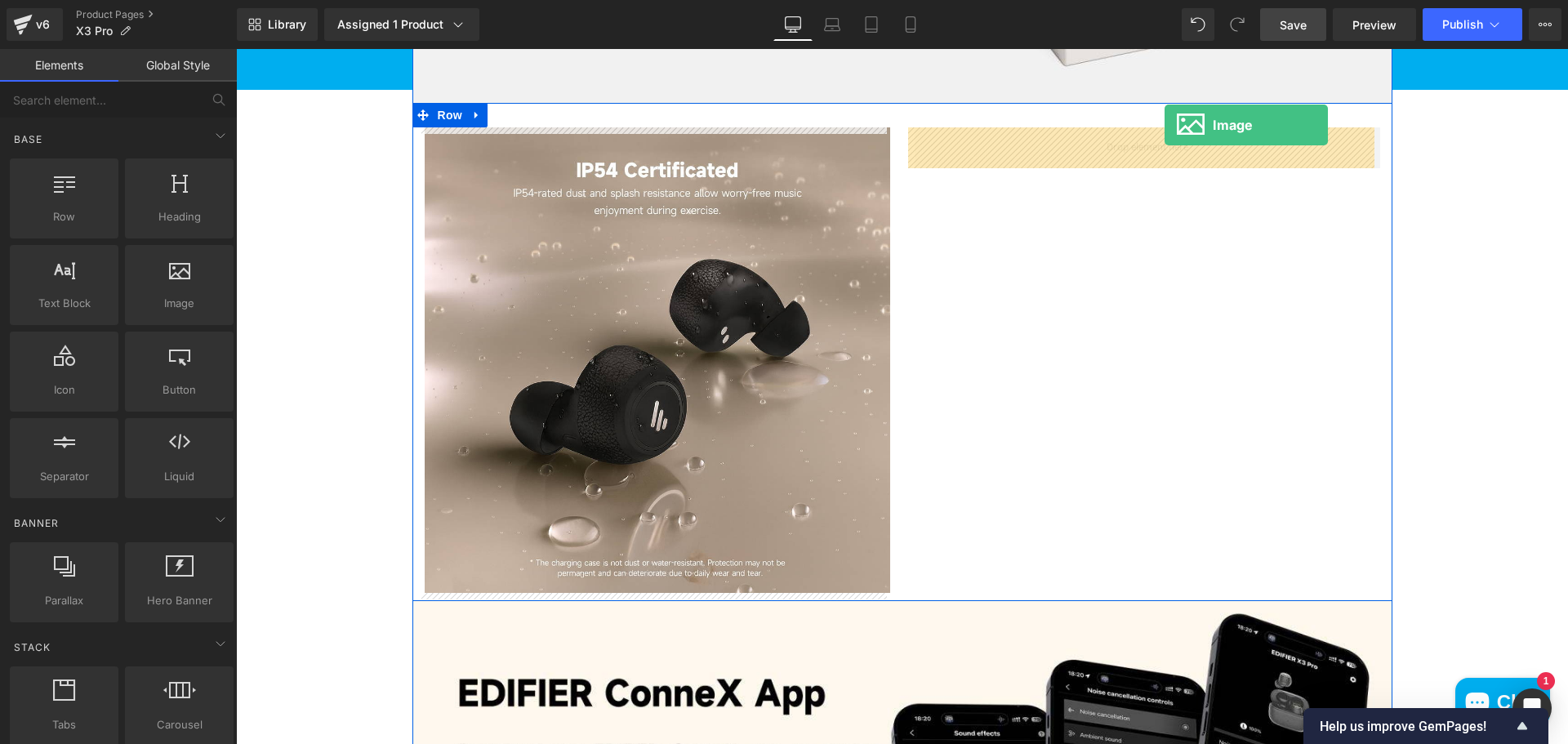
drag, startPoint x: 396, startPoint y: 325, endPoint x: 1164, endPoint y: 126, distance: 793.4
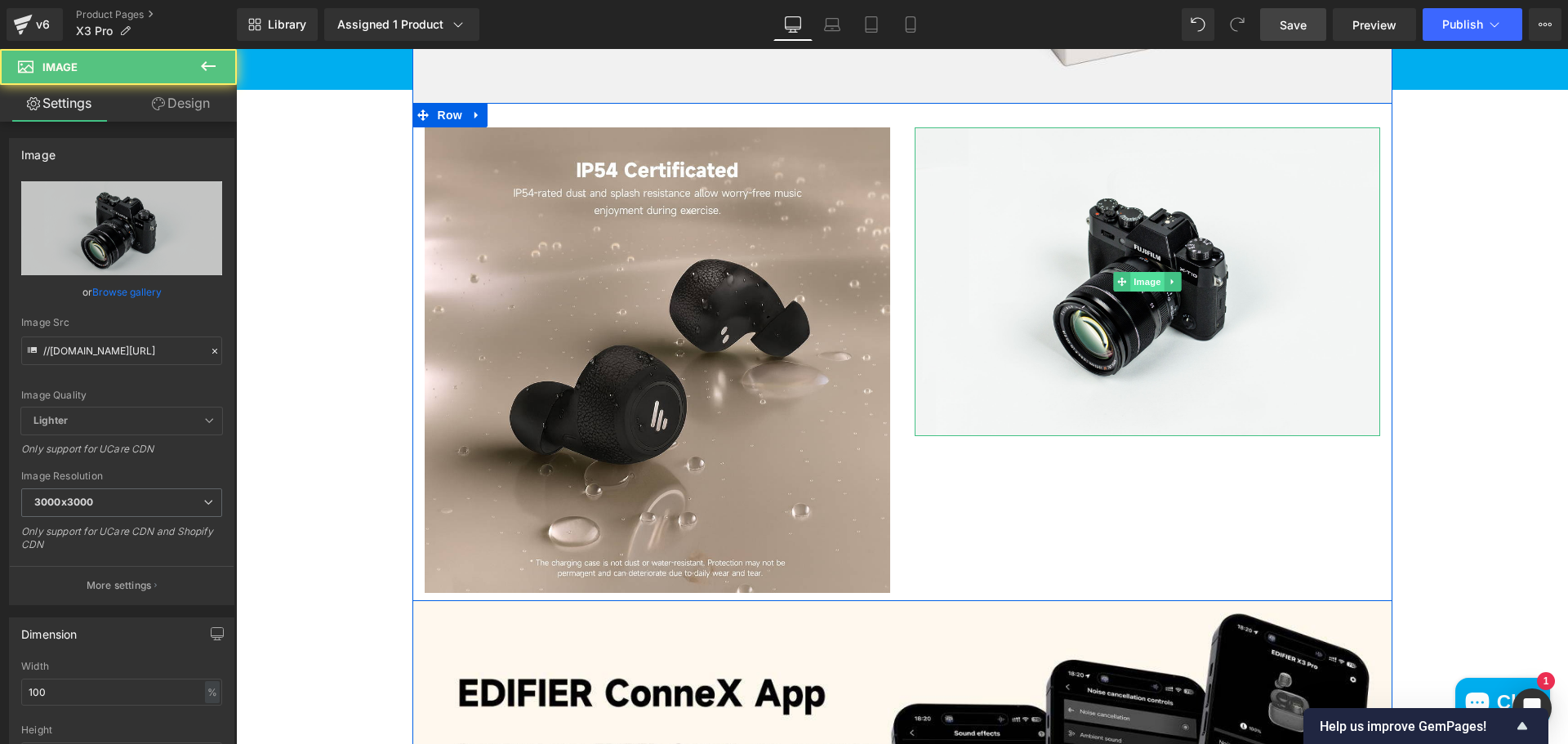
click at [1140, 282] on span "Image" at bounding box center [1147, 281] width 34 height 20
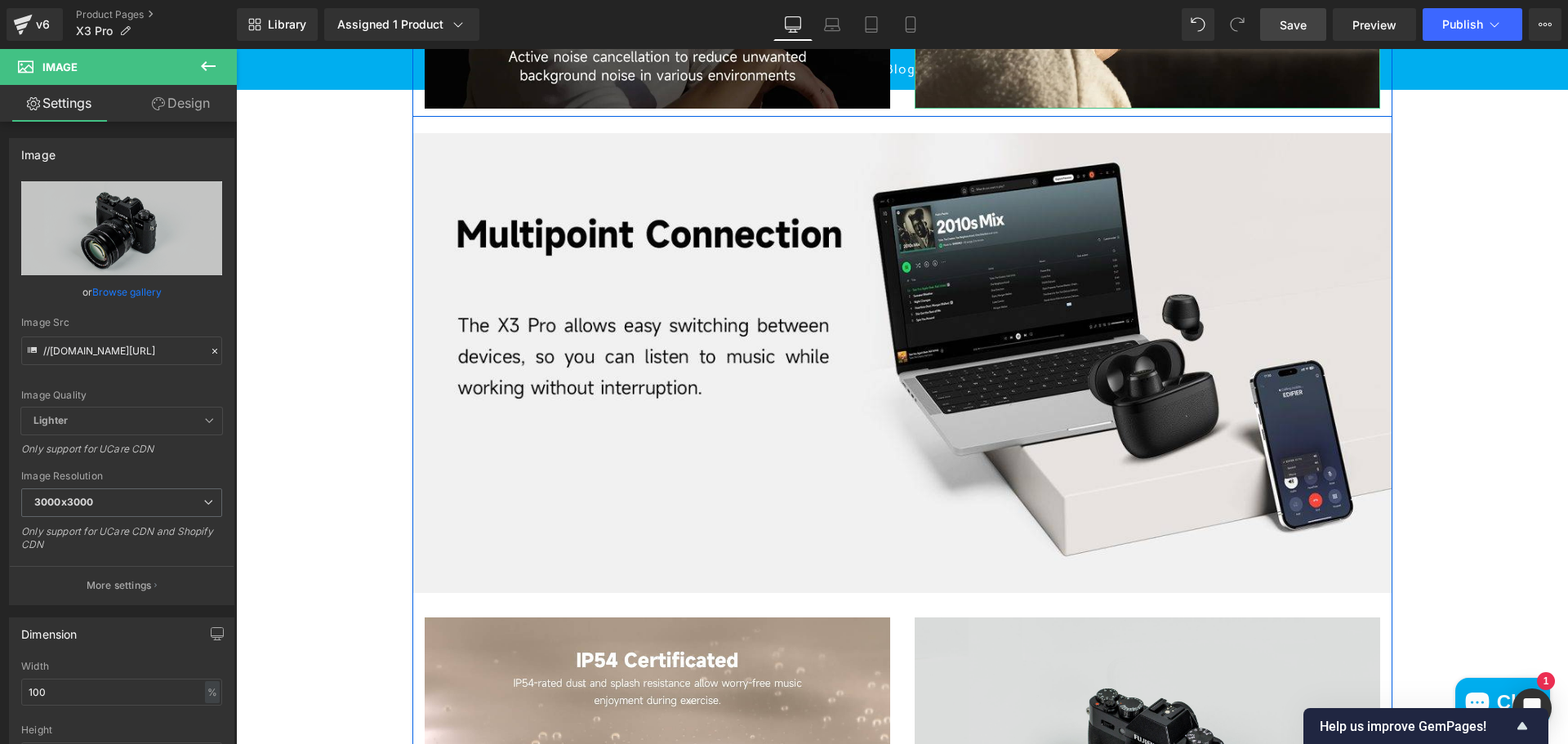
scroll to position [3021, 0]
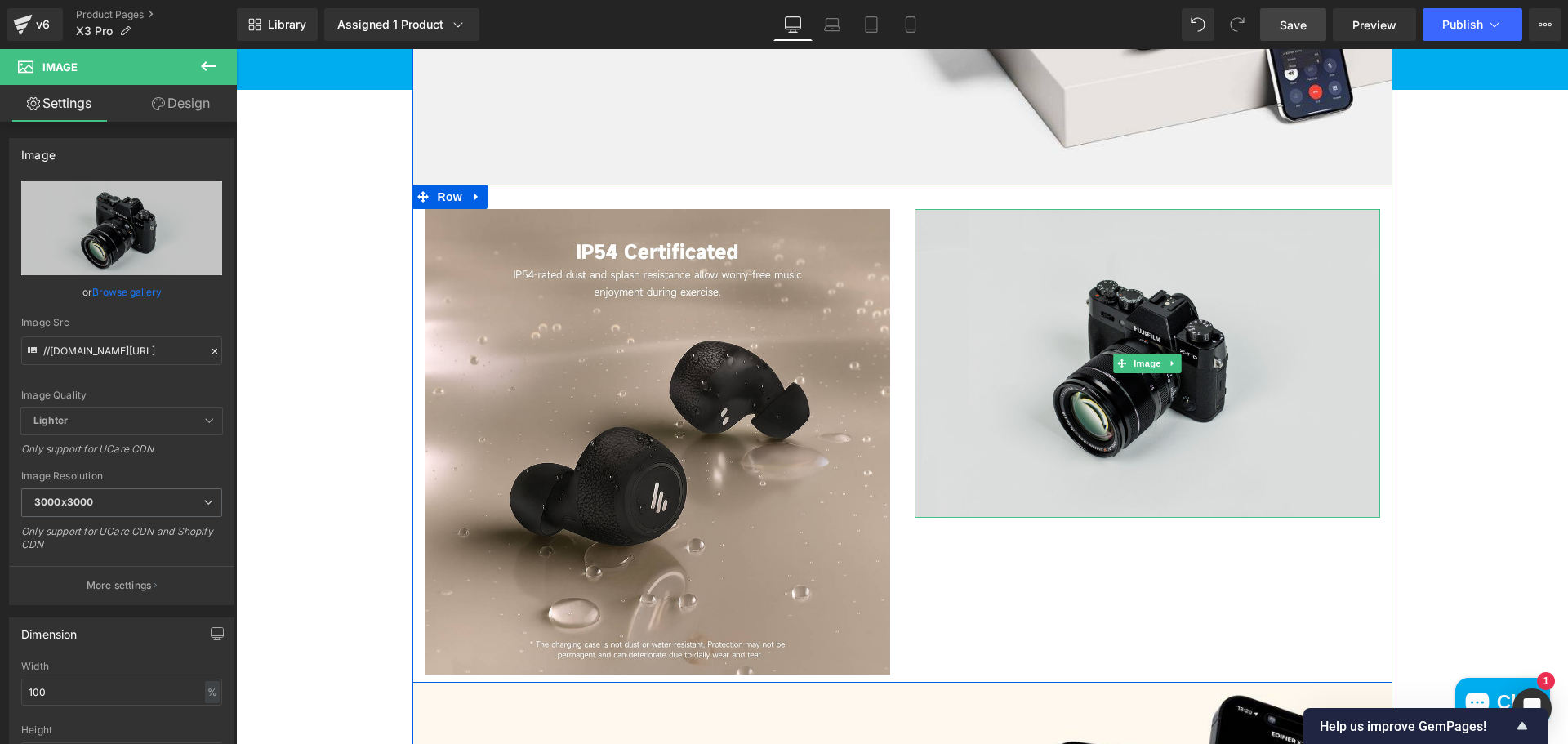
click at [1154, 337] on img at bounding box center [1147, 363] width 466 height 309
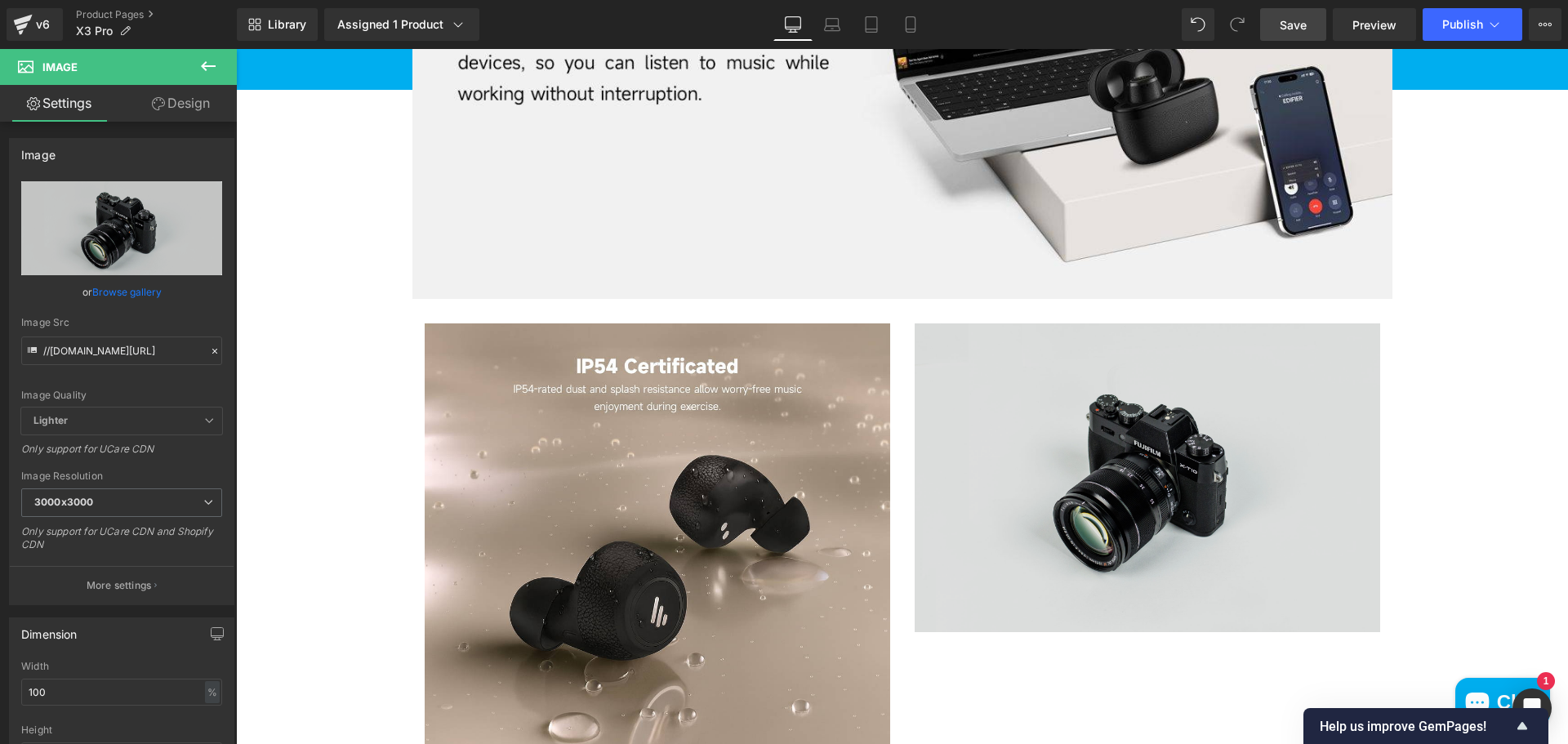
scroll to position [3104, 0]
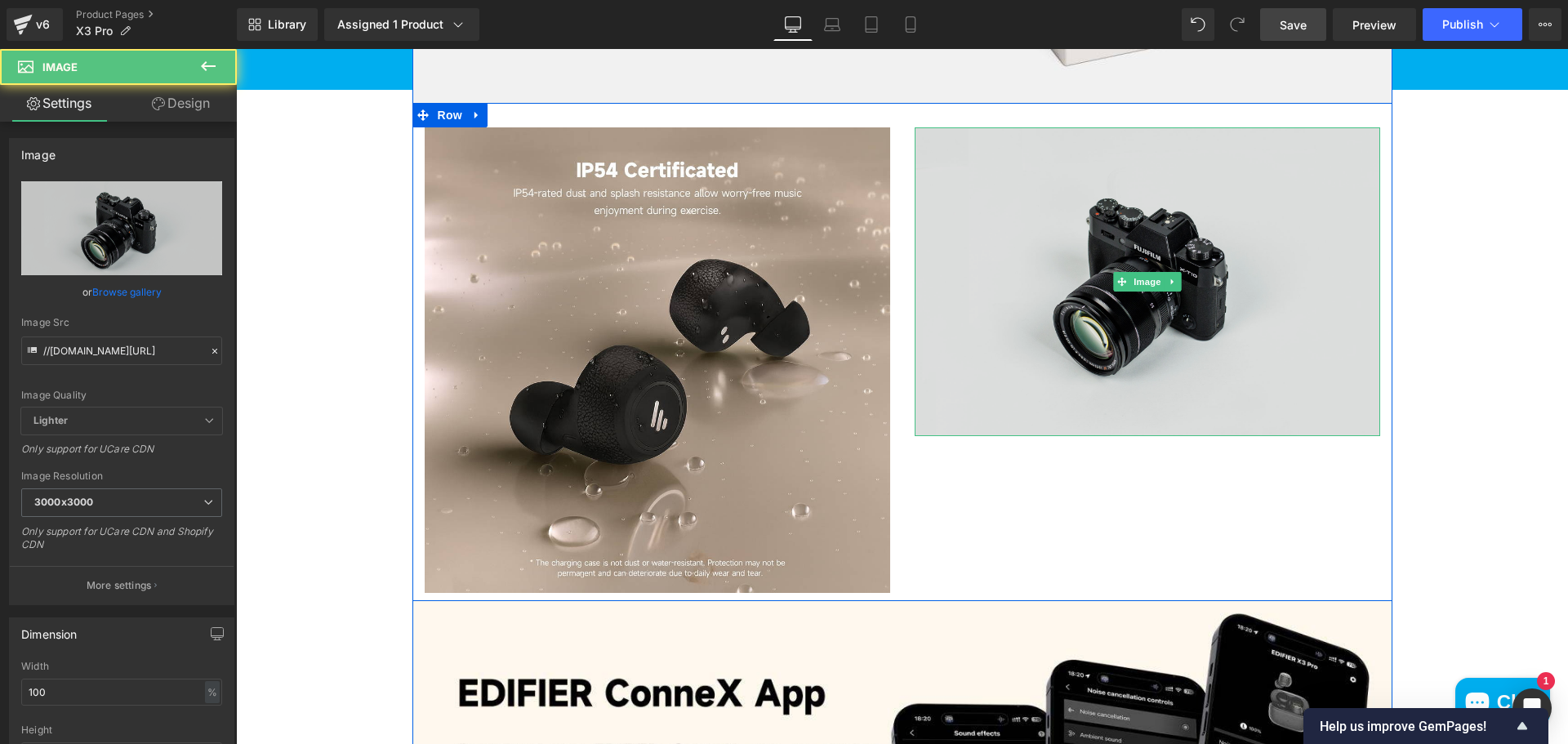
click at [1160, 320] on img at bounding box center [1147, 282] width 466 height 309
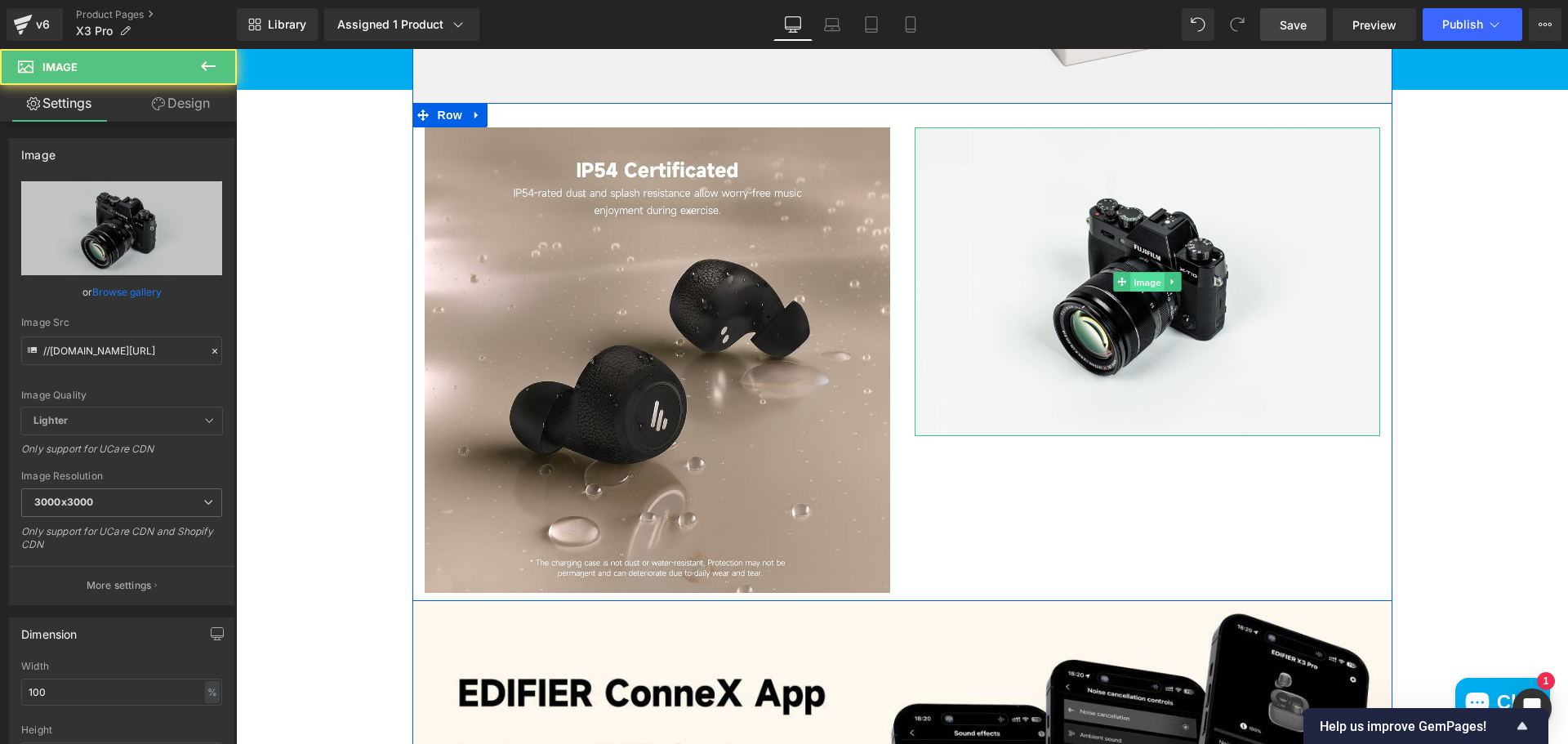
click at [1140, 284] on span "Image" at bounding box center [1147, 282] width 34 height 20
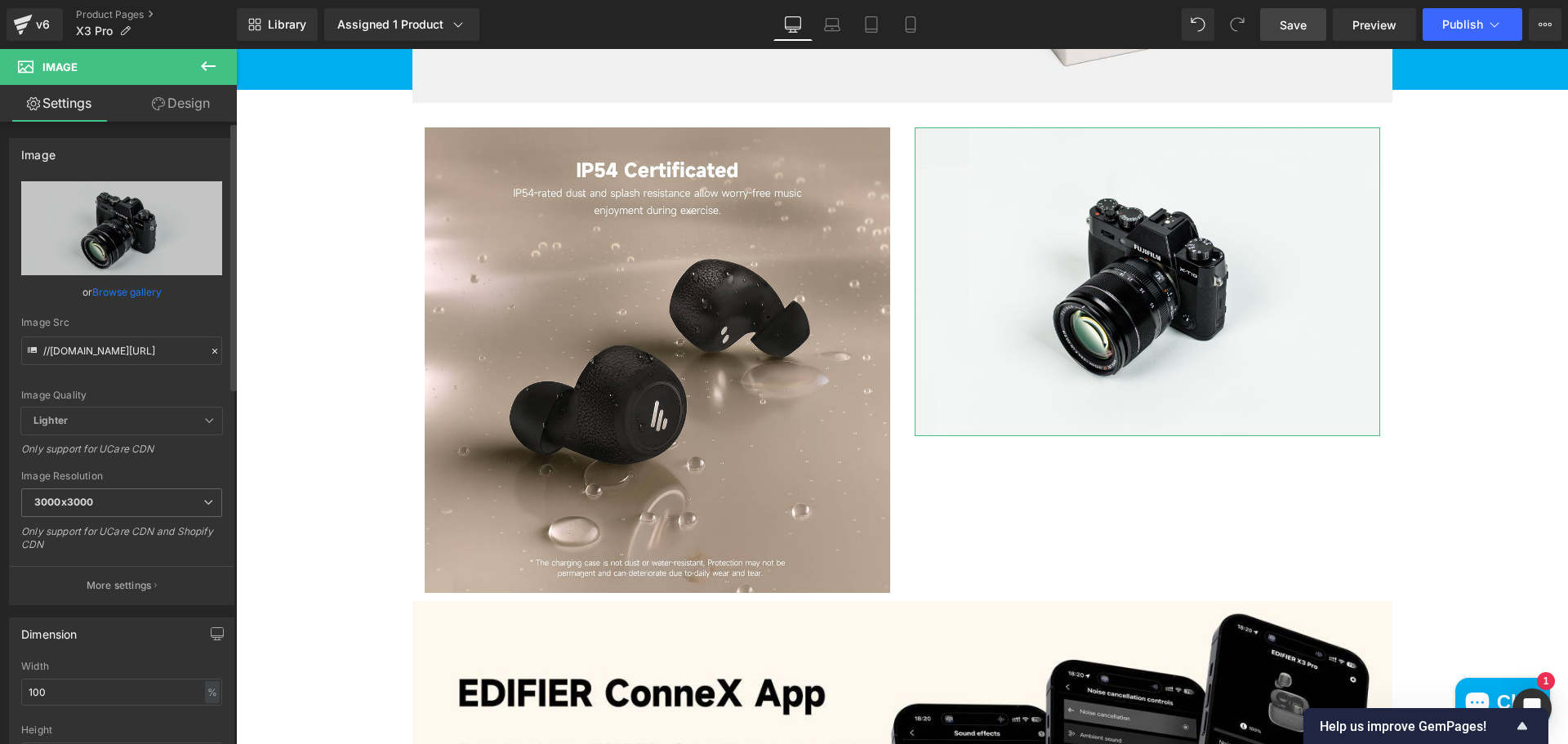
click at [135, 295] on link "Browse gallery" at bounding box center [127, 292] width 69 height 28
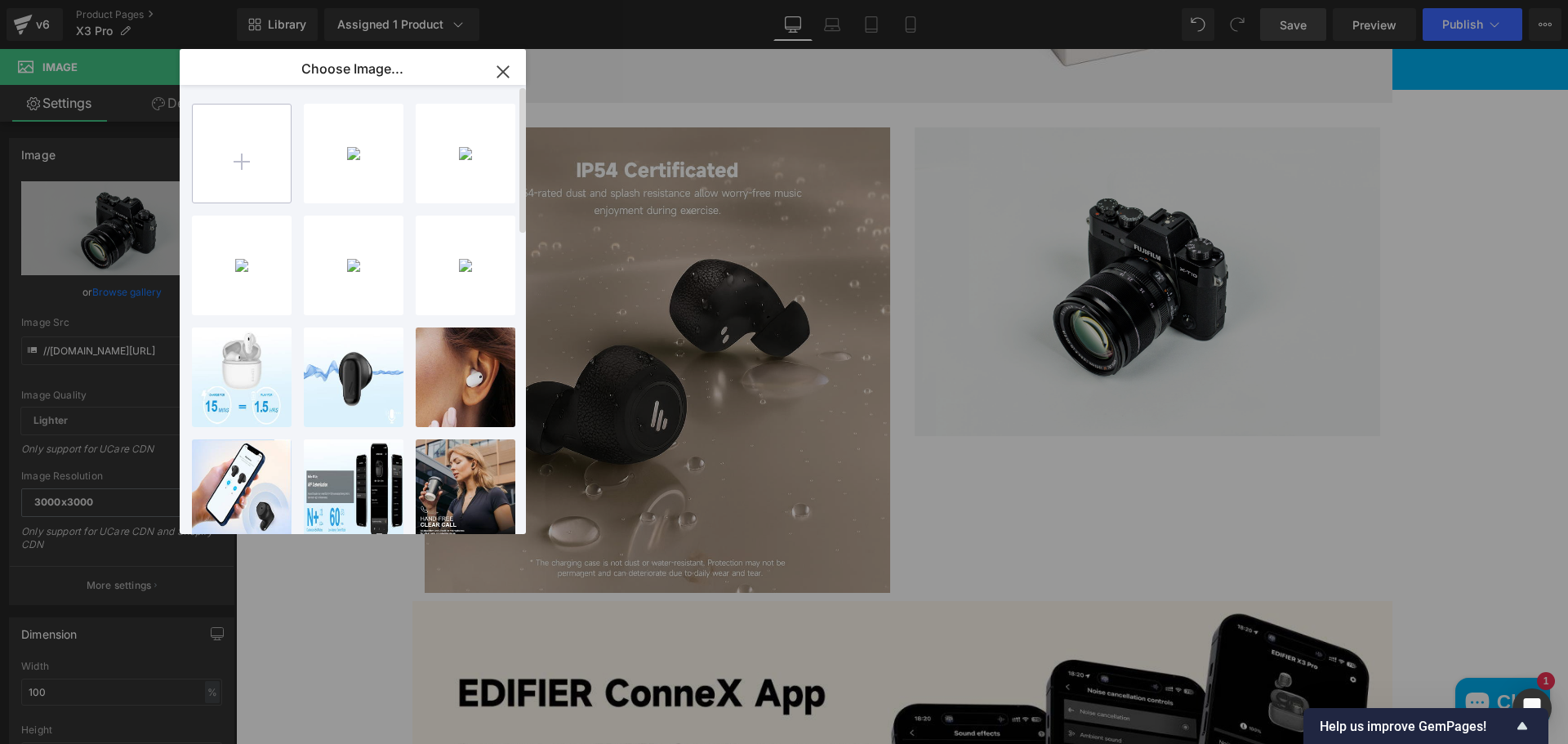
click at [250, 158] on input "file" at bounding box center [242, 153] width 98 height 98
click at [246, 162] on input "file" at bounding box center [242, 153] width 98 height 98
click at [217, 140] on input "file" at bounding box center [242, 153] width 98 height 98
type input "C:\fakepath\ChatGPT Image Oct 6, 2025, 12_22_46 PM.png"
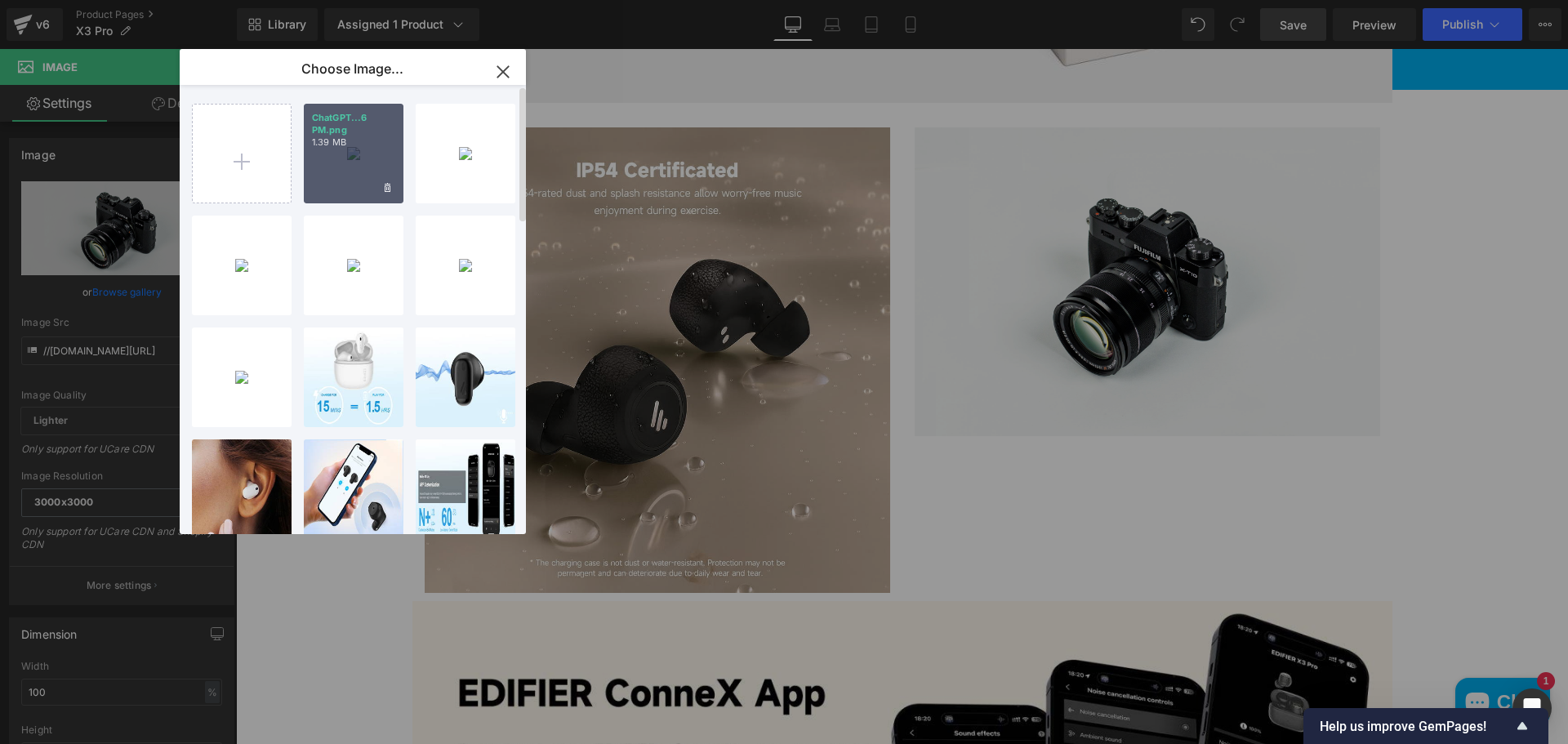
drag, startPoint x: 413, startPoint y: 165, endPoint x: 363, endPoint y: 172, distance: 50.5
click at [412, 166] on div "ChatGPT...6 PM.png 1.39 MB Delete image? Yes No ChatGPT...1 PM.png 1.36 MB Dele…" at bounding box center [362, 312] width 341 height 455
click at [363, 172] on div "ChatGPT...6 PM.png 1.39 MB" at bounding box center [353, 153] width 99 height 99
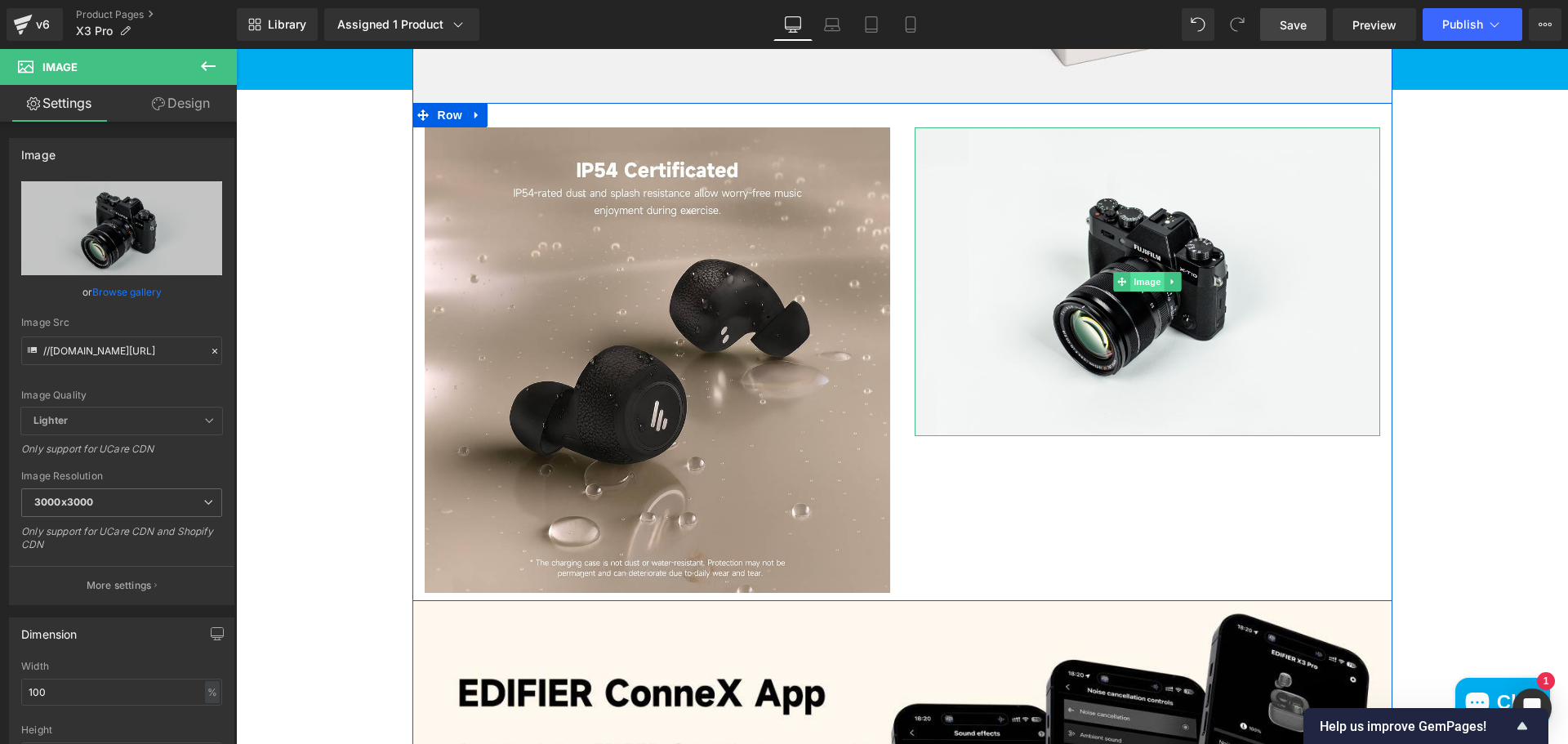
click at [1146, 286] on span "Image" at bounding box center [1147, 281] width 34 height 20
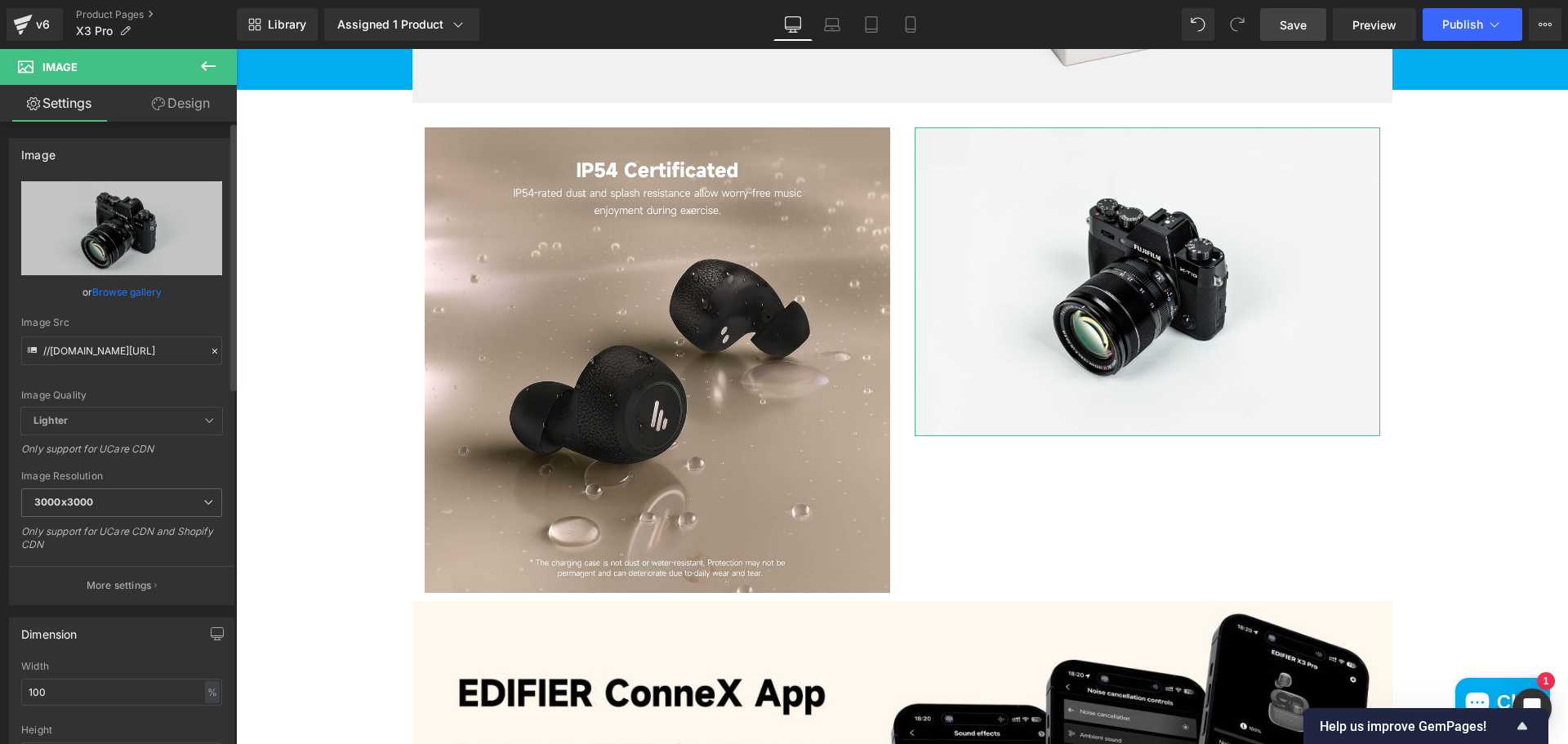
click at [110, 294] on link "Browse gallery" at bounding box center [127, 292] width 69 height 28
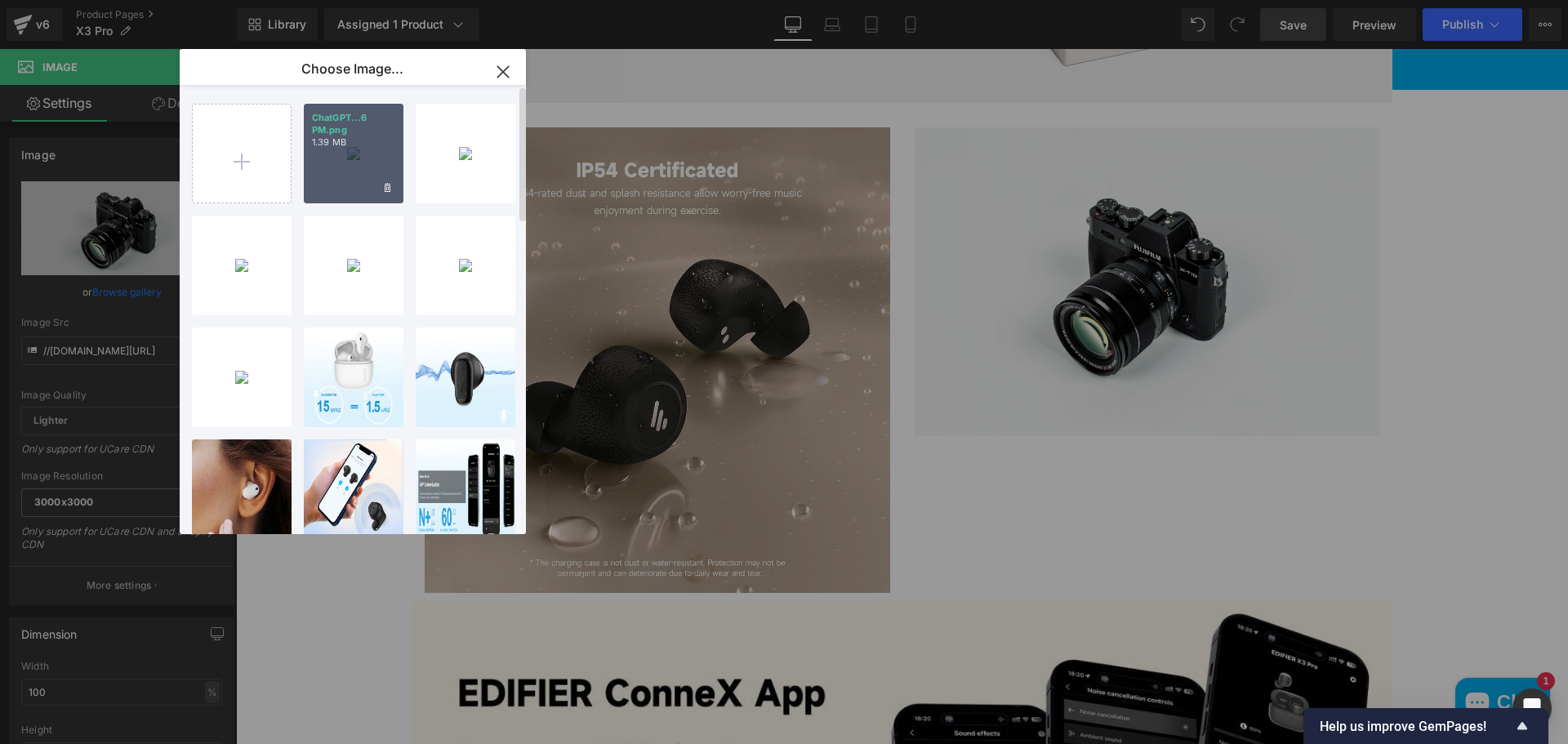
click at [351, 177] on div "ChatGPT...6 PM.png 1.39 MB" at bounding box center [353, 153] width 99 height 99
type input "https://ucarecdn.com/f7111504-bfbf-4a37-96a6-015742f1ea96/-/format/auto/-/previ…"
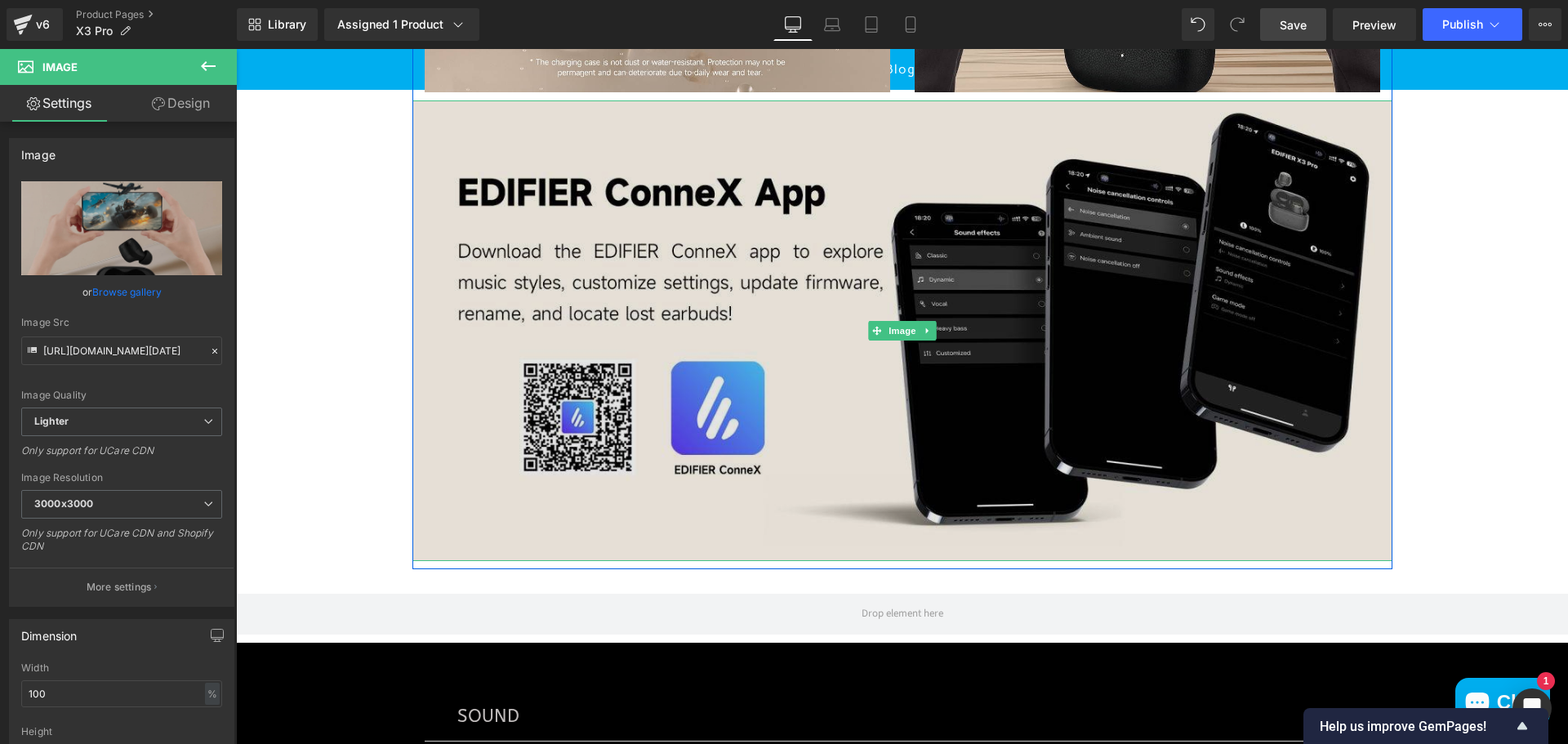
scroll to position [3838, 0]
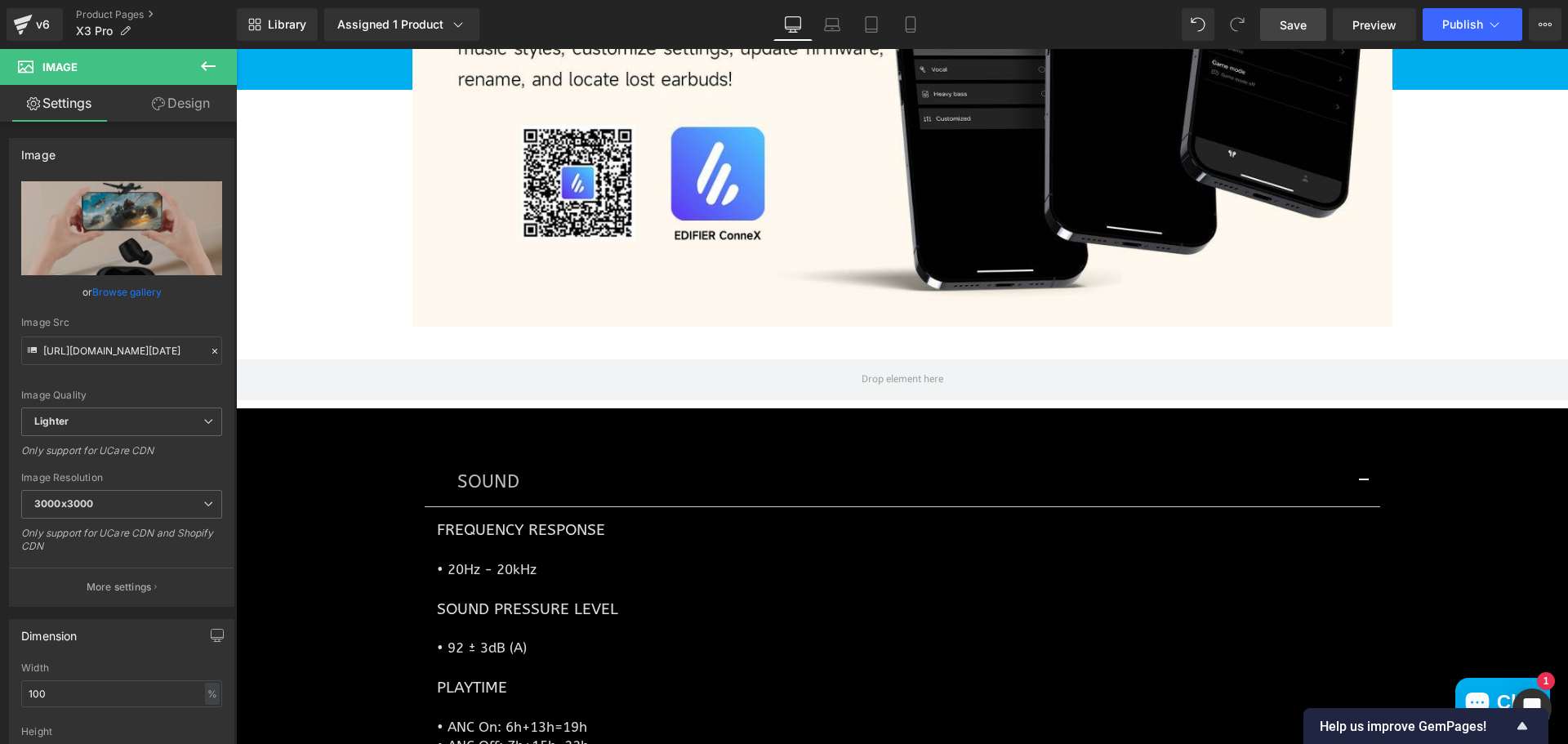
click at [1295, 29] on span "Save" at bounding box center [1293, 25] width 26 height 17
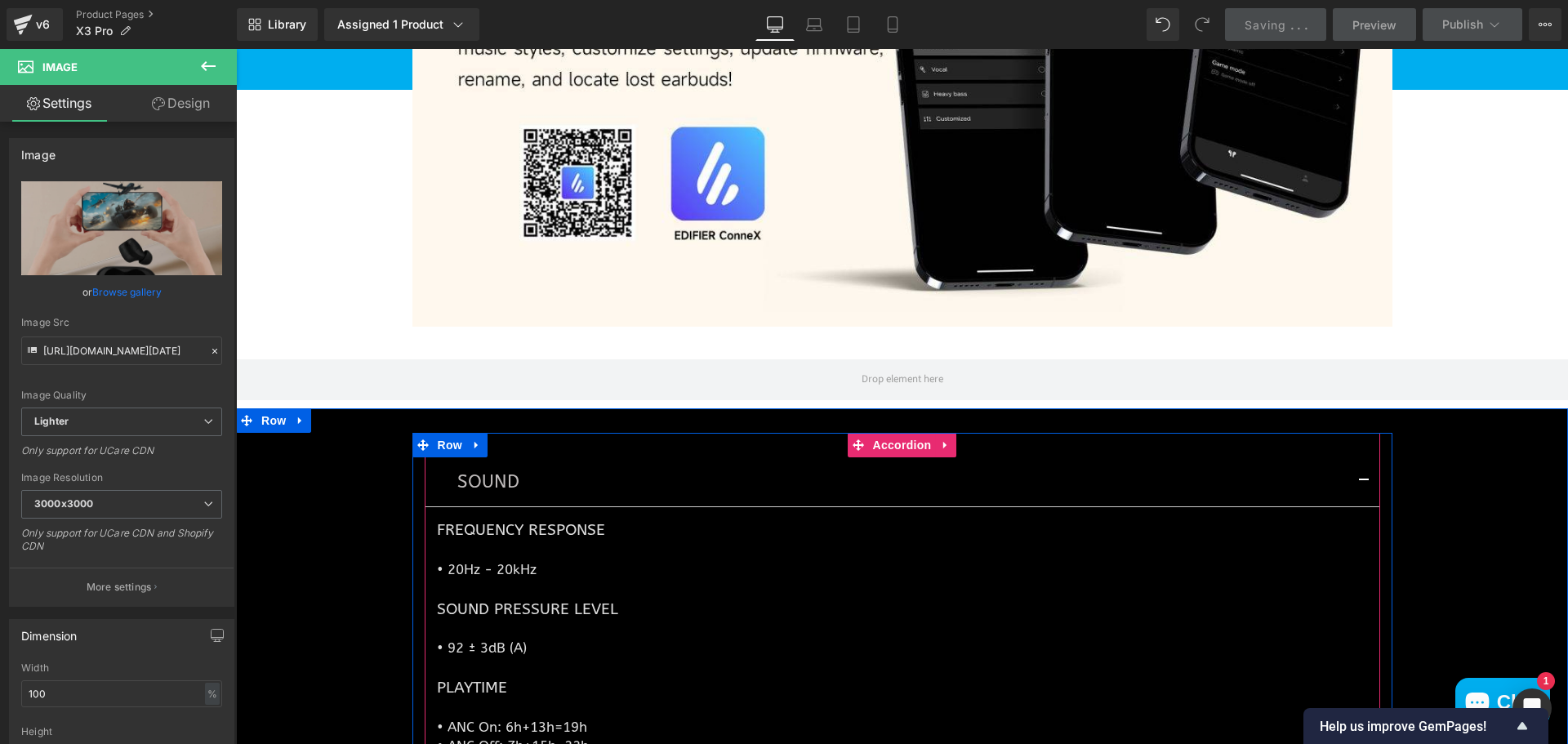
click at [1354, 483] on button "button" at bounding box center [1364, 482] width 33 height 49
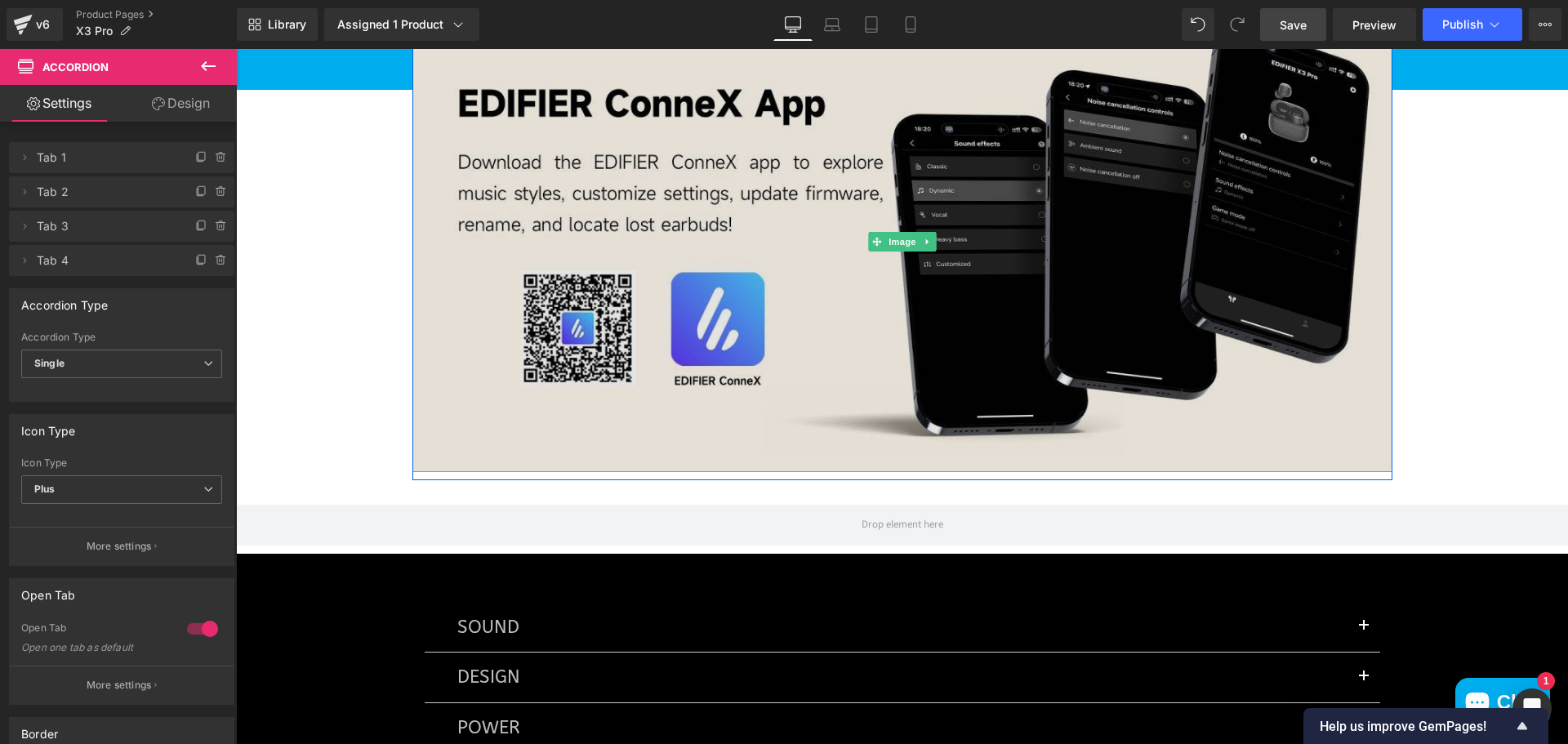
scroll to position [3430, 0]
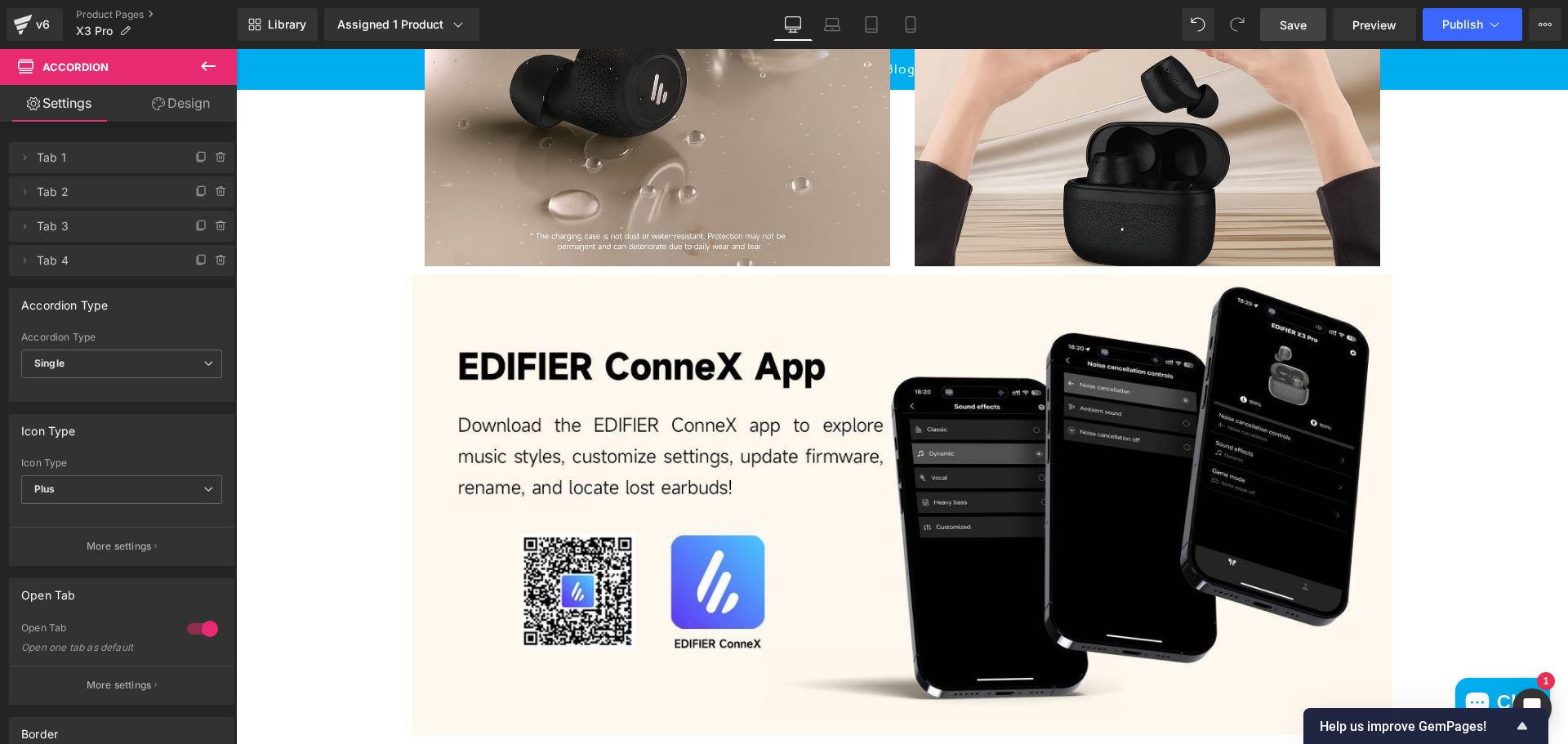
click at [1265, 22] on link "Save" at bounding box center [1293, 25] width 66 height 33
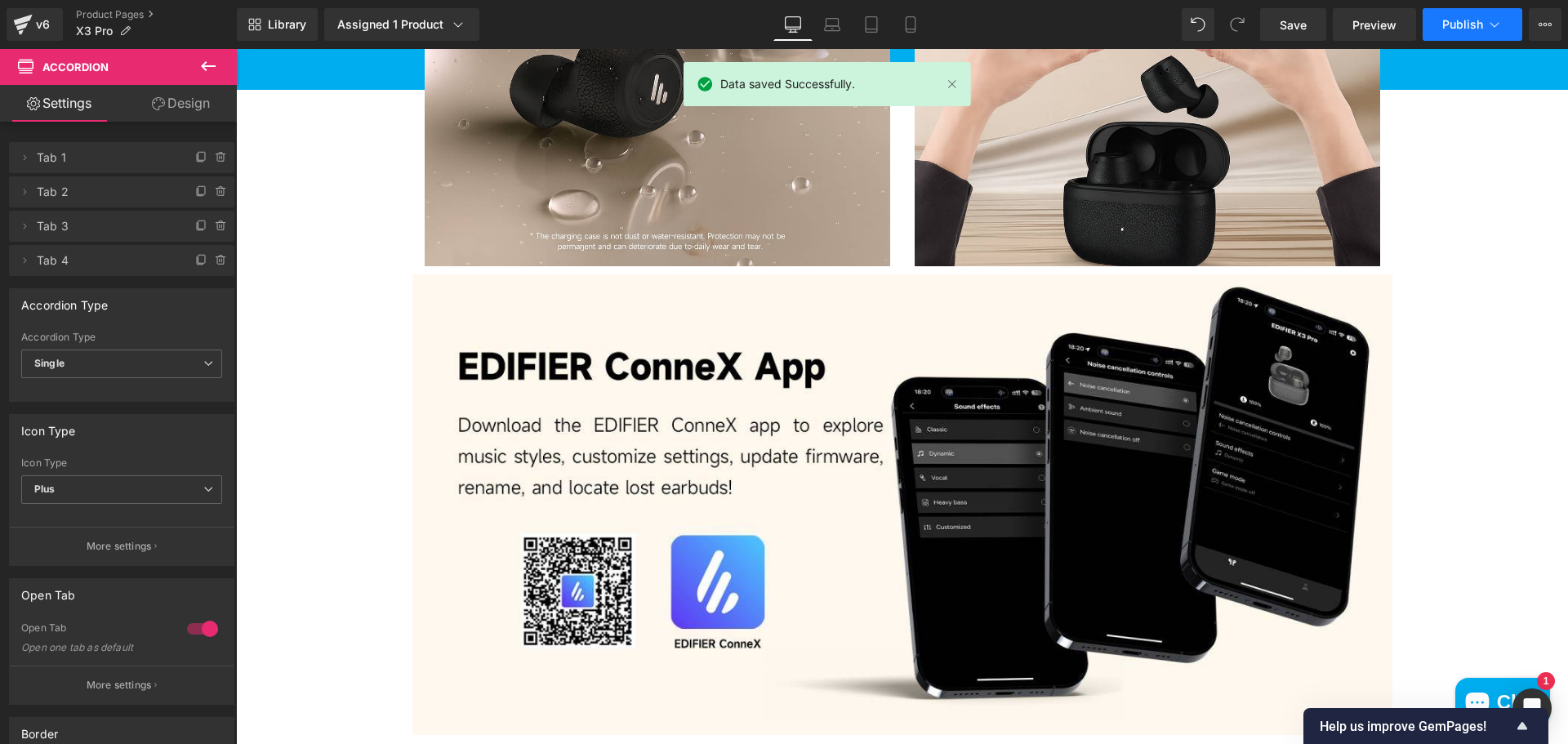
click at [1438, 23] on button "Publish" at bounding box center [1471, 25] width 99 height 33
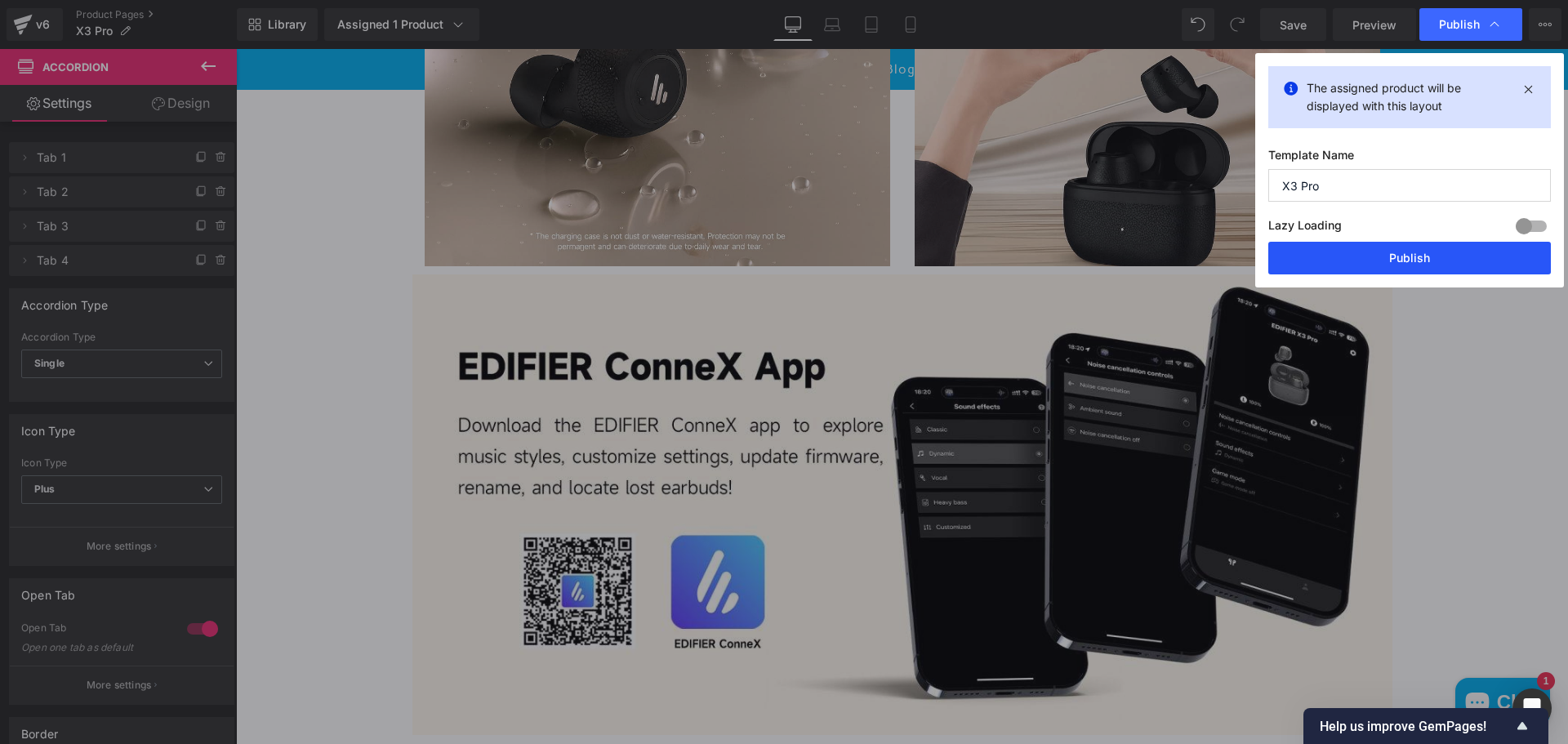
click at [1400, 266] on button "Publish" at bounding box center [1409, 257] width 283 height 33
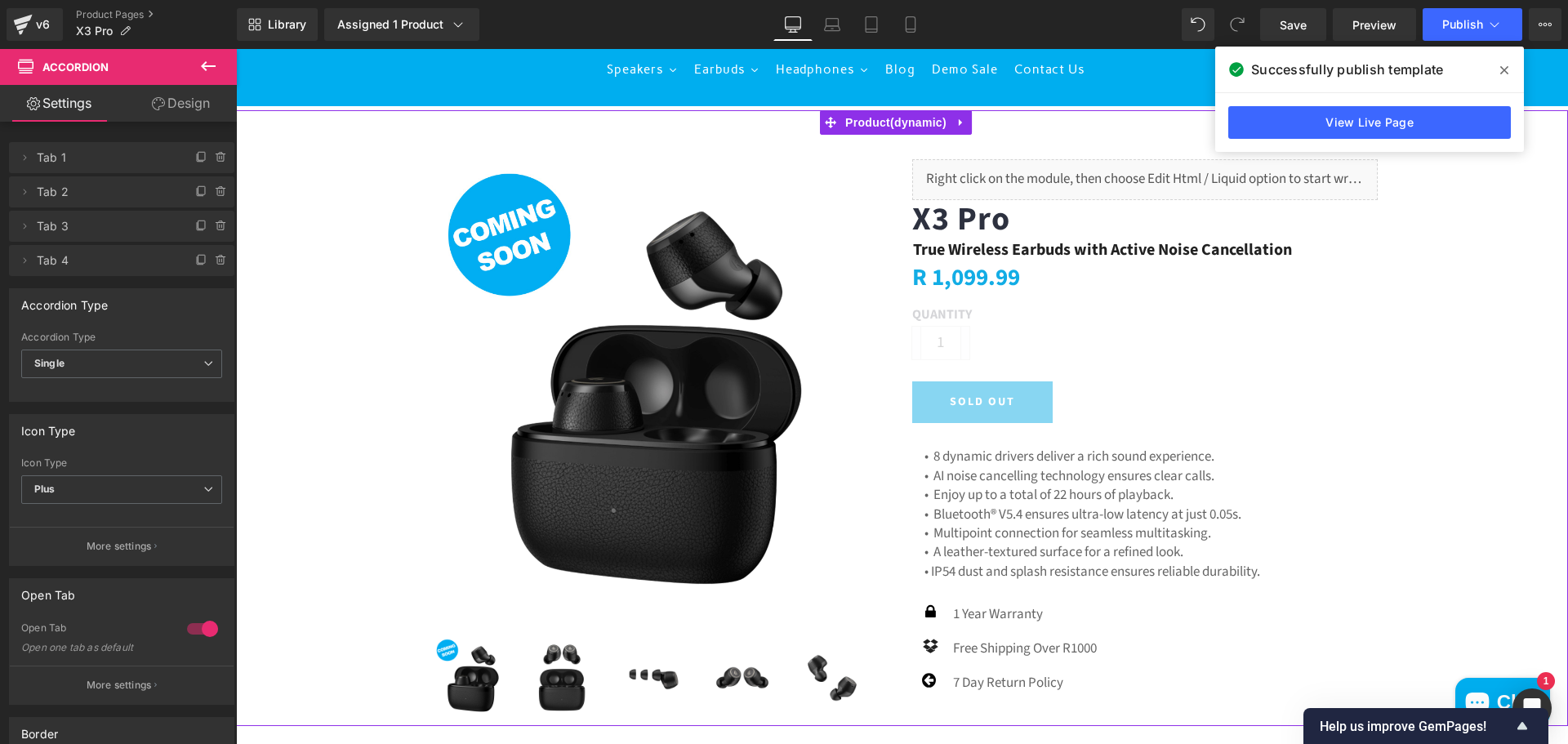
scroll to position [0, 0]
